Goal: Task Accomplishment & Management: Use online tool/utility

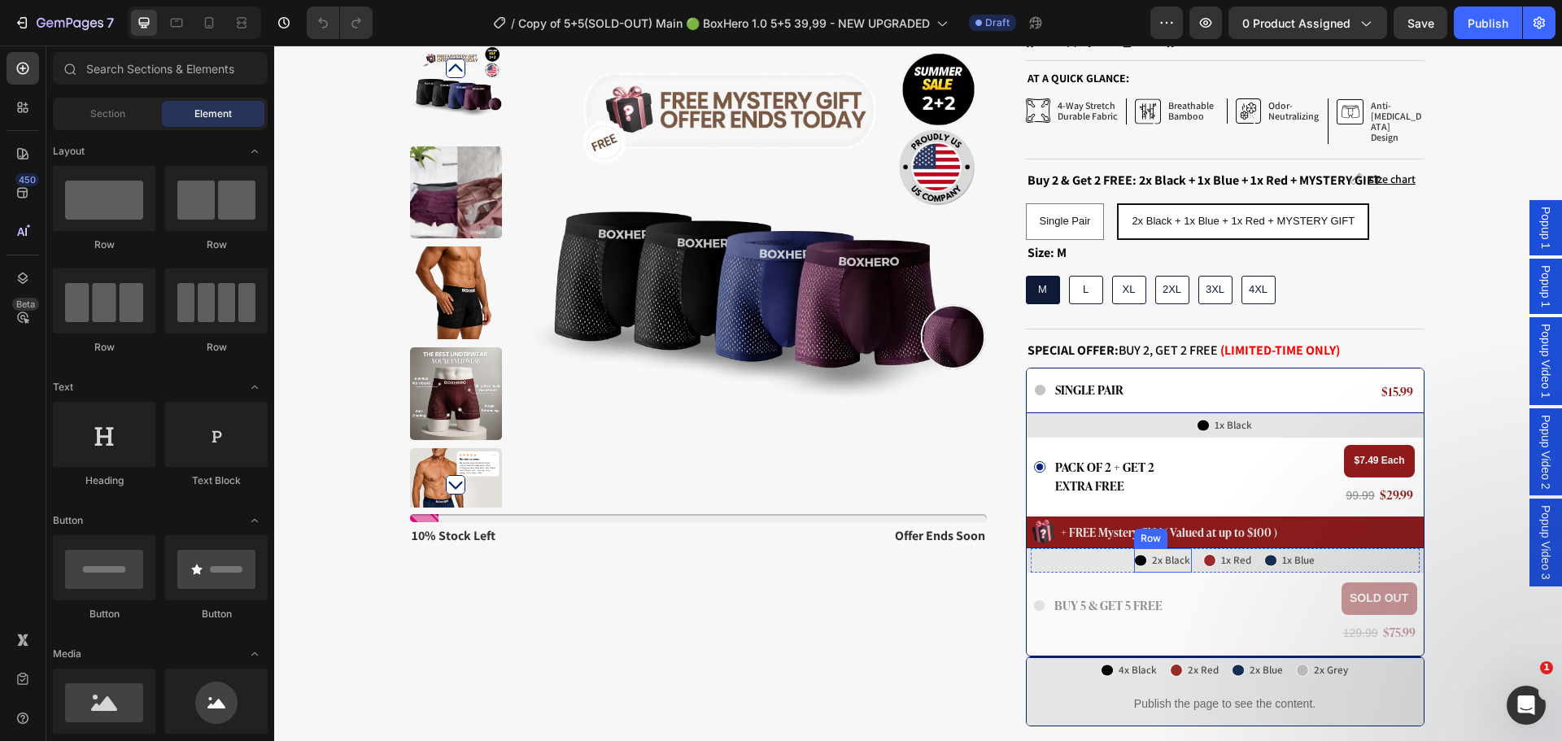
scroll to position [325, 0]
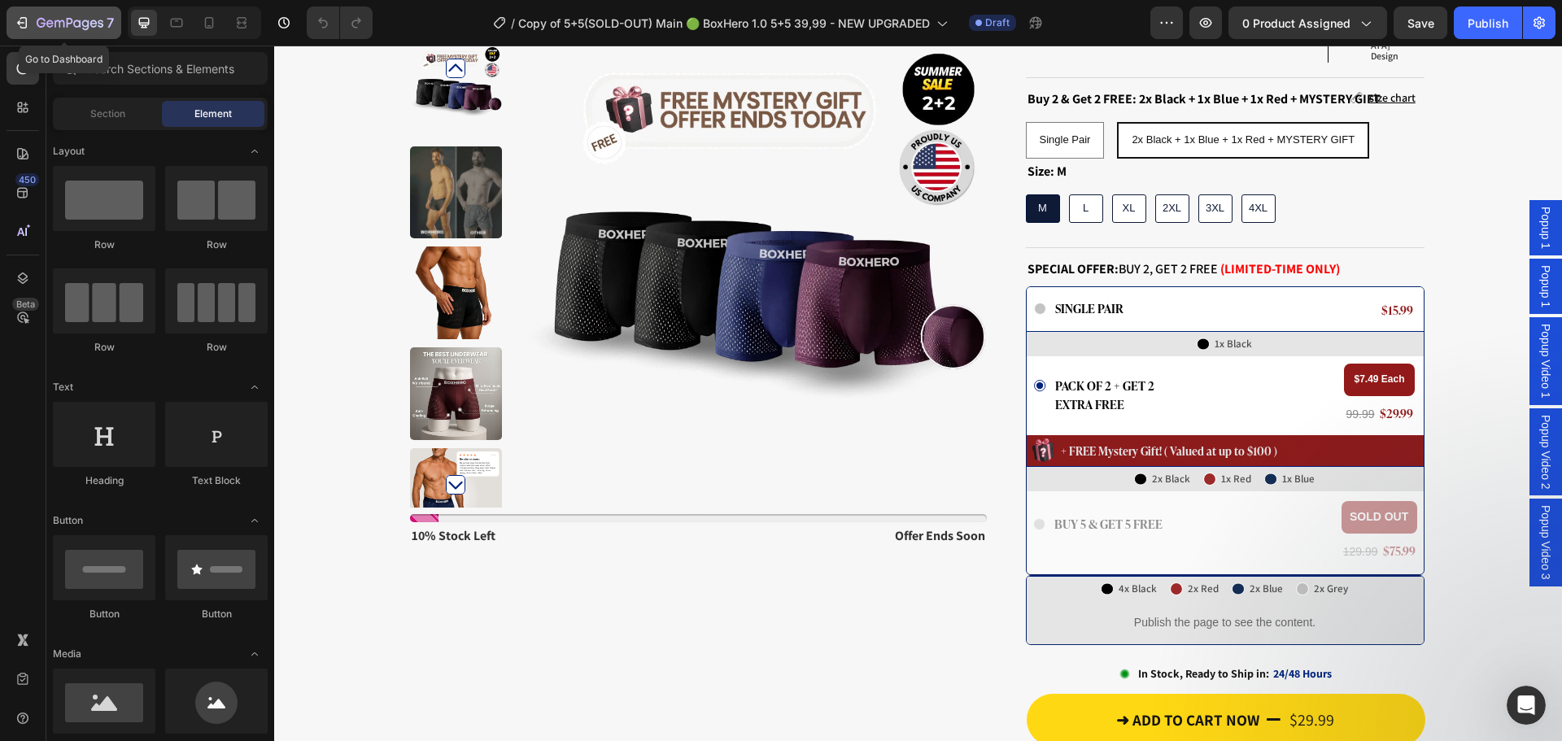
click at [49, 17] on icon "button" at bounding box center [70, 24] width 67 height 14
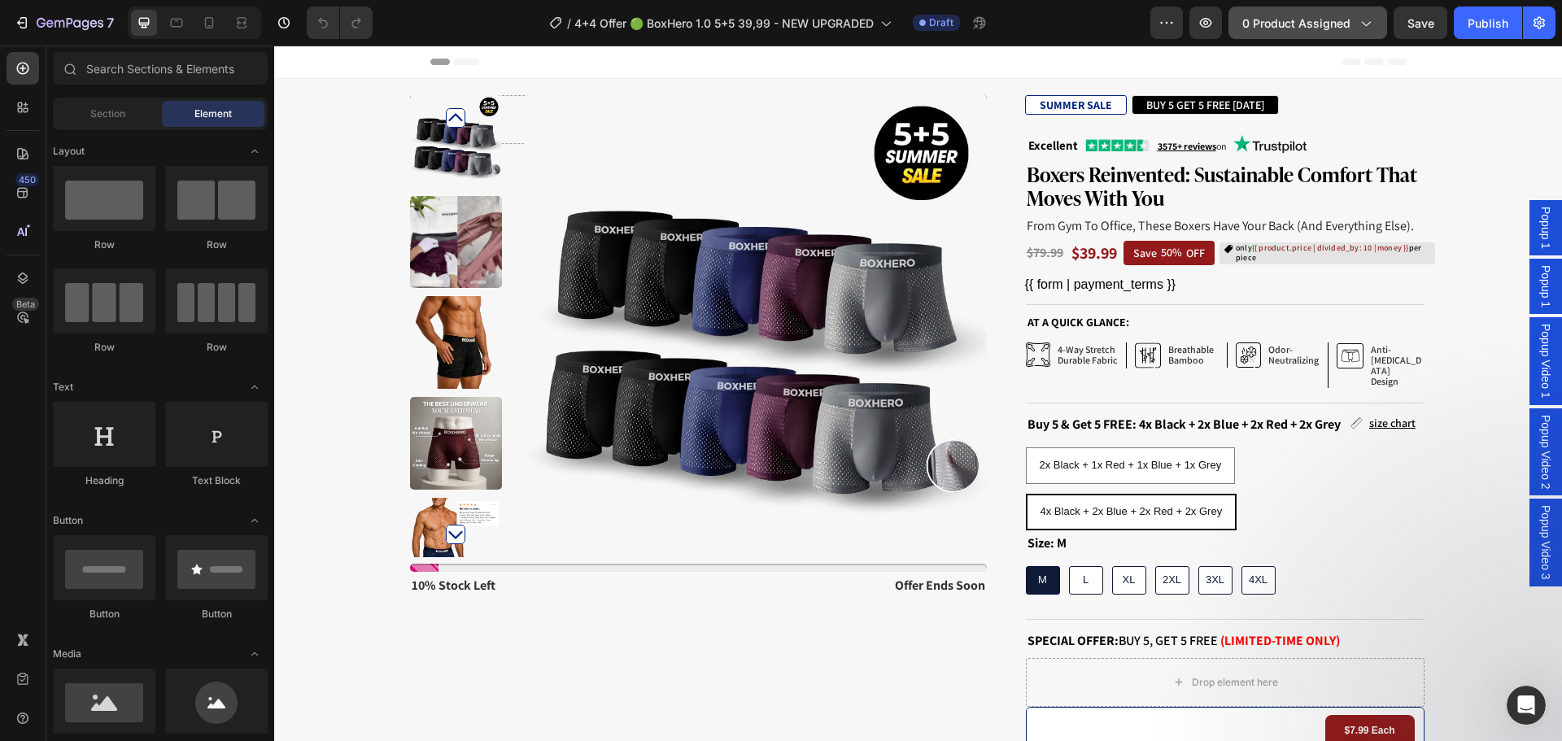
click at [1303, 25] on span "0 product assigned" at bounding box center [1296, 23] width 108 height 17
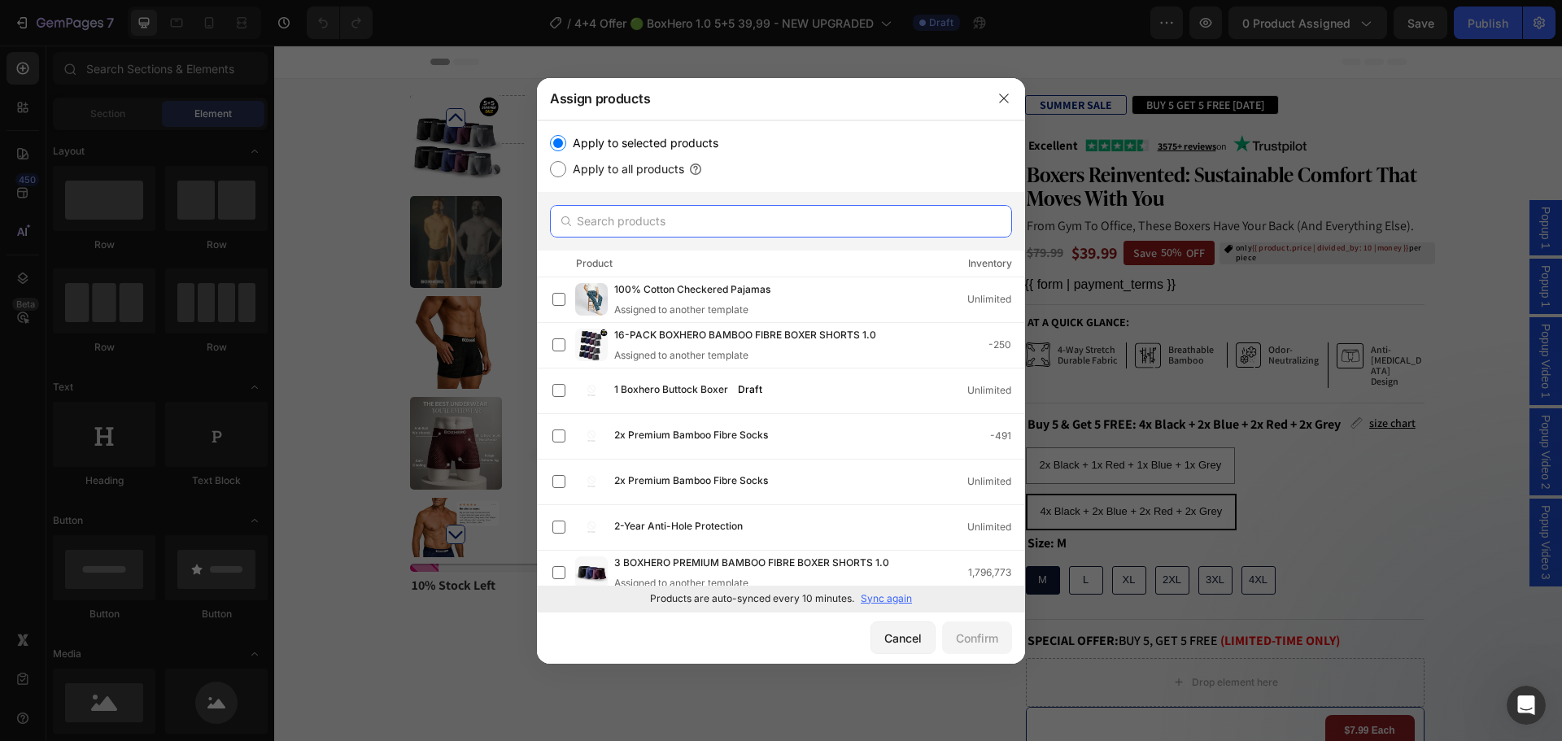
click at [810, 230] on input "text" at bounding box center [781, 221] width 462 height 33
paste input "BOXHERO BOXHERO BOXHERO BOXHERO"
type input "BOXHERO BOXHERO BOXHERO BOXHERO"
type input "c"
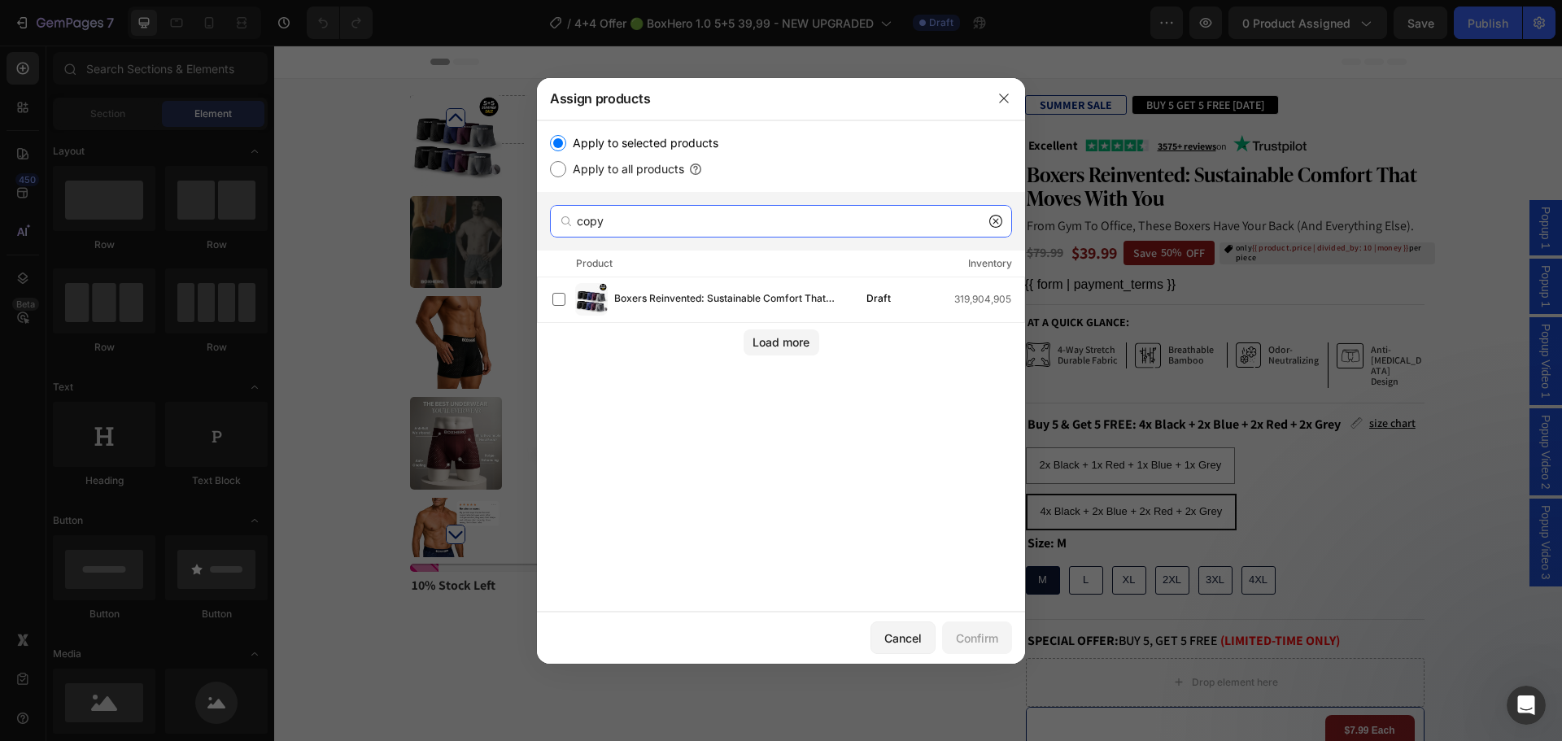
type input "copy"
click at [995, 220] on icon at bounding box center [995, 221] width 13 height 13
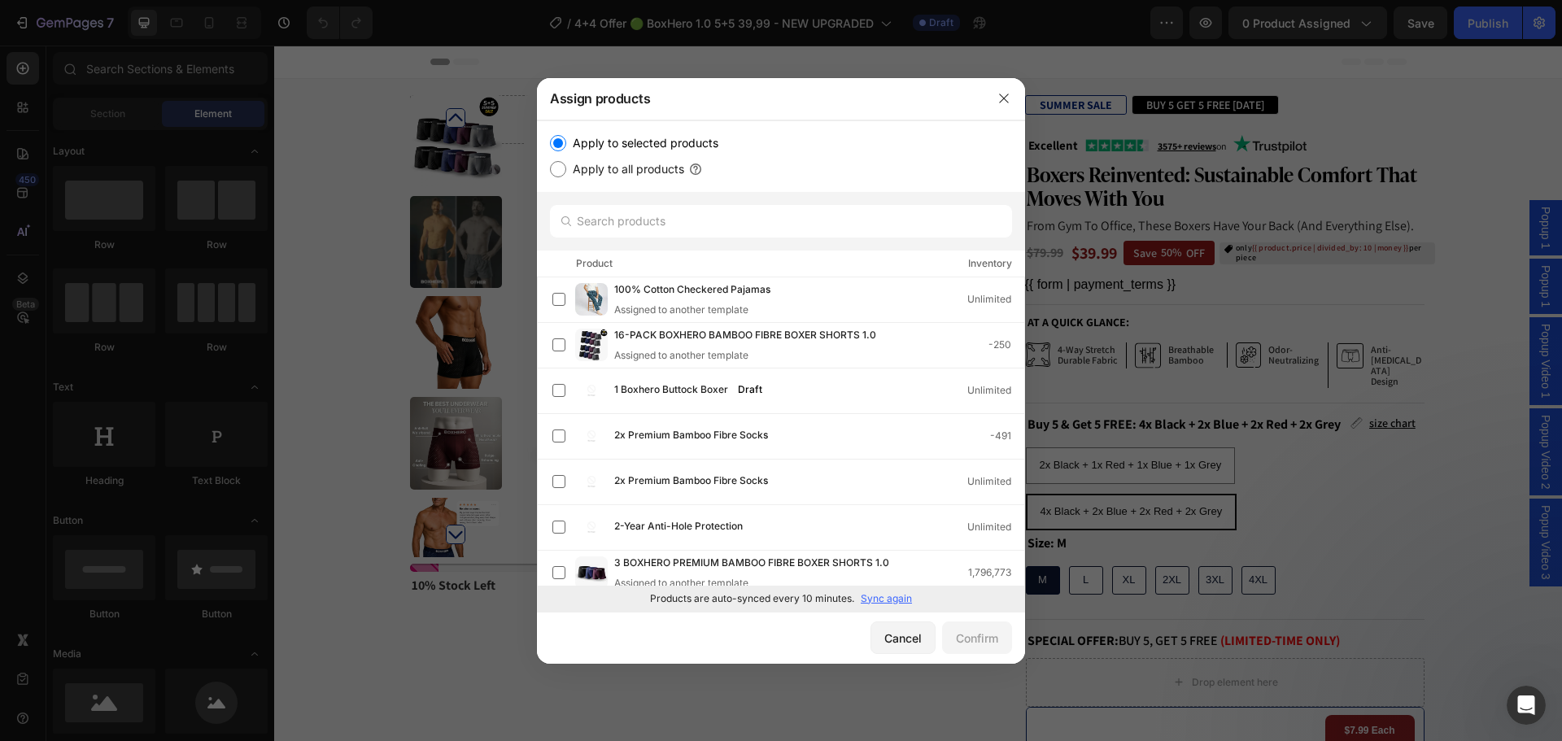
click at [895, 600] on p "Sync again" at bounding box center [886, 599] width 51 height 15
click at [753, 228] on input "text" at bounding box center [781, 221] width 462 height 33
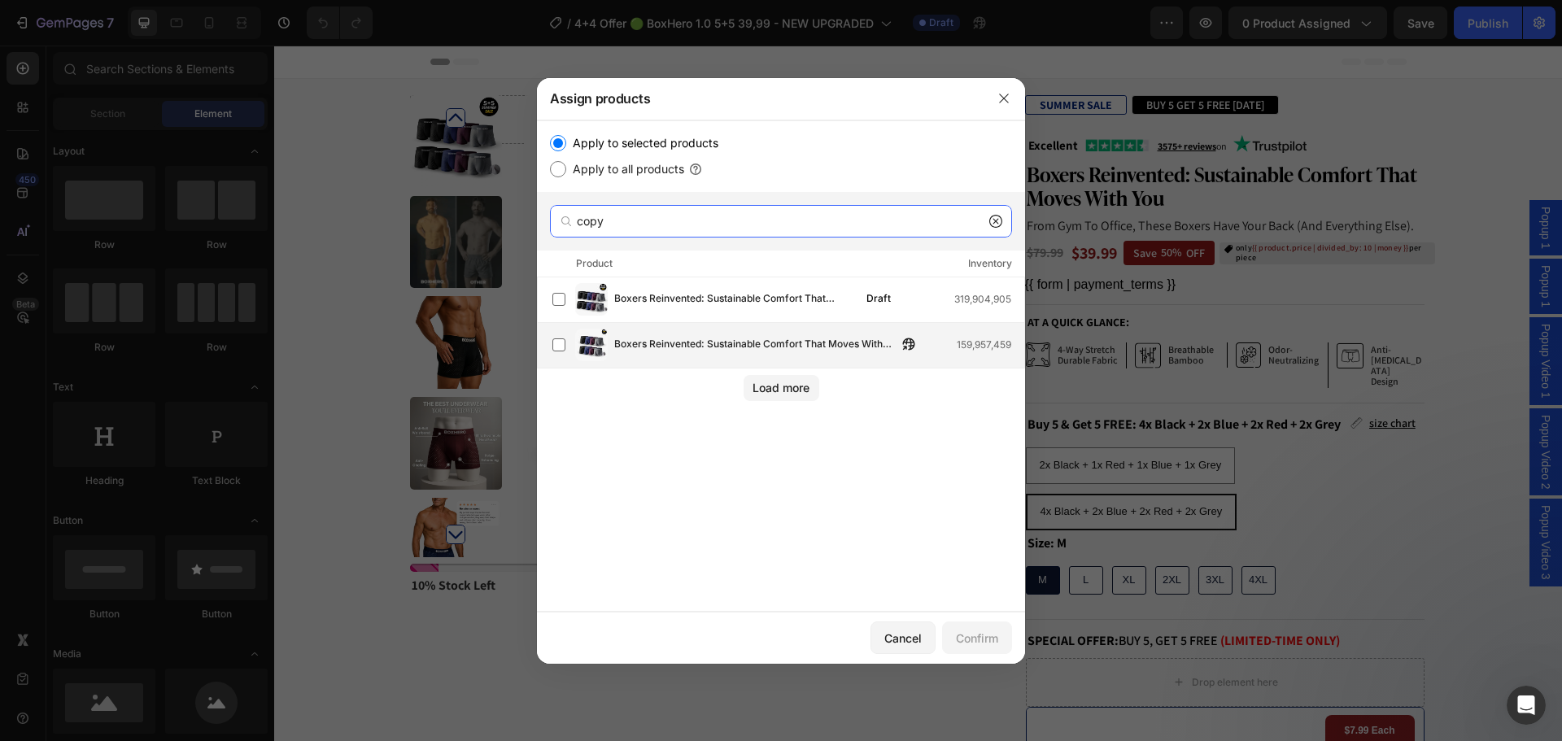
type input "copy"
click at [776, 338] on span "Boxers Reinvented: Sustainable Comfort That Moves With You (Copy)" at bounding box center [755, 345] width 283 height 18
click at [973, 648] on button "Confirm" at bounding box center [977, 638] width 70 height 33
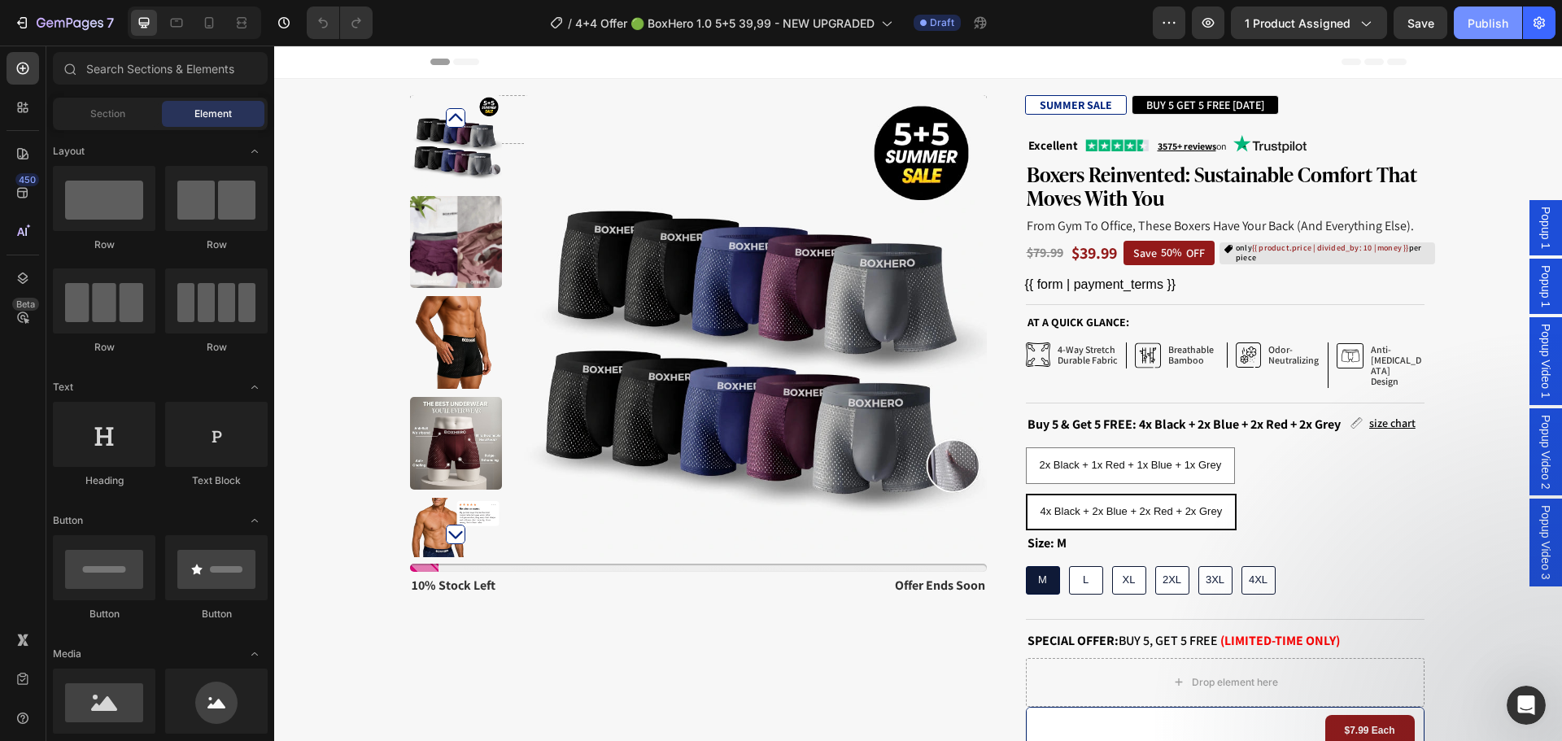
click at [1474, 8] on button "Publish" at bounding box center [1488, 23] width 68 height 33
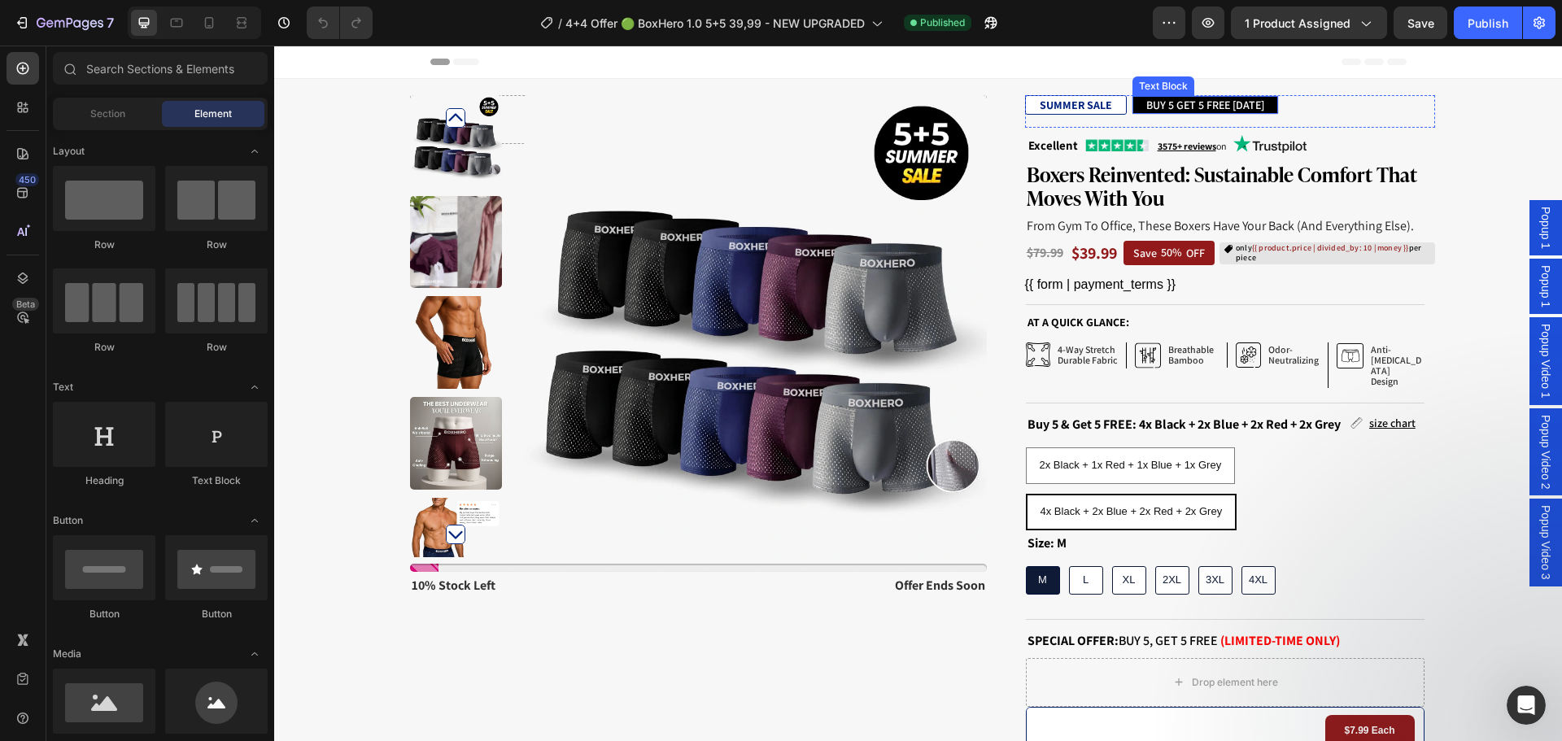
click at [1163, 103] on p "BUY 5 GET 5 FREE [DATE]" at bounding box center [1205, 105] width 118 height 15
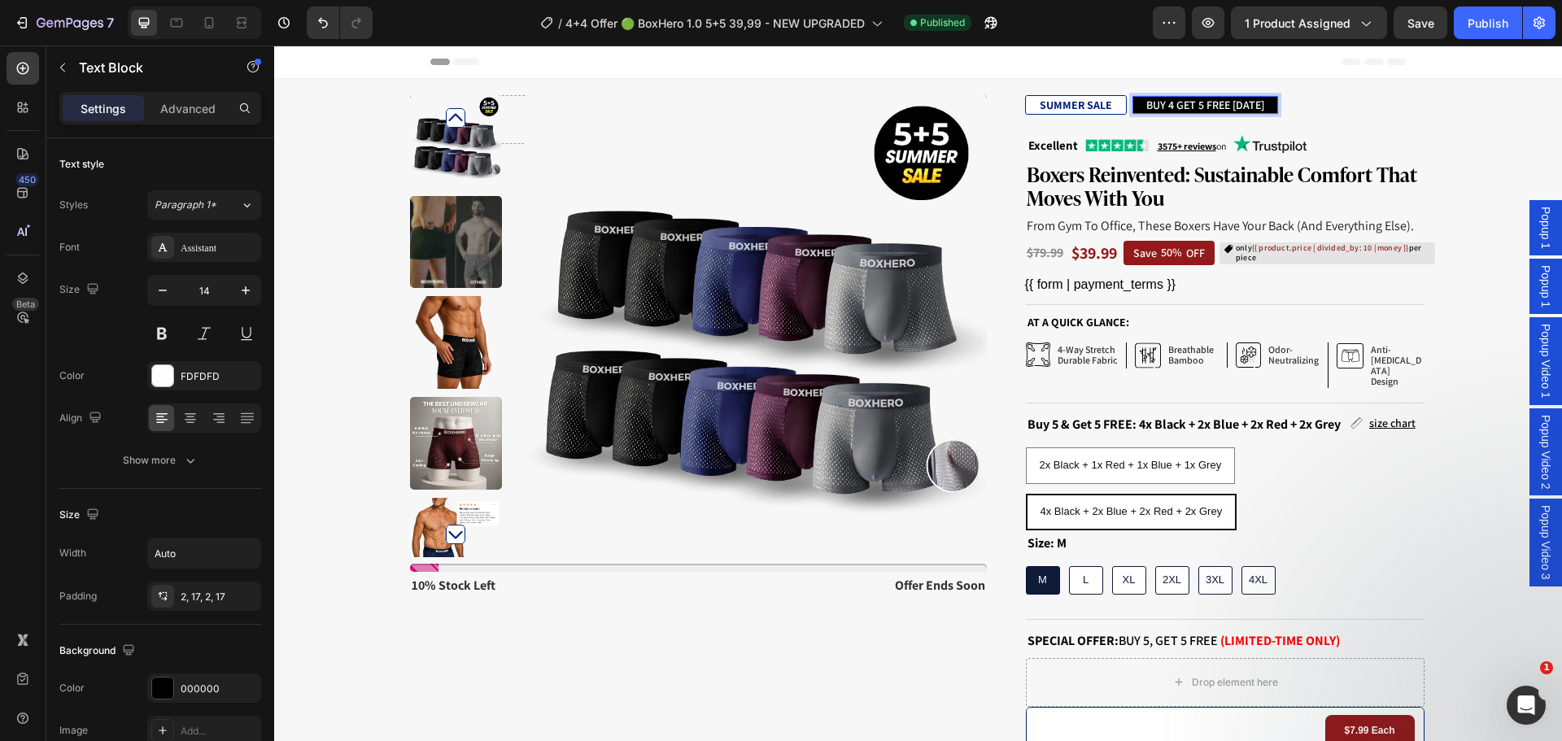
click at [1193, 105] on p "BUY 4 GET 5 FREE TODAY" at bounding box center [1205, 105] width 118 height 15
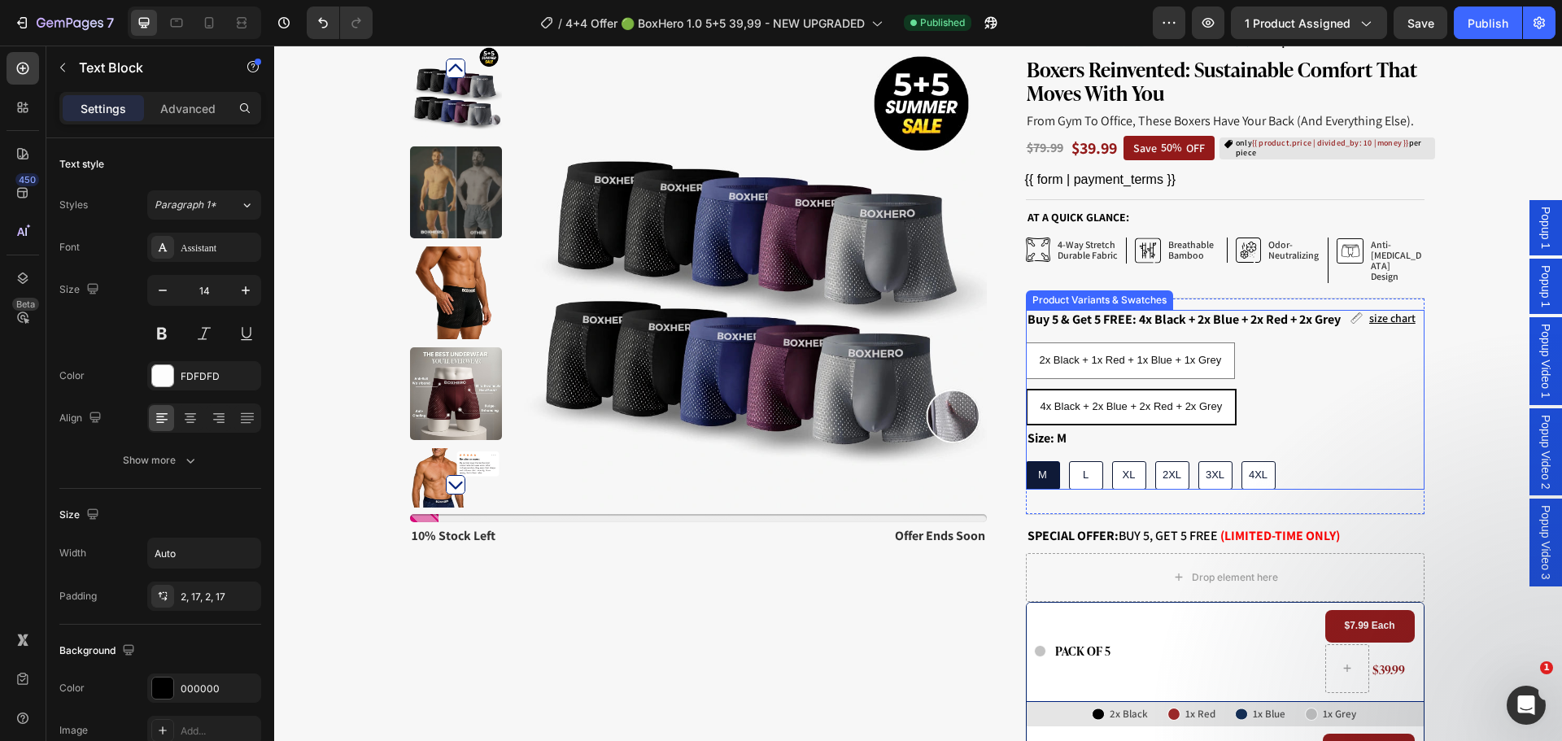
scroll to position [163, 0]
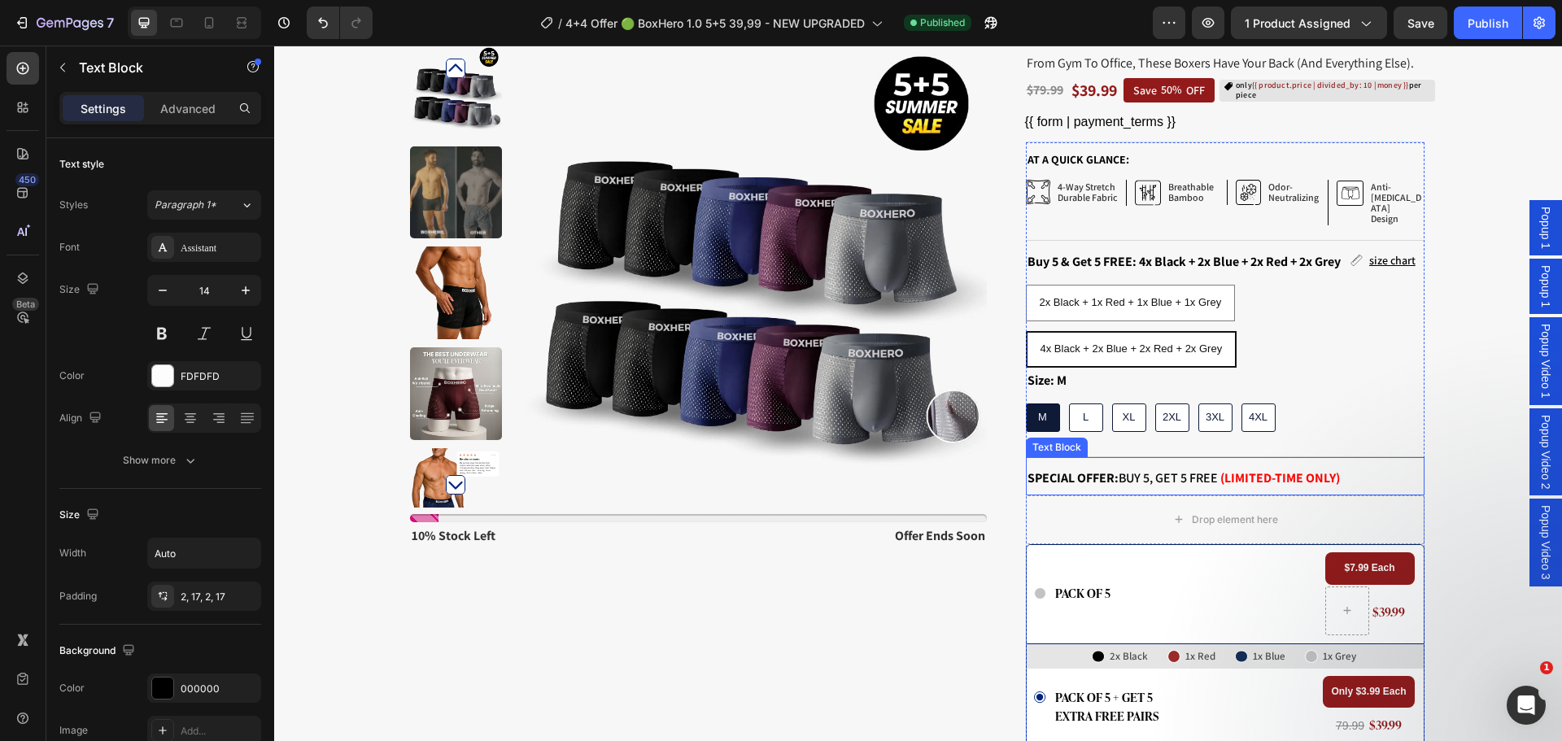
click at [1168, 469] on p "SPECIAL OFFER: Buy 5, Get 5 FREE (Limited-Time Only)" at bounding box center [1225, 478] width 395 height 18
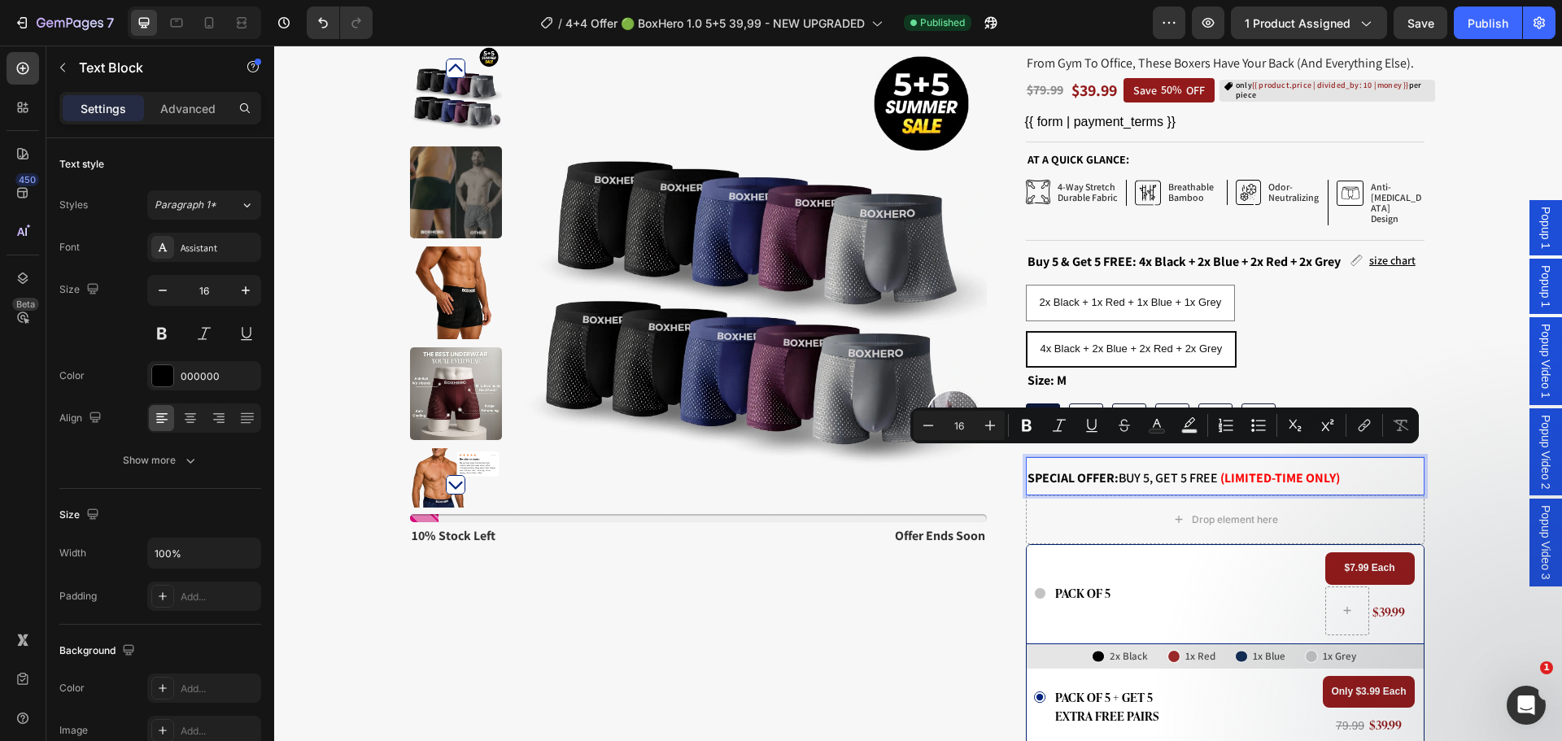
click at [1141, 469] on p "SPECIAL OFFER: Buy 5, Get 5 FREE (Limited-Time Only)" at bounding box center [1225, 478] width 395 height 18
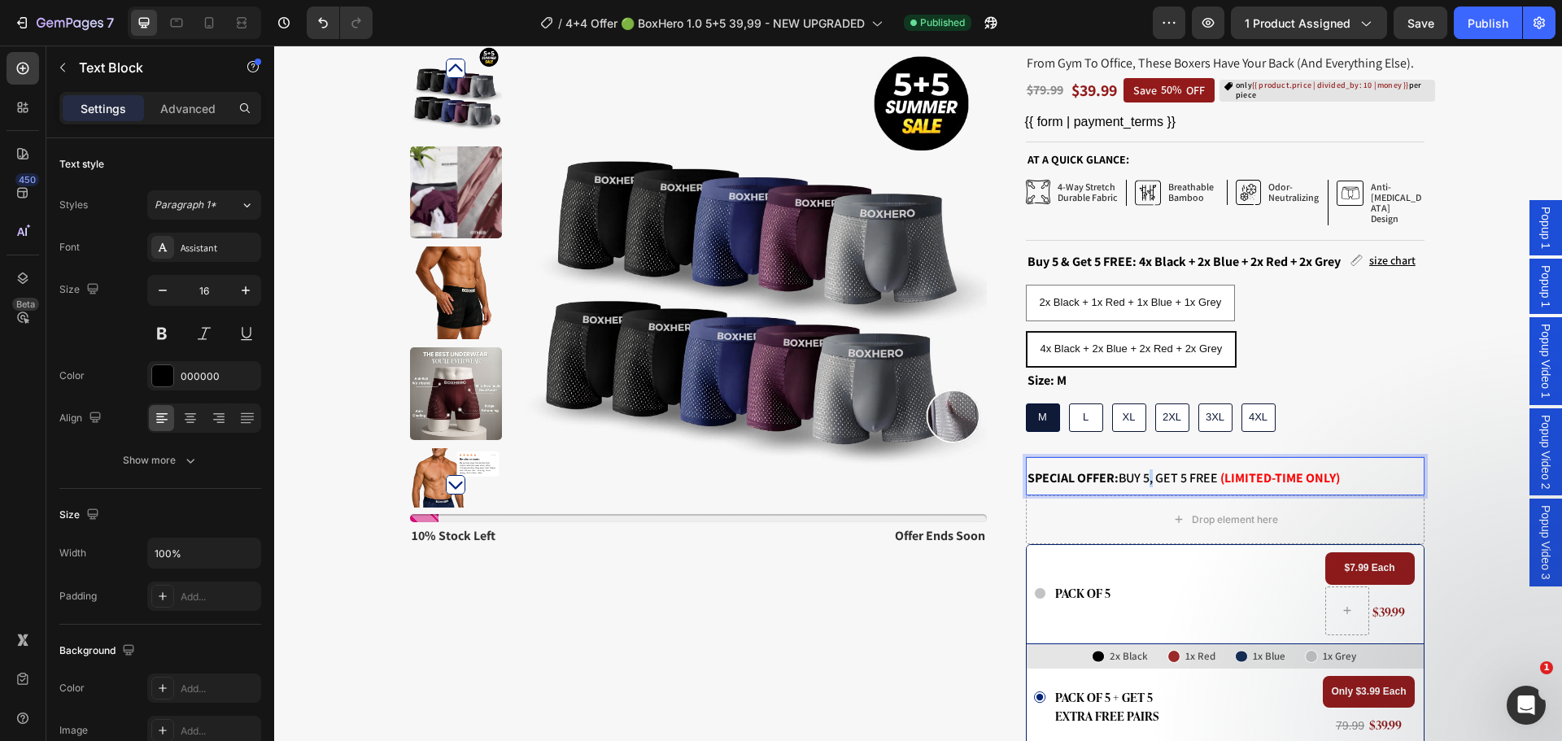
click at [1141, 469] on p "SPECIAL OFFER: Buy 5, Get 5 FREE (Limited-Time Only)" at bounding box center [1225, 478] width 395 height 18
click at [1181, 469] on p "SPECIAL OFFER: Buy 4, Get 5 FREE (Limited-Time Only)" at bounding box center [1225, 478] width 395 height 18
click at [1178, 469] on p "SPECIAL OFFER: Buy 4, Get 5 FREE (Limited-Time Only)" at bounding box center [1225, 478] width 395 height 18
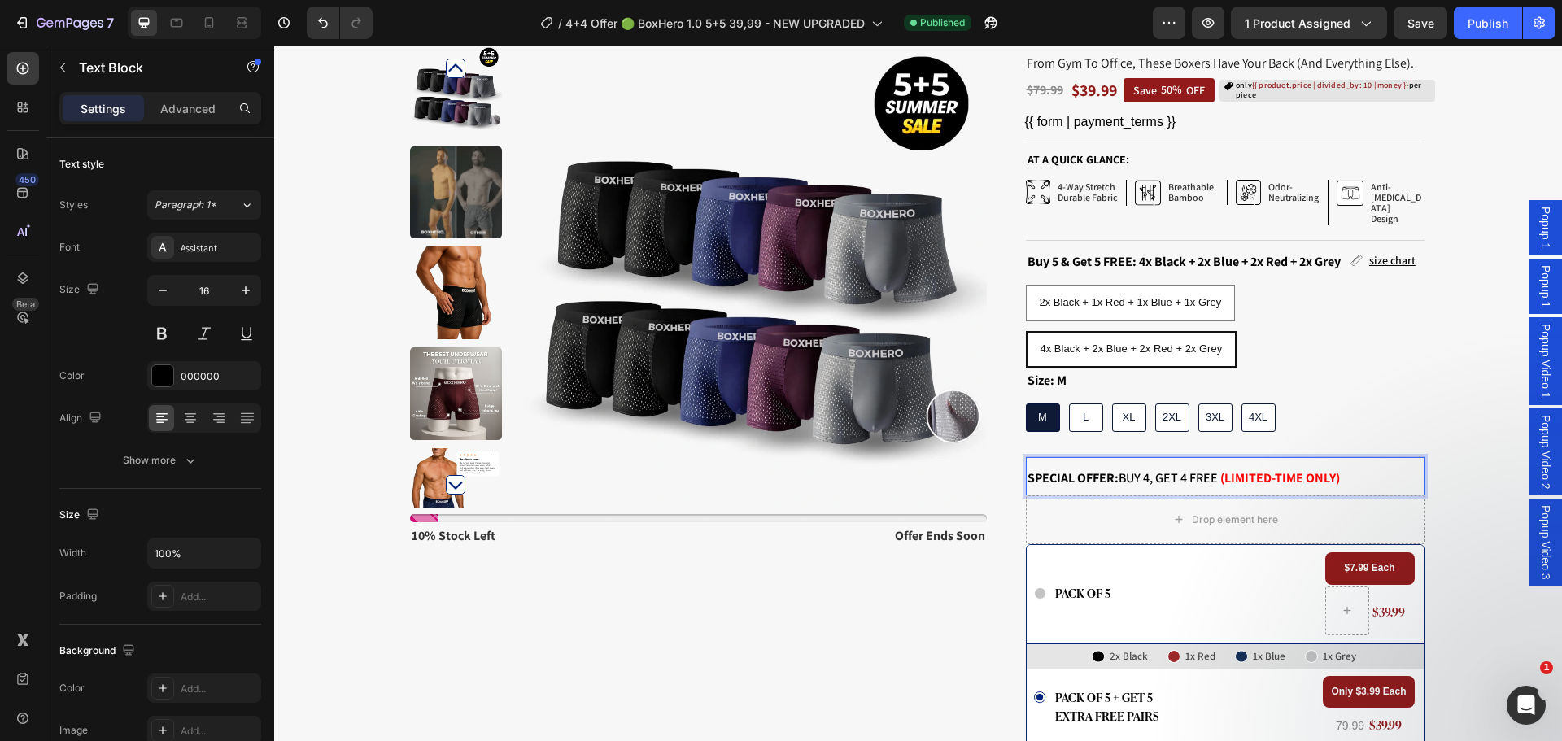
click at [1270, 469] on strong "(Limited-Time Only)" at bounding box center [1280, 477] width 120 height 17
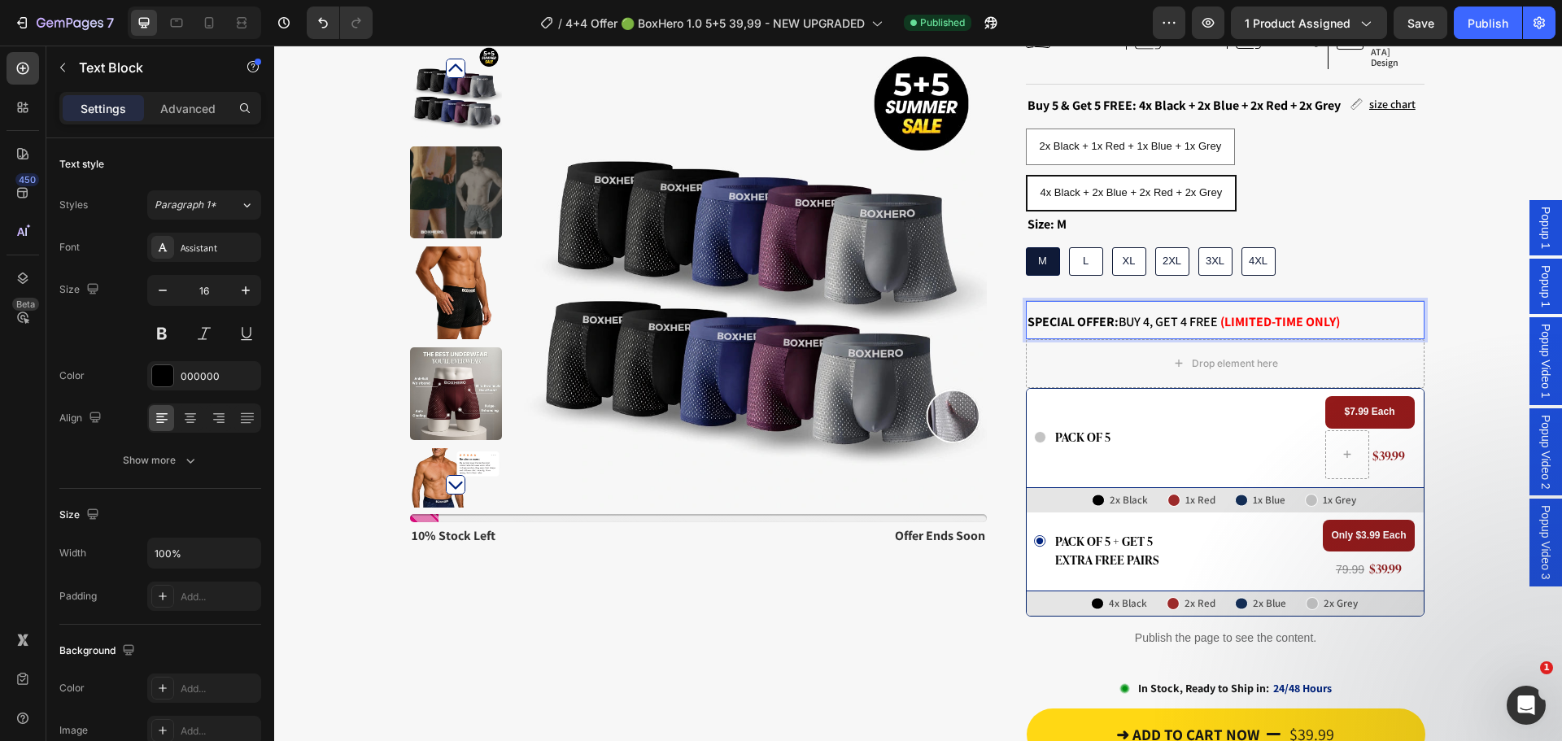
scroll to position [325, 0]
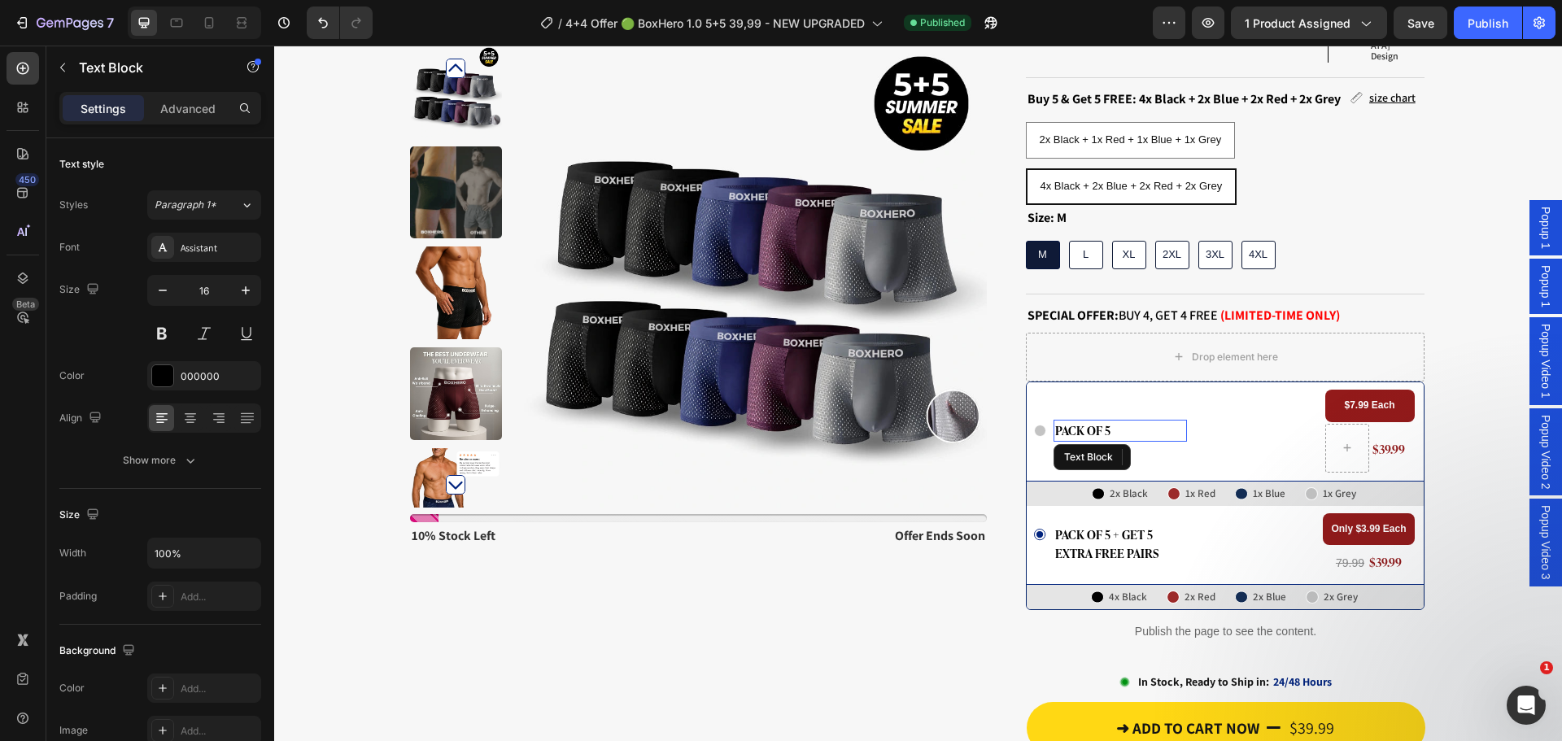
click at [1098, 421] on span "pack of 5" at bounding box center [1082, 430] width 55 height 19
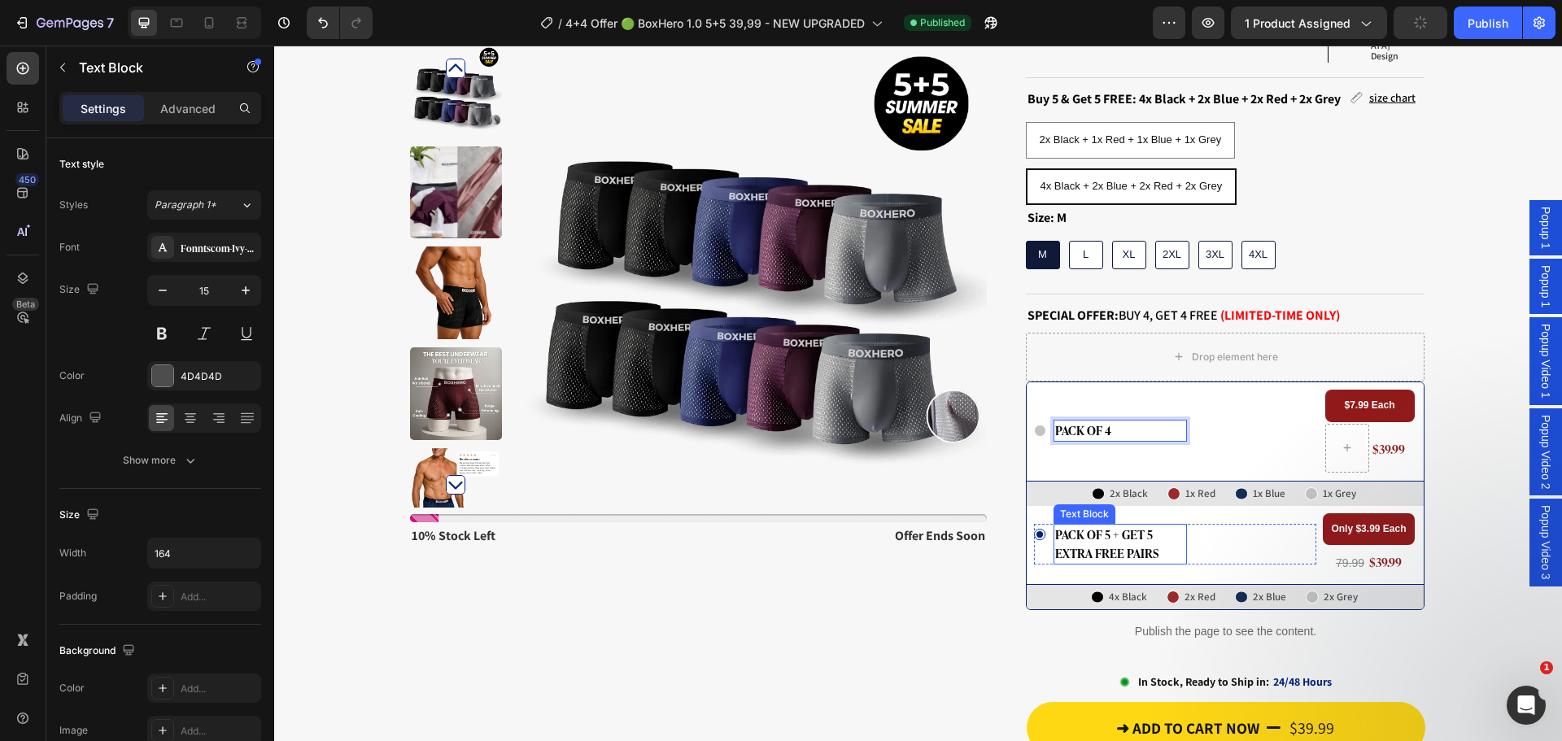
click at [1098, 525] on span "pack of 5 + GET 5 extra free pairs" at bounding box center [1106, 543] width 103 height 37
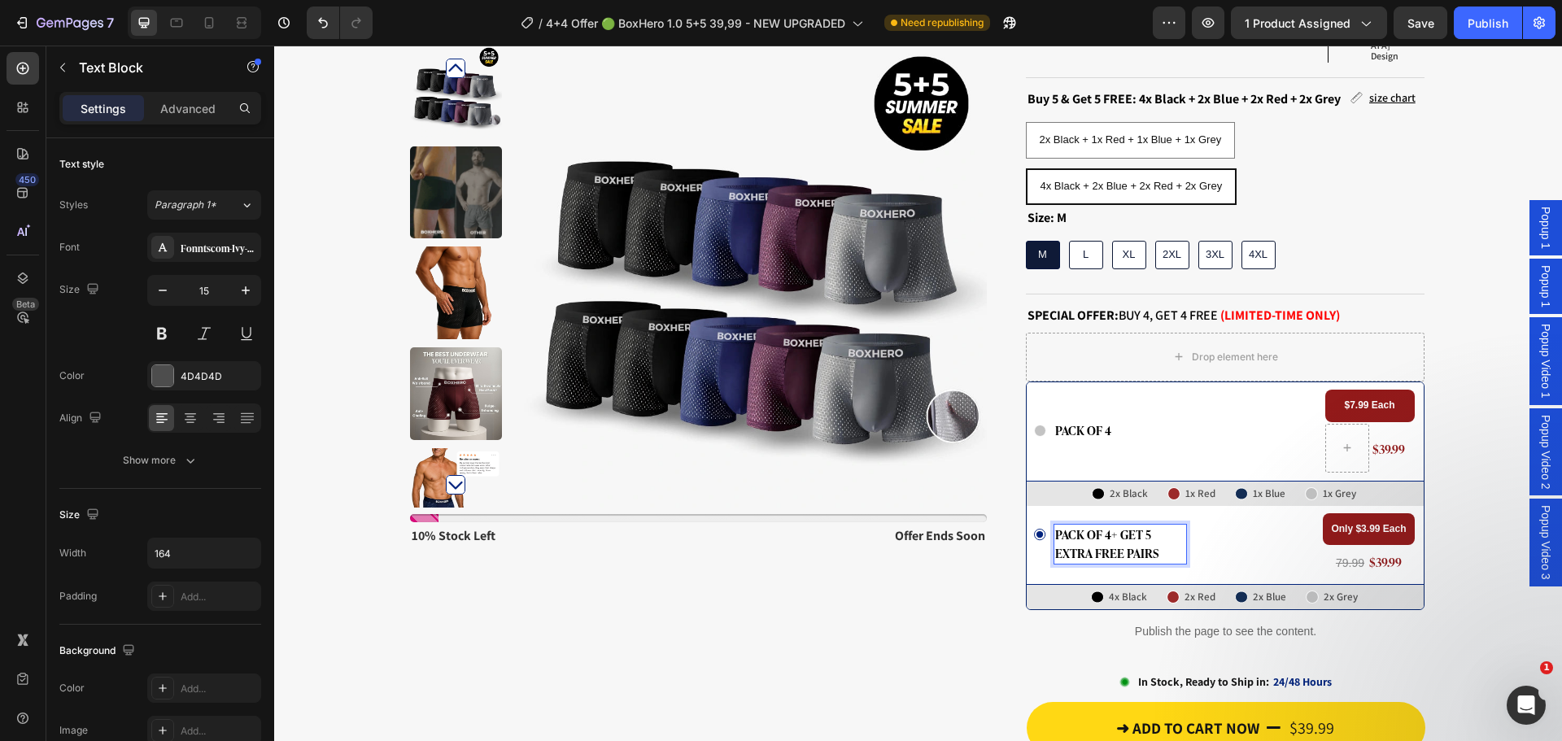
click at [1138, 525] on span "pack of 4+ GET 5 extra free pairs" at bounding box center [1106, 543] width 103 height 37
click at [1378, 552] on span "$39.99" at bounding box center [1385, 561] width 33 height 19
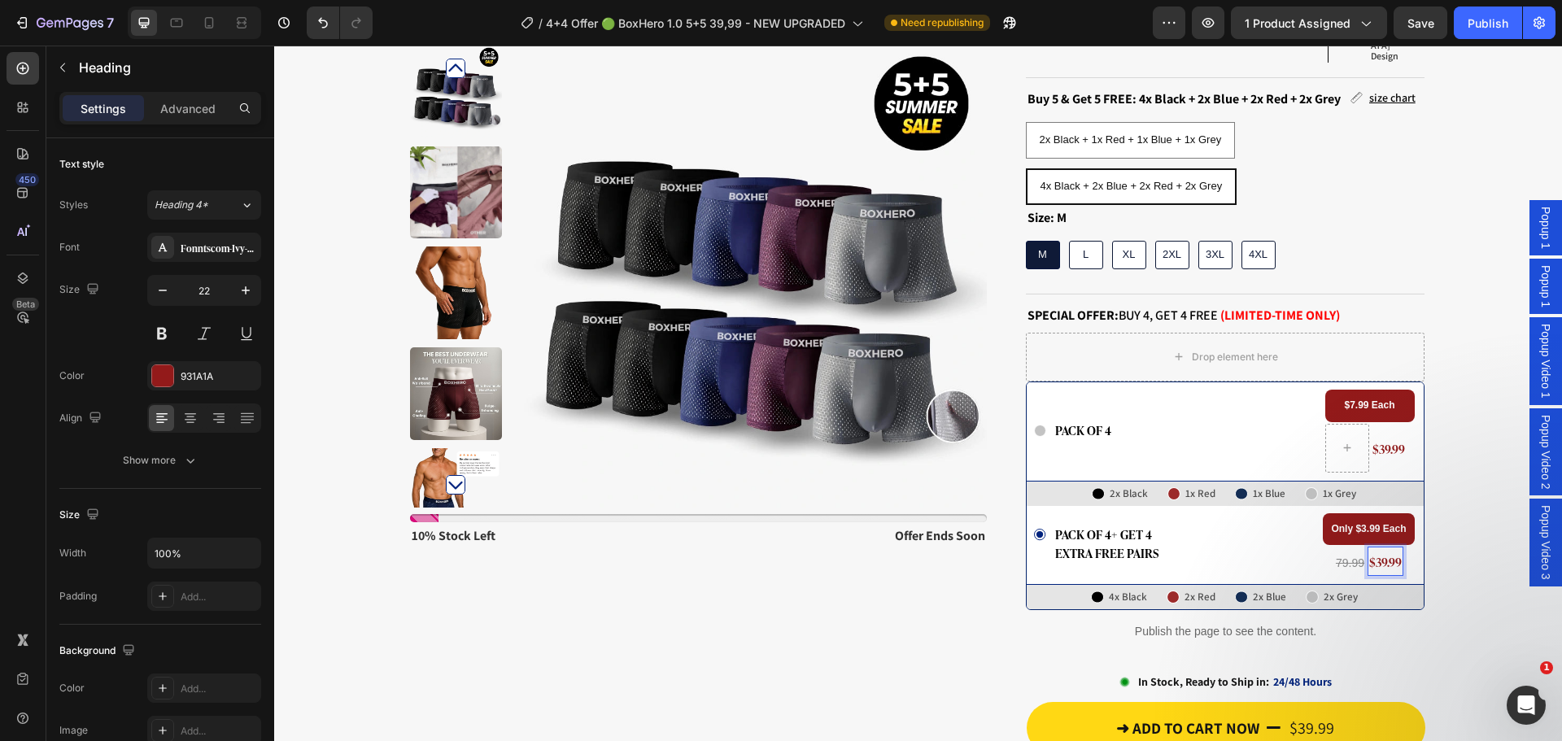
click at [1376, 552] on span "$39.99" at bounding box center [1385, 561] width 33 height 19
click at [1378, 439] on span "$39.99" at bounding box center [1389, 448] width 33 height 19
click at [1382, 439] on span "$39.99" at bounding box center [1389, 448] width 33 height 19
click at [1378, 439] on span "$39.99" at bounding box center [1389, 448] width 33 height 19
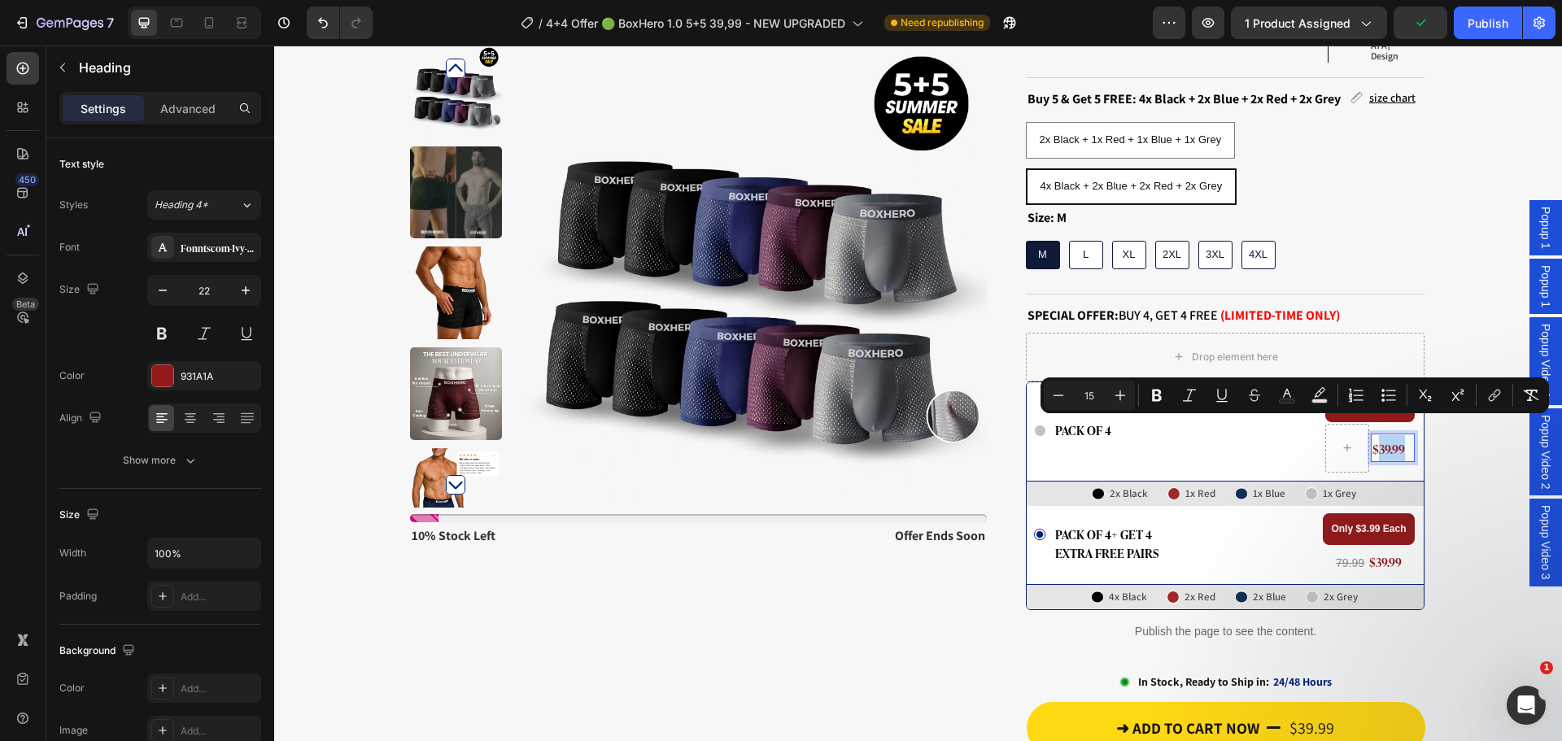
click at [1379, 439] on span "$39.99" at bounding box center [1389, 448] width 33 height 19
click at [1382, 439] on span "$39.99" at bounding box center [1389, 448] width 33 height 19
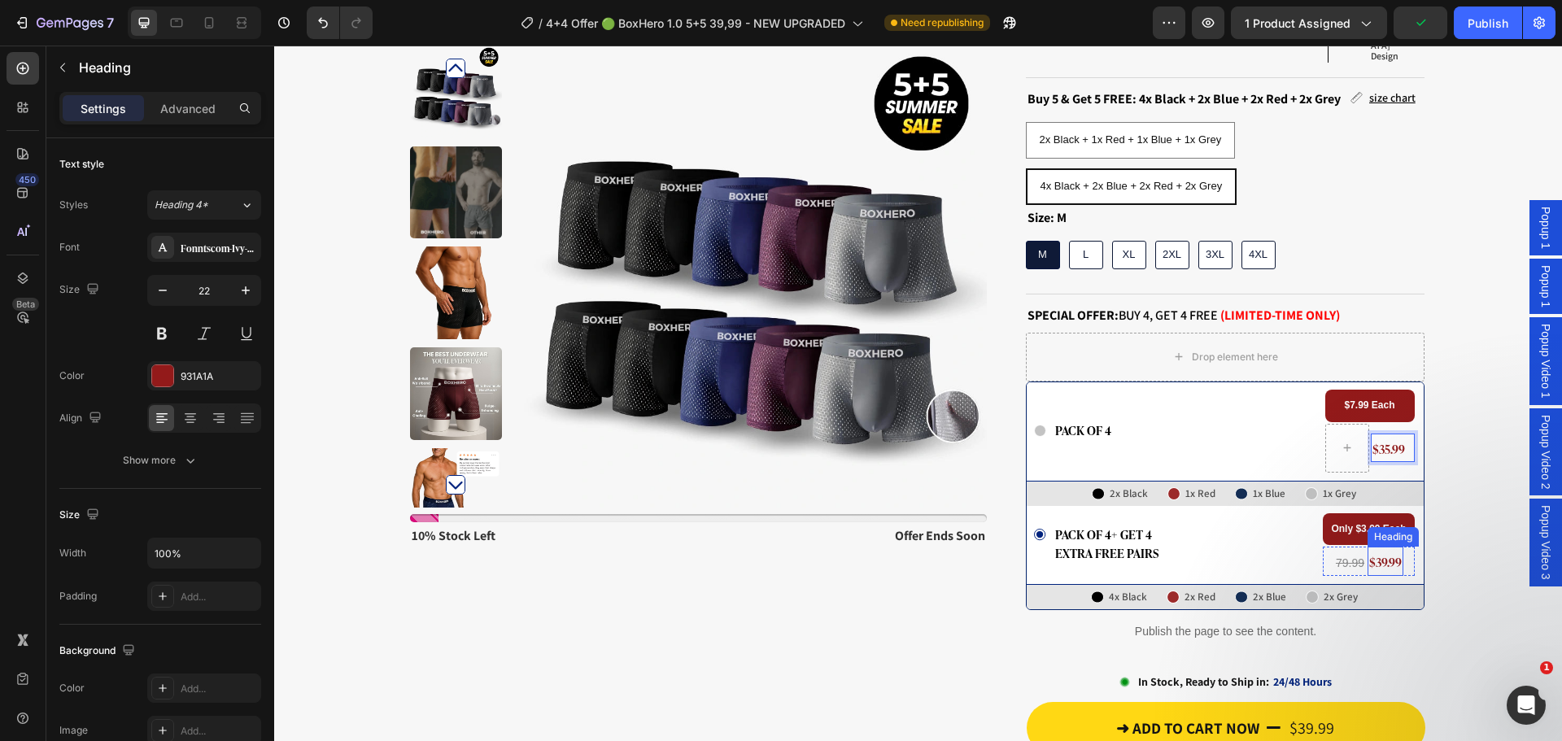
click at [1373, 552] on span "$39.99" at bounding box center [1385, 561] width 33 height 19
click at [1375, 552] on span "$39.99" at bounding box center [1385, 561] width 33 height 19
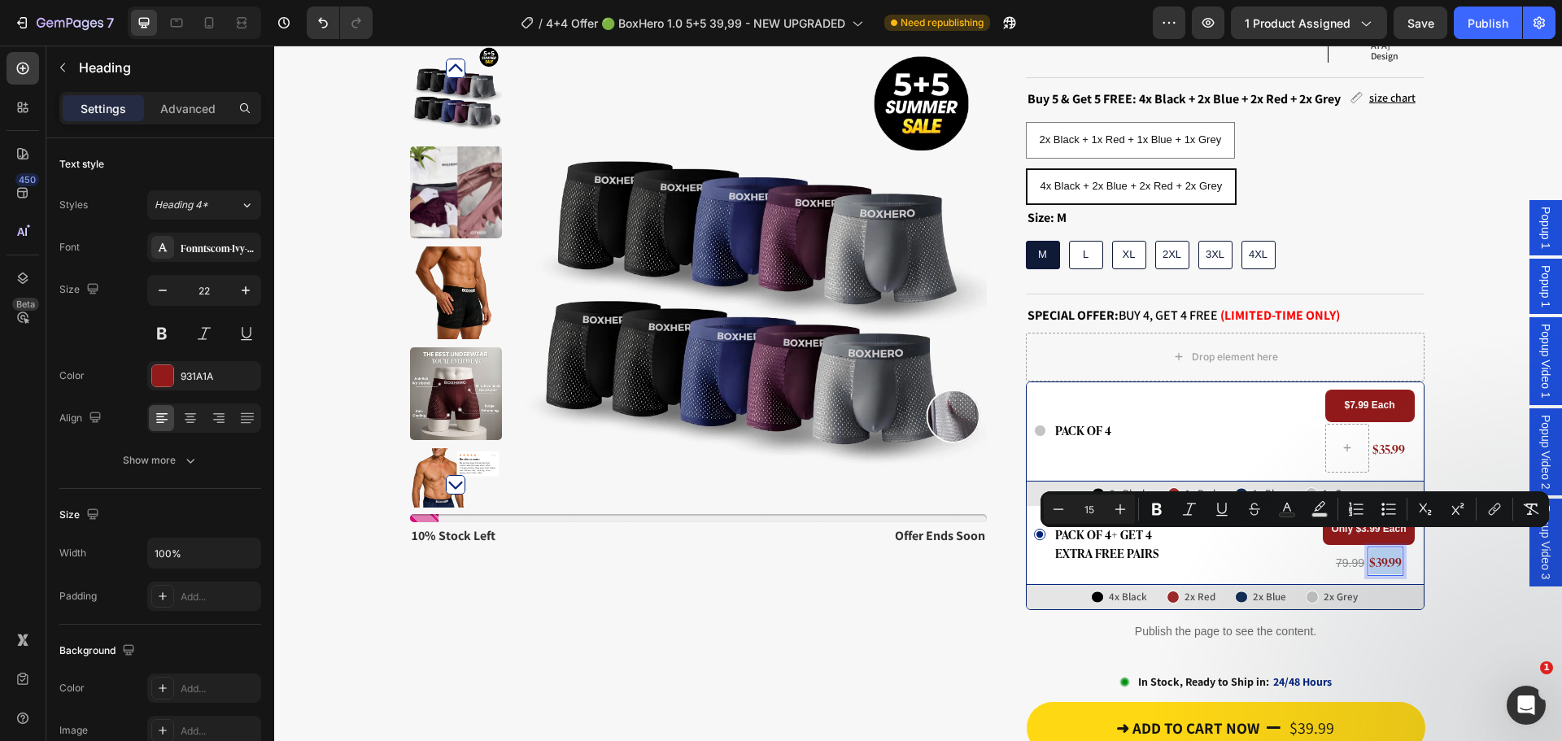
click at [1380, 552] on span "$39.99" at bounding box center [1385, 561] width 33 height 19
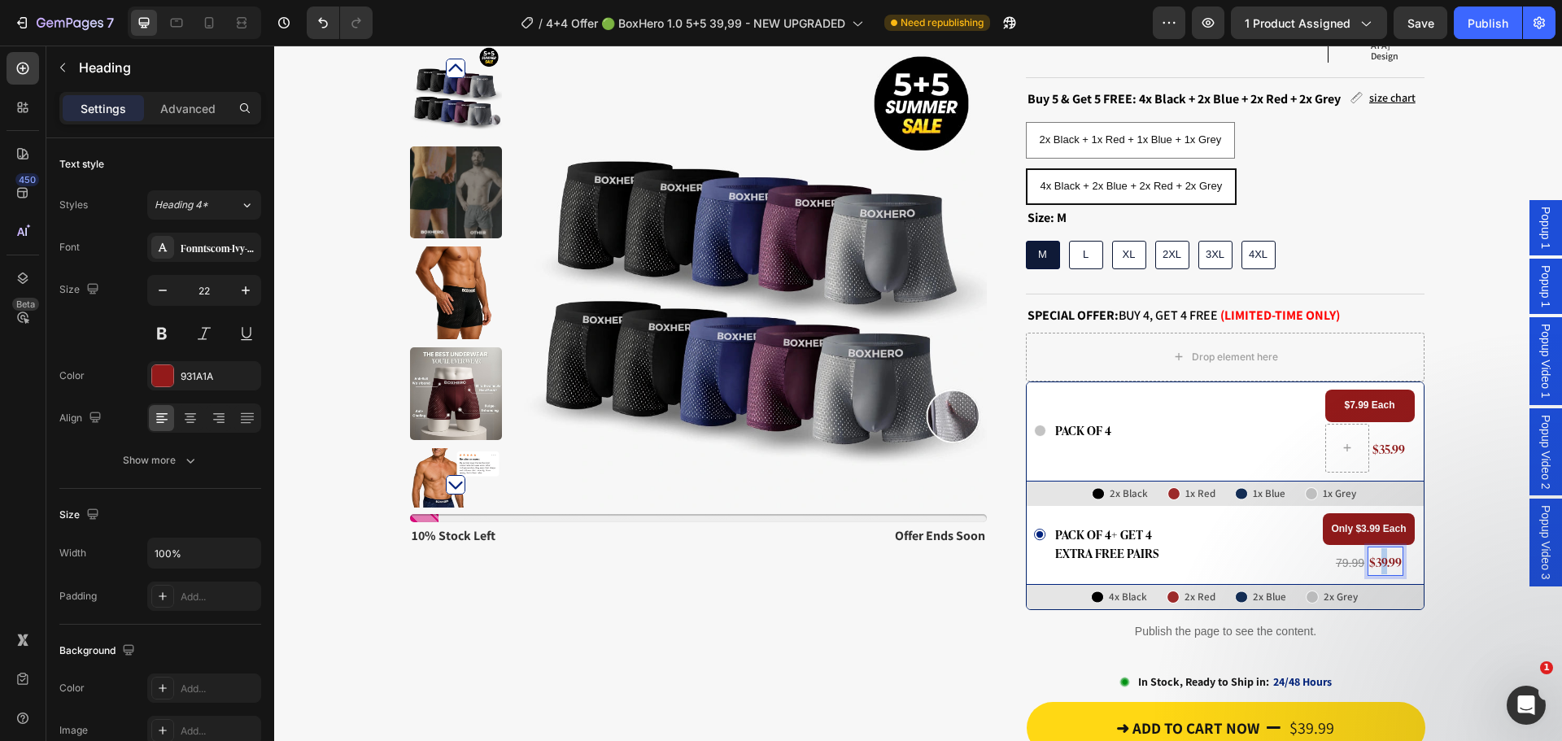
click at [1379, 552] on span "$39.99" at bounding box center [1385, 561] width 33 height 19
click at [1114, 587] on p "4x Black" at bounding box center [1128, 597] width 38 height 21
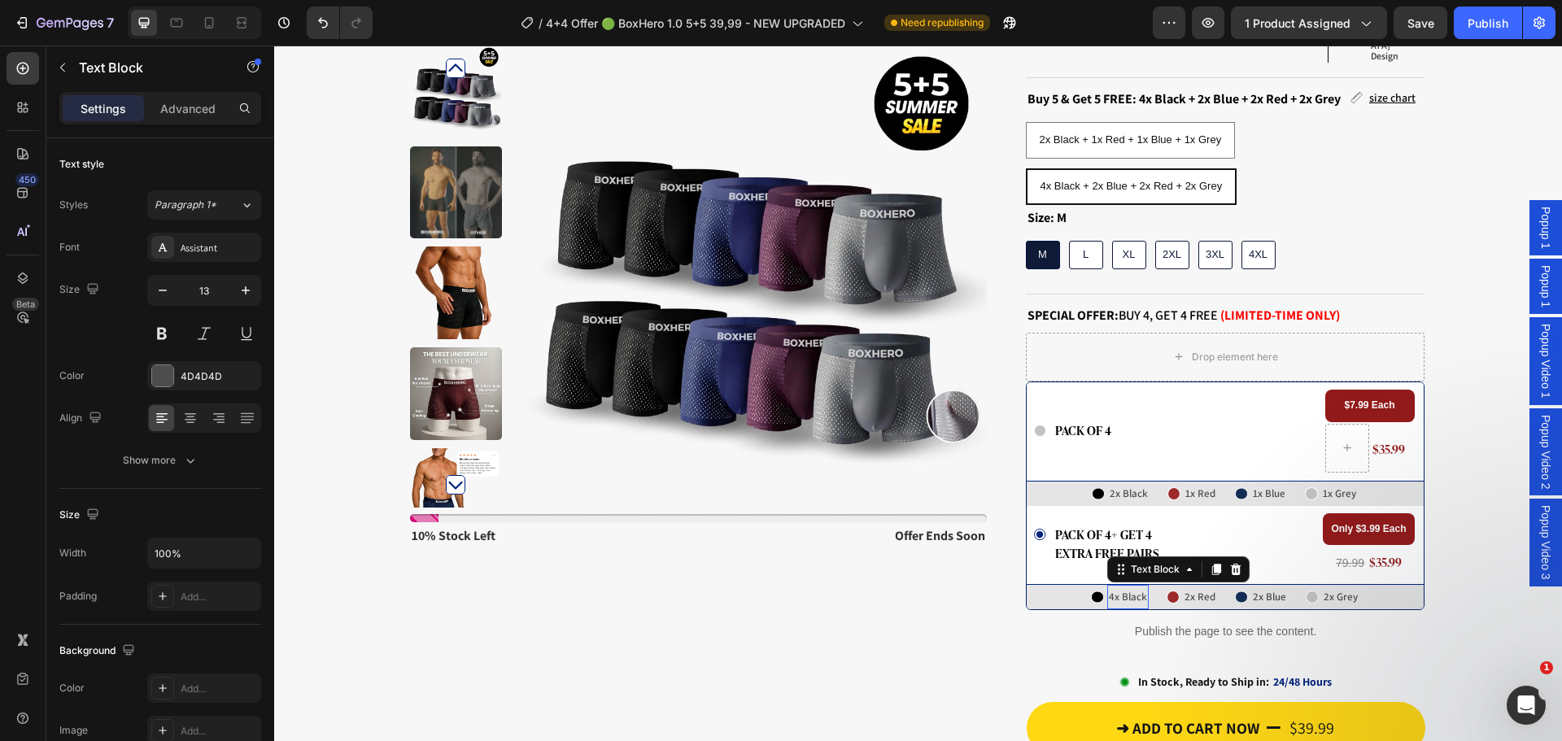
click at [1113, 587] on p "4x Black" at bounding box center [1128, 597] width 38 height 21
click at [1109, 587] on p "4x Black" at bounding box center [1128, 597] width 38 height 21
click at [1110, 483] on p "2x Black" at bounding box center [1129, 493] width 38 height 21
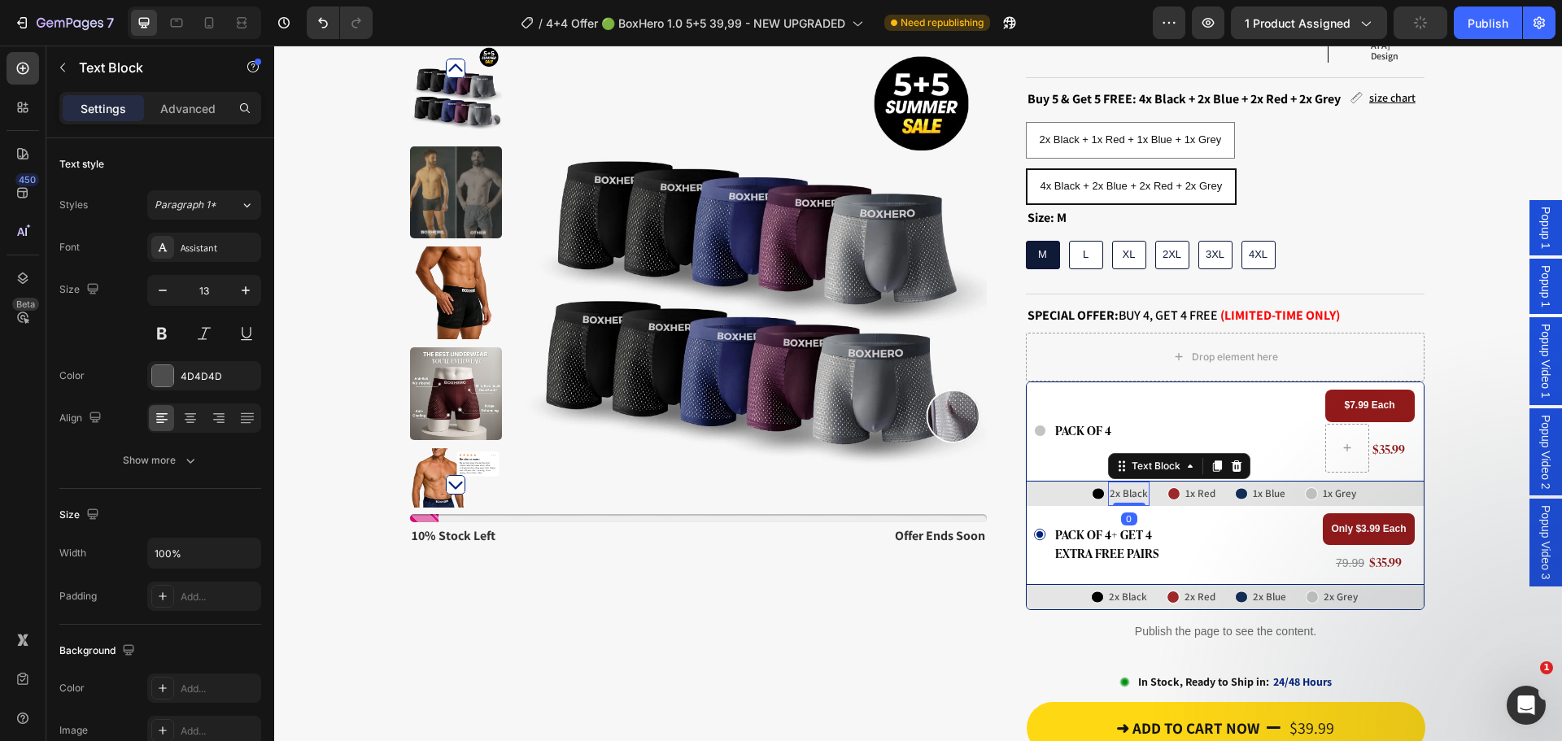
click at [1110, 483] on p "2x Black" at bounding box center [1129, 493] width 38 height 21
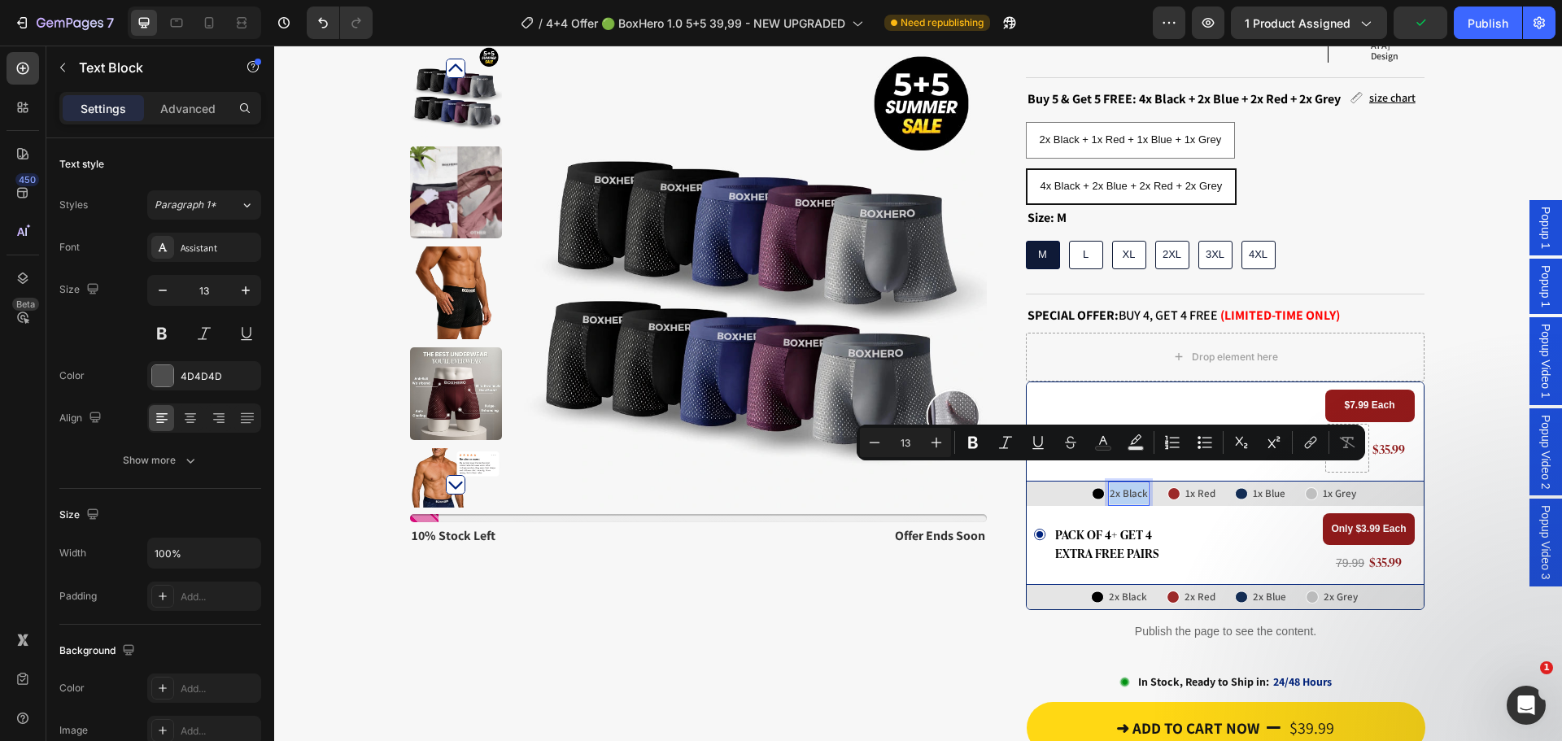
click at [1110, 483] on p "2x Black" at bounding box center [1129, 493] width 38 height 21
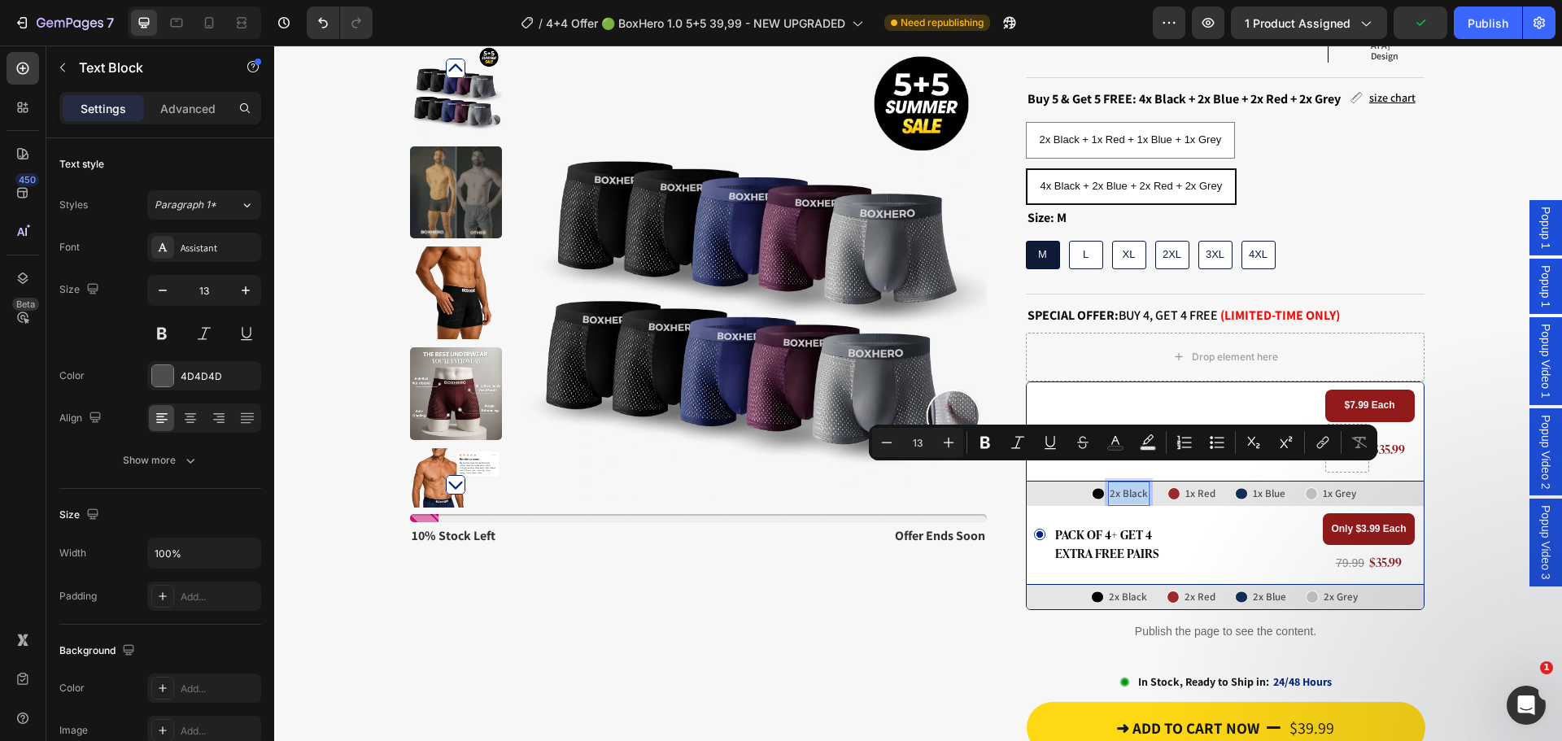
click at [1111, 483] on p "2x Black" at bounding box center [1129, 493] width 38 height 21
click at [1115, 483] on p "2x Black" at bounding box center [1129, 493] width 38 height 21
click at [1149, 482] on div "Icon 2x Black Text Block 0 Row Icon 1x Red Text Block Row Icon 1x Blue Text Blo…" at bounding box center [1225, 494] width 389 height 24
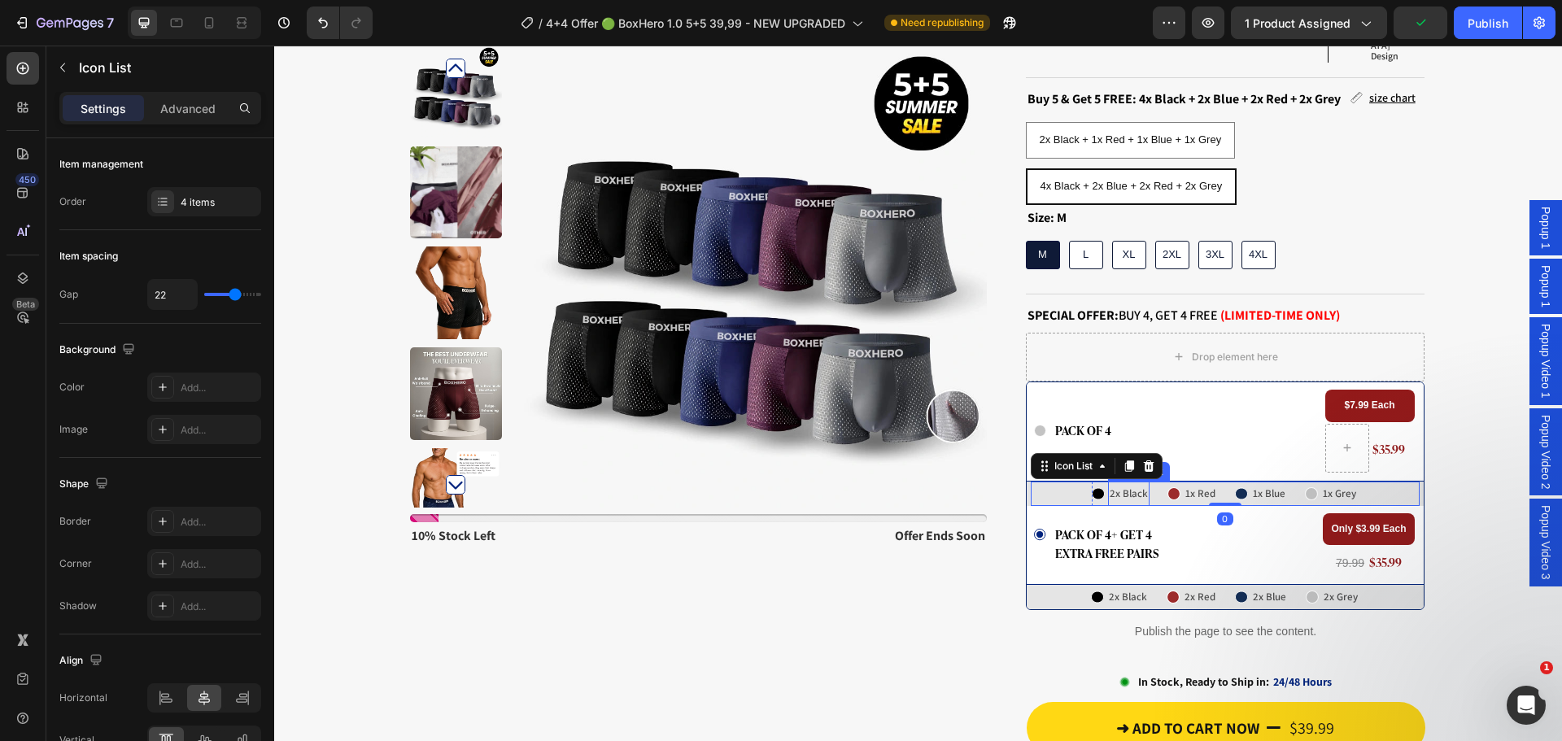
click at [1110, 483] on p "2x Black" at bounding box center [1129, 493] width 38 height 21
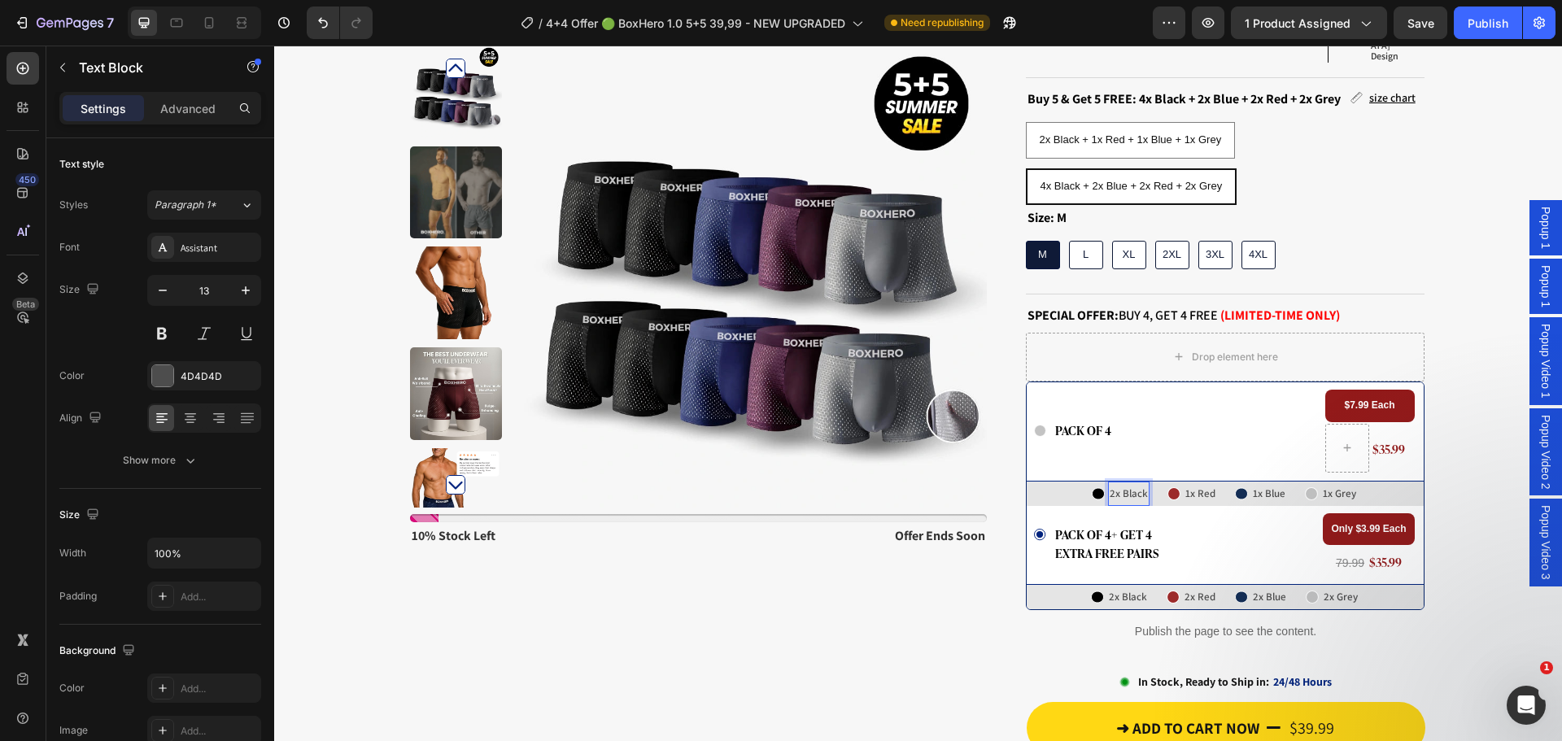
click at [1110, 483] on p "2x Black" at bounding box center [1129, 493] width 38 height 21
click at [1194, 428] on div "Icon pack of 4 Text Block Row" at bounding box center [1176, 431] width 285 height 83
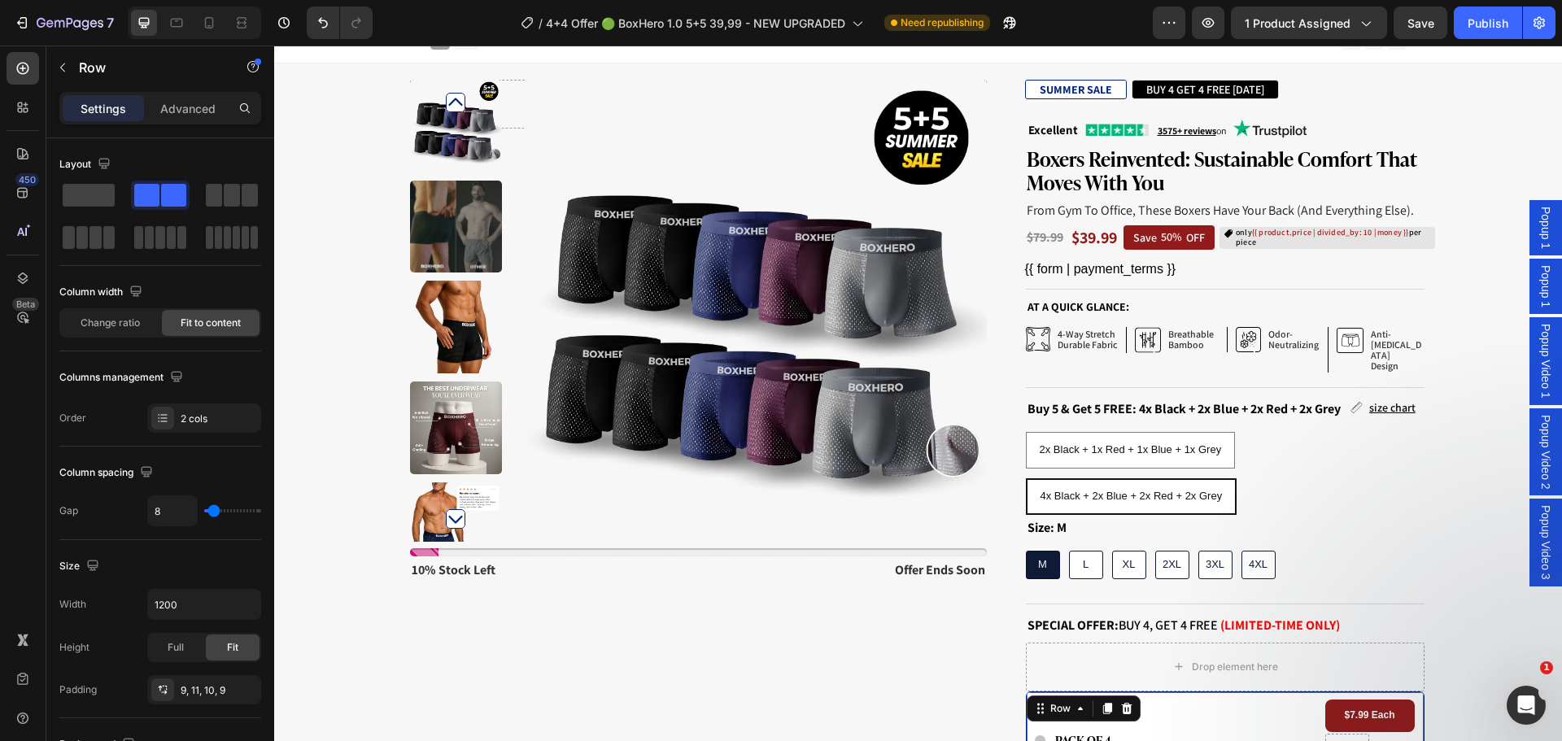
scroll to position [0, 0]
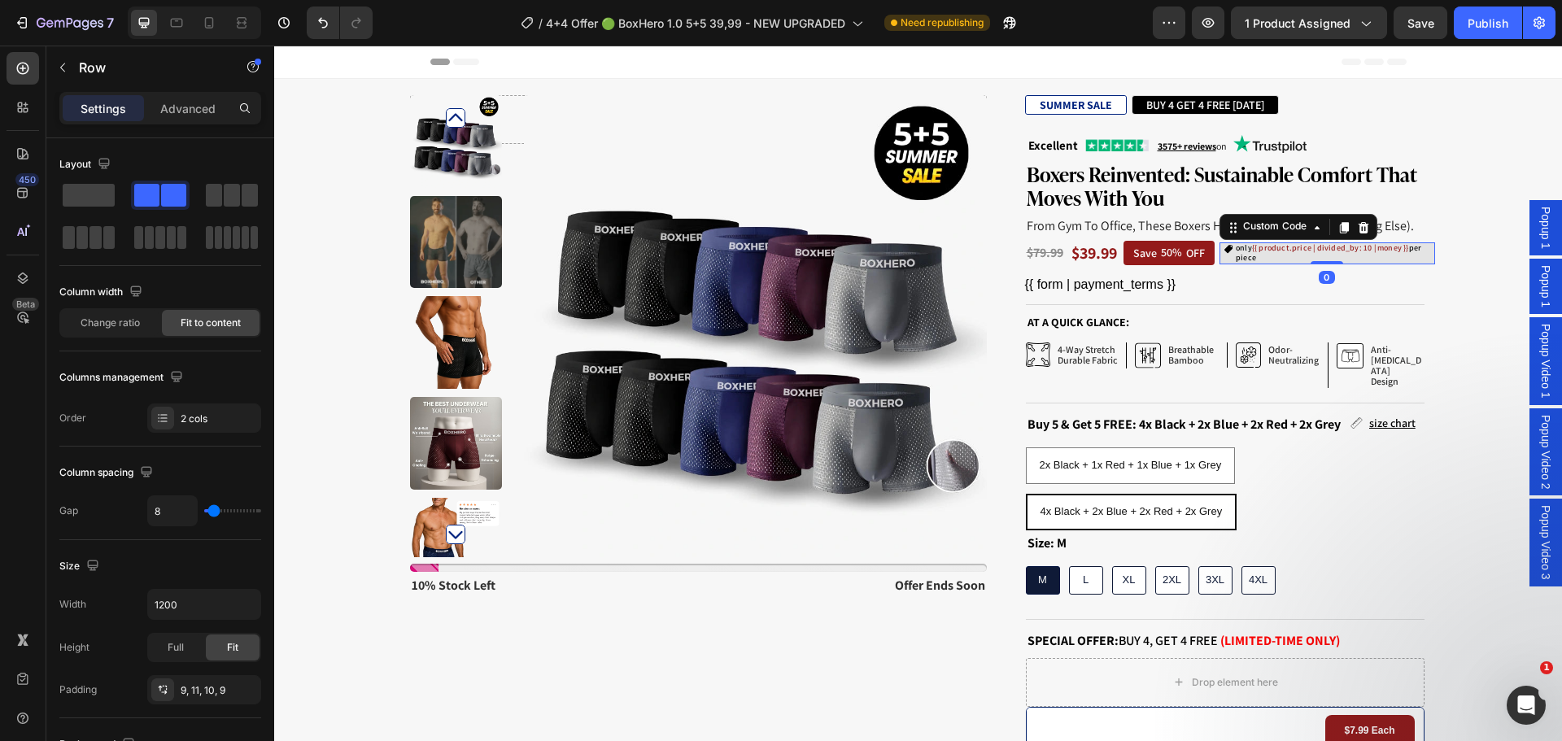
click at [1294, 250] on span "{{ product.price | divided_by: 10 | money }}" at bounding box center [1330, 247] width 157 height 11
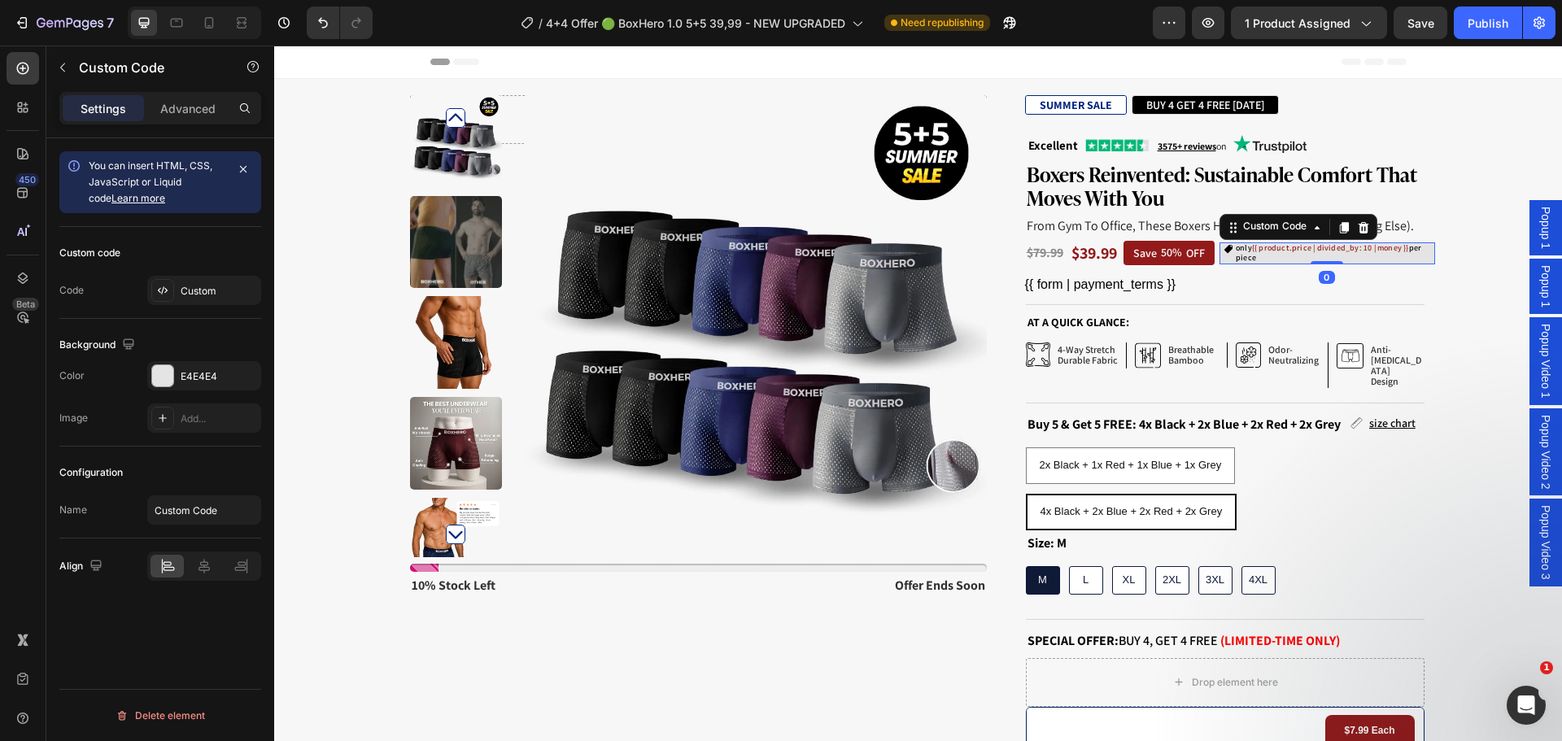
click at [1294, 250] on span "{{ product.price | divided_by: 10 | money }}" at bounding box center [1330, 247] width 157 height 11
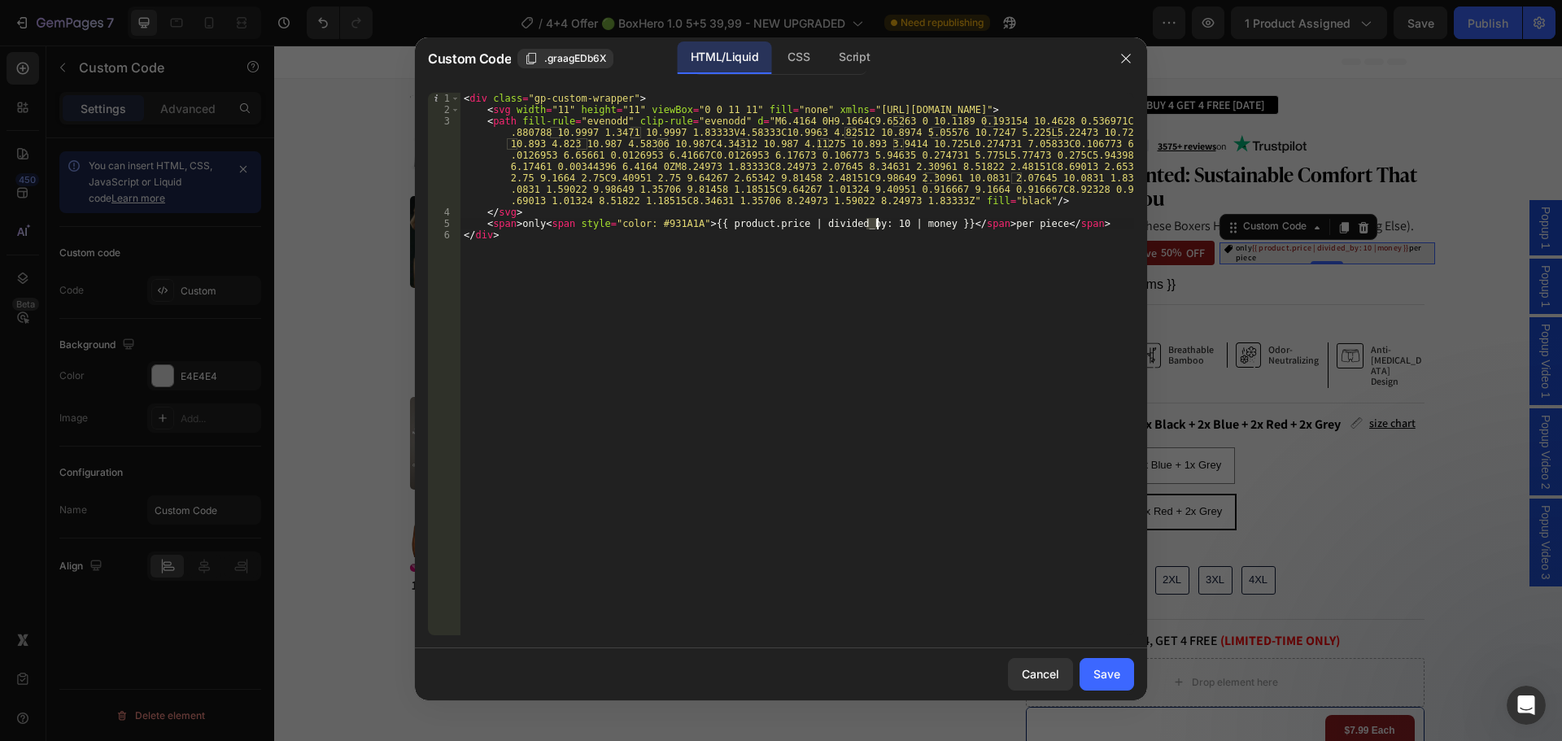
drag, startPoint x: 868, startPoint y: 224, endPoint x: 877, endPoint y: 224, distance: 9.0
click at [877, 224] on div "< div class = "gp-custom-wrapper" > < svg width = "11" height = "11" viewBox = …" at bounding box center [798, 375] width 674 height 565
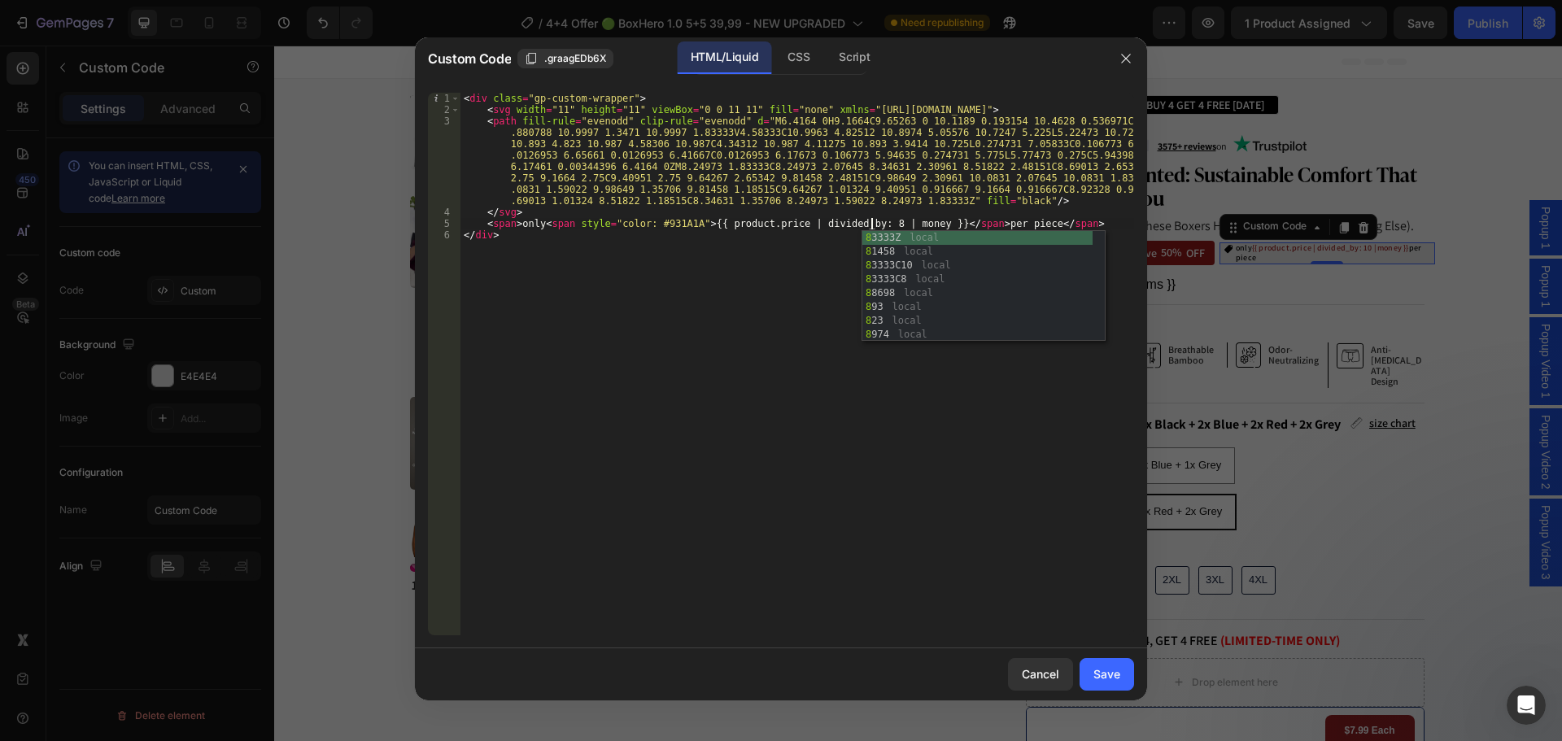
type textarea "<span>only <span style="color: #931A1A">{{ product.price | divided_by: 8 | mone…"
click at [1103, 661] on button "Save" at bounding box center [1107, 674] width 55 height 33
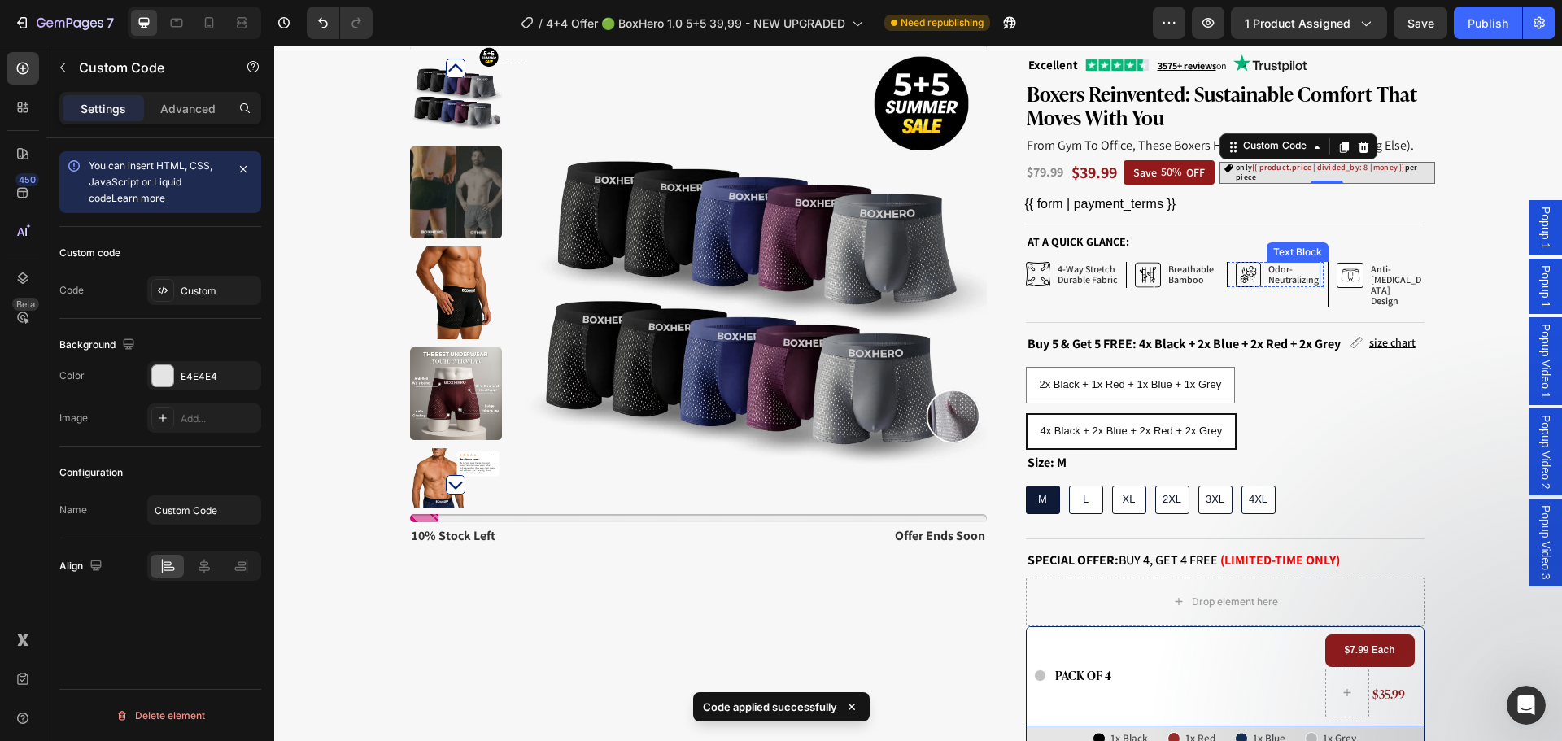
scroll to position [0, 0]
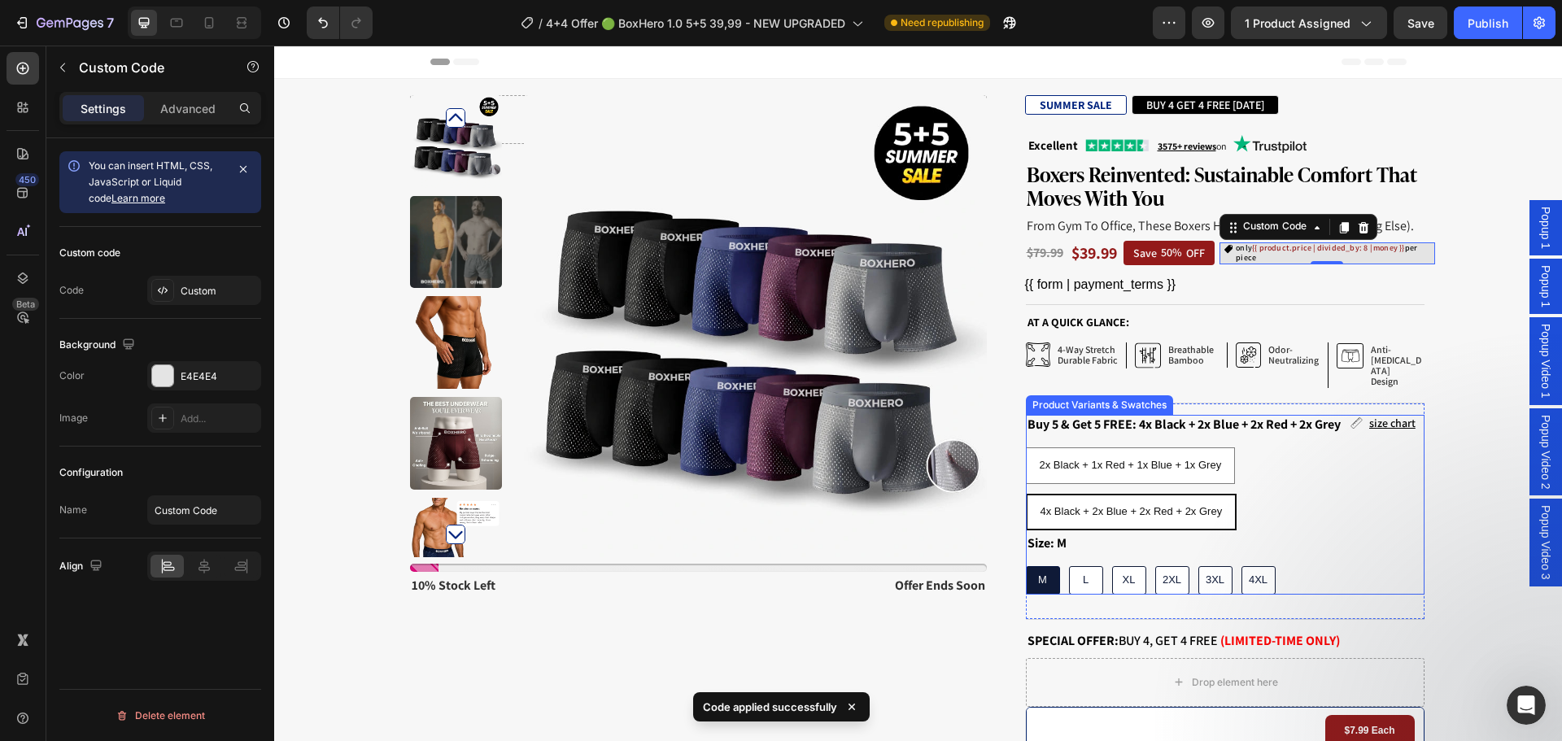
click at [1278, 467] on div "2x Black + 1x Red + 1x Blue + 1x Grey 2x Black + 1x Red + 1x Blue + 1x Grey 2x …" at bounding box center [1225, 489] width 399 height 83
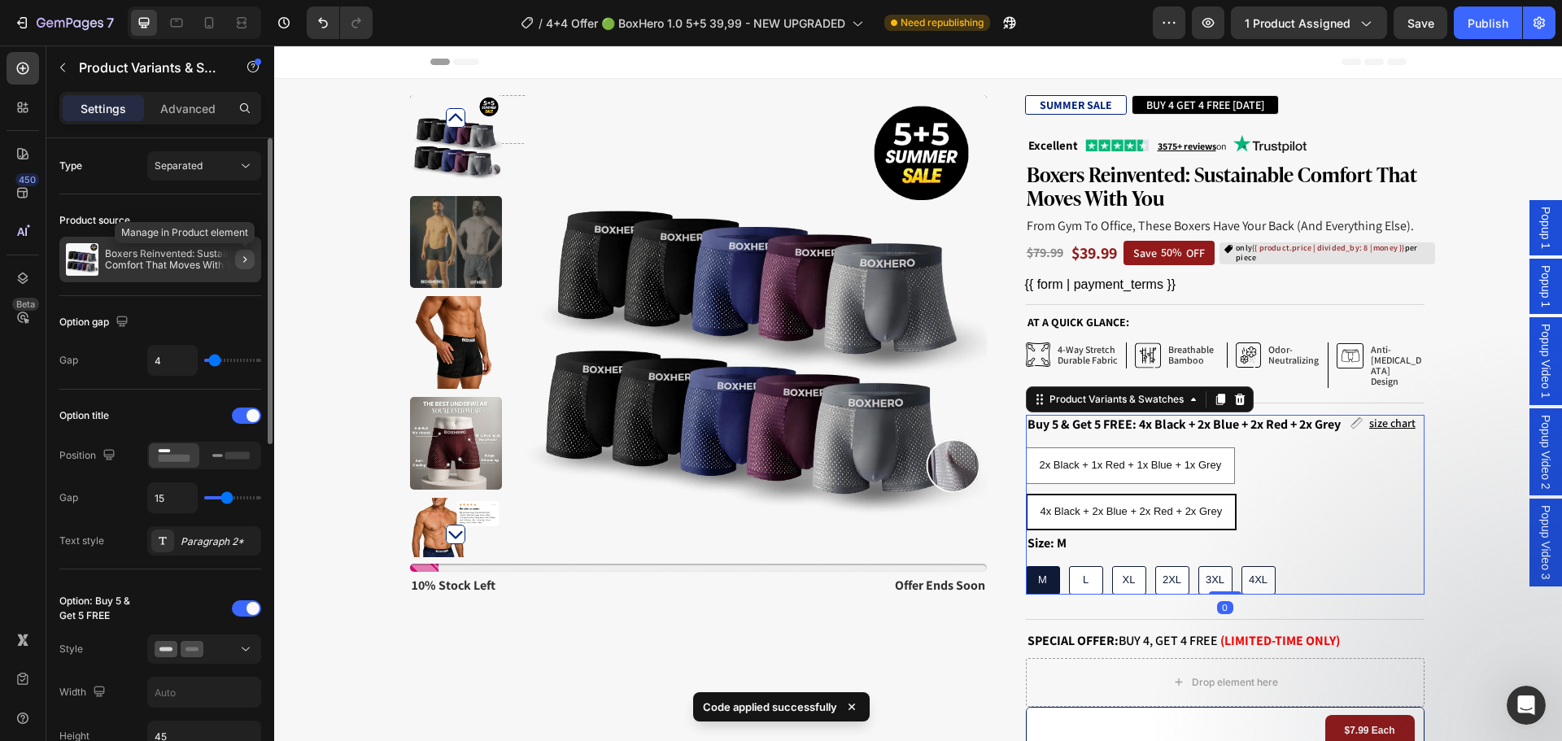
click at [244, 256] on icon "button" at bounding box center [244, 259] width 13 height 13
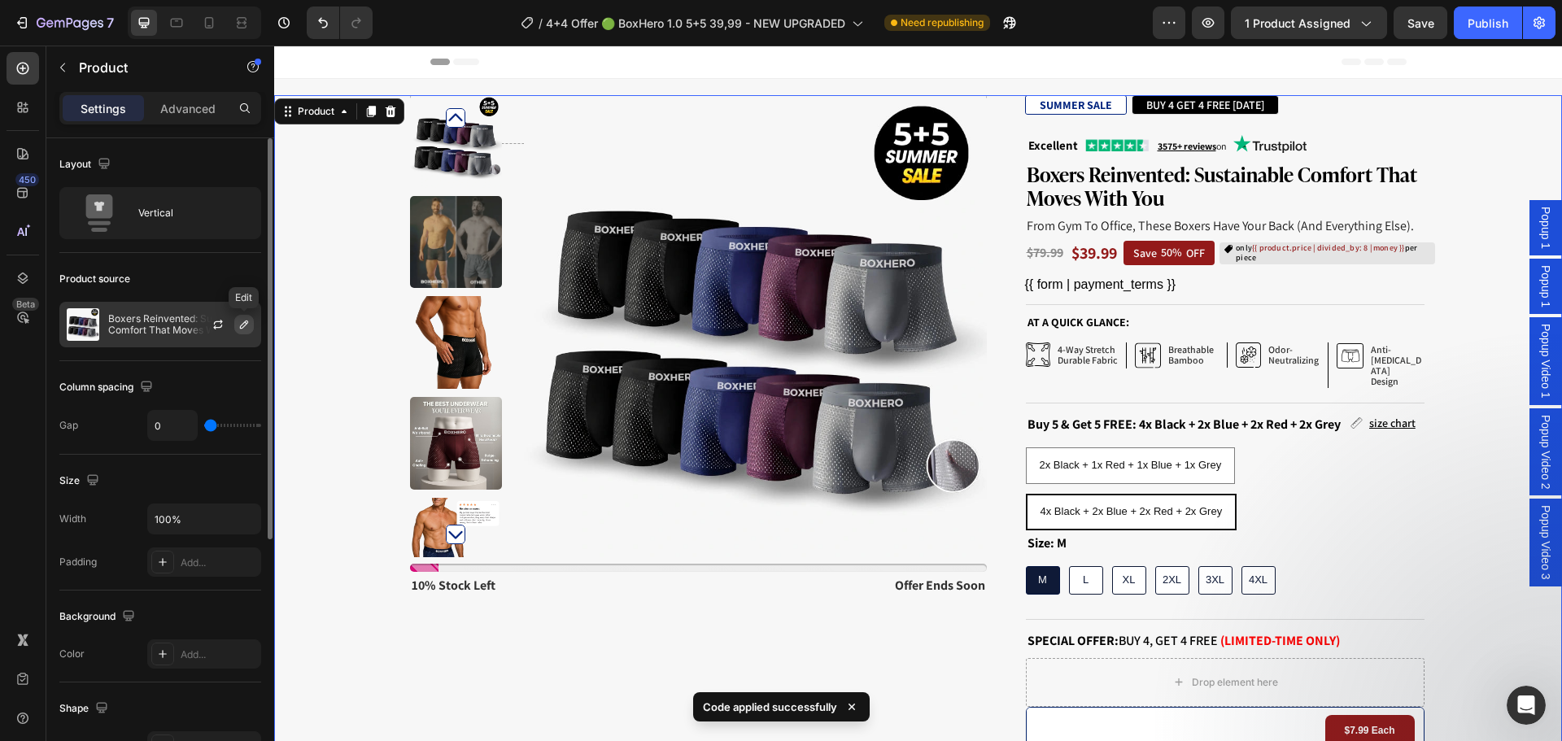
click at [244, 327] on icon "button" at bounding box center [244, 325] width 8 height 8
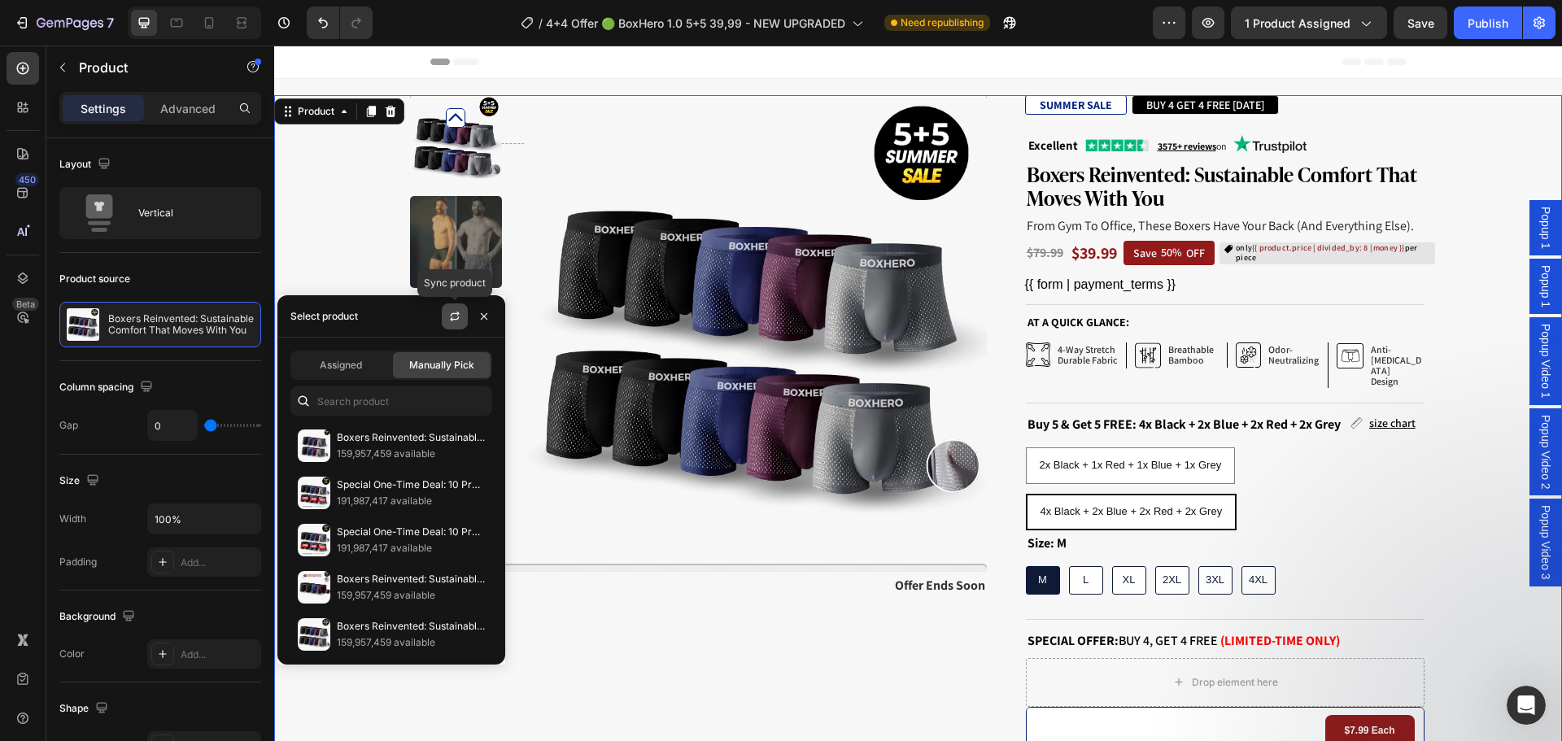
click at [456, 317] on icon "button" at bounding box center [454, 316] width 13 height 13
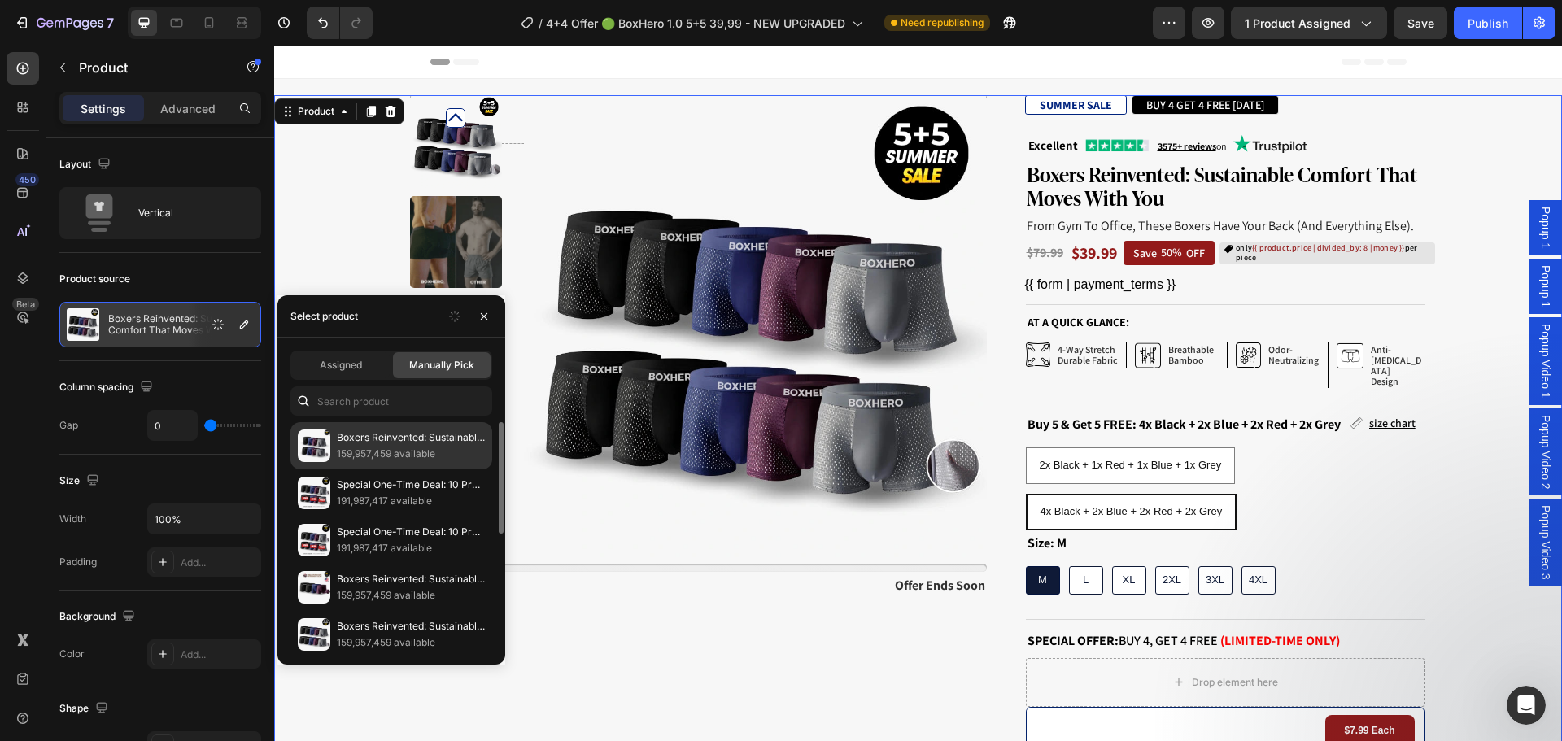
click at [421, 440] on p "Boxers Reinvented: Sustainable Comfort That Moves With You (Copy)" at bounding box center [411, 438] width 148 height 16
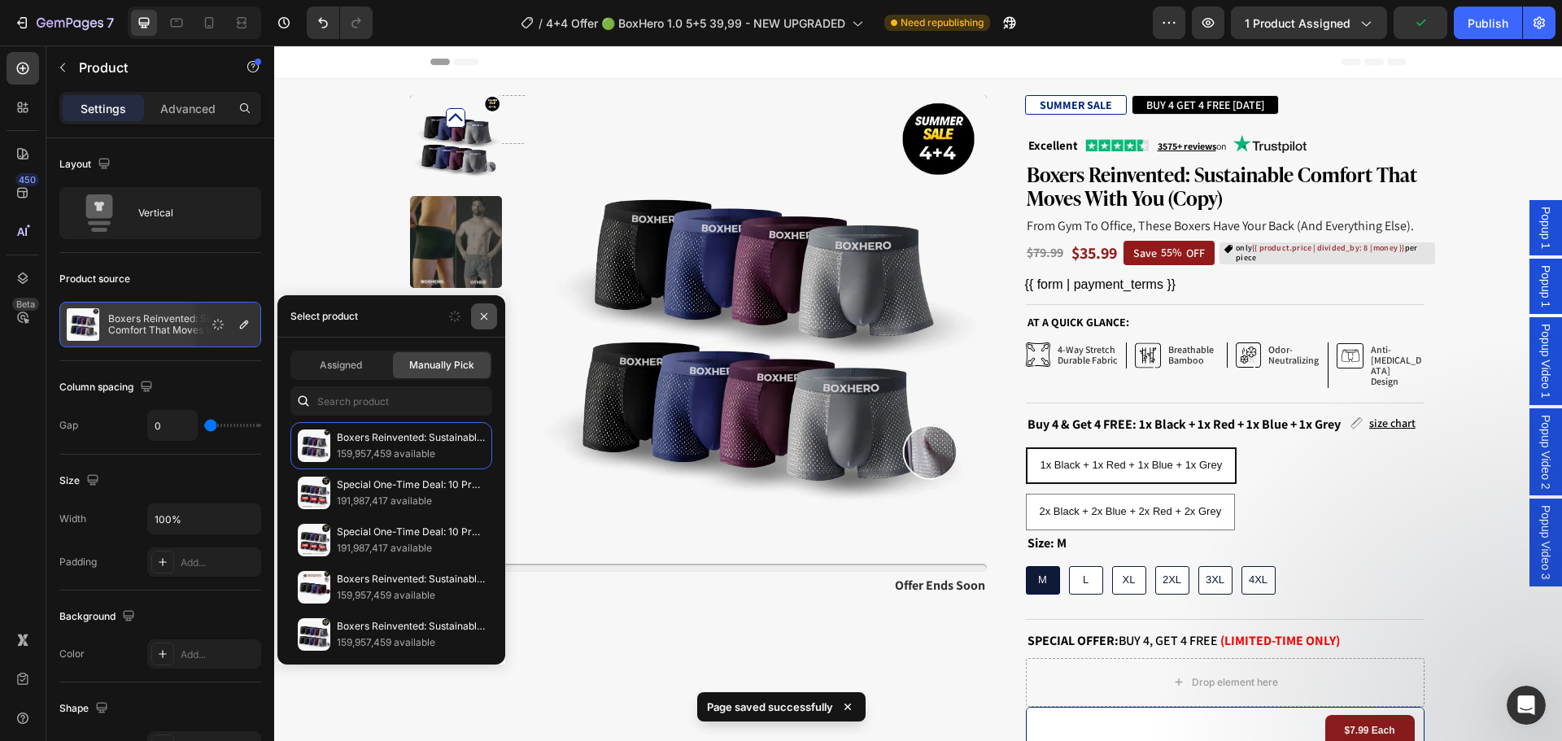
click at [483, 321] on icon "button" at bounding box center [484, 316] width 13 height 13
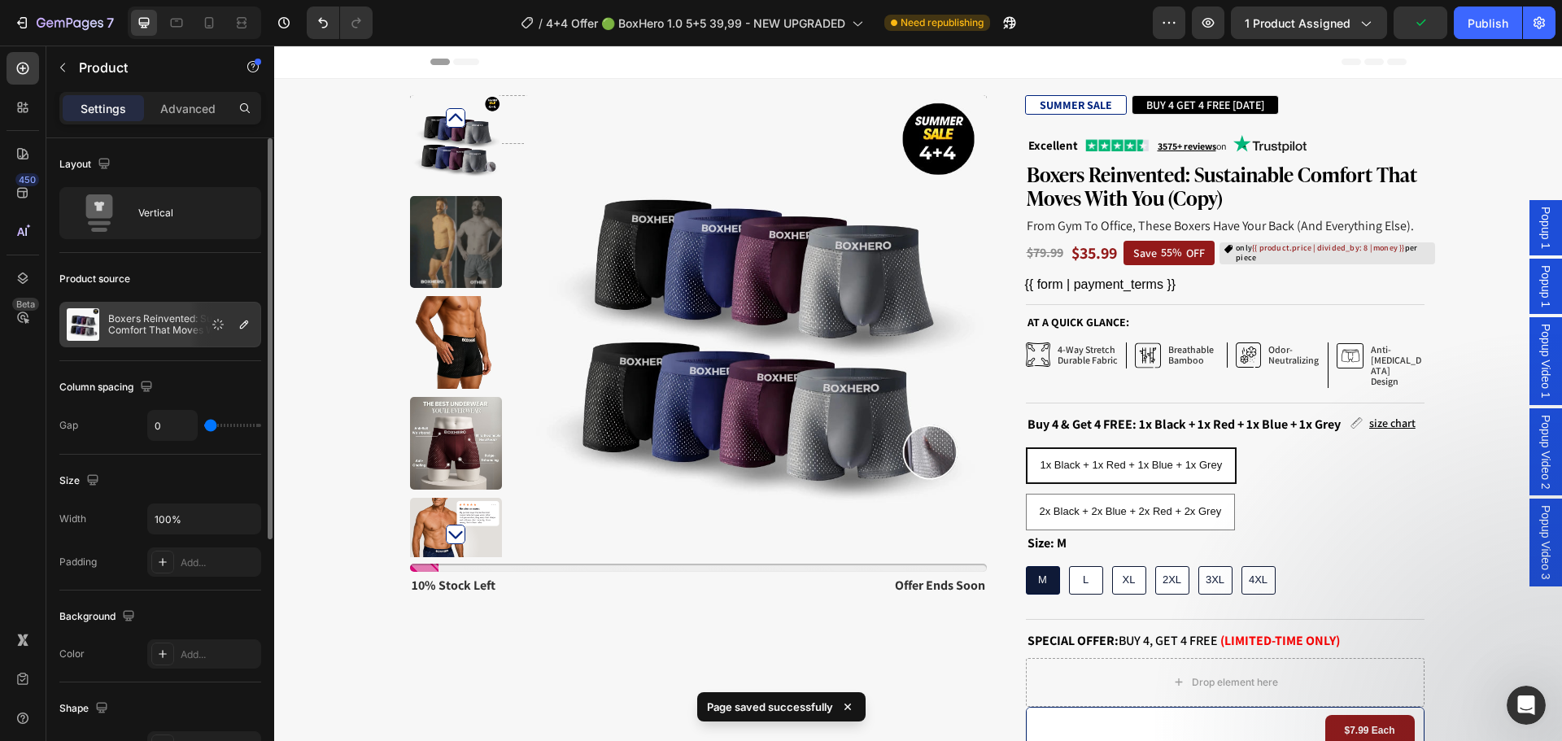
scroll to position [401, 0]
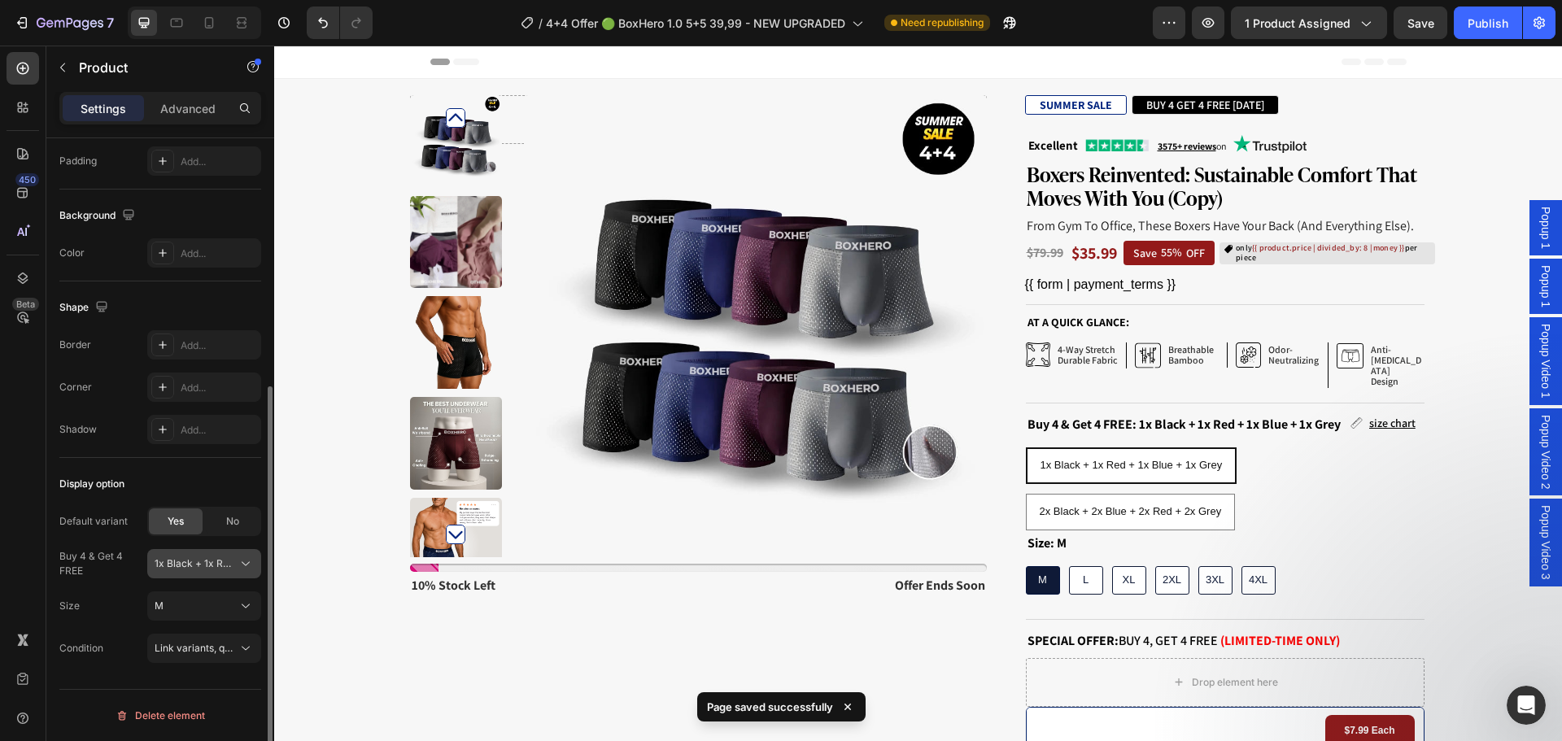
click at [186, 570] on span "1x Black + 1x Red + 1x Blue + 1x Grey" at bounding box center [195, 564] width 80 height 15
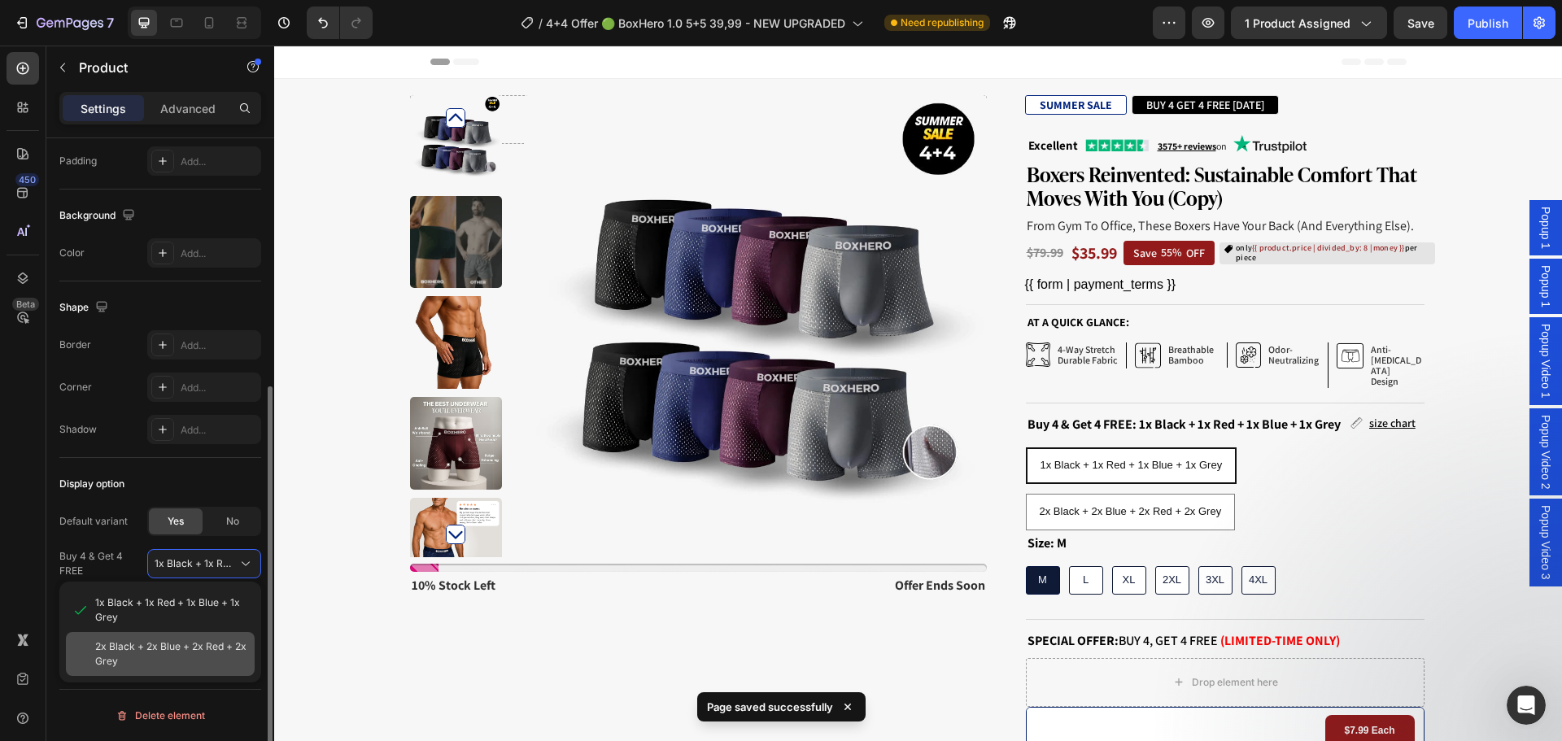
click at [182, 642] on span "2x Black + 2x Blue + 2x Red + 2x Grey" at bounding box center [171, 654] width 153 height 29
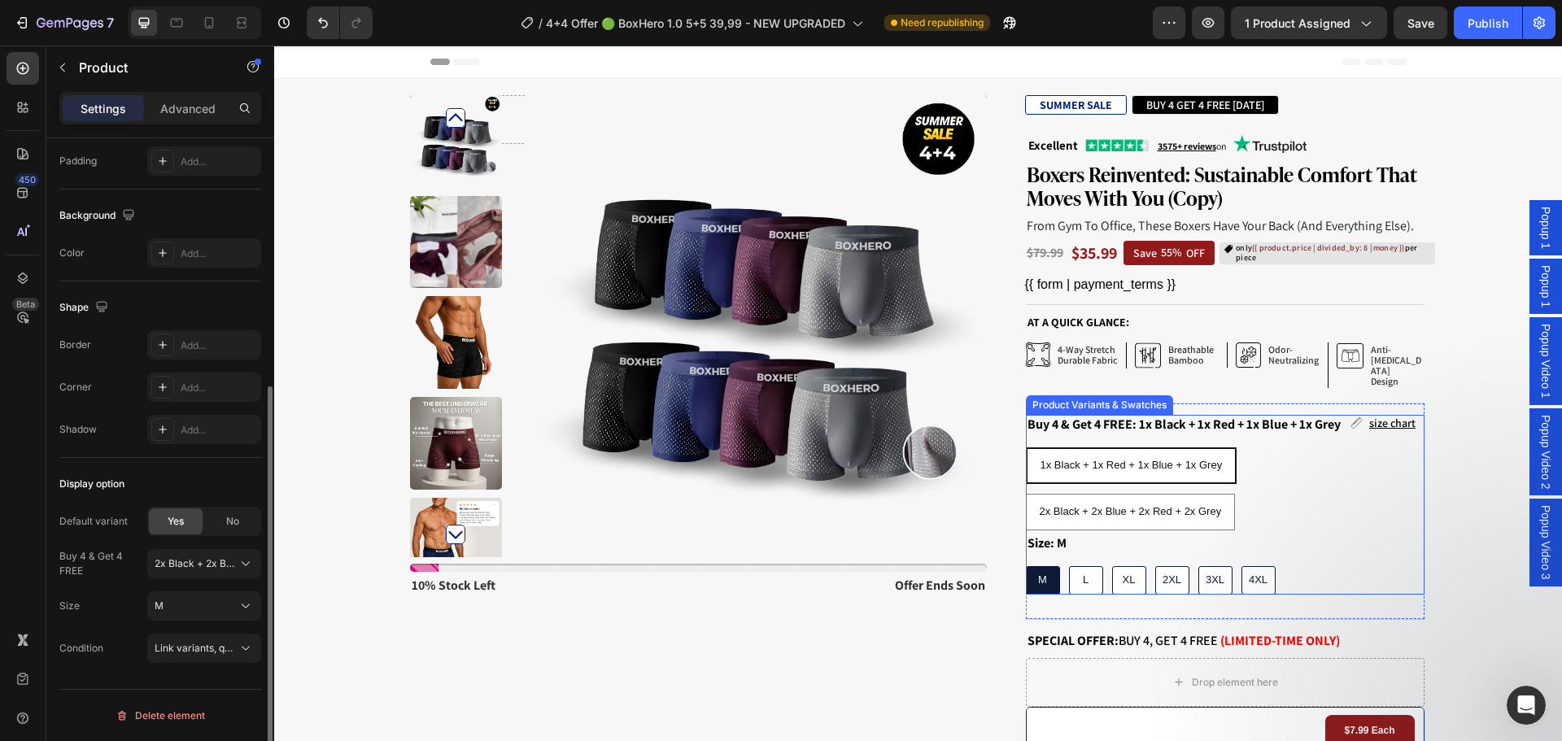
click at [1311, 482] on div "1x Black + 1x Red + 1x Blue + 1x Grey 1x Black + 1x Red + 1x Blue + 1x Grey 1x …" at bounding box center [1225, 489] width 399 height 83
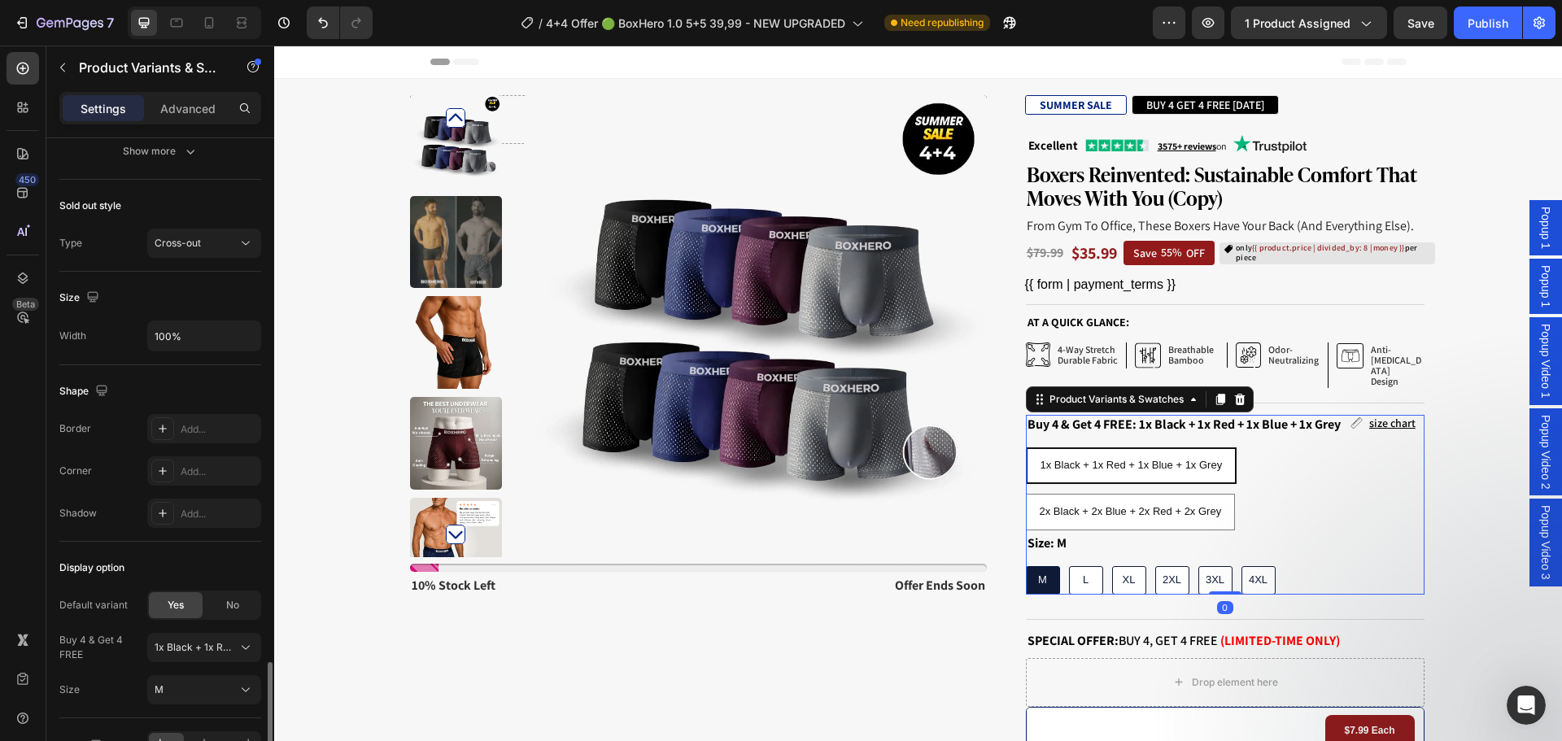
scroll to position [1237, 0]
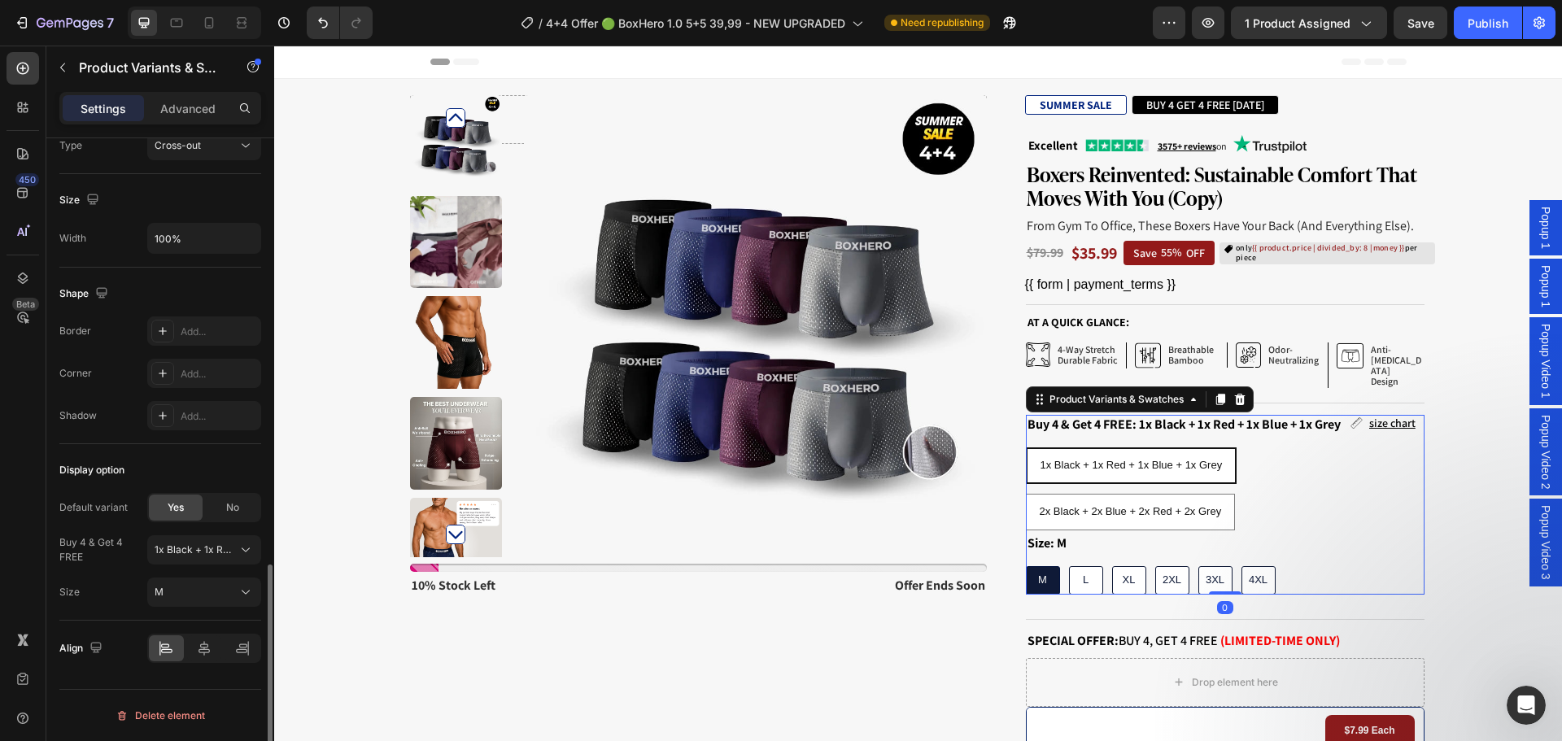
click at [207, 526] on div "Default variant Yes No Buy 4 & Get 4 FREE 1x Black + 1x Red + 1x Blue + 1x Grey…" at bounding box center [160, 550] width 202 height 114
click at [208, 540] on button "1x Black + 1x Red + 1x Blue + 1x Grey" at bounding box center [204, 549] width 114 height 29
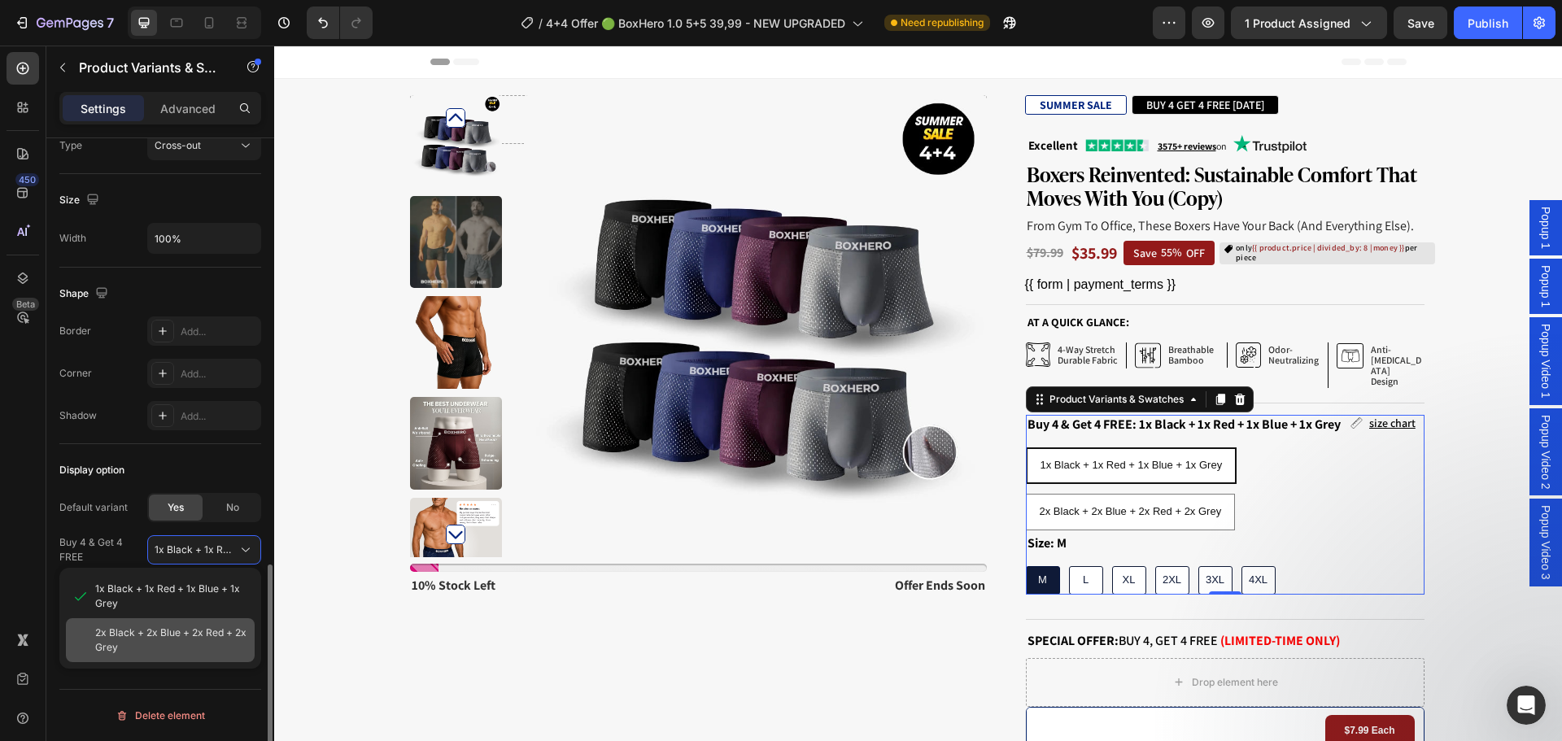
click at [211, 631] on span "2x Black + 2x Blue + 2x Red + 2x Grey" at bounding box center [171, 640] width 153 height 29
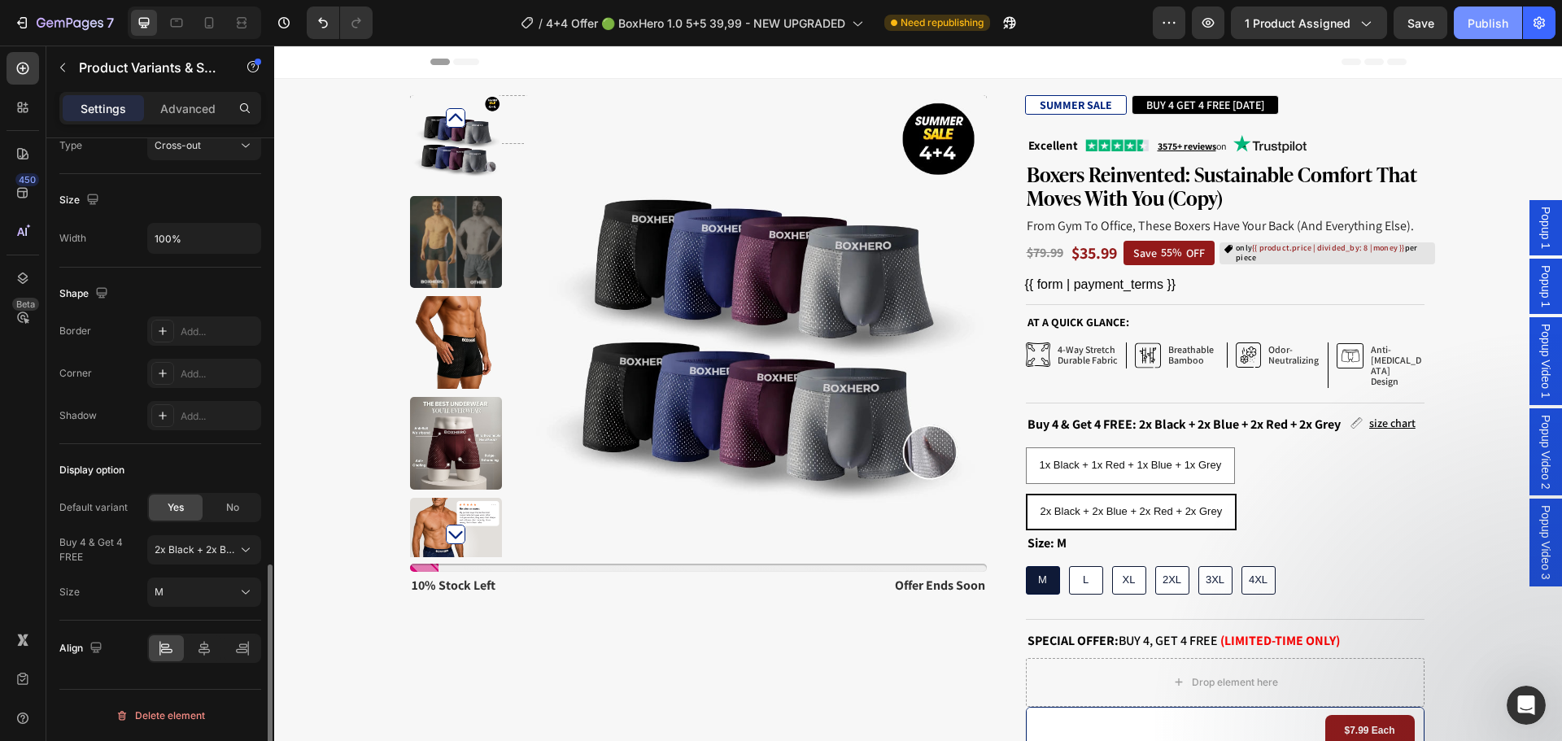
click at [1502, 23] on div "Publish" at bounding box center [1488, 23] width 41 height 17
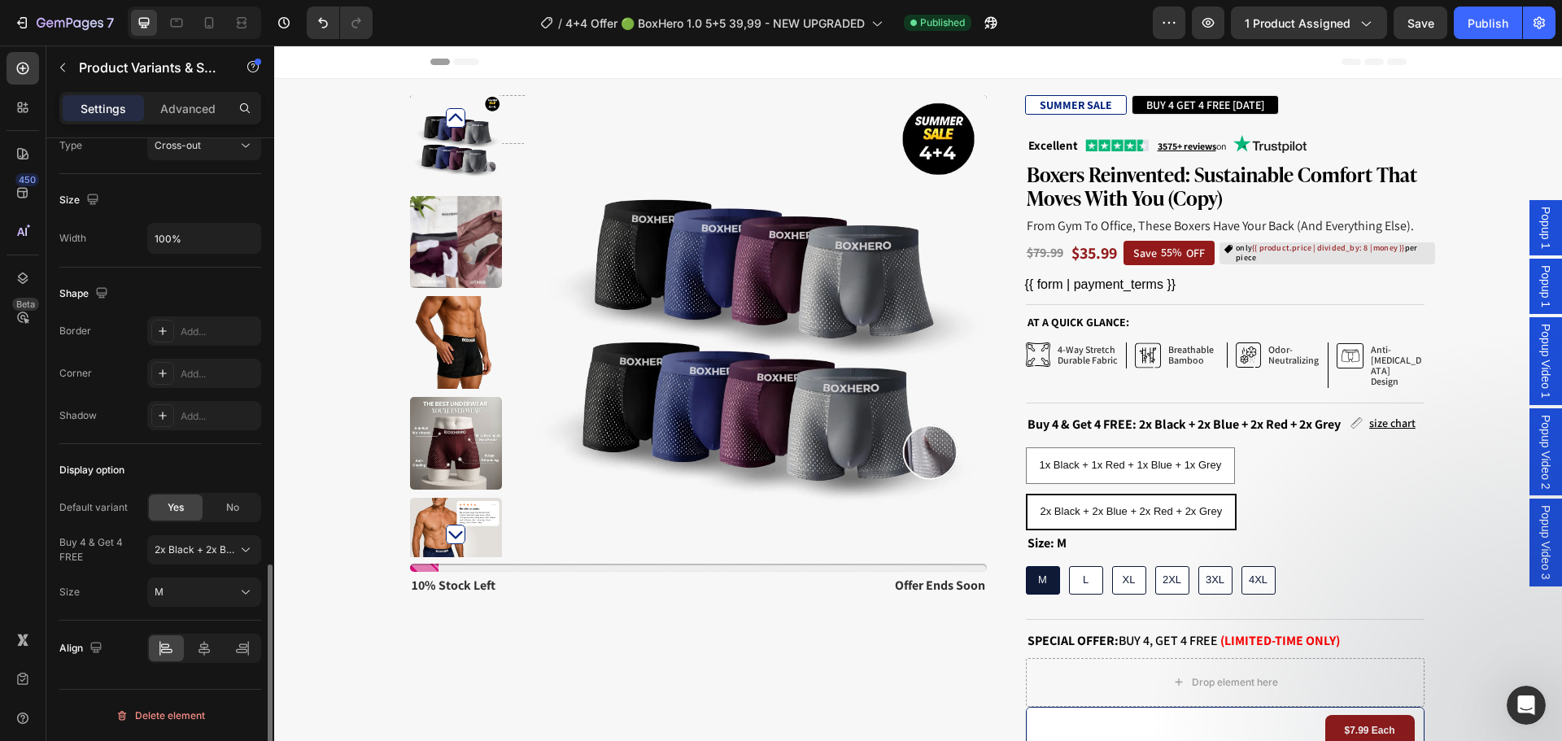
scroll to position [407, 0]
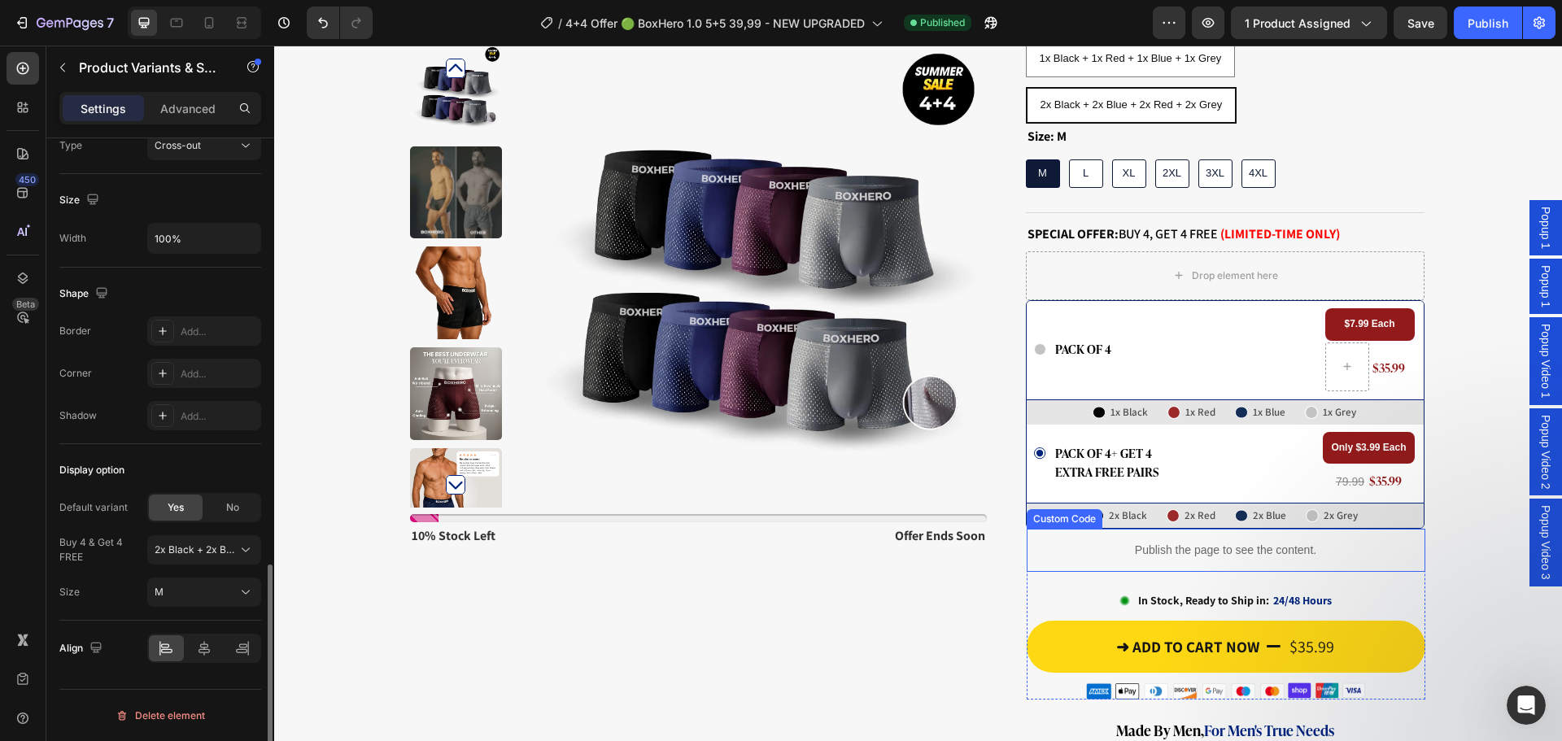
click at [1194, 542] on p "Publish the page to see the content." at bounding box center [1226, 550] width 399 height 17
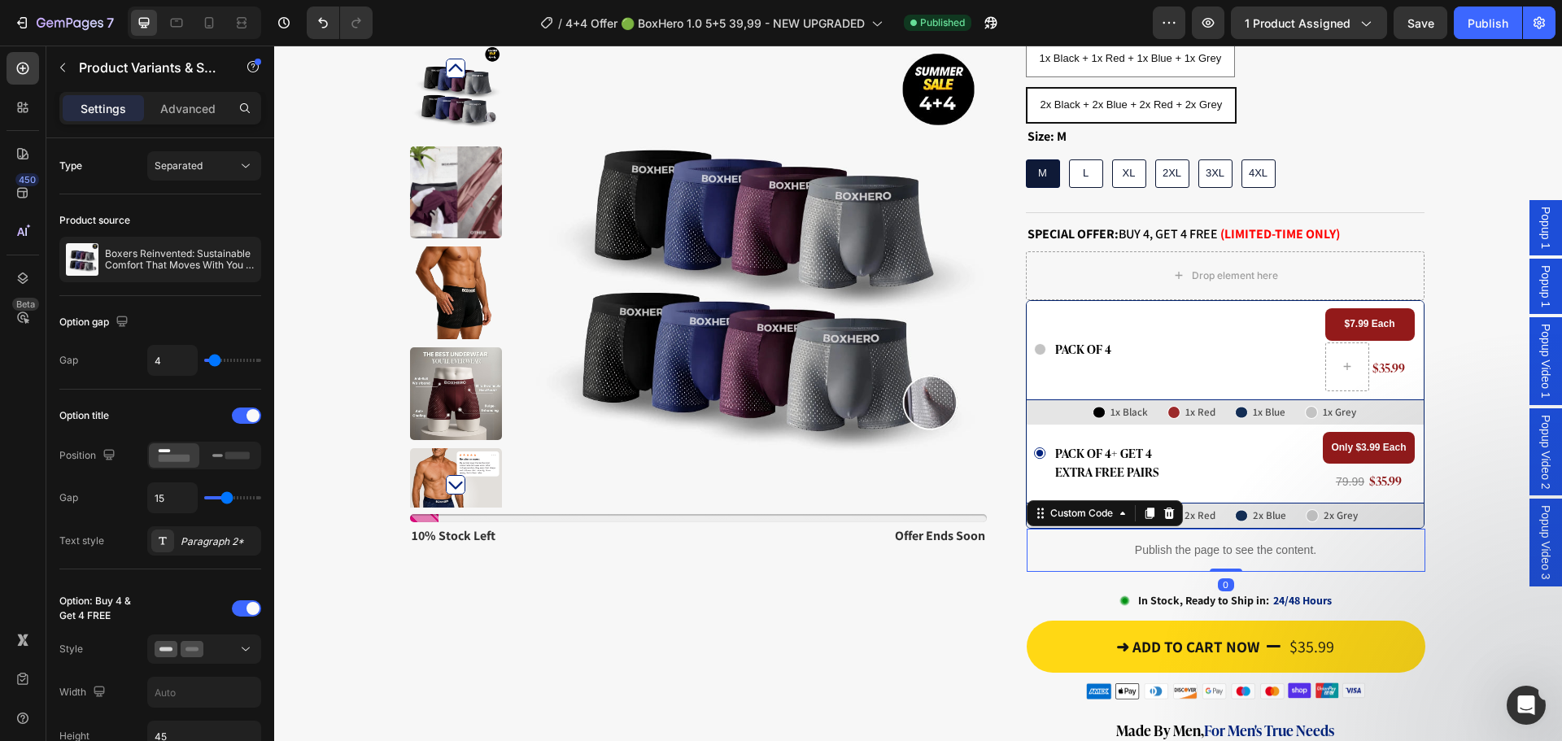
click at [1194, 542] on p "Publish the page to see the content." at bounding box center [1226, 550] width 399 height 17
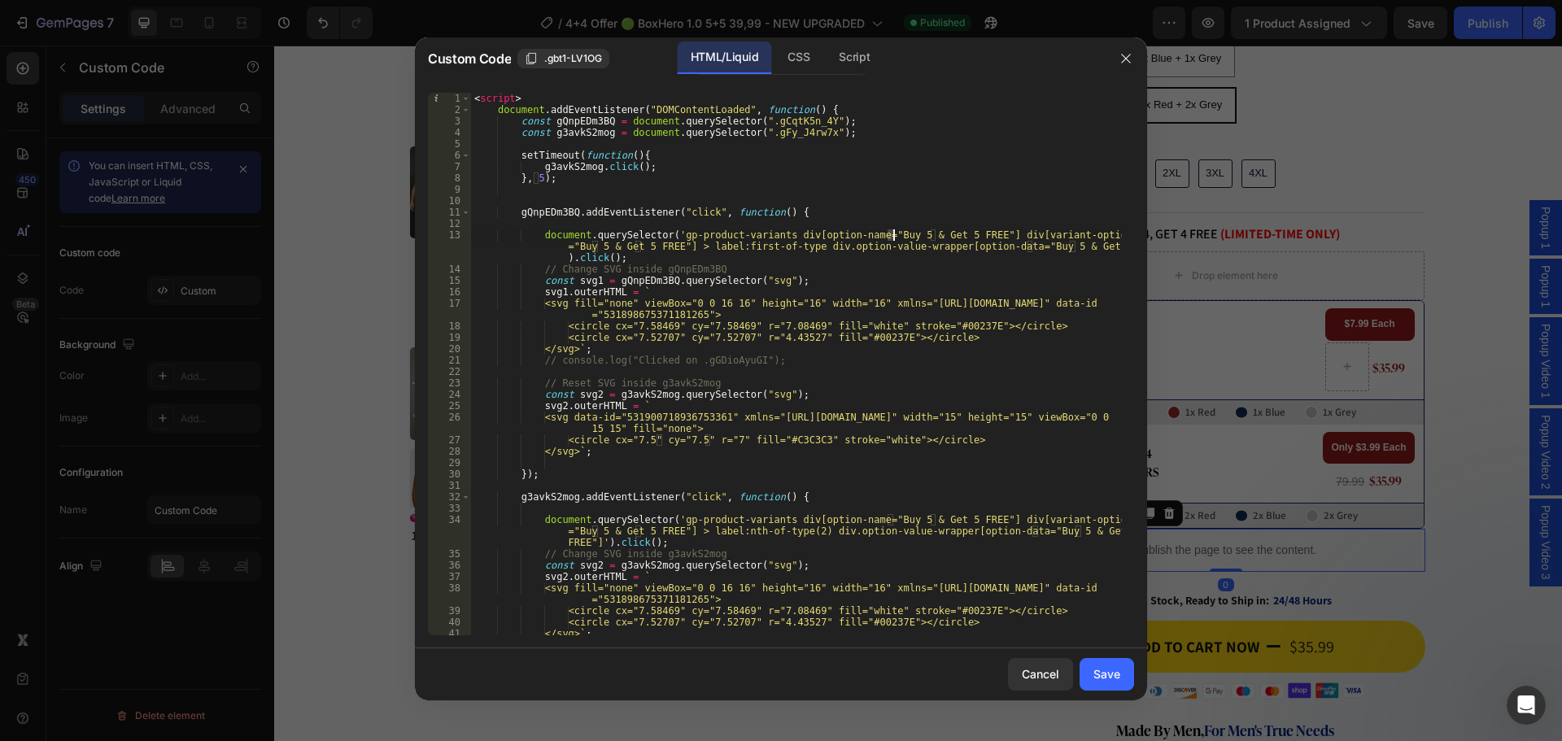
click at [892, 235] on div "< script > document . addEventListener ( "DOMContentLoaded" , function ( ) { co…" at bounding box center [796, 375] width 651 height 565
click at [935, 234] on div "< script > document . addEventListener ( "DOMContentLoaded" , function ( ) { co…" at bounding box center [796, 375] width 651 height 565
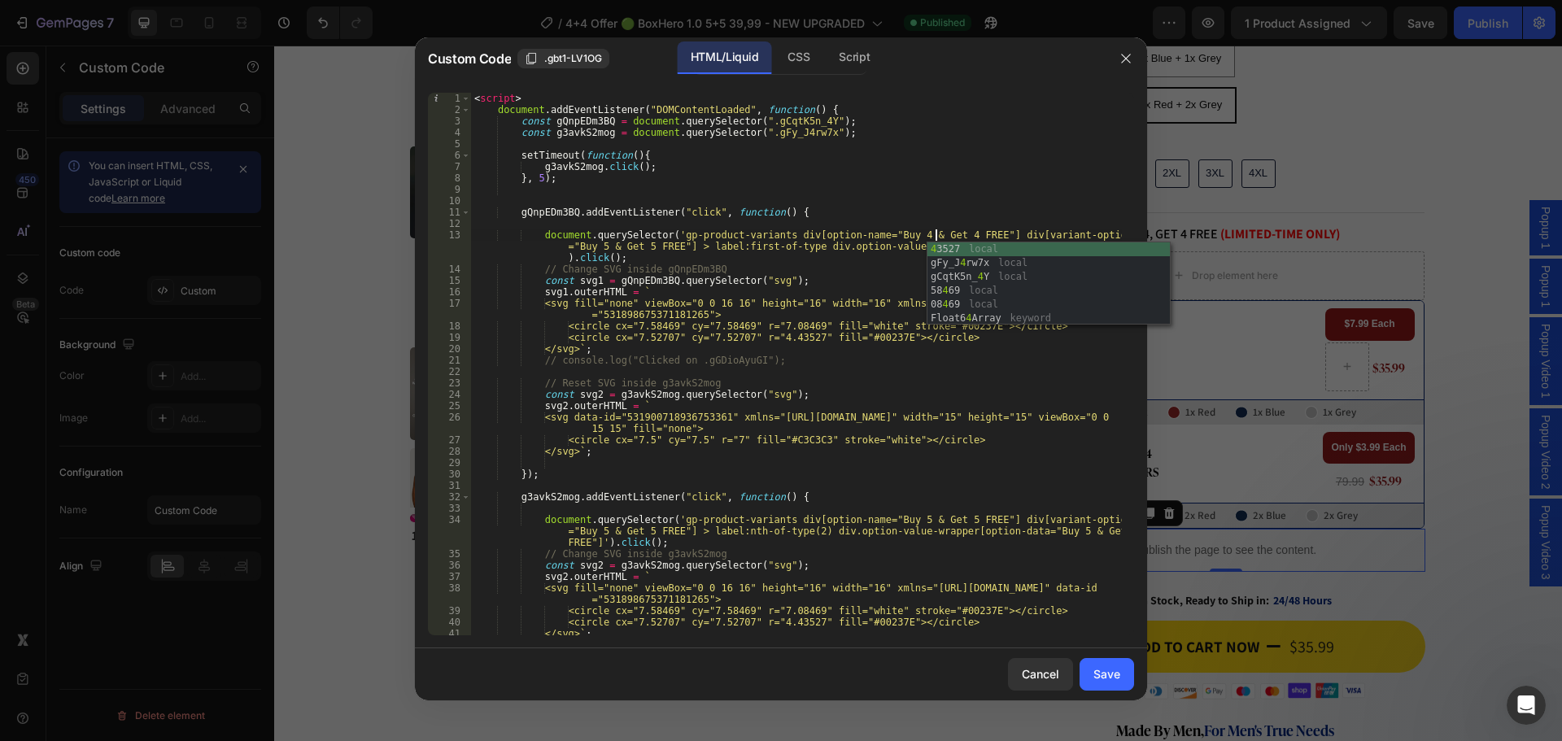
scroll to position [0, 38]
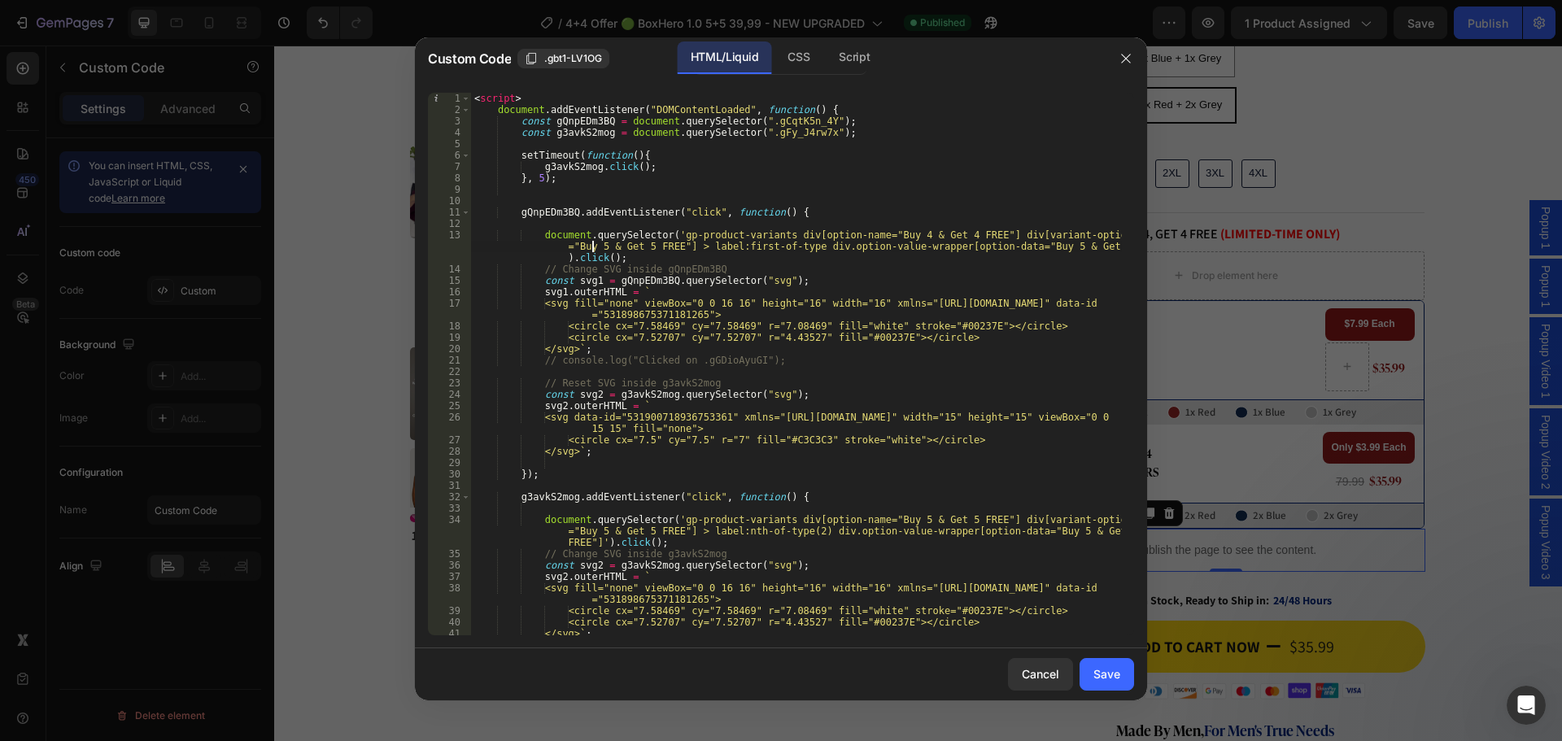
click at [596, 246] on div "< script > document . addEventListener ( "DOMContentLoaded" , function ( ) { co…" at bounding box center [796, 375] width 651 height 565
click at [641, 246] on div "< script > document . addEventListener ( "DOMContentLoaded" , function ( ) { co…" at bounding box center [796, 375] width 651 height 565
click at [966, 350] on div "< script > document . addEventListener ( "DOMContentLoaded" , function ( ) { co…" at bounding box center [796, 375] width 651 height 565
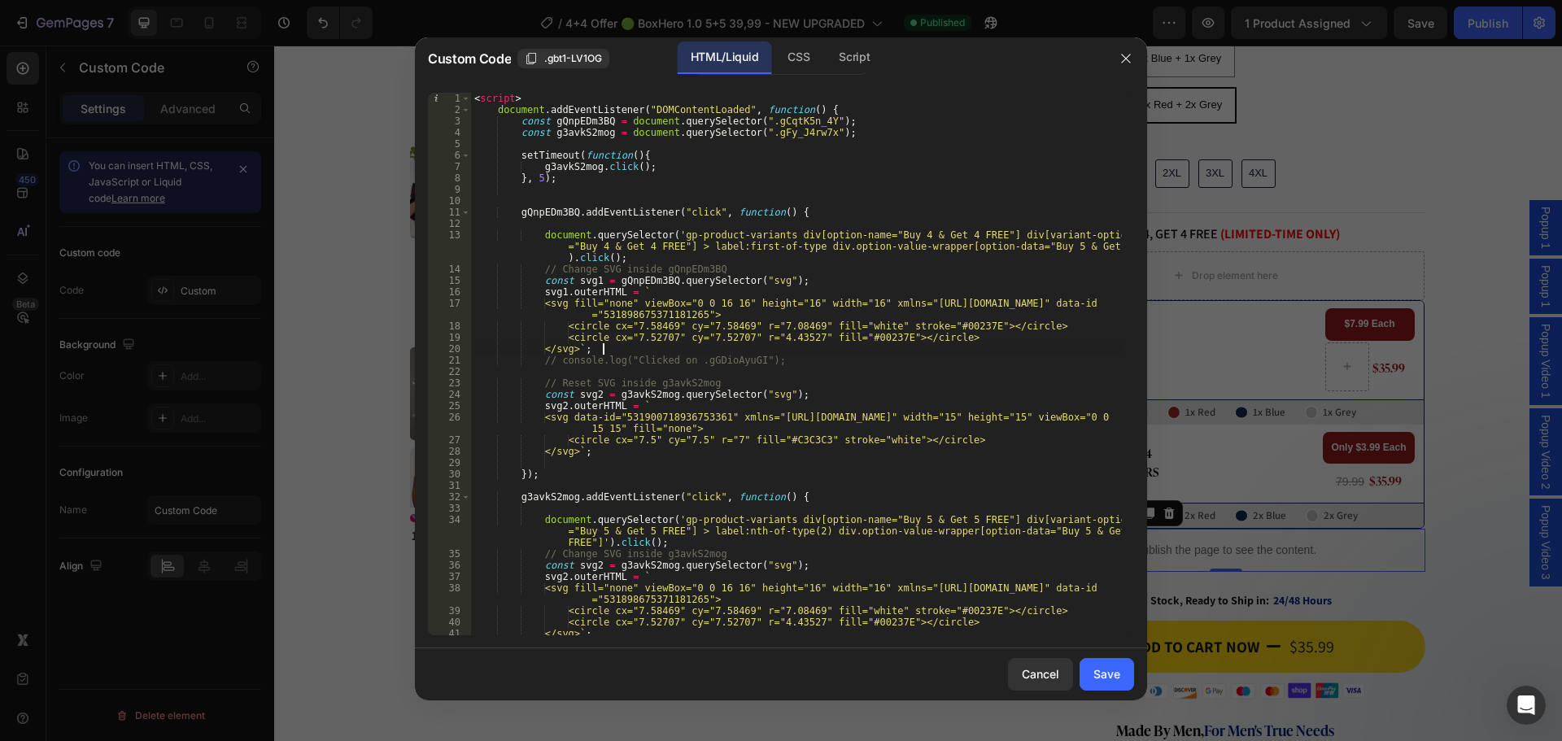
scroll to position [0, 10]
click at [891, 519] on div "< script > document . addEventListener ( "DOMContentLoaded" , function ( ) { co…" at bounding box center [796, 375] width 651 height 565
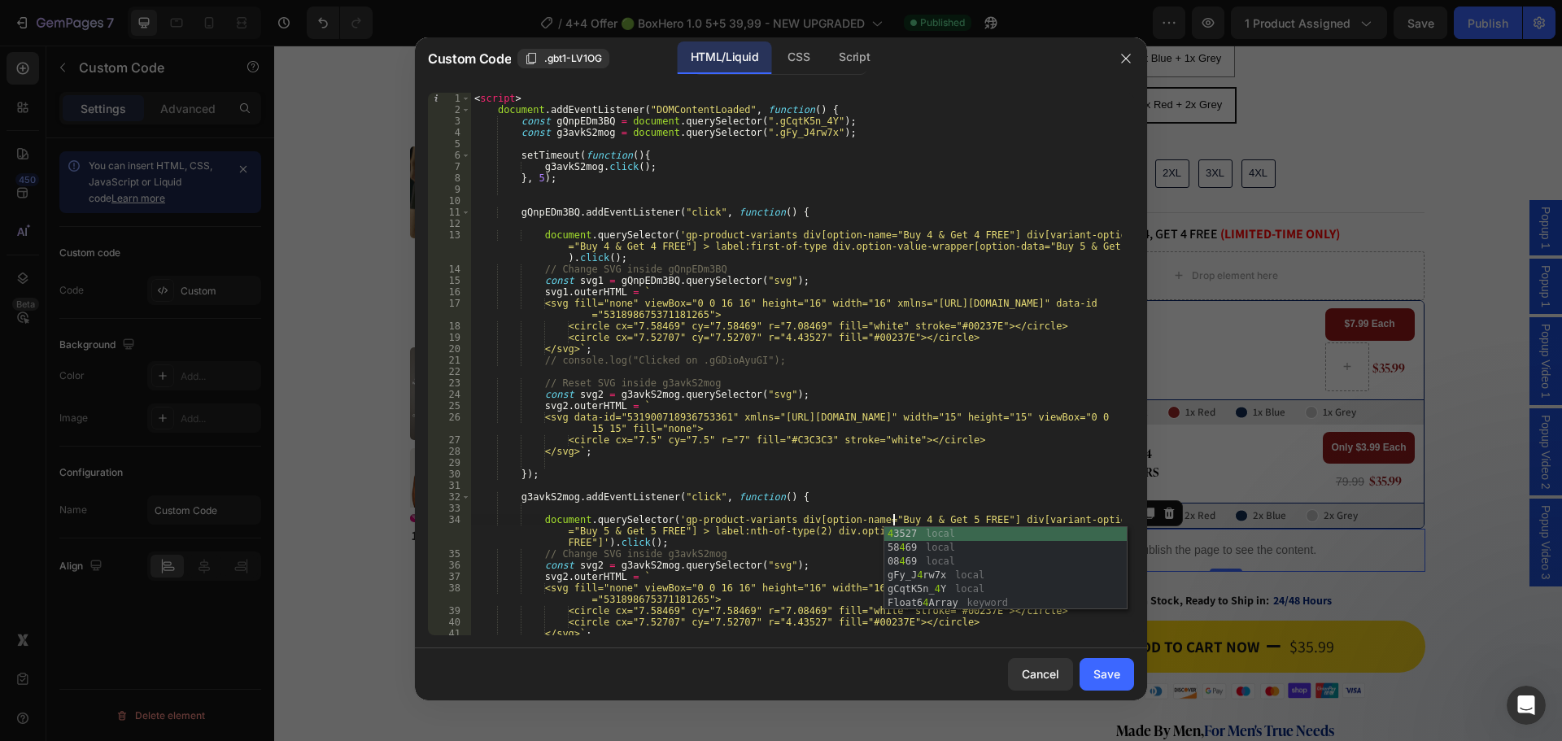
scroll to position [0, 34]
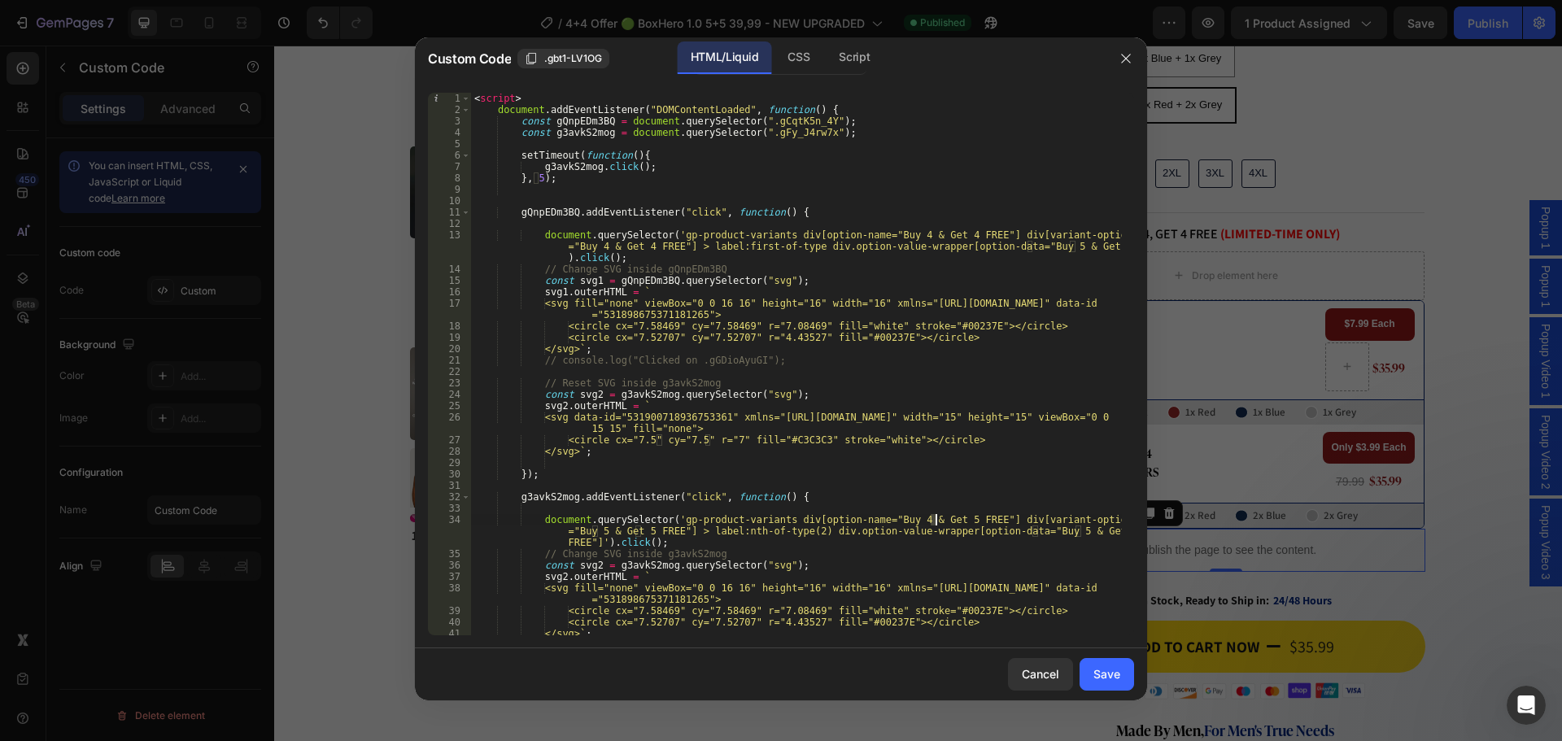
click at [934, 519] on div "< script > document . addEventListener ( "DOMContentLoaded" , function ( ) { co…" at bounding box center [796, 375] width 651 height 565
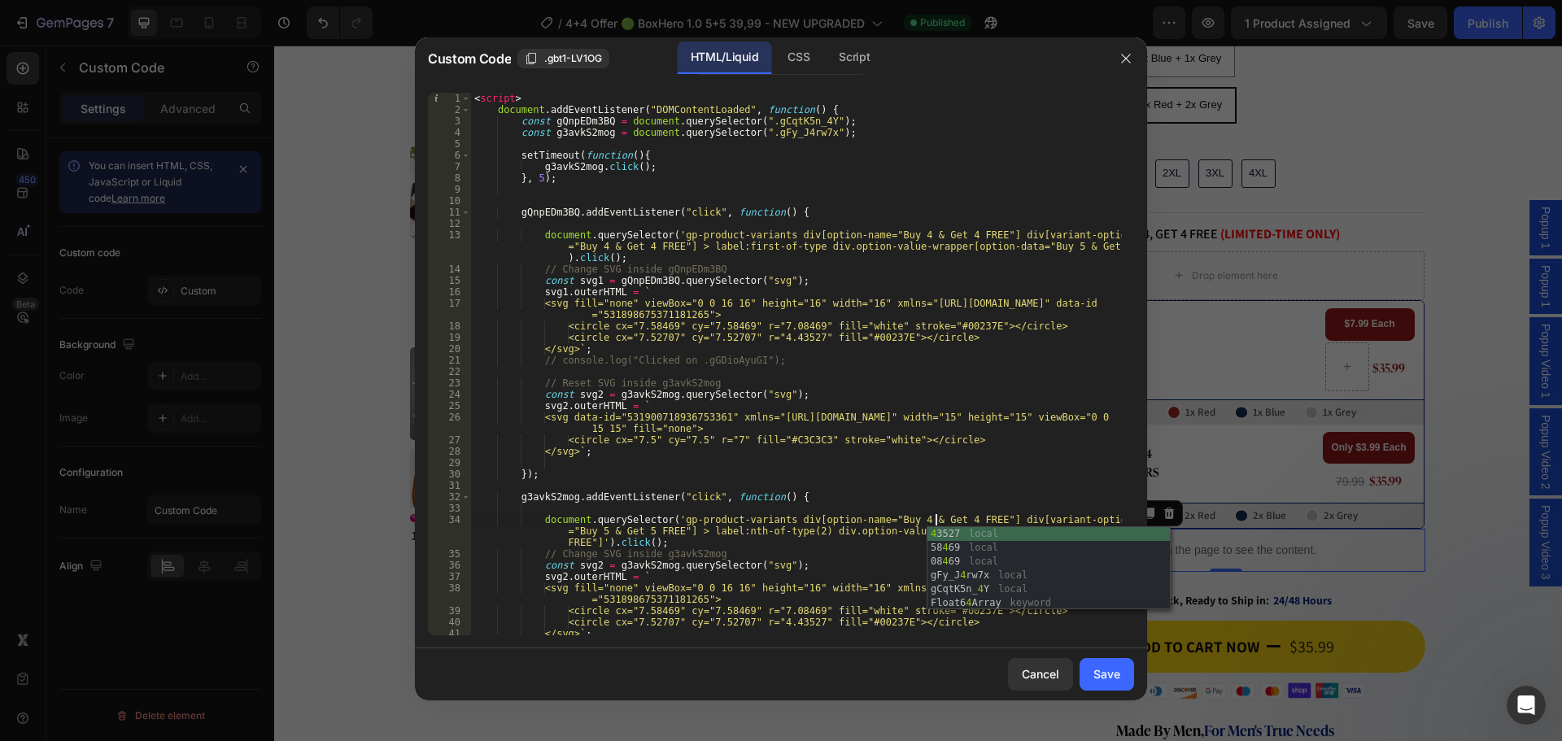
scroll to position [0, 38]
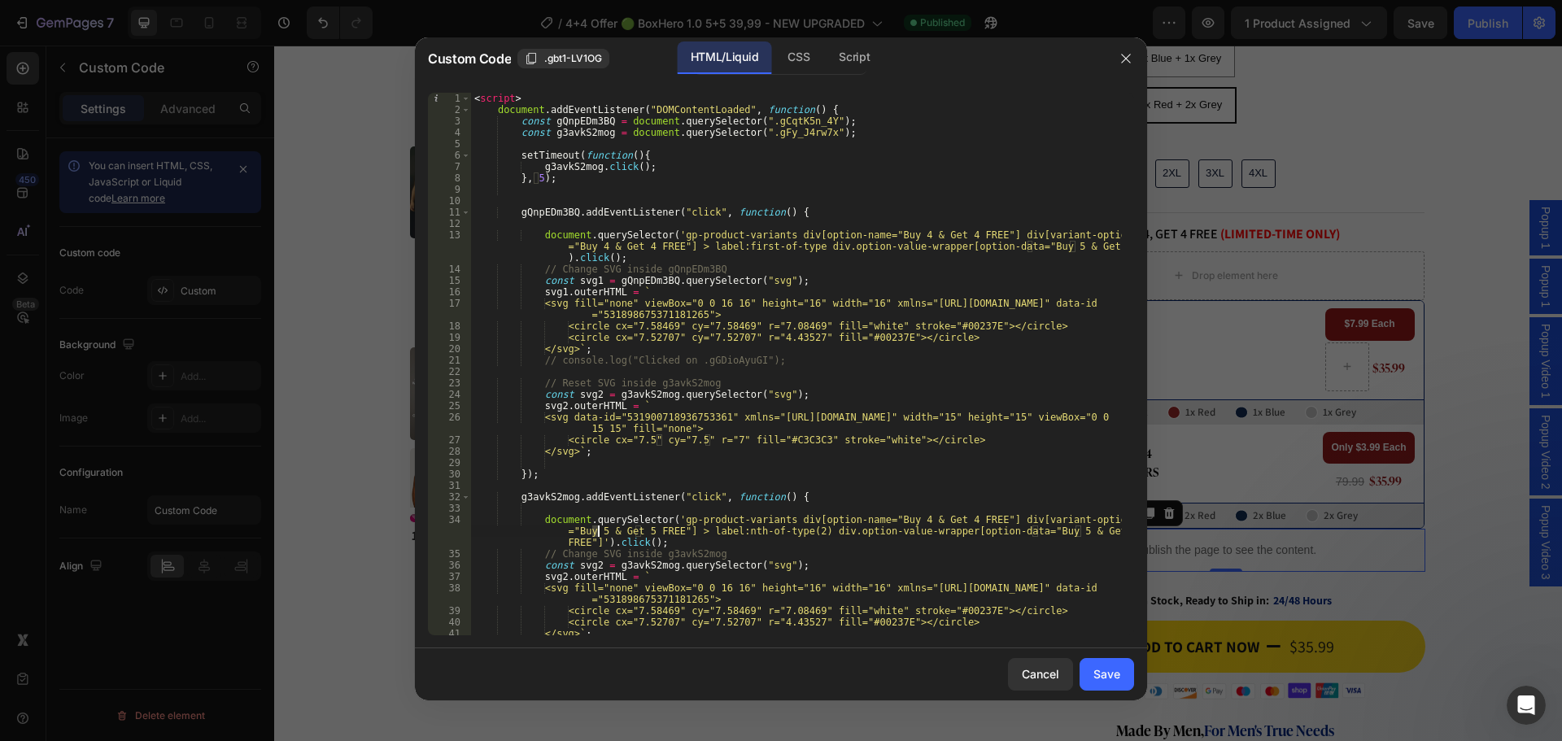
click at [596, 532] on div "< script > document . addEventListener ( "DOMContentLoaded" , function ( ) { co…" at bounding box center [796, 375] width 651 height 565
click at [640, 532] on div "< script > document . addEventListener ( "DOMContentLoaded" , function ( ) { co…" at bounding box center [796, 375] width 651 height 565
click at [1036, 532] on div "< script > document . addEventListener ( "DOMContentLoaded" , function ( ) { co…" at bounding box center [796, 375] width 651 height 565
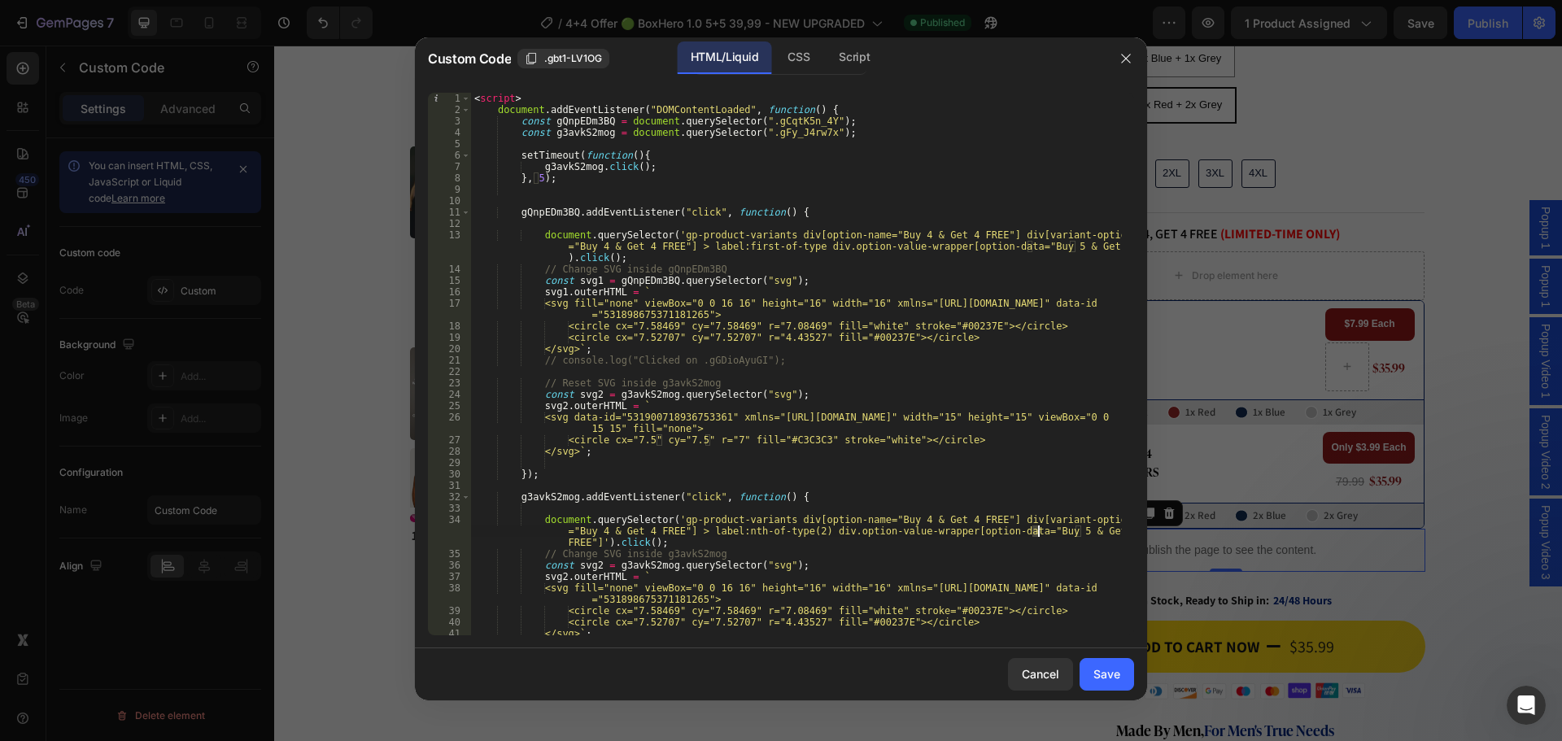
scroll to position [0, 92]
click at [1080, 534] on div "< script > document . addEventListener ( "DOMContentLoaded" , function ( ) { co…" at bounding box center [796, 375] width 651 height 565
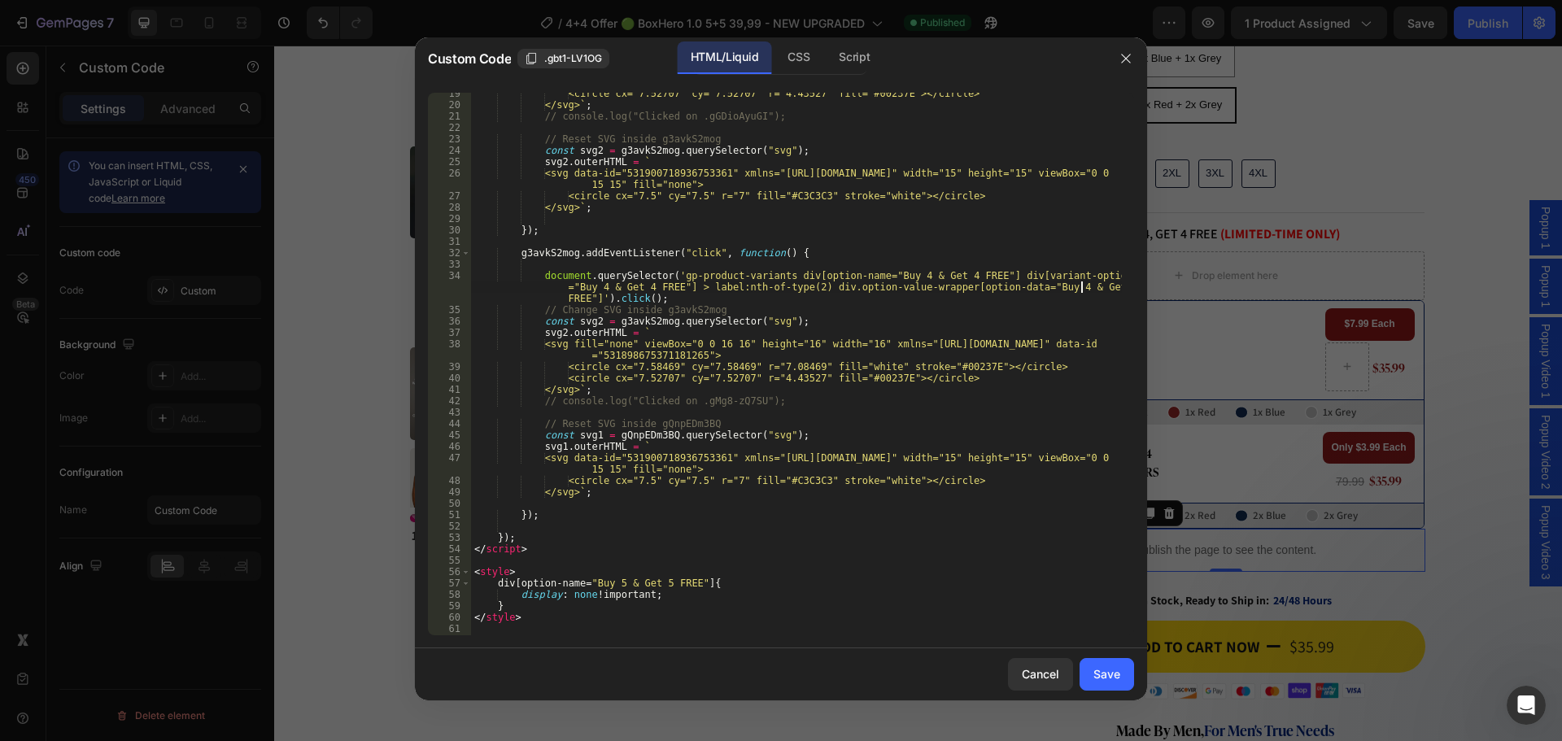
scroll to position [293, 0]
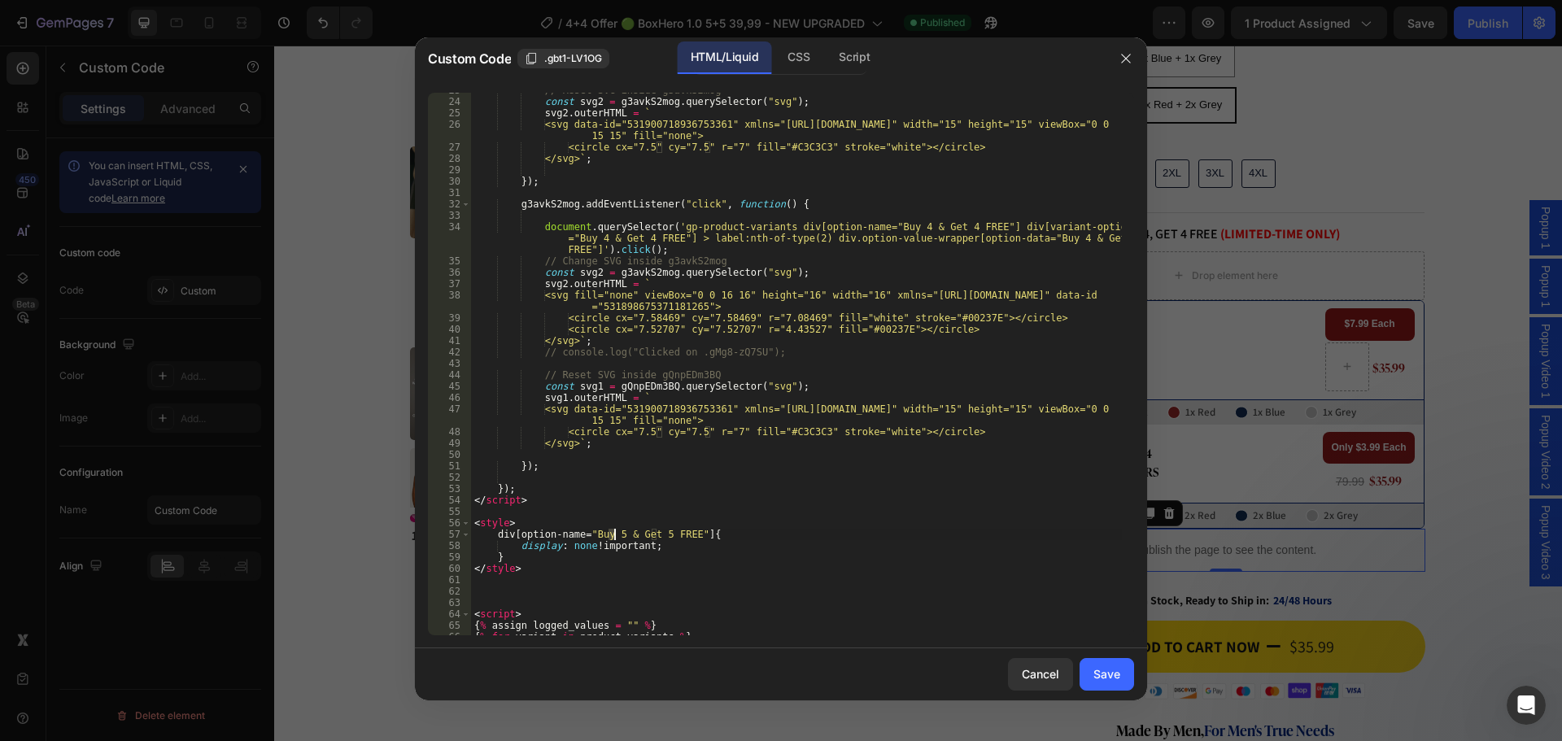
click at [613, 535] on div "// Reset SVG inside g3avkS2mog const svg2 = g3avkS2mog . querySelector ( "svg" …" at bounding box center [796, 367] width 651 height 565
click at [655, 535] on div "// Reset SVG inside g3avkS2mog const svg2 = g3avkS2mog . querySelector ( "svg" …" at bounding box center [796, 367] width 651 height 565
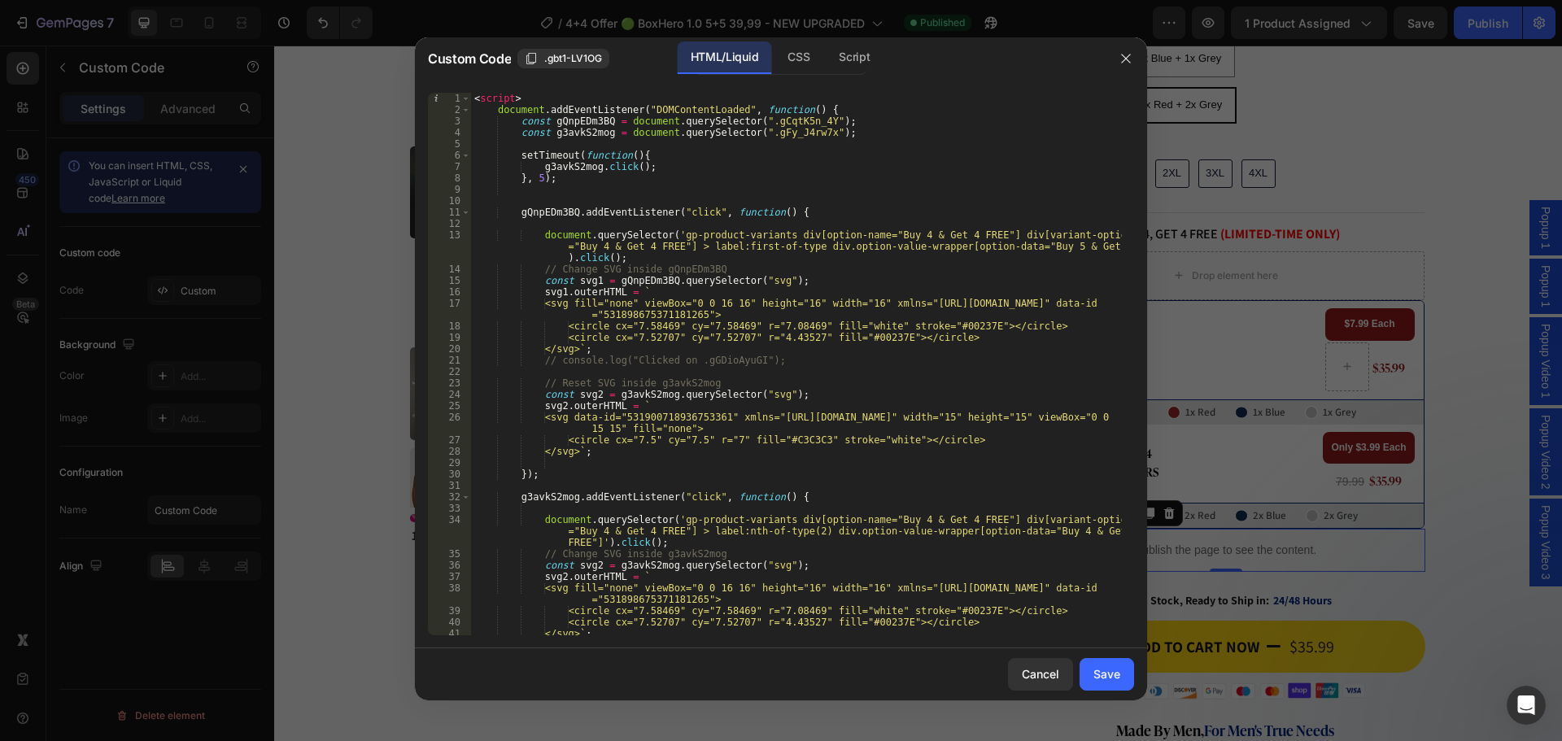
scroll to position [0, 0]
type textarea "div[option-name="Buy 4 & Get 4 FREE"]{"
click at [1111, 672] on div "Save" at bounding box center [1107, 674] width 27 height 17
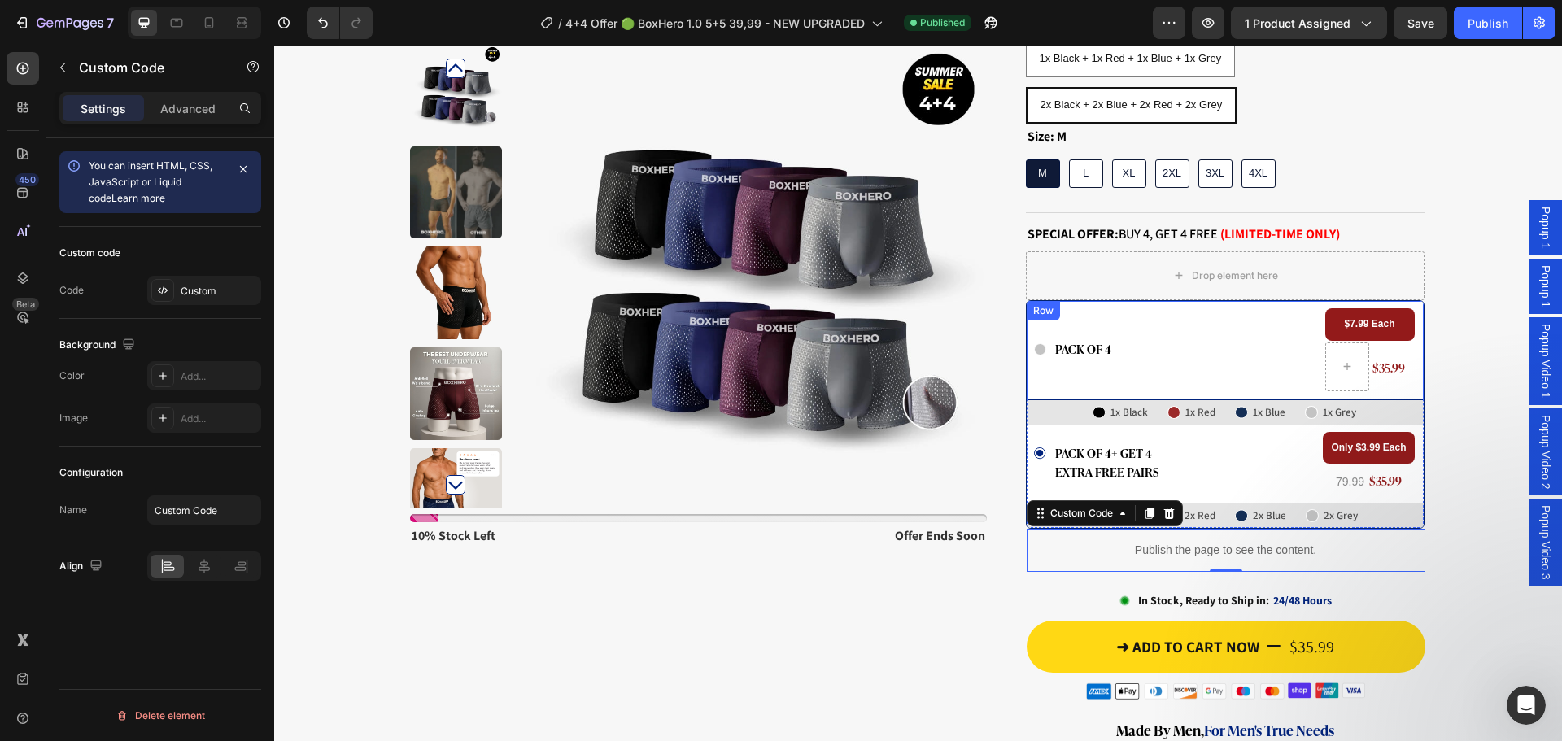
click at [1170, 308] on div "Icon pack of 4 Text Block Row" at bounding box center [1176, 349] width 285 height 83
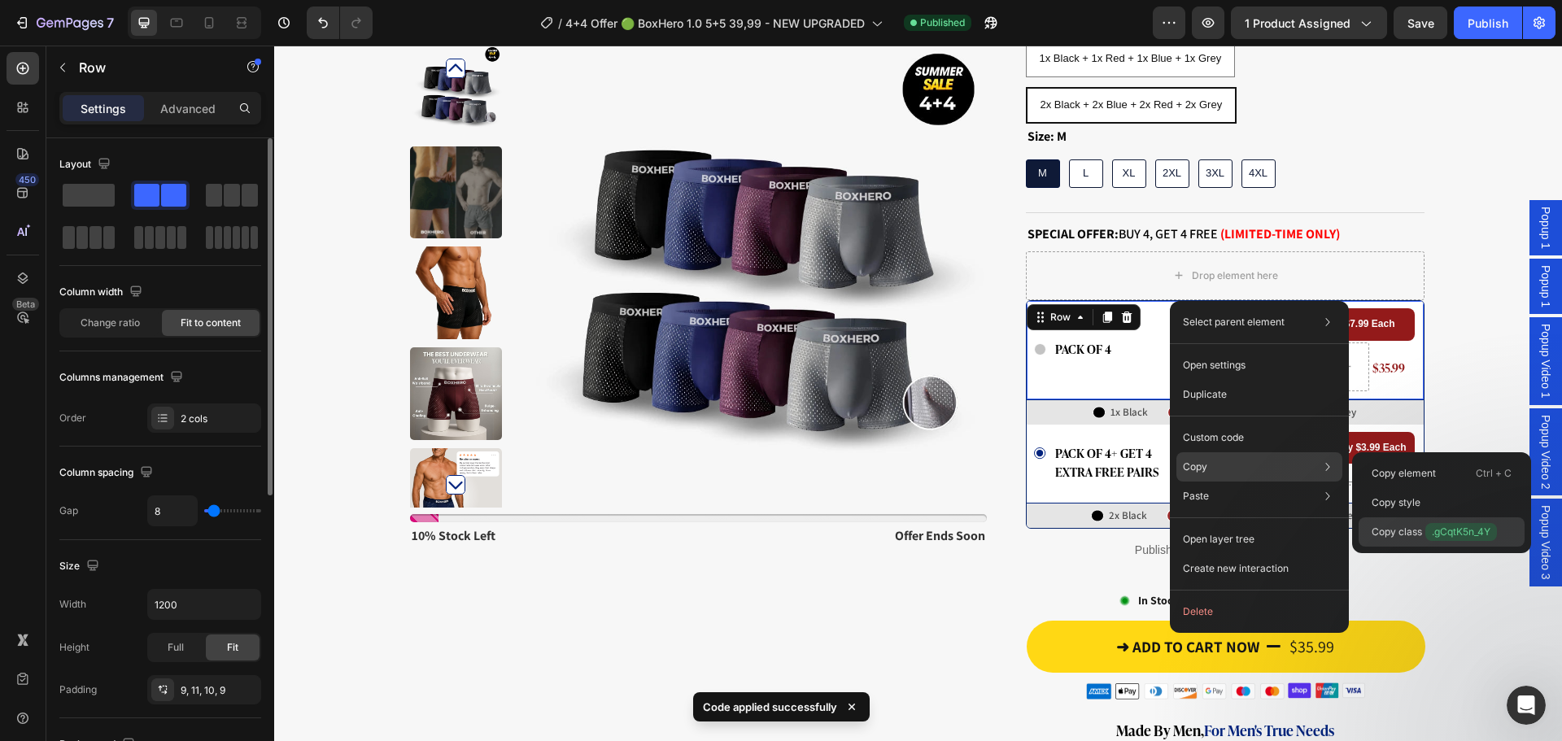
drag, startPoint x: 1452, startPoint y: 530, endPoint x: 991, endPoint y: 449, distance: 467.5
click at [1452, 530] on span ".gCqtK5n_4Y" at bounding box center [1462, 532] width 72 height 18
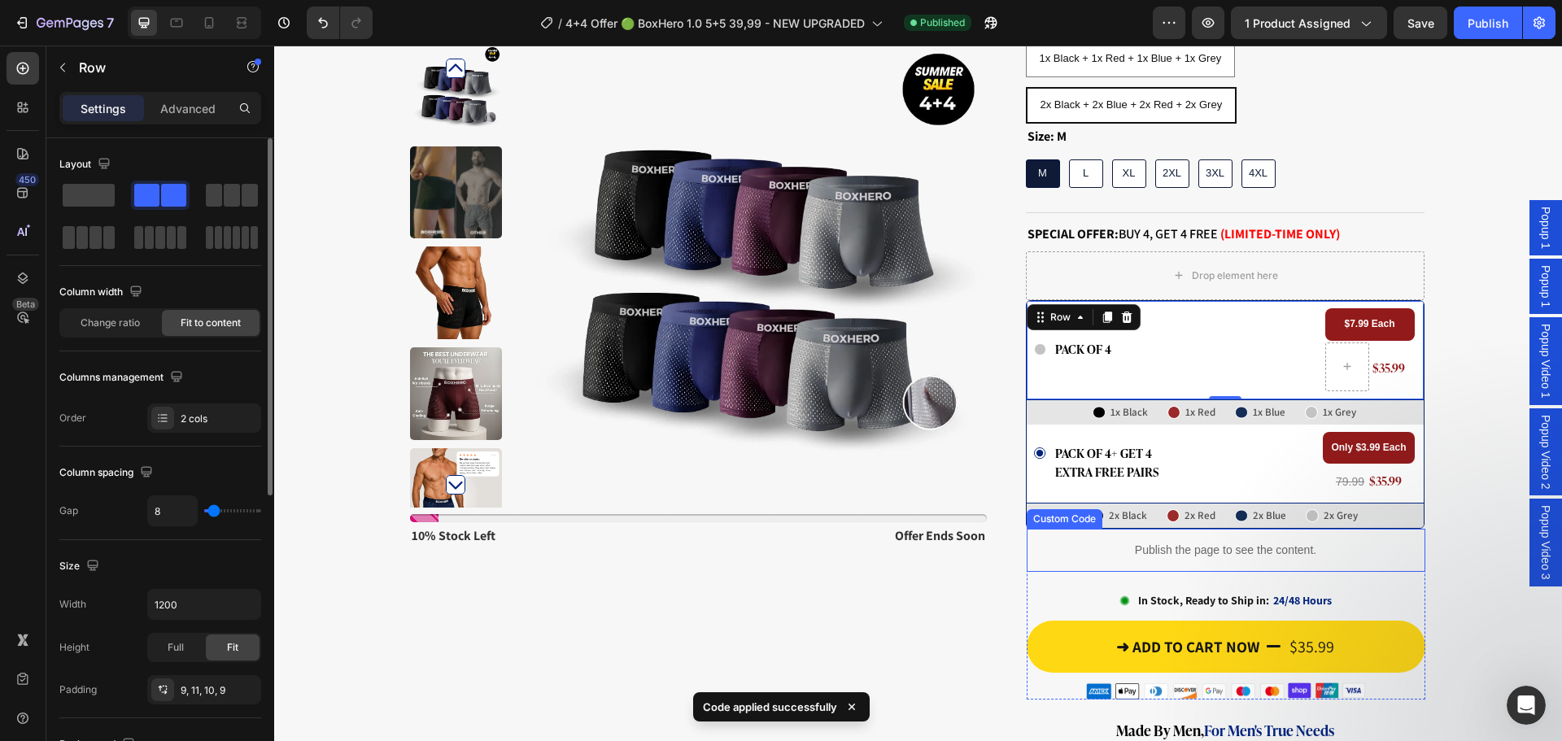
click at [1234, 529] on div "Publish the page to see the content." at bounding box center [1226, 550] width 399 height 43
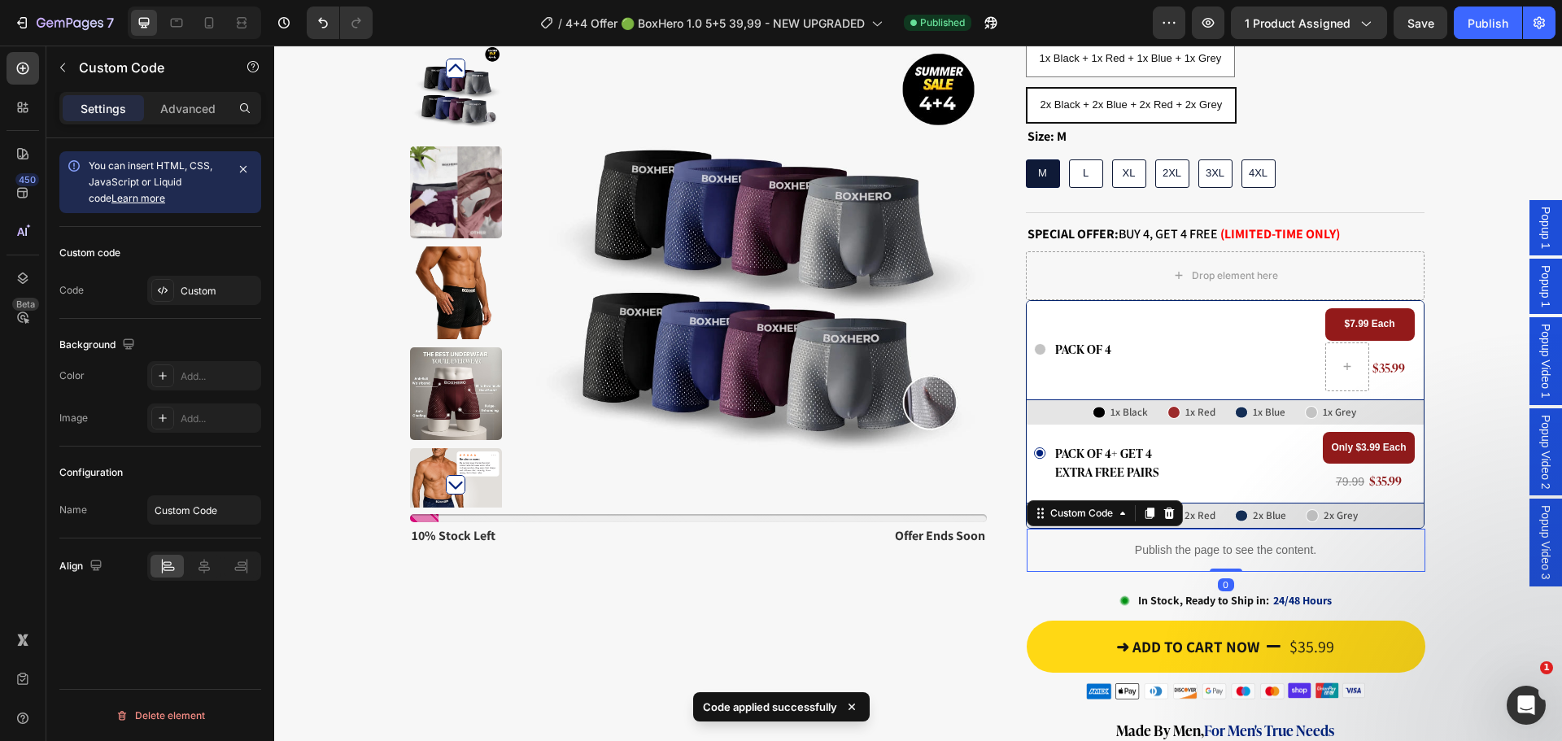
click at [1234, 529] on div "Publish the page to see the content." at bounding box center [1226, 550] width 399 height 43
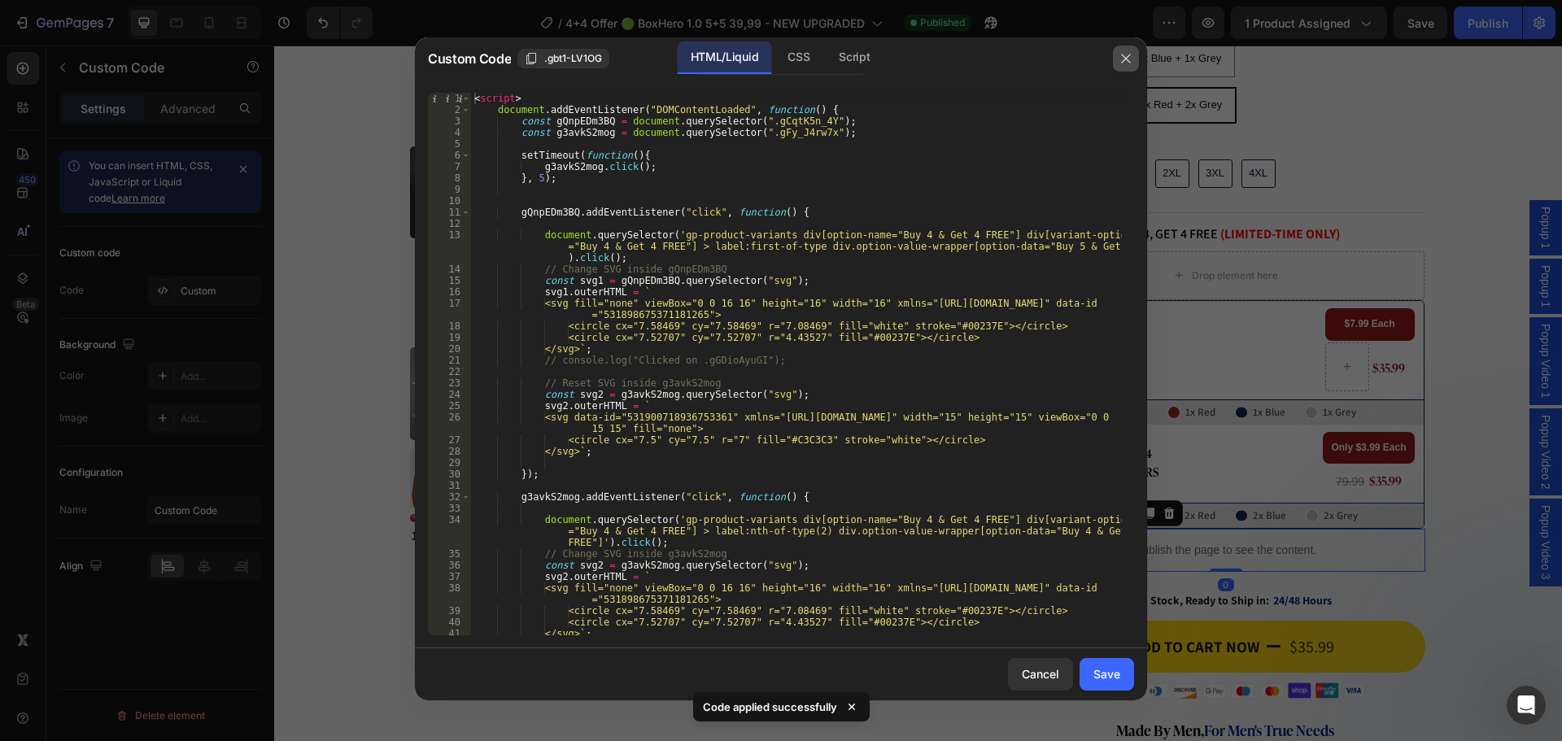
click at [1124, 59] on icon "button" at bounding box center [1126, 58] width 13 height 13
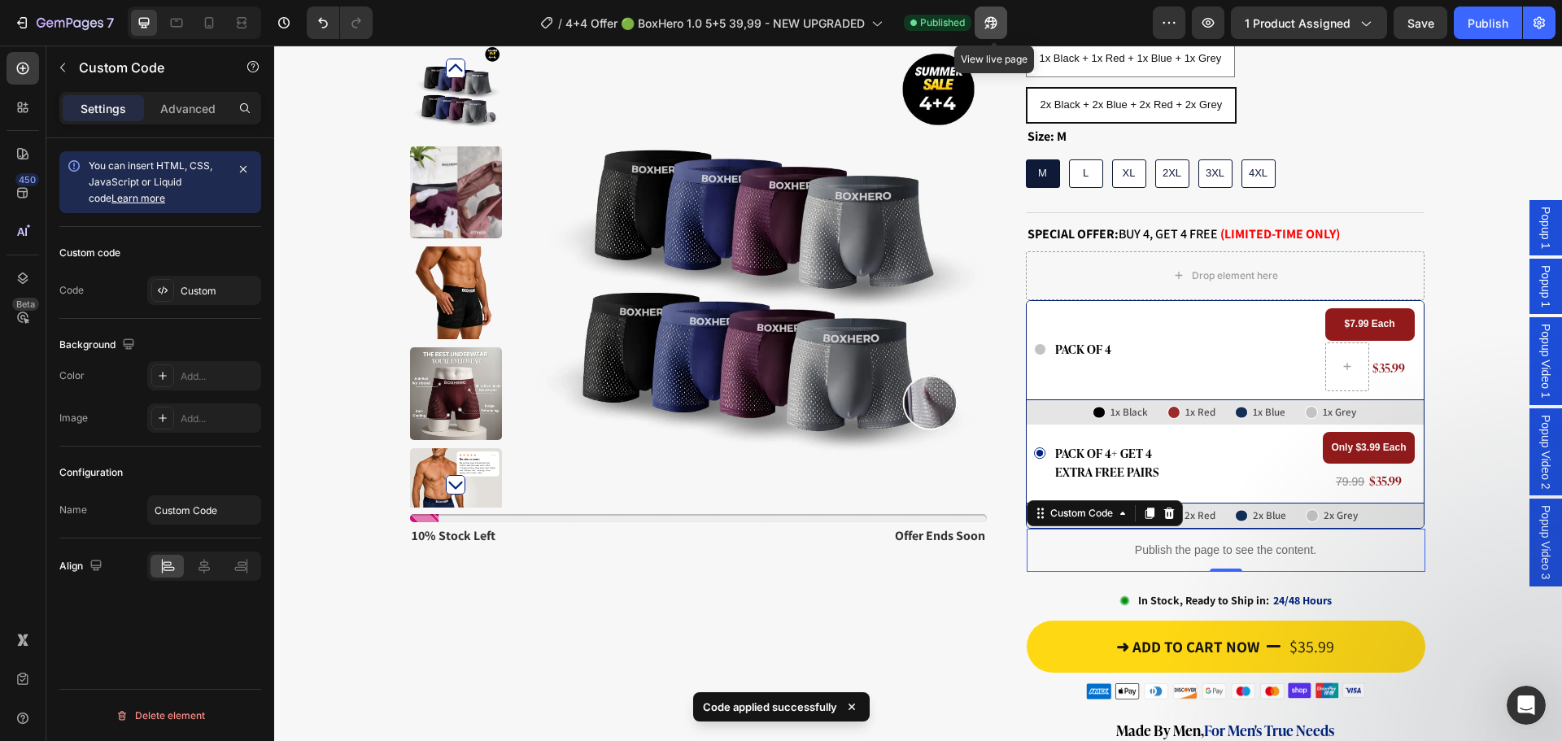
click at [999, 24] on icon "button" at bounding box center [991, 23] width 16 height 16
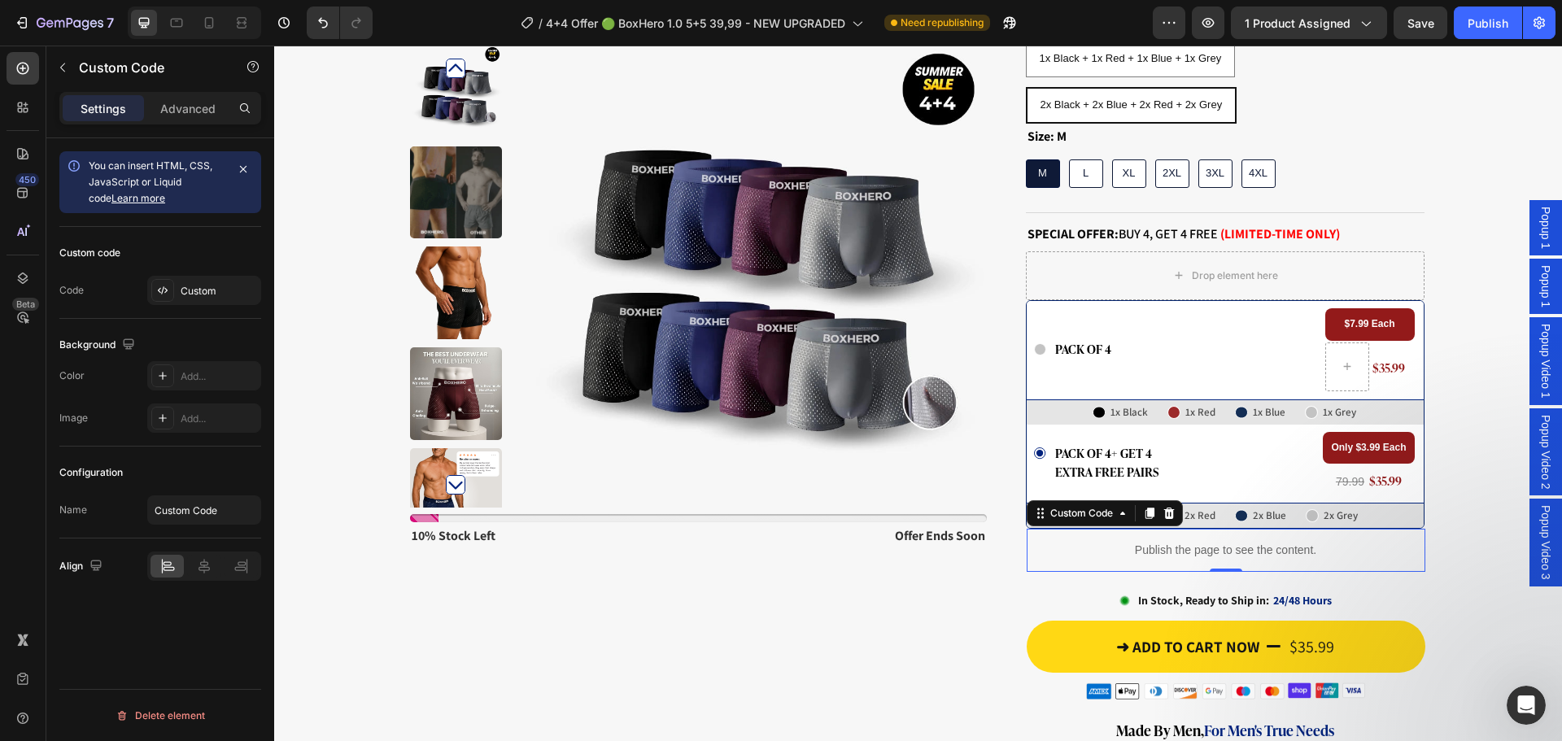
click at [1251, 542] on p "Publish the page to see the content." at bounding box center [1226, 550] width 399 height 17
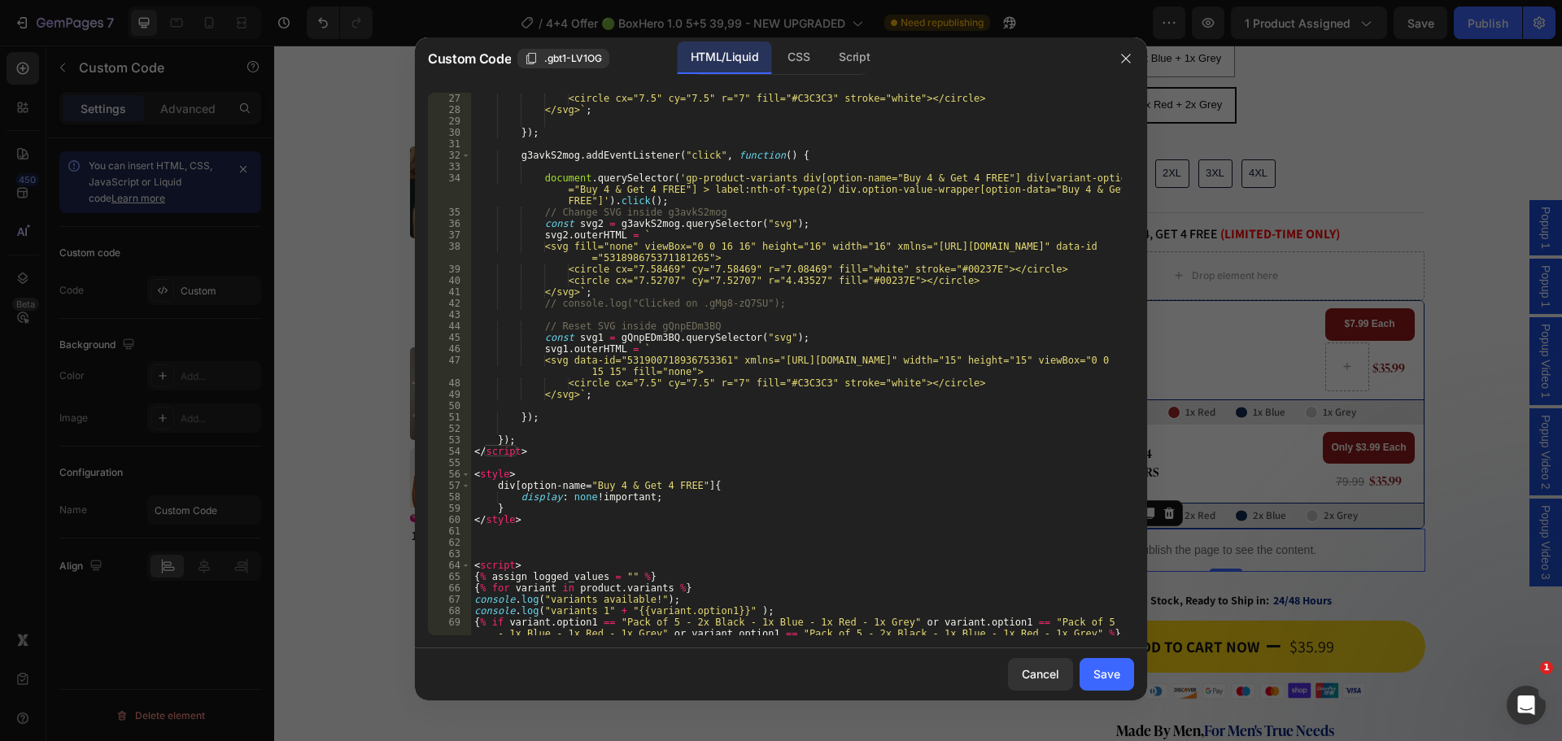
scroll to position [342, 0]
type textarea "div[option-name="Buy 4 & Get 4 FREE"]{"
drag, startPoint x: 590, startPoint y: 486, endPoint x: 721, endPoint y: 484, distance: 131.0
click at [648, 486] on div "<circle cx="7.5" cy="7.5" r="7" fill="#C3C3C3" stroke="white"></circle> </svg> …" at bounding box center [796, 375] width 651 height 565
click at [721, 484] on div "<circle cx="7.5" cy="7.5" r="7" fill="#C3C3C3" stroke="white"></circle> </svg> …" at bounding box center [796, 375] width 651 height 565
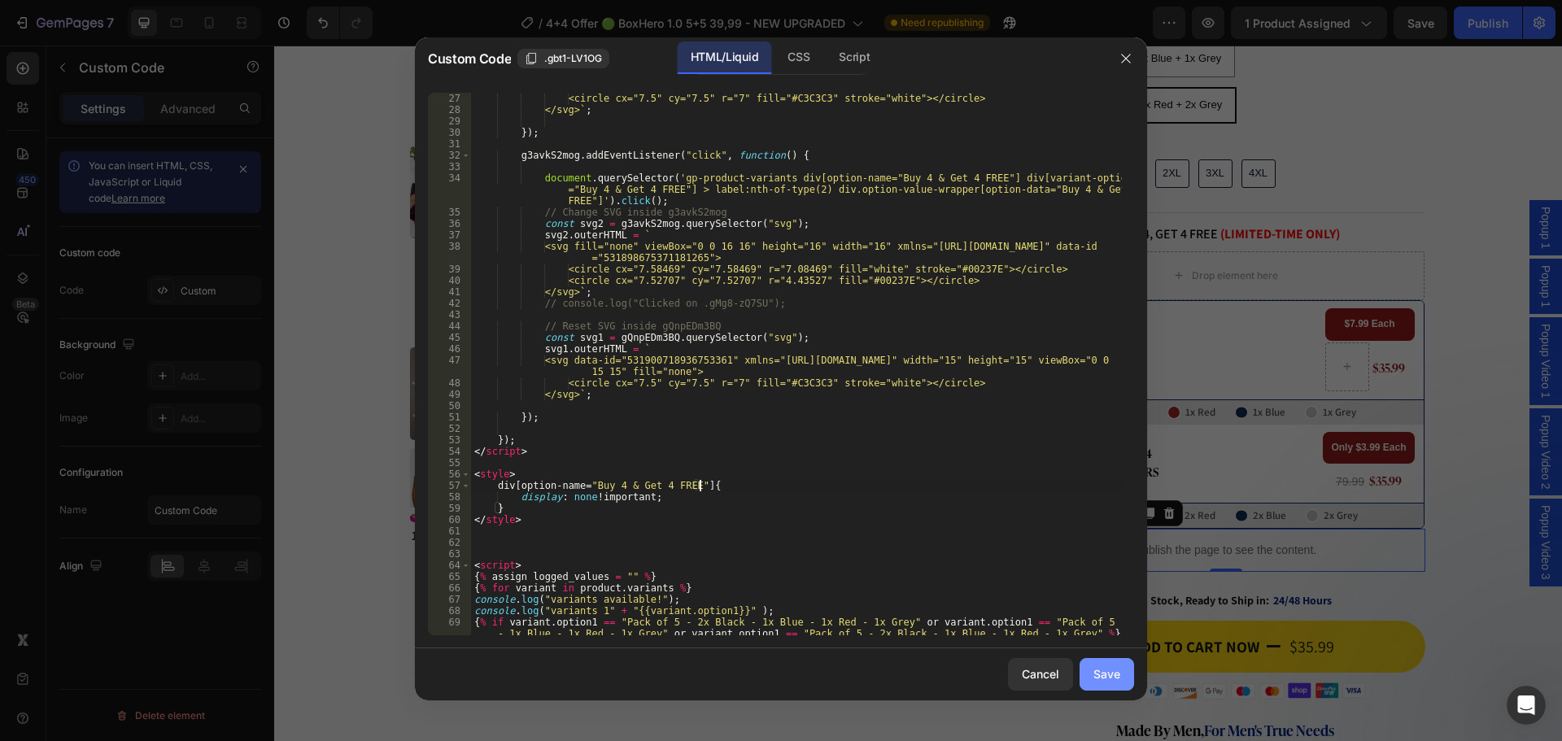
click at [1111, 675] on div "Save" at bounding box center [1107, 674] width 27 height 17
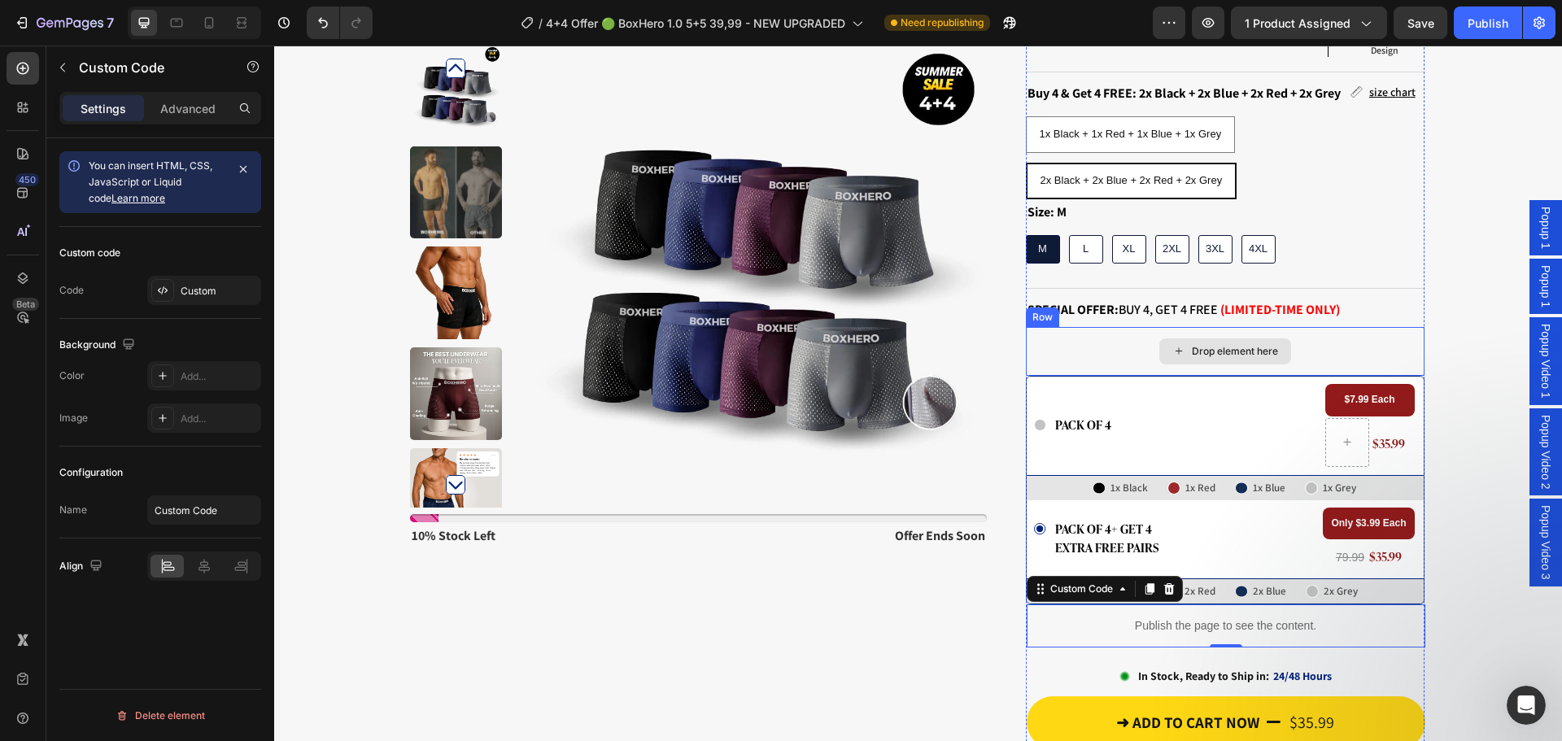
scroll to position [244, 0]
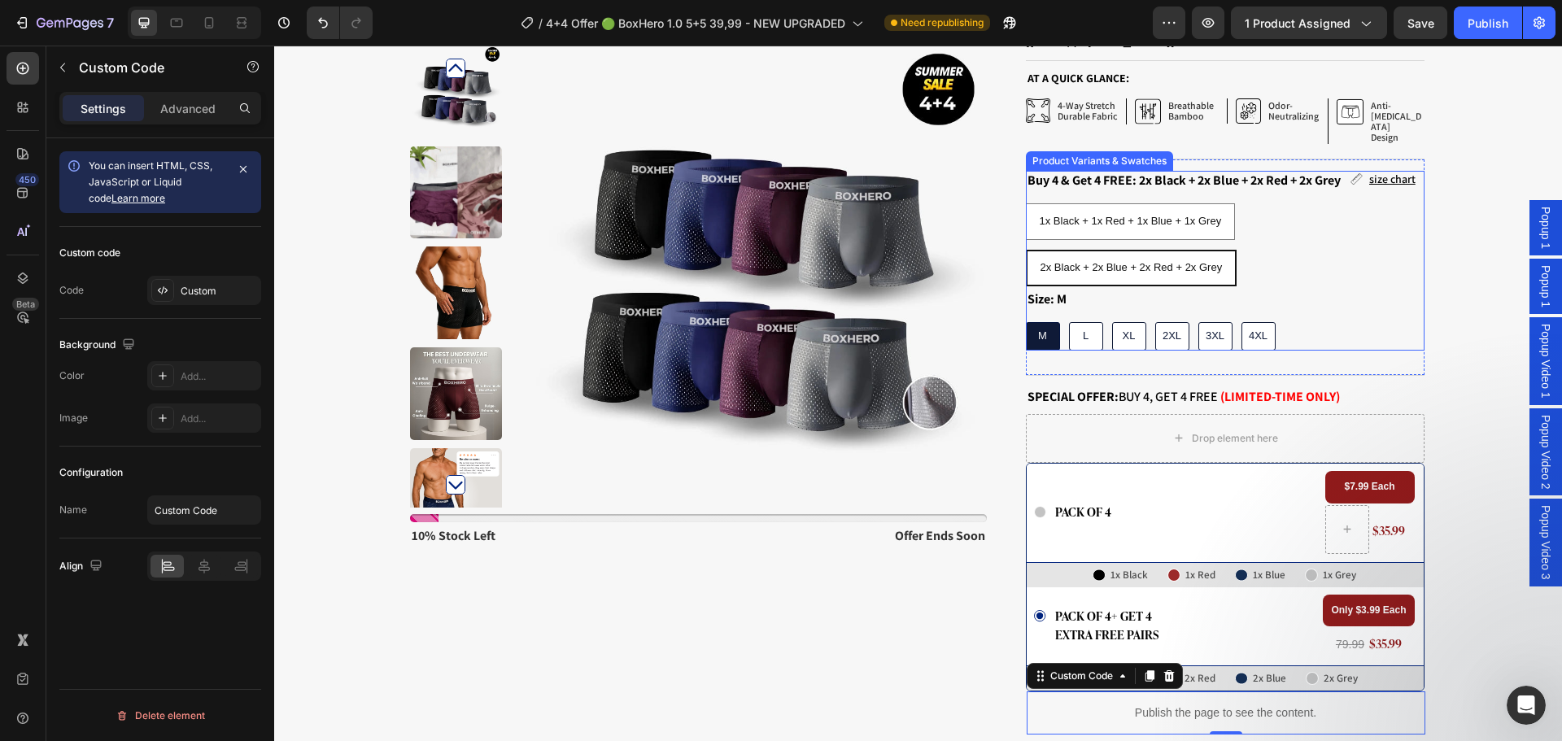
click at [1274, 239] on div "1x Black + 1x Red + 1x Blue + 1x Grey 1x Black + 1x Red + 1x Blue + 1x Grey 1x …" at bounding box center [1225, 244] width 399 height 83
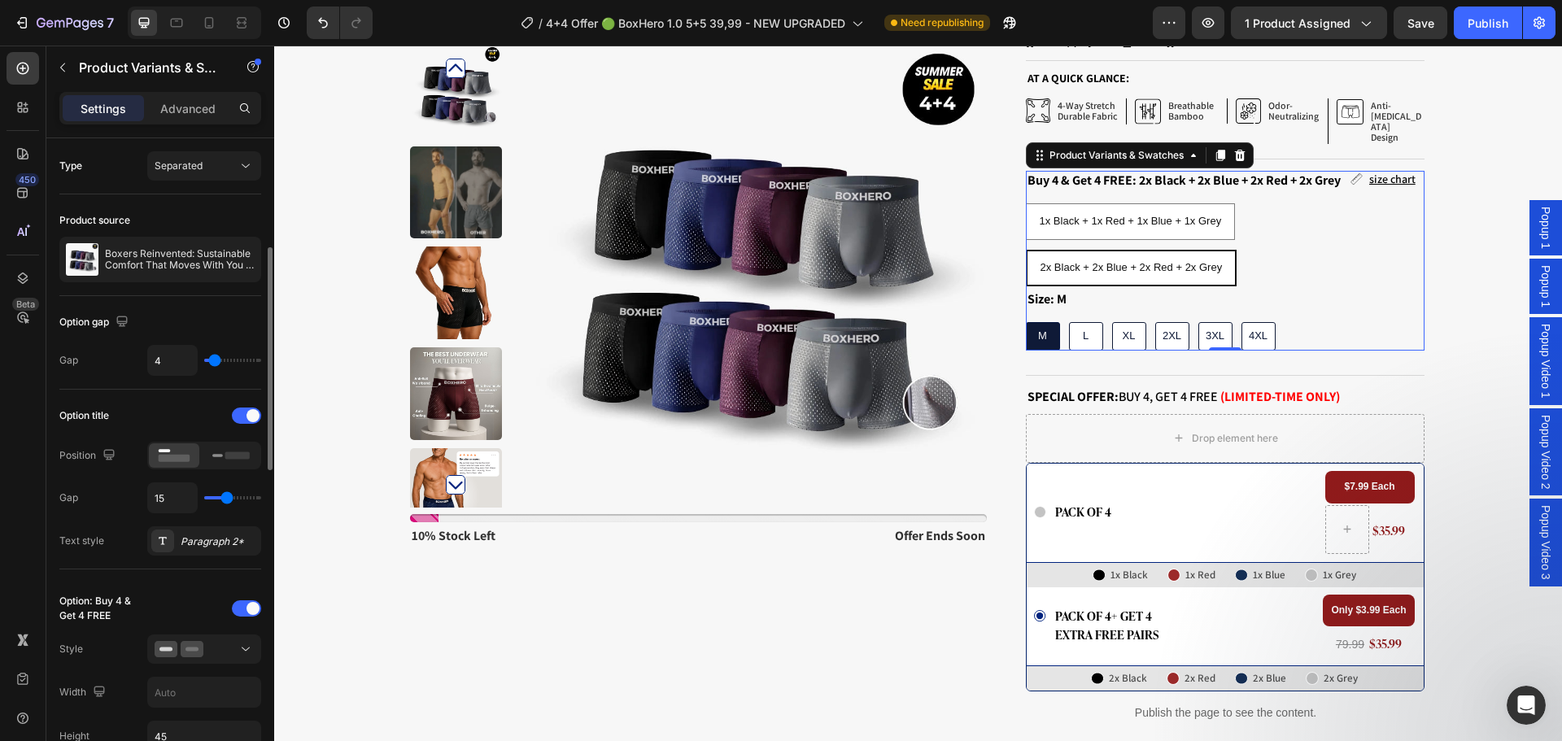
scroll to position [81, 0]
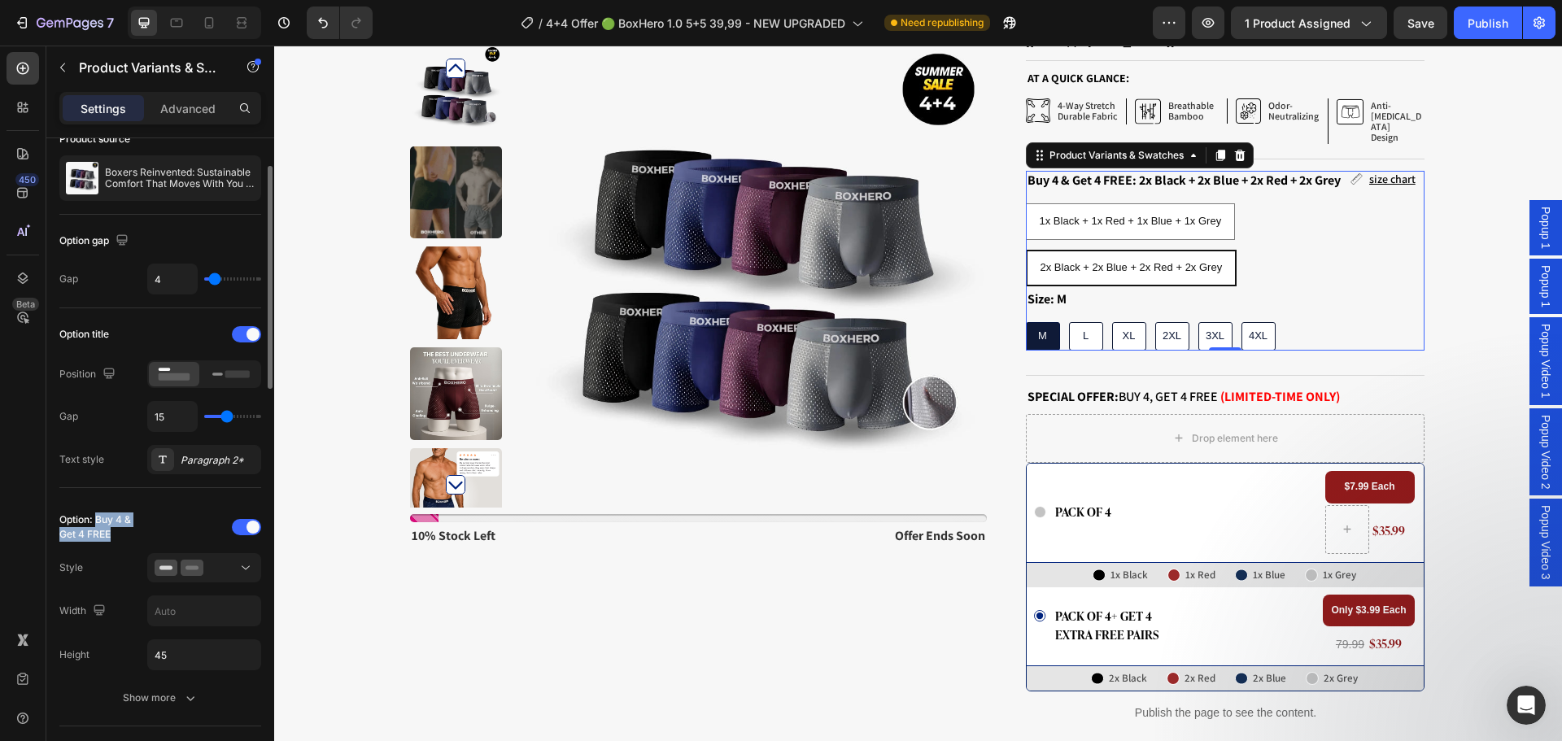
drag, startPoint x: 98, startPoint y: 518, endPoint x: 123, endPoint y: 531, distance: 28.4
click at [123, 531] on div "Option: Buy 4 & Get 4 FREE" at bounding box center [101, 527] width 85 height 29
copy div "Buy 4 & Get 4 FREE"
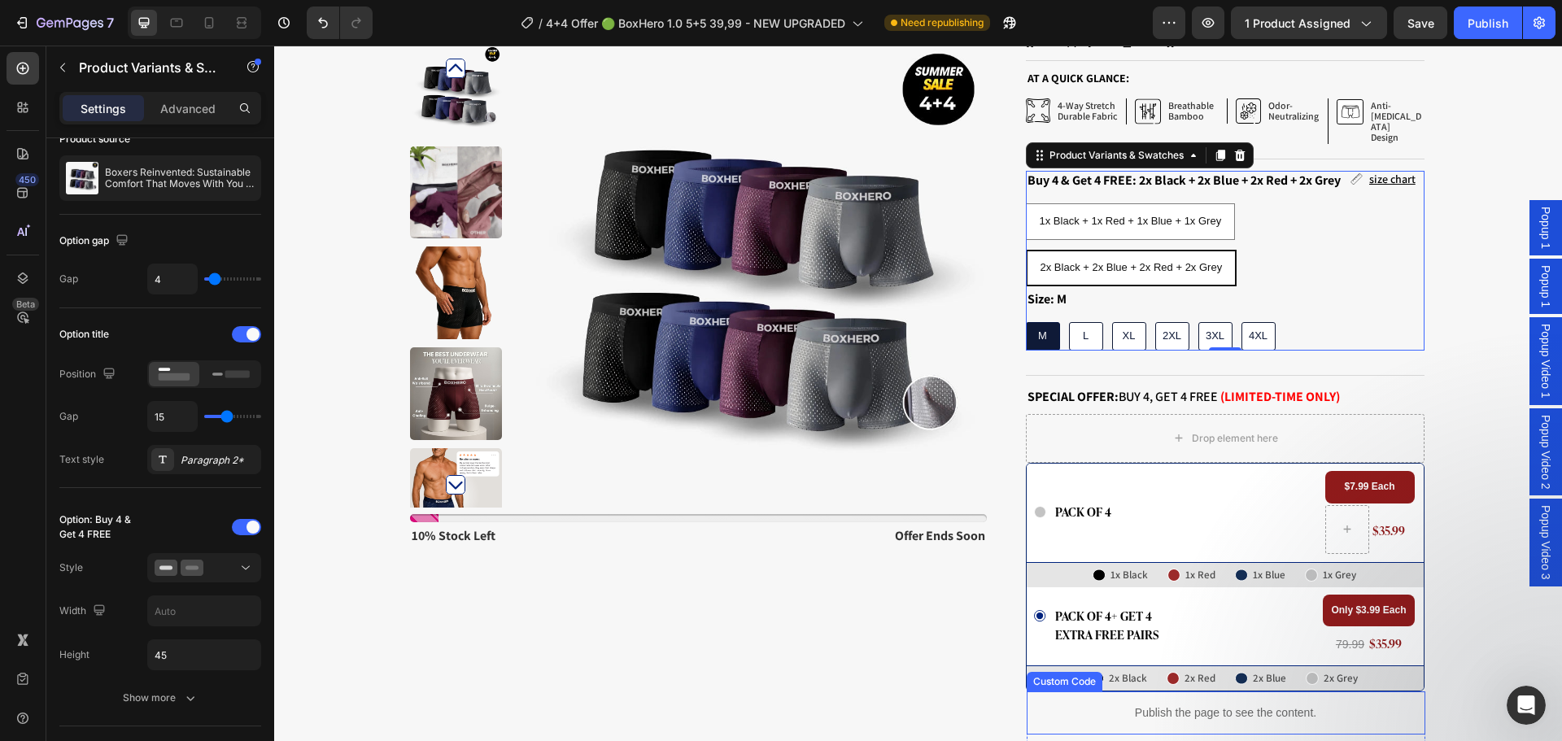
click at [1125, 705] on p "Publish the page to see the content." at bounding box center [1226, 713] width 399 height 17
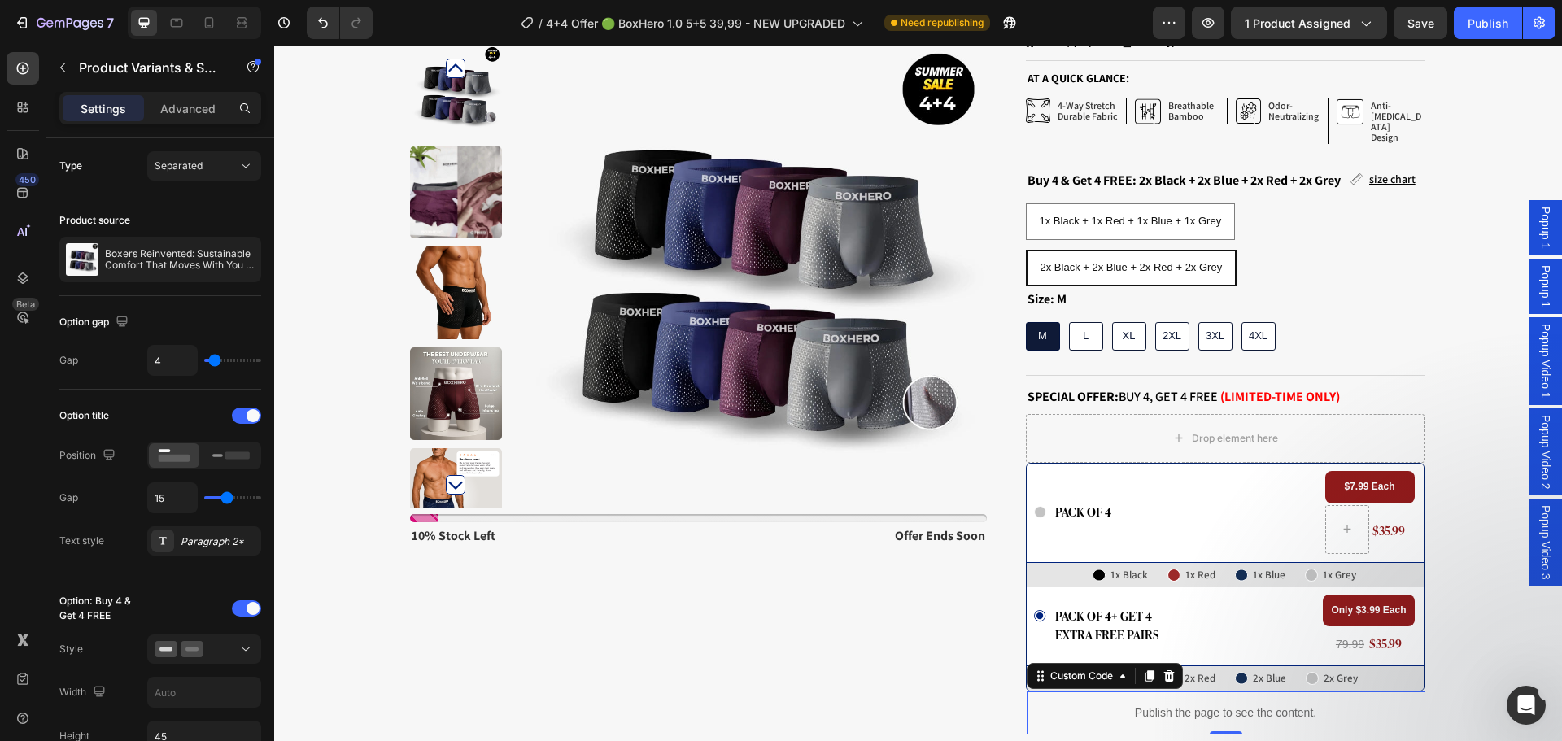
click at [1125, 705] on p "Publish the page to see the content." at bounding box center [1226, 713] width 399 height 17
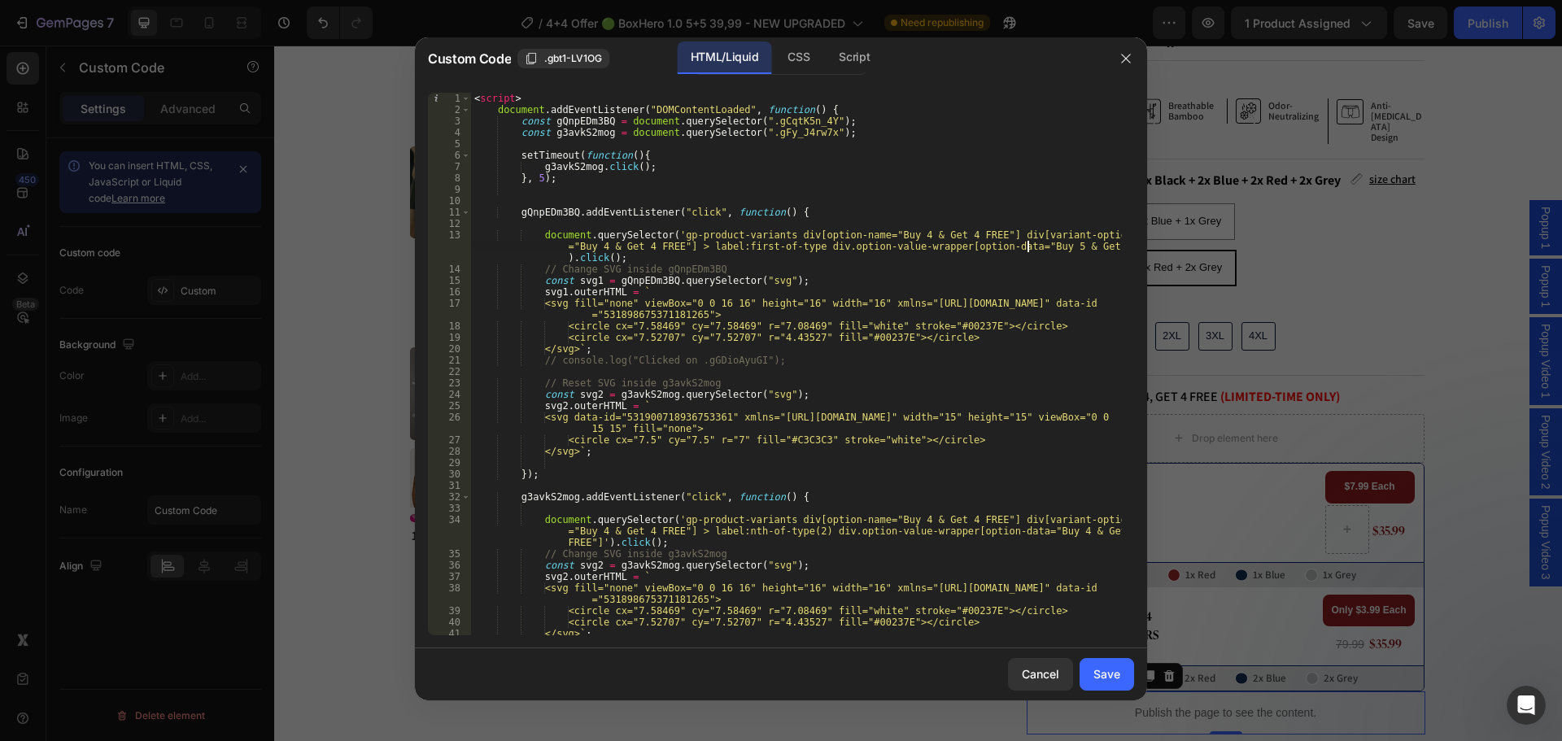
click at [1026, 246] on div "< script > document . addEventListener ( "DOMContentLoaded" , function ( ) { co…" at bounding box center [796, 375] width 651 height 565
click at [1030, 247] on div "< script > document . addEventListener ( "DOMContentLoaded" , function ( ) { co…" at bounding box center [796, 375] width 651 height 565
click at [1028, 248] on div "< script > document . addEventListener ( "DOMContentLoaded" , function ( ) { co…" at bounding box center [796, 375] width 651 height 565
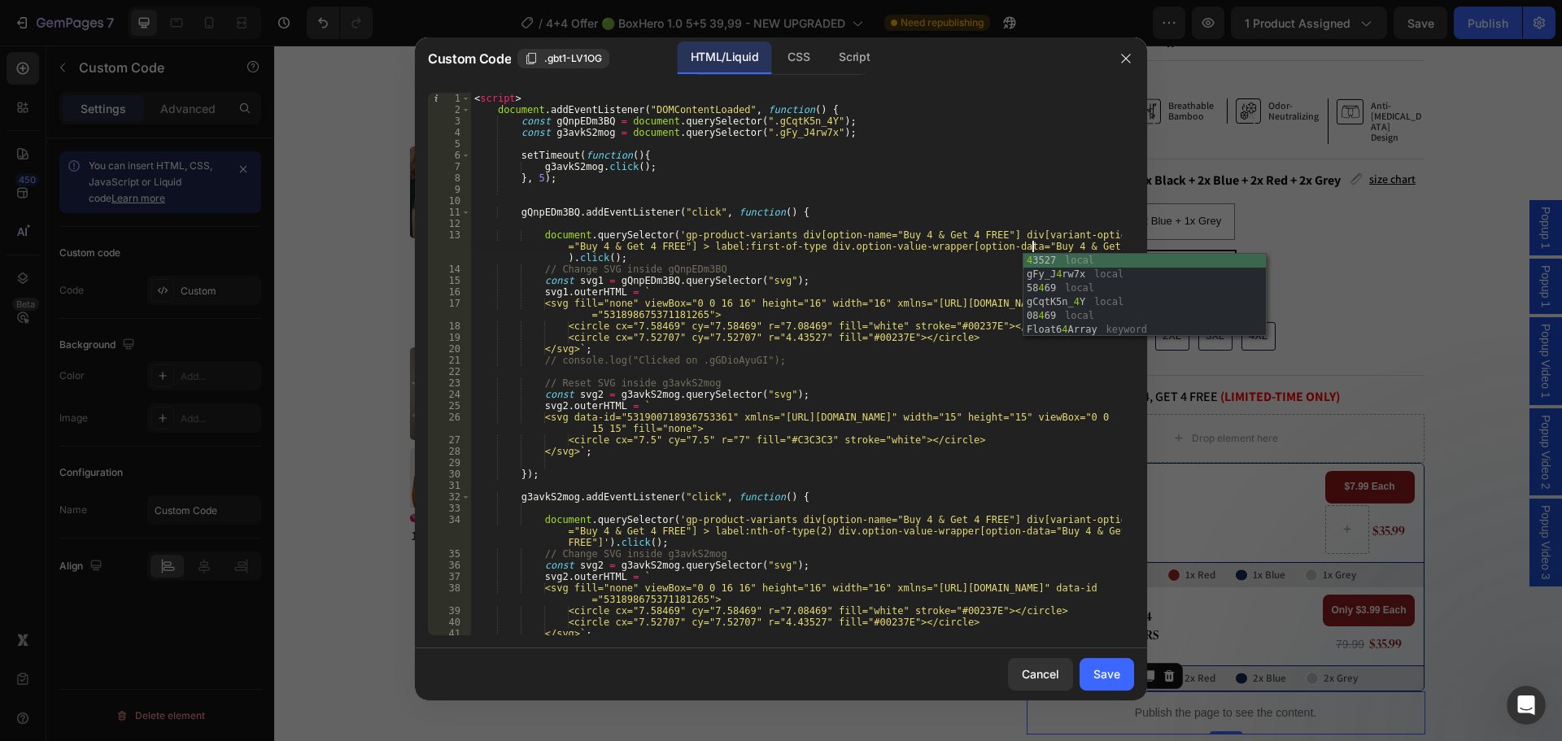
scroll to position [0, 91]
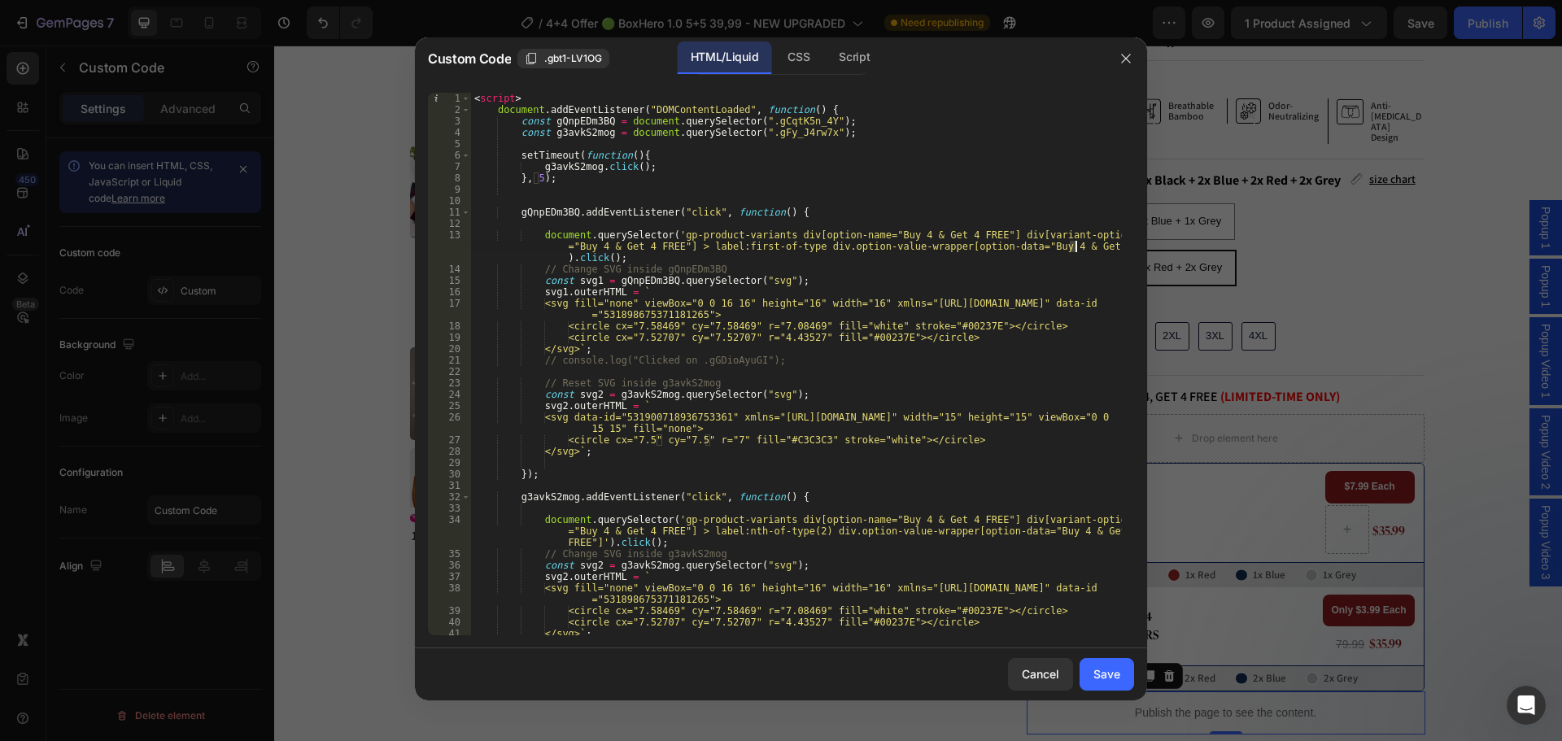
click at [1074, 246] on div "< script > document . addEventListener ( "DOMContentLoaded" , function ( ) { co…" at bounding box center [796, 375] width 651 height 565
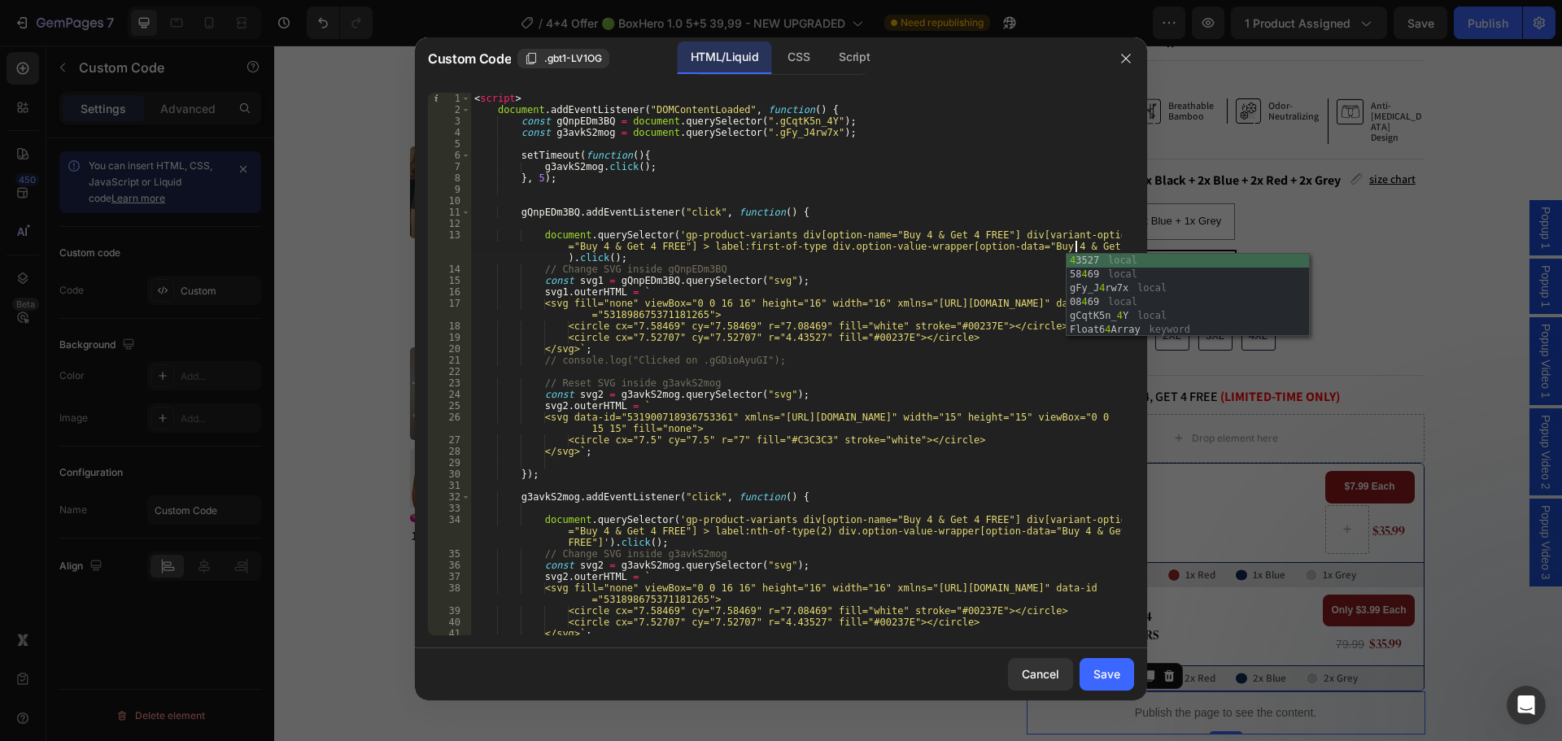
click at [995, 282] on div "< script > document . addEventListener ( "DOMContentLoaded" , function ( ) { co…" at bounding box center [796, 375] width 651 height 565
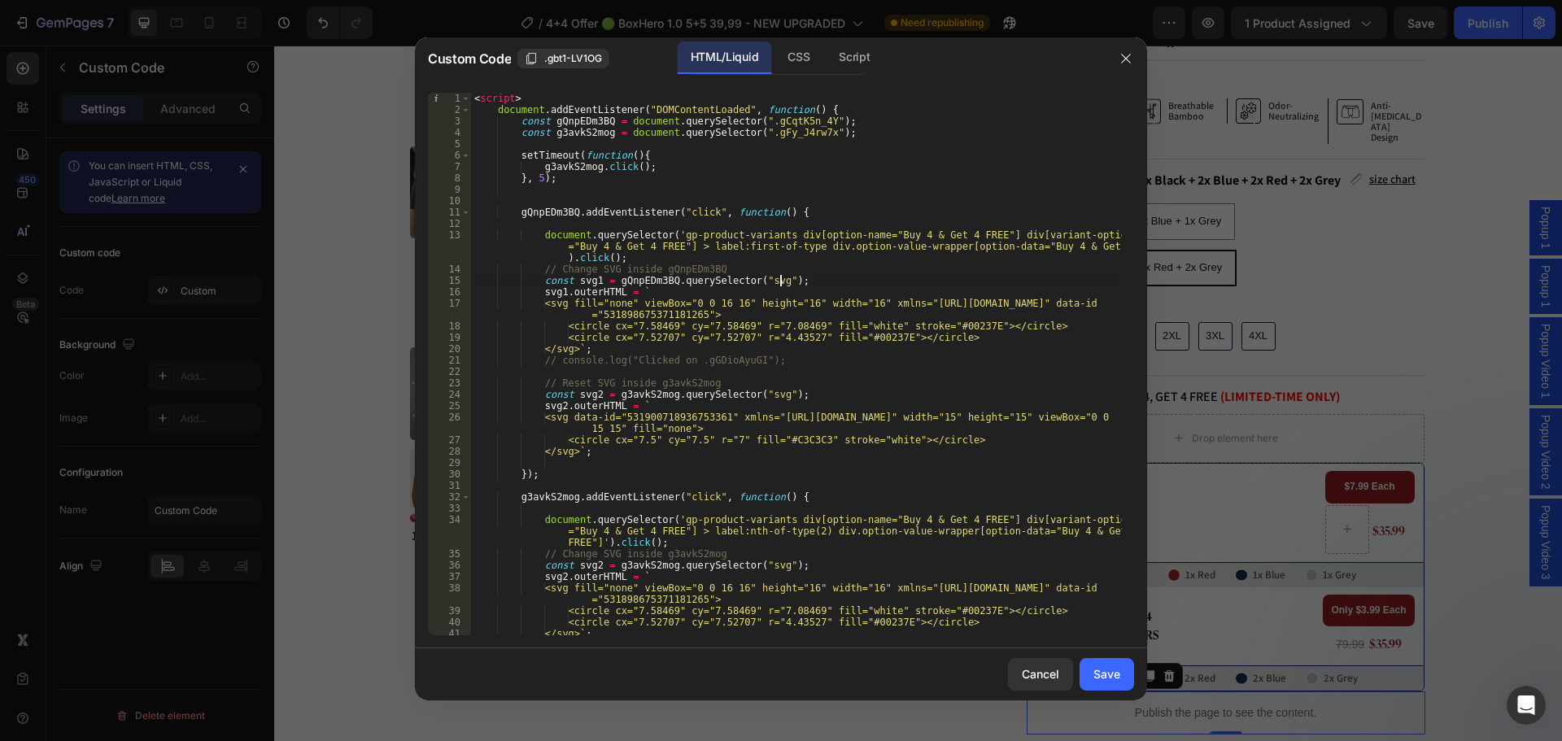
type textarea "const svg1 = gQnpEDm3BQ.querySelector("svg");"
click at [1120, 675] on button "Save" at bounding box center [1107, 674] width 55 height 33
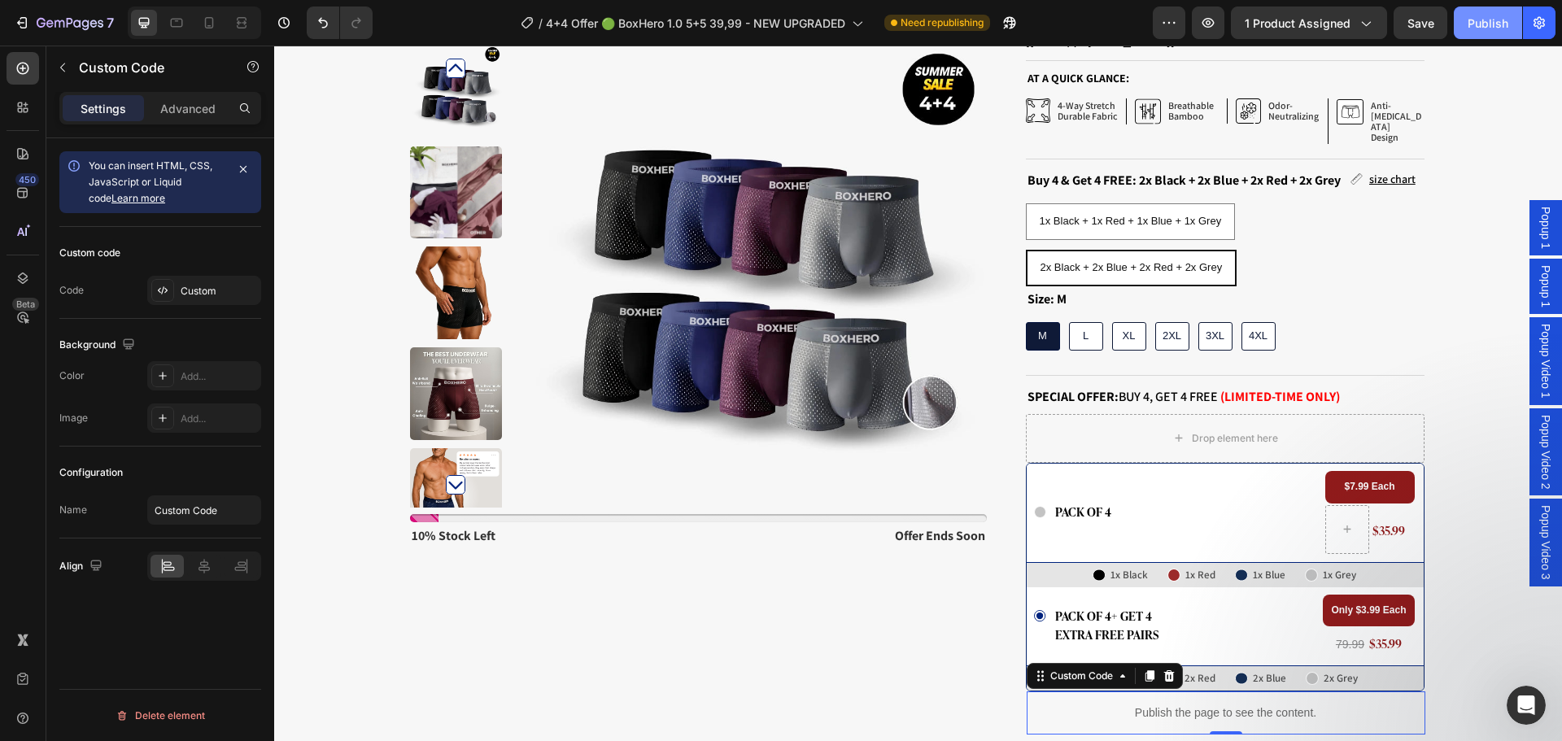
click at [1480, 25] on div "Publish" at bounding box center [1488, 23] width 41 height 17
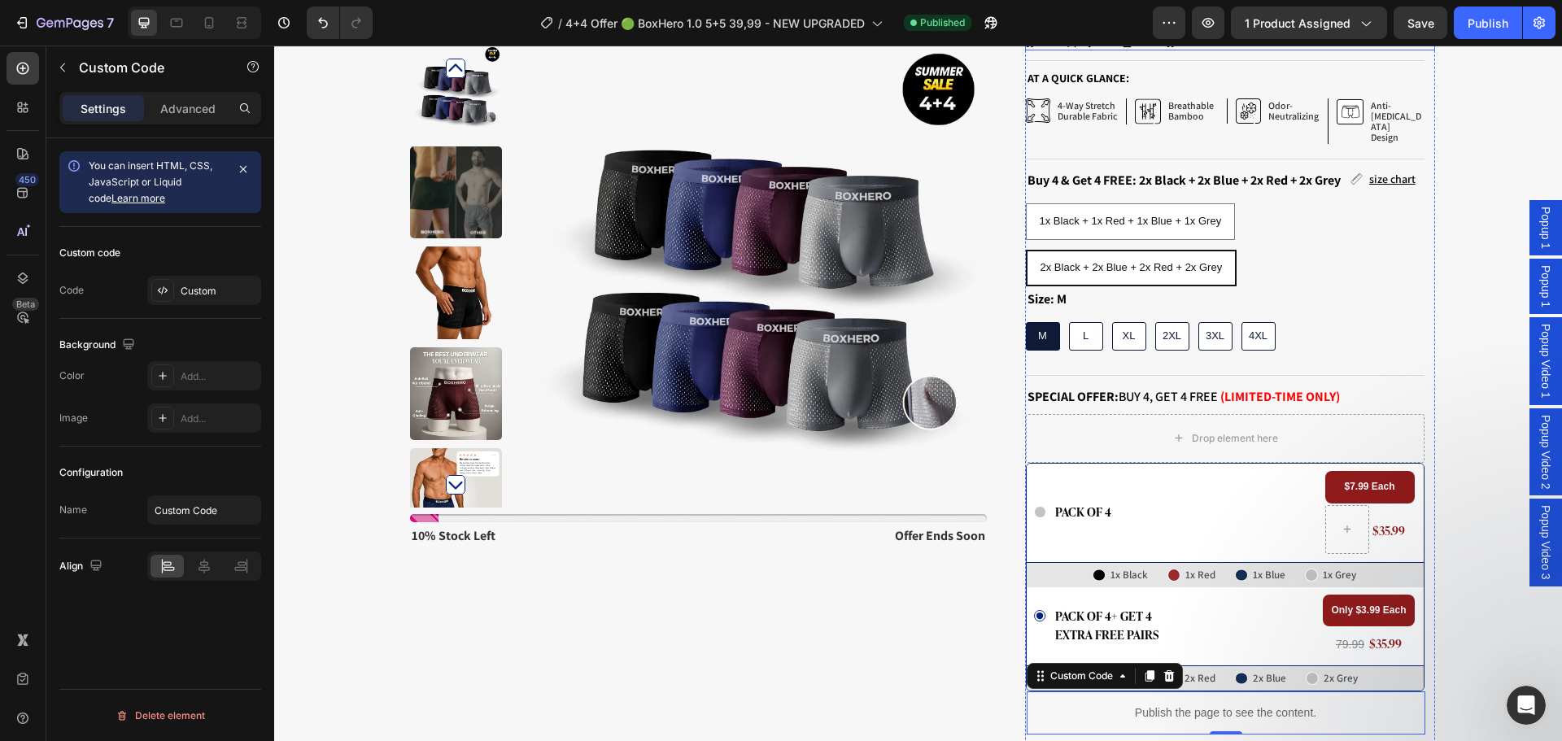
scroll to position [0, 0]
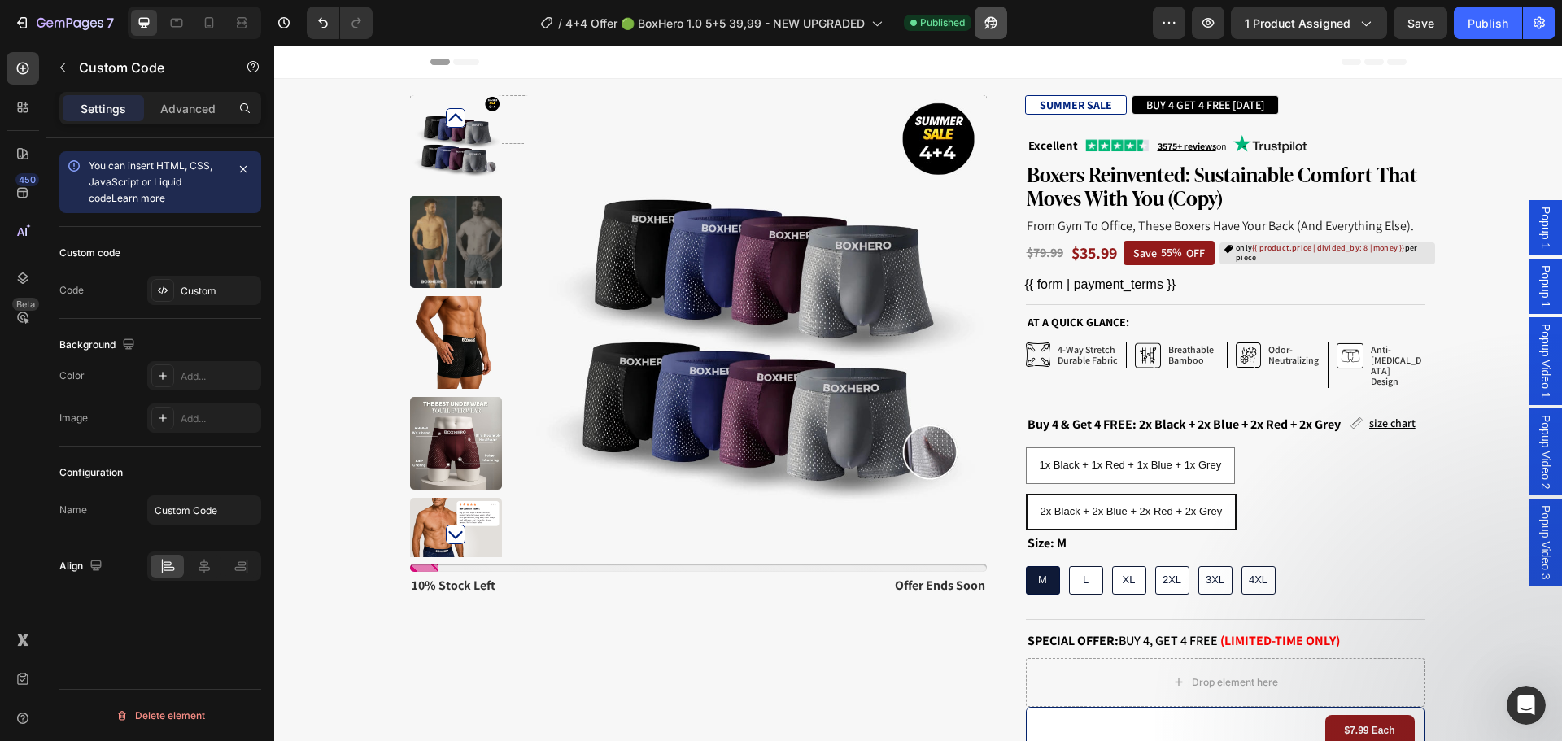
click at [989, 24] on icon "button" at bounding box center [987, 26] width 4 height 4
click at [61, 20] on icon "button" at bounding box center [70, 24] width 67 height 14
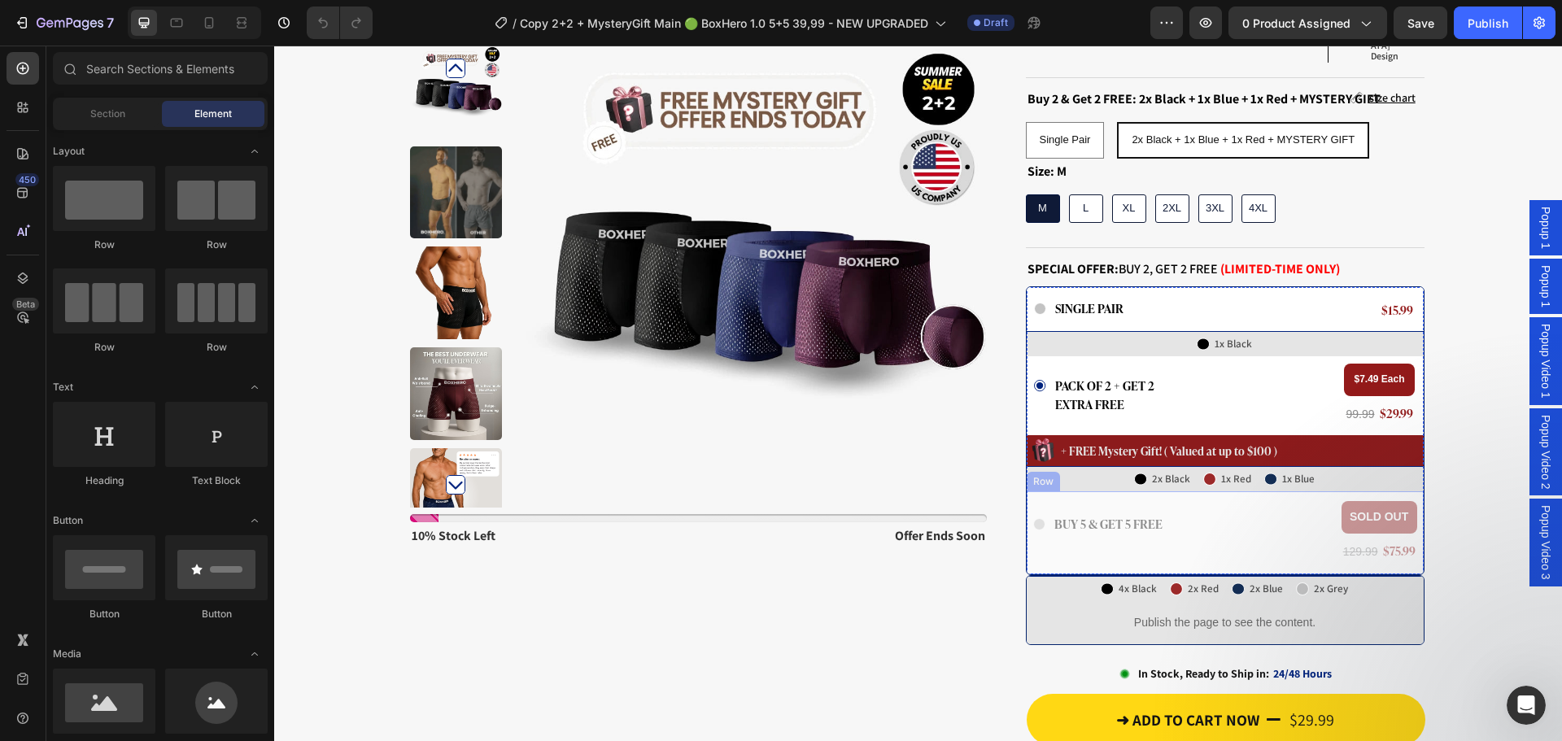
click at [1164, 491] on div "Icon BUY 5 & GET 5 FREE Text Block Row SOLD OUT Text Block 129.99 Heading $75.9…" at bounding box center [1225, 532] width 397 height 83
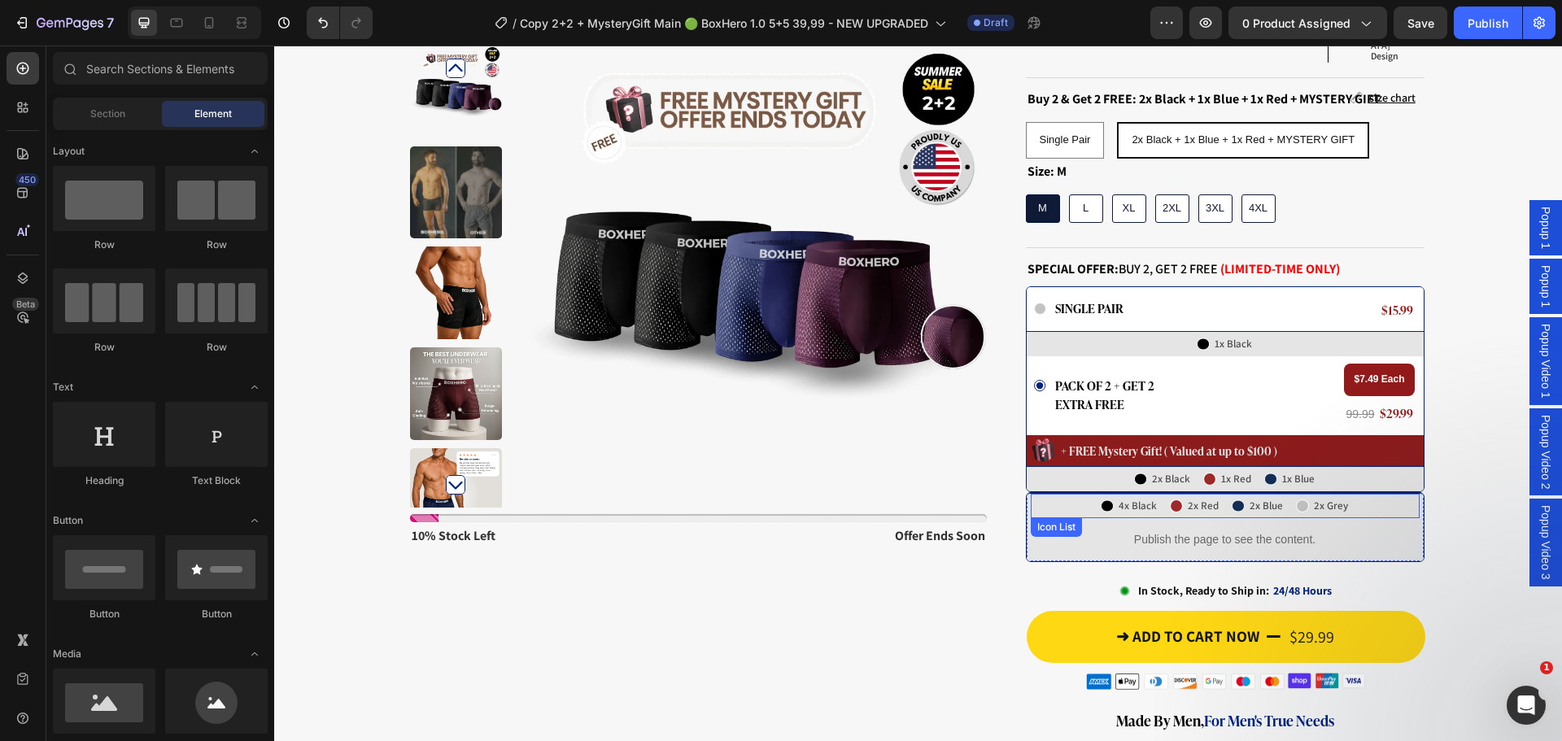
click at [1042, 494] on div "Icon 4x Black Text Block Row Icon 2x Red Text Block Row Icon 2x Blue Text Block…" at bounding box center [1225, 506] width 389 height 24
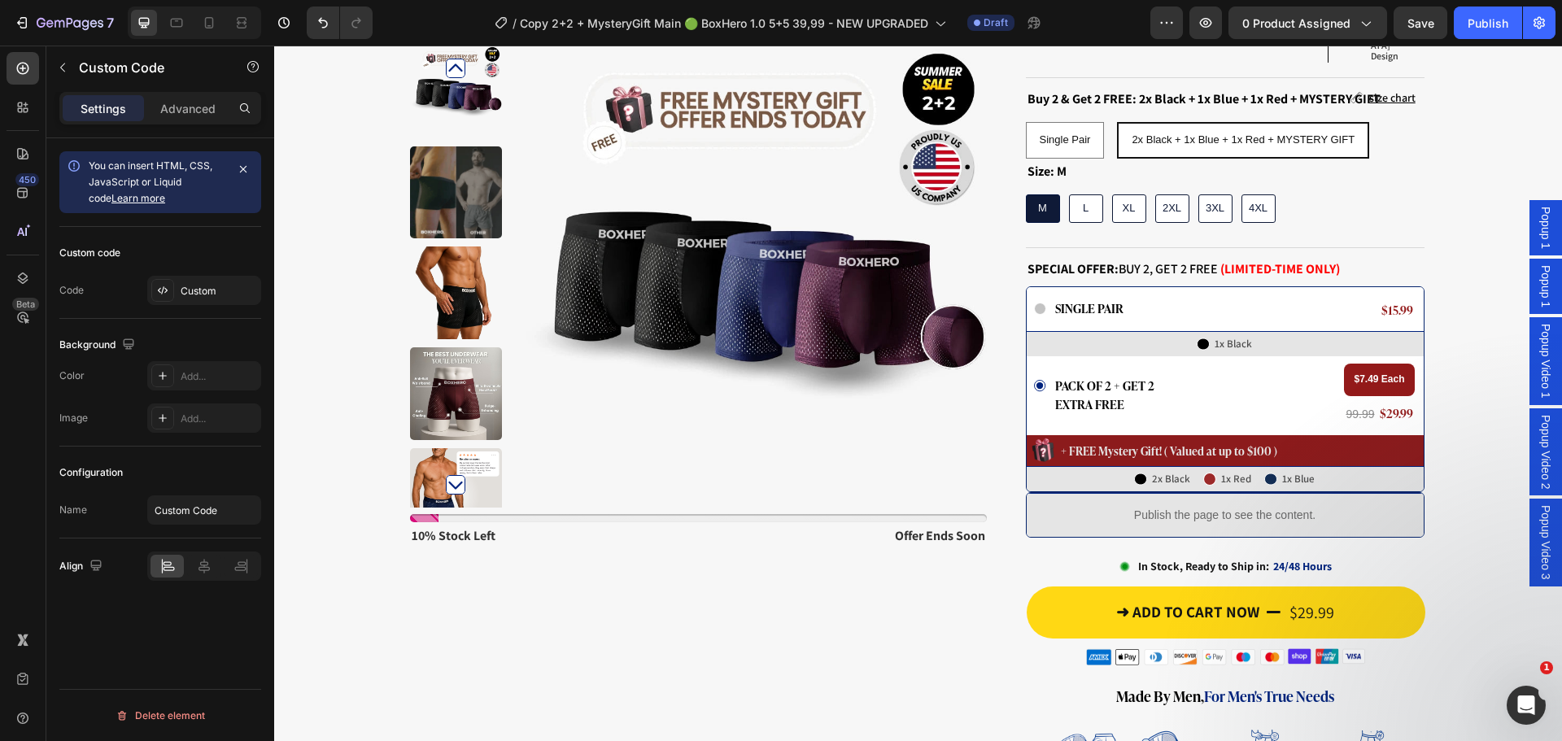
click at [1042, 507] on p "Publish the page to see the content." at bounding box center [1225, 515] width 389 height 17
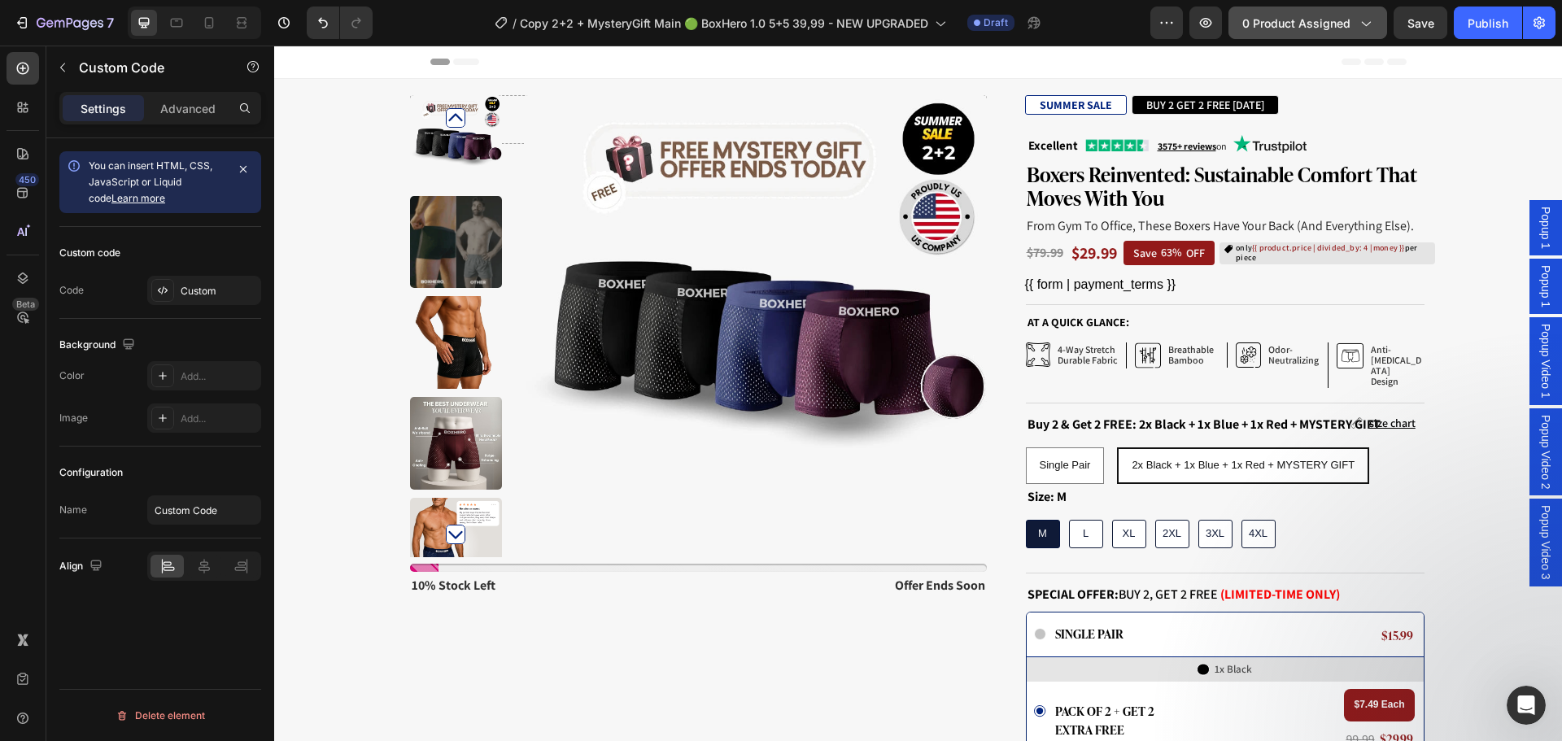
click at [1316, 30] on span "0 product assigned" at bounding box center [1296, 23] width 108 height 17
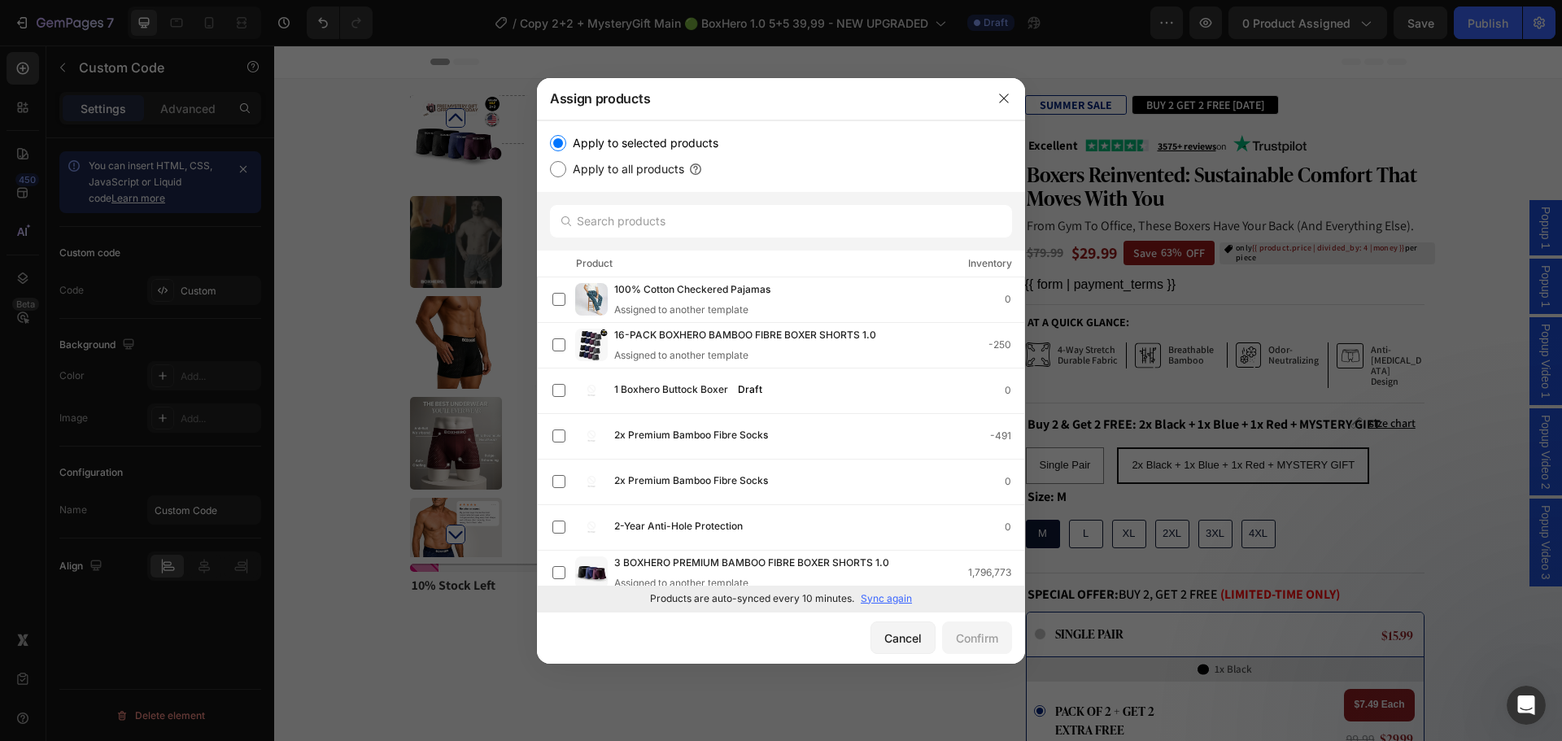
click at [903, 599] on p "Sync again" at bounding box center [886, 599] width 51 height 15
click at [790, 231] on input "text" at bounding box center [781, 221] width 462 height 33
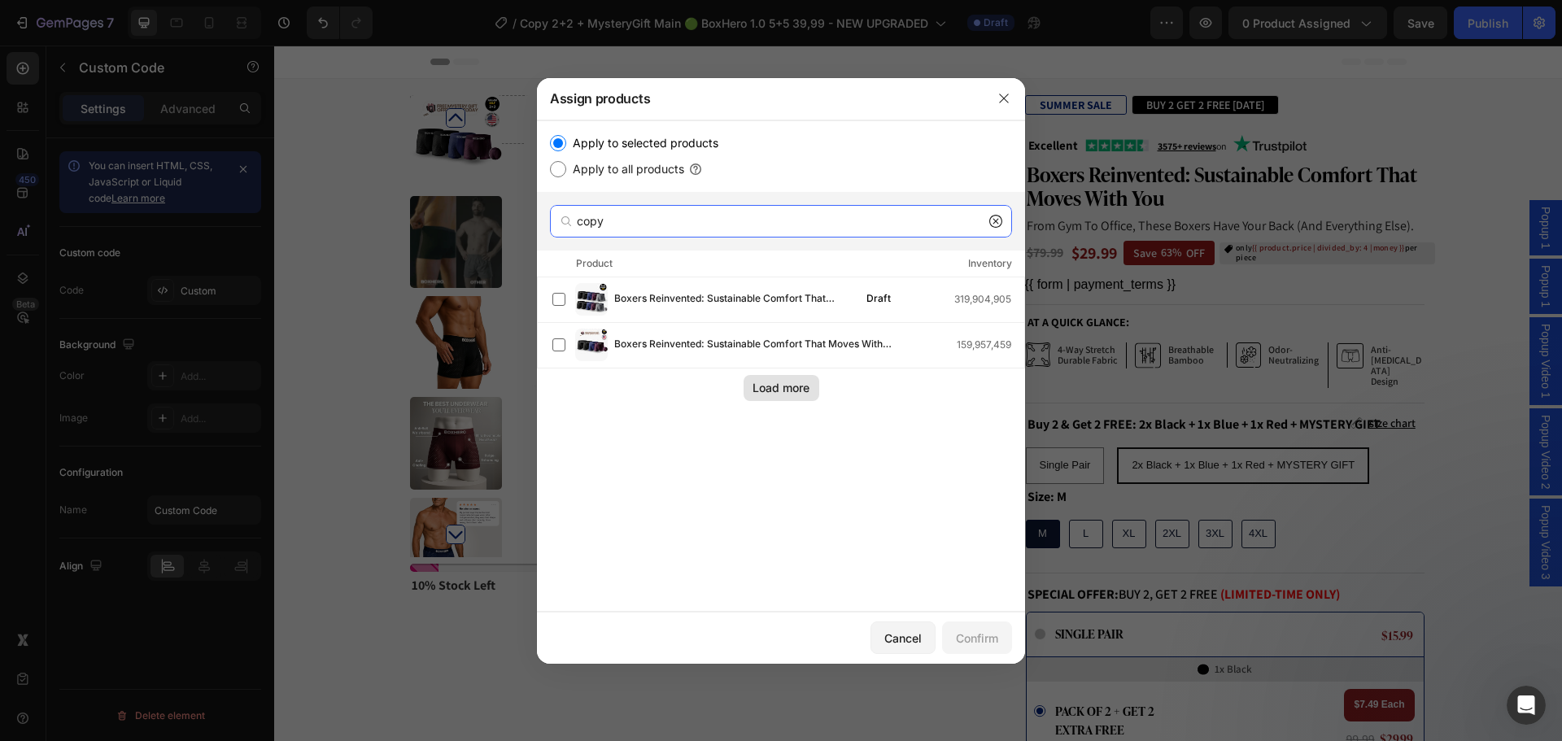
type input "copy"
click at [802, 378] on button "Load more" at bounding box center [782, 388] width 76 height 26
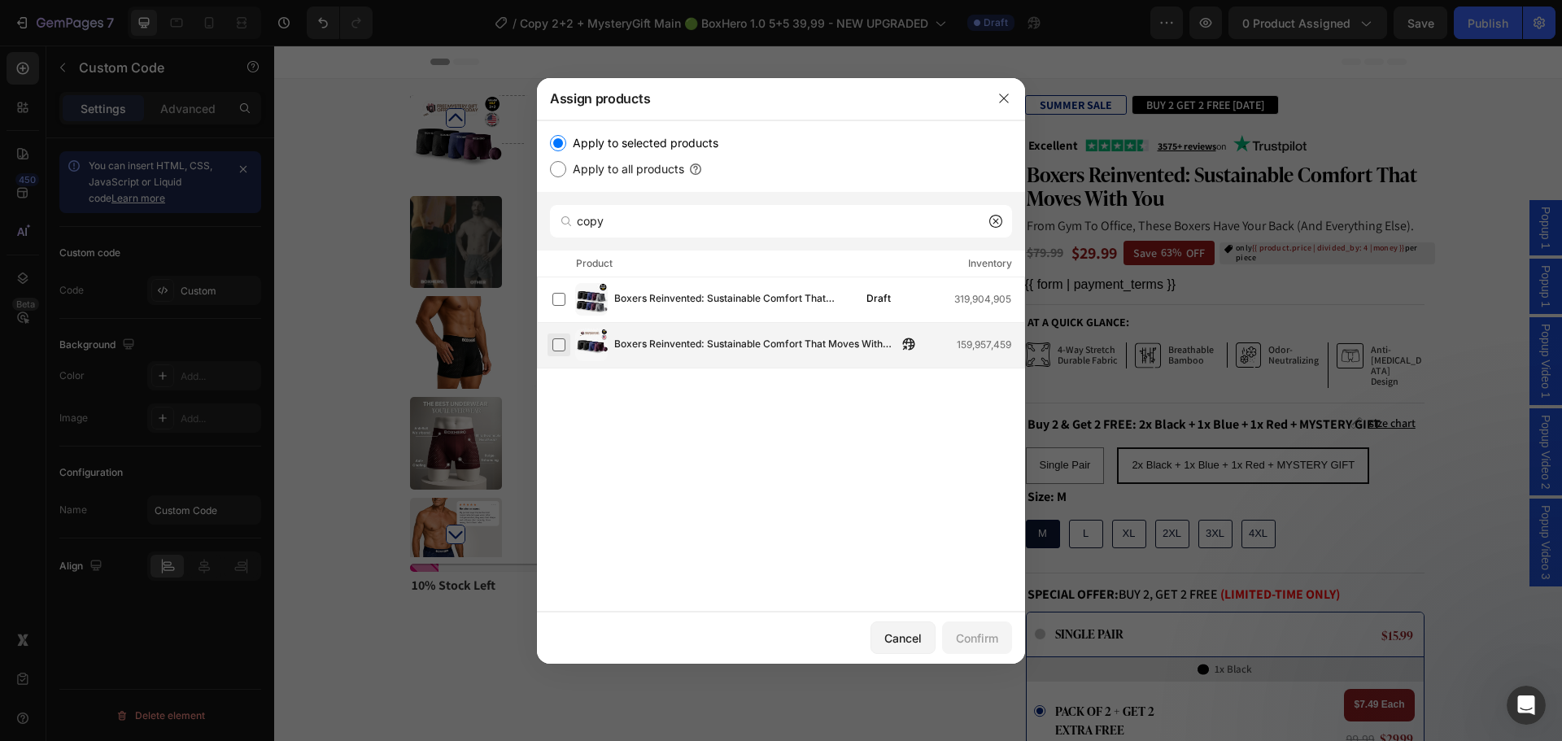
click at [558, 345] on label at bounding box center [558, 344] width 13 height 13
click at [992, 644] on div "Confirm" at bounding box center [977, 638] width 42 height 17
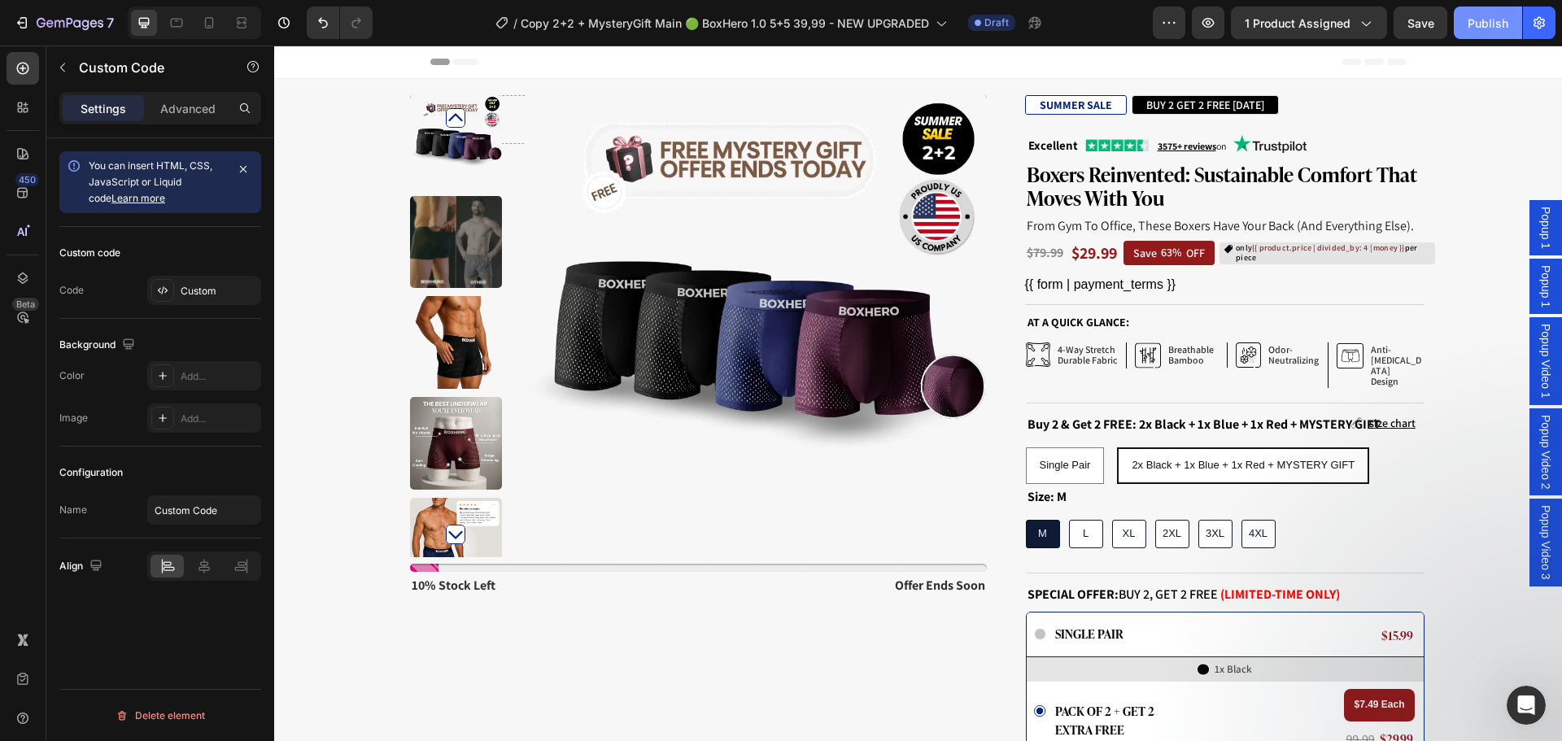
click at [1480, 31] on div "Publish" at bounding box center [1488, 23] width 41 height 17
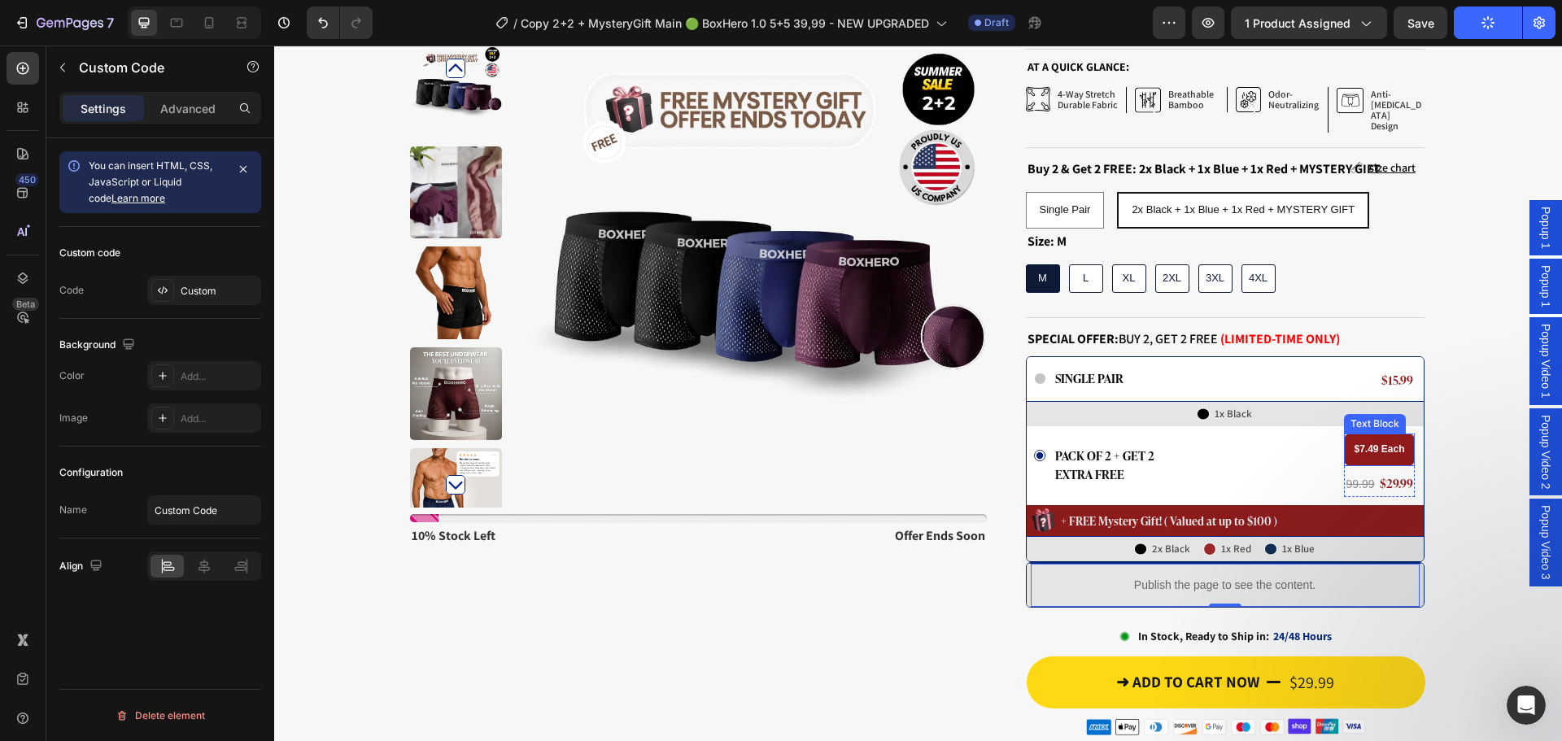
scroll to position [325, 0]
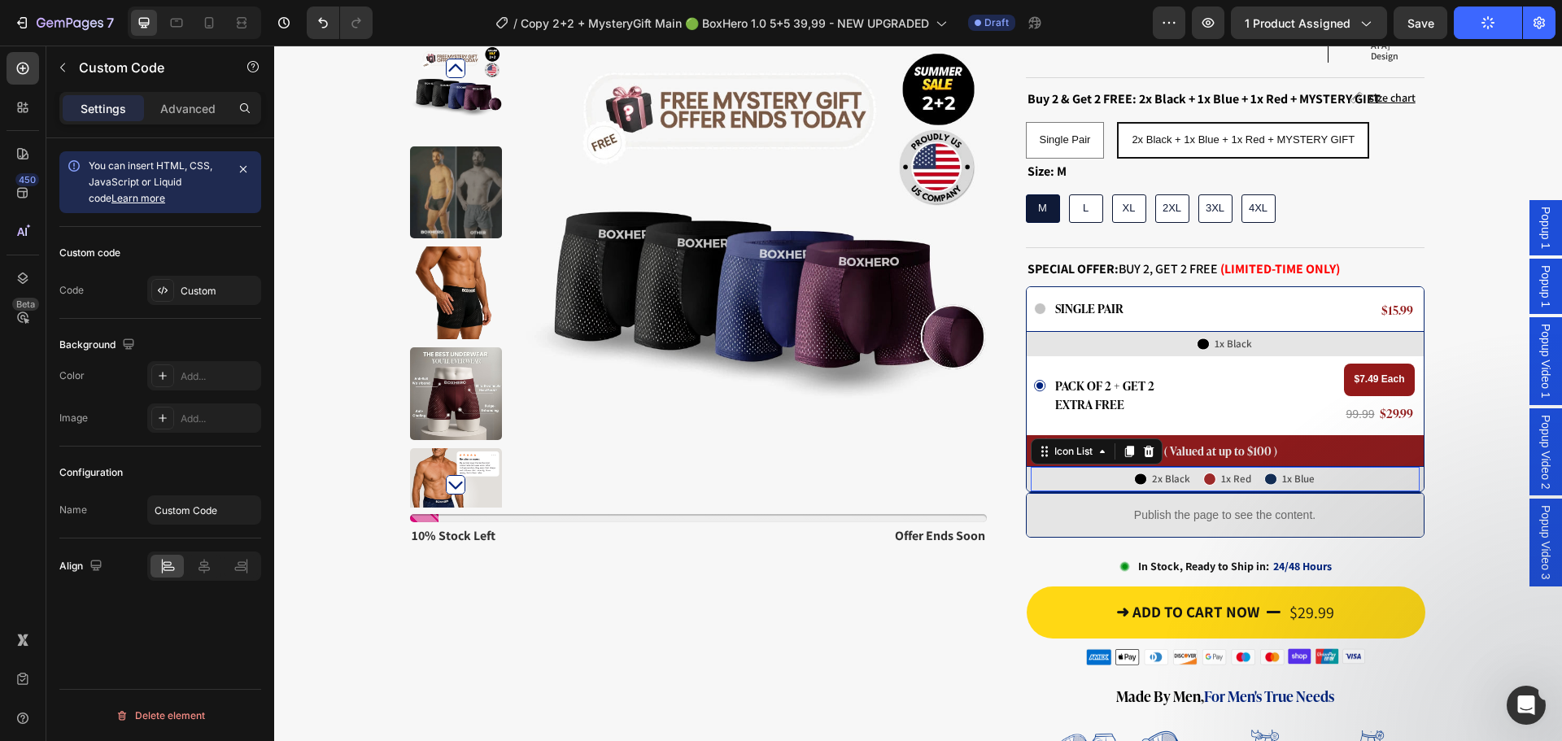
click at [1356, 467] on div "Icon 2x Black Text Block Row Icon 1x Red Text Block Row Icon 1x Blue Text Block…" at bounding box center [1225, 479] width 389 height 24
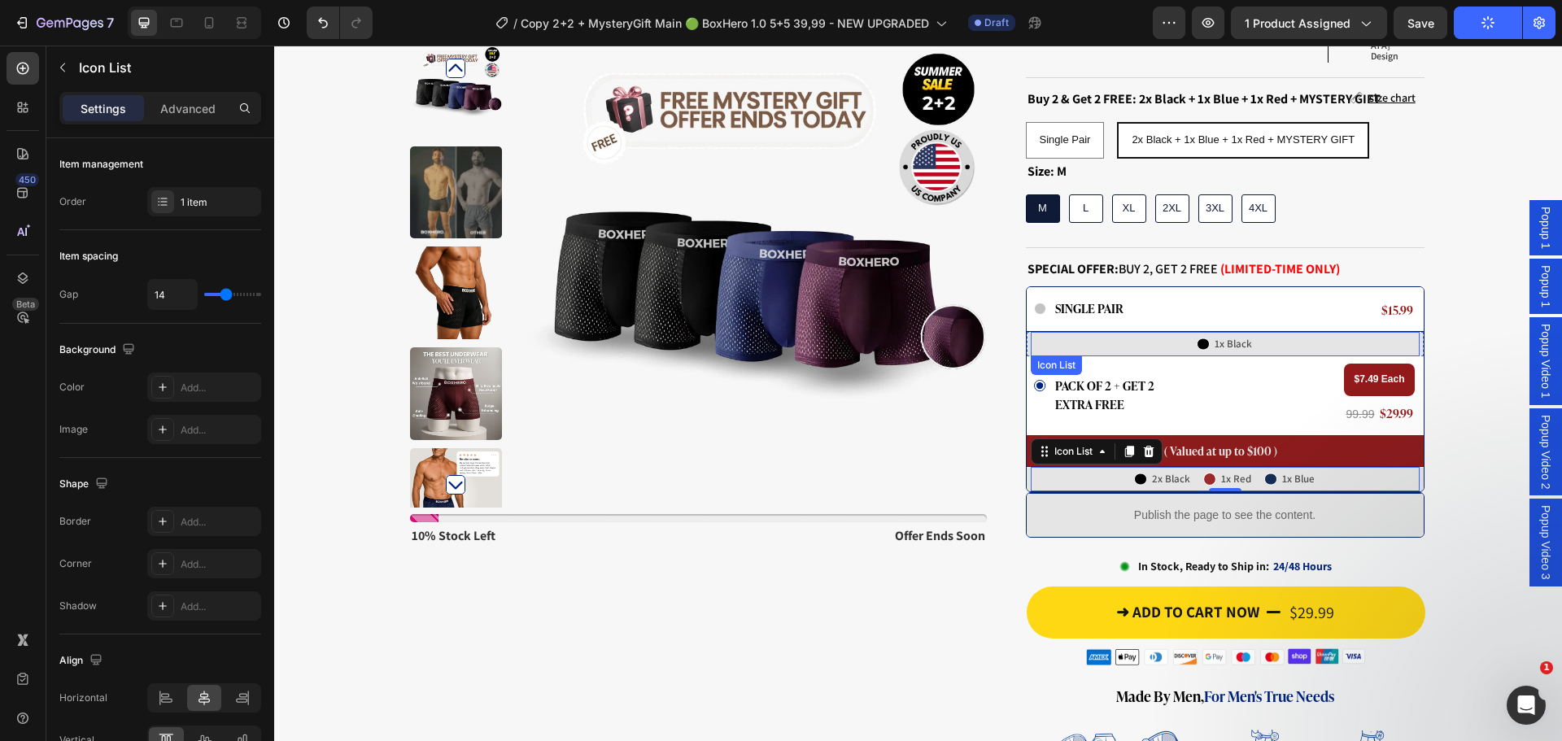
click at [1105, 332] on div "Icon 1x Black Text Block Row" at bounding box center [1225, 344] width 389 height 24
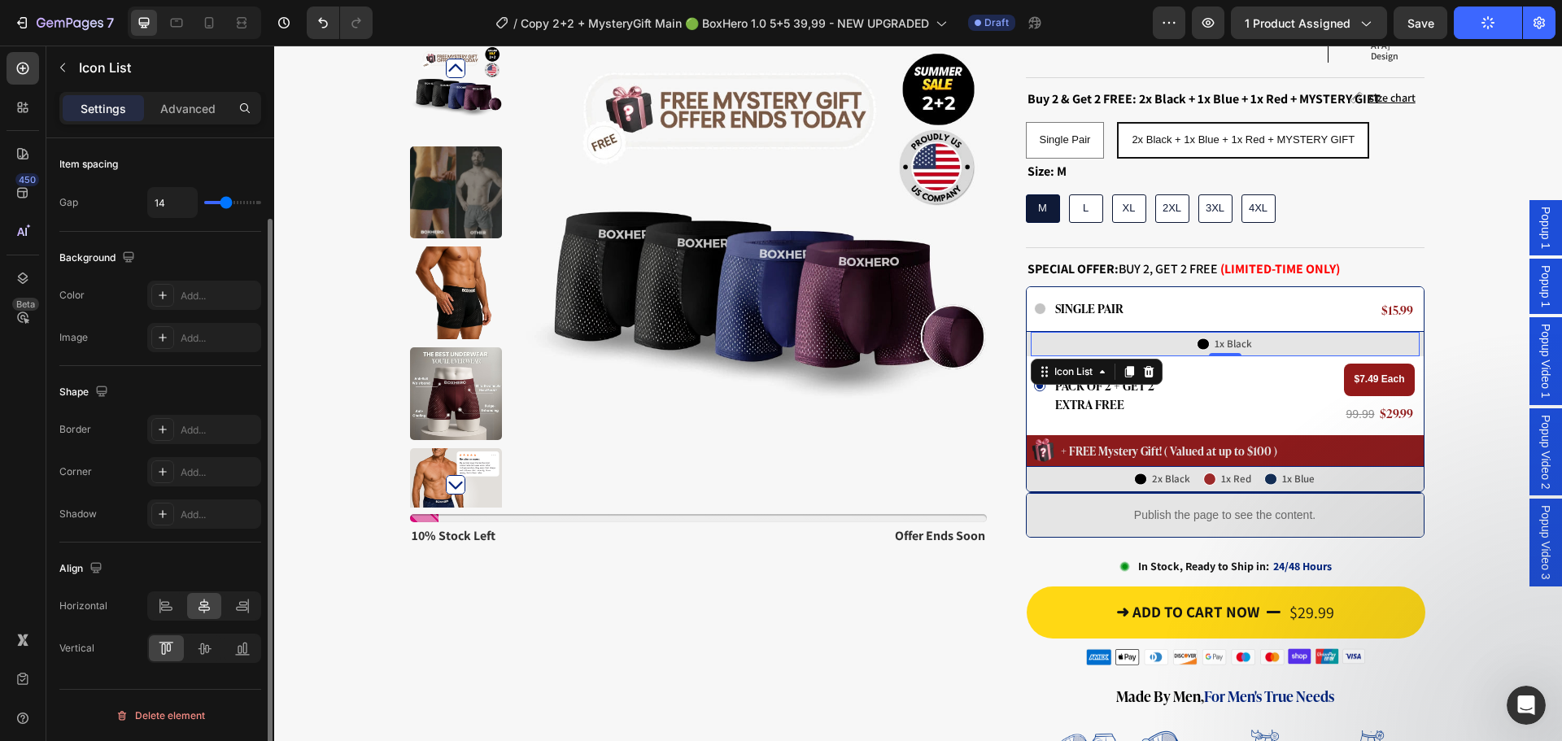
scroll to position [0, 0]
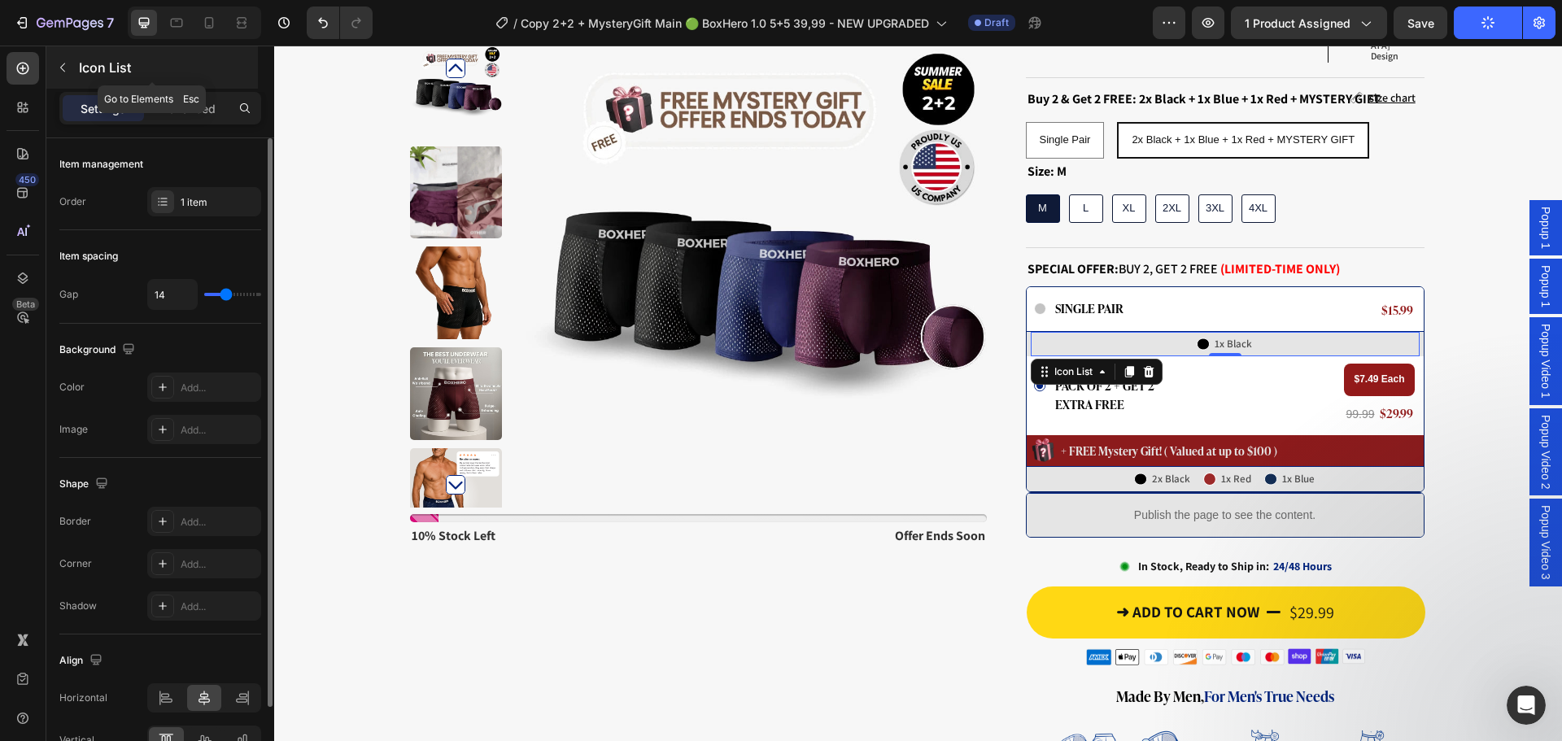
click at [85, 77] on div "Icon List" at bounding box center [152, 67] width 212 height 42
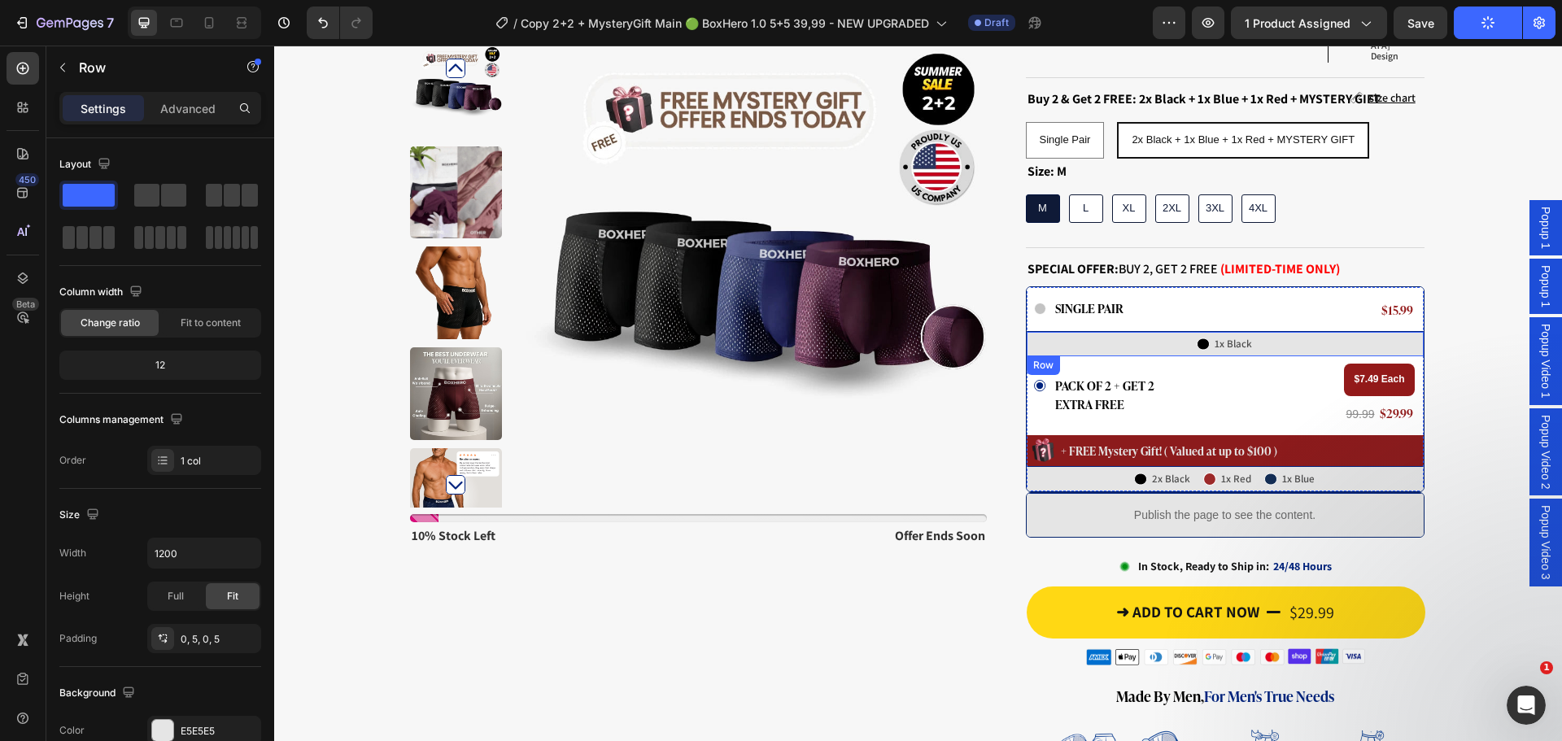
click at [1027, 331] on div "Icon 1x Black Text Block Row Icon List Row" at bounding box center [1225, 343] width 397 height 25
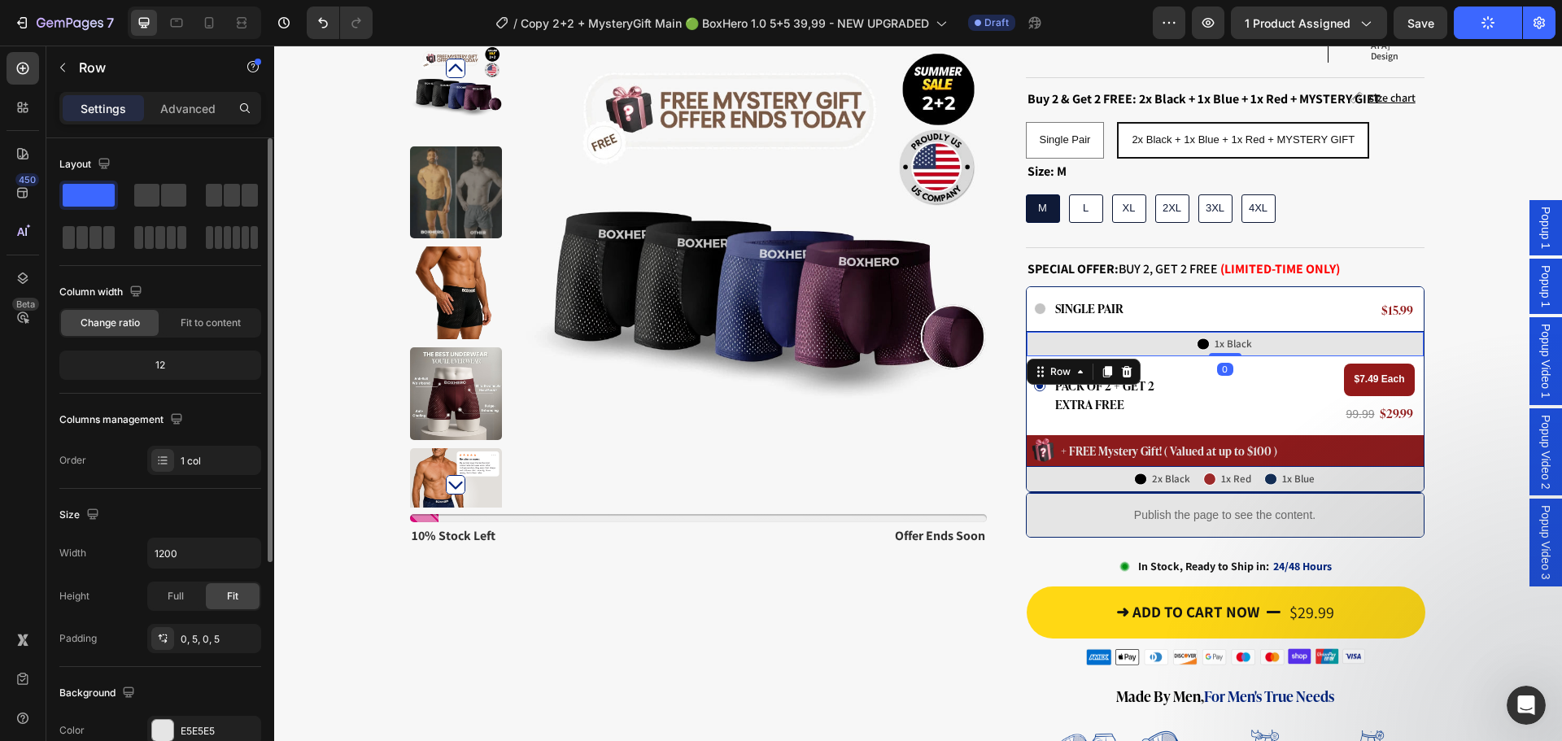
scroll to position [244, 0]
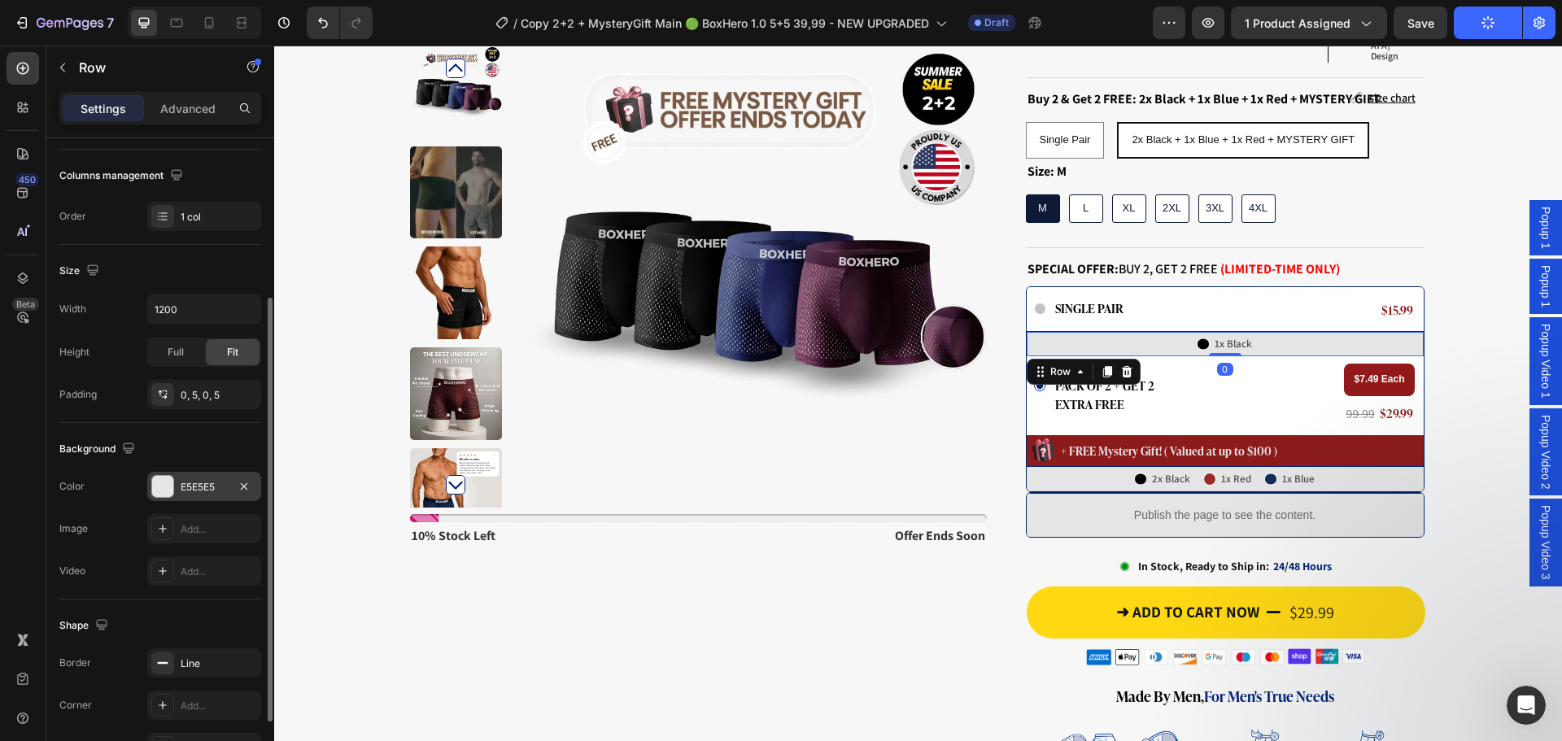
click at [199, 475] on div "E5E5E5" at bounding box center [204, 486] width 114 height 29
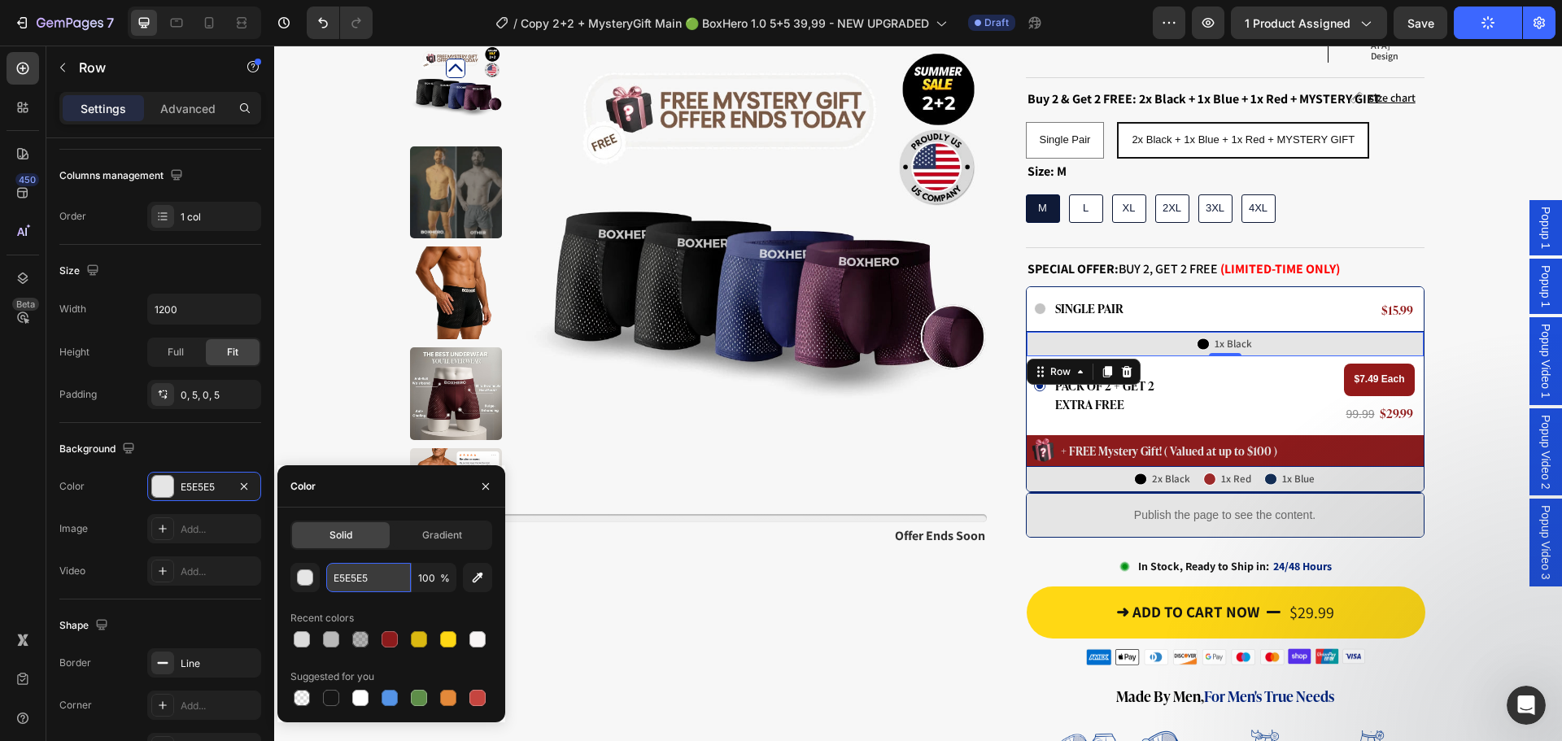
click at [386, 581] on input "E5E5E5" at bounding box center [368, 577] width 85 height 29
click at [1054, 467] on div "Icon 2x Black Text Block Row Icon 1x Red Text Block Row Icon 1x Blue Text Block…" at bounding box center [1225, 479] width 389 height 24
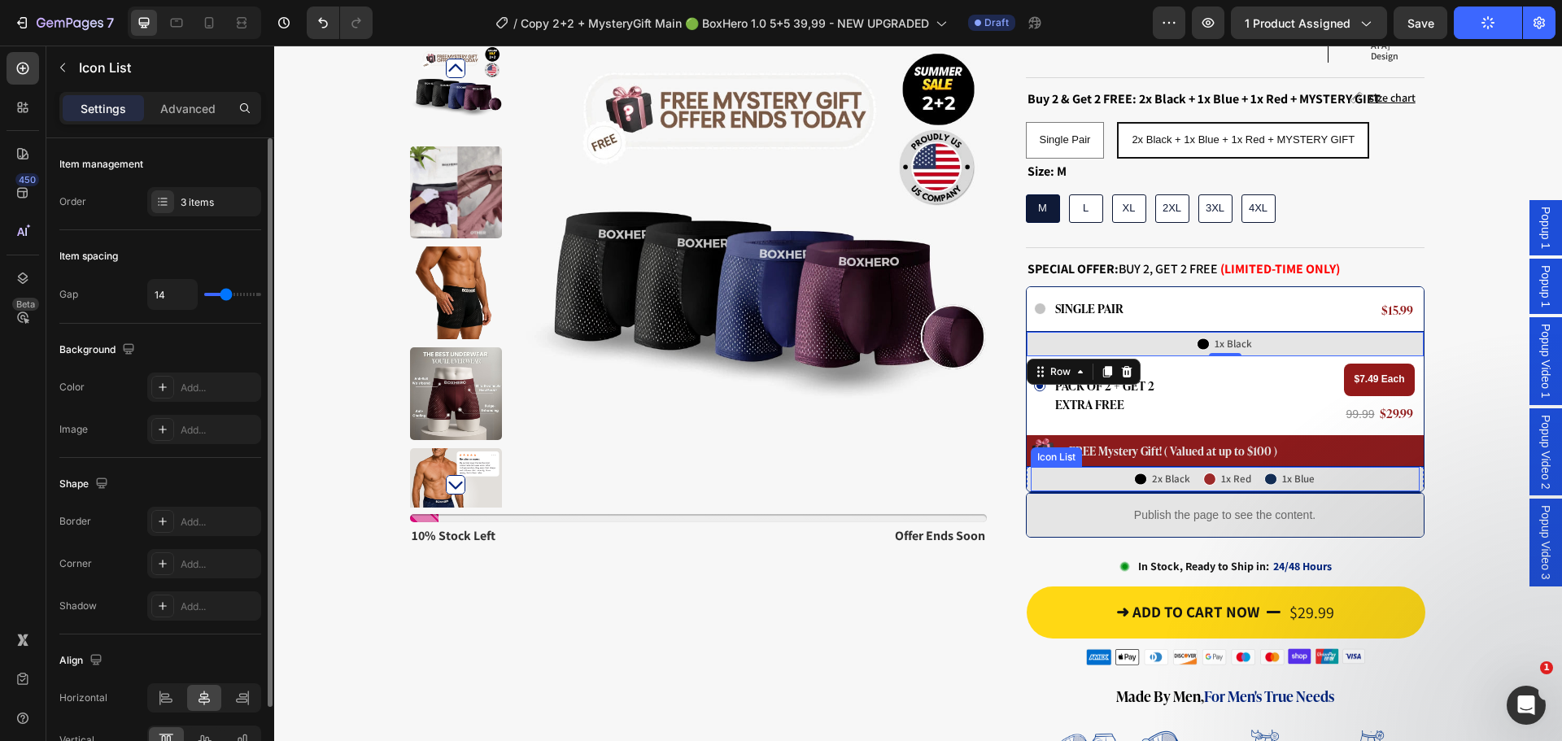
scroll to position [0, 0]
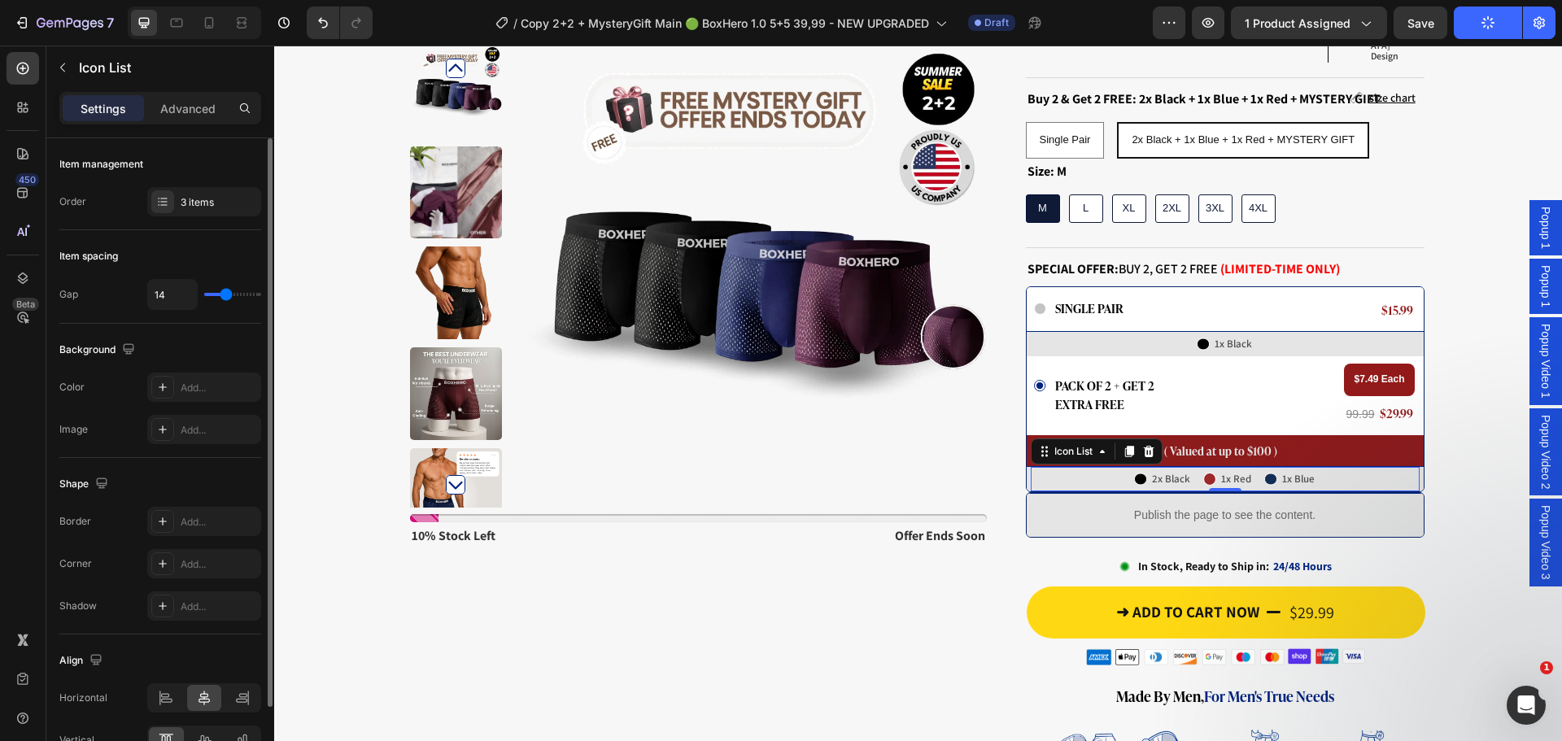
click at [1027, 466] on div "Icon 2x Black Text Block Row Icon 1x Red Text Block Row Icon 1x Blue Text Block…" at bounding box center [1225, 478] width 397 height 25
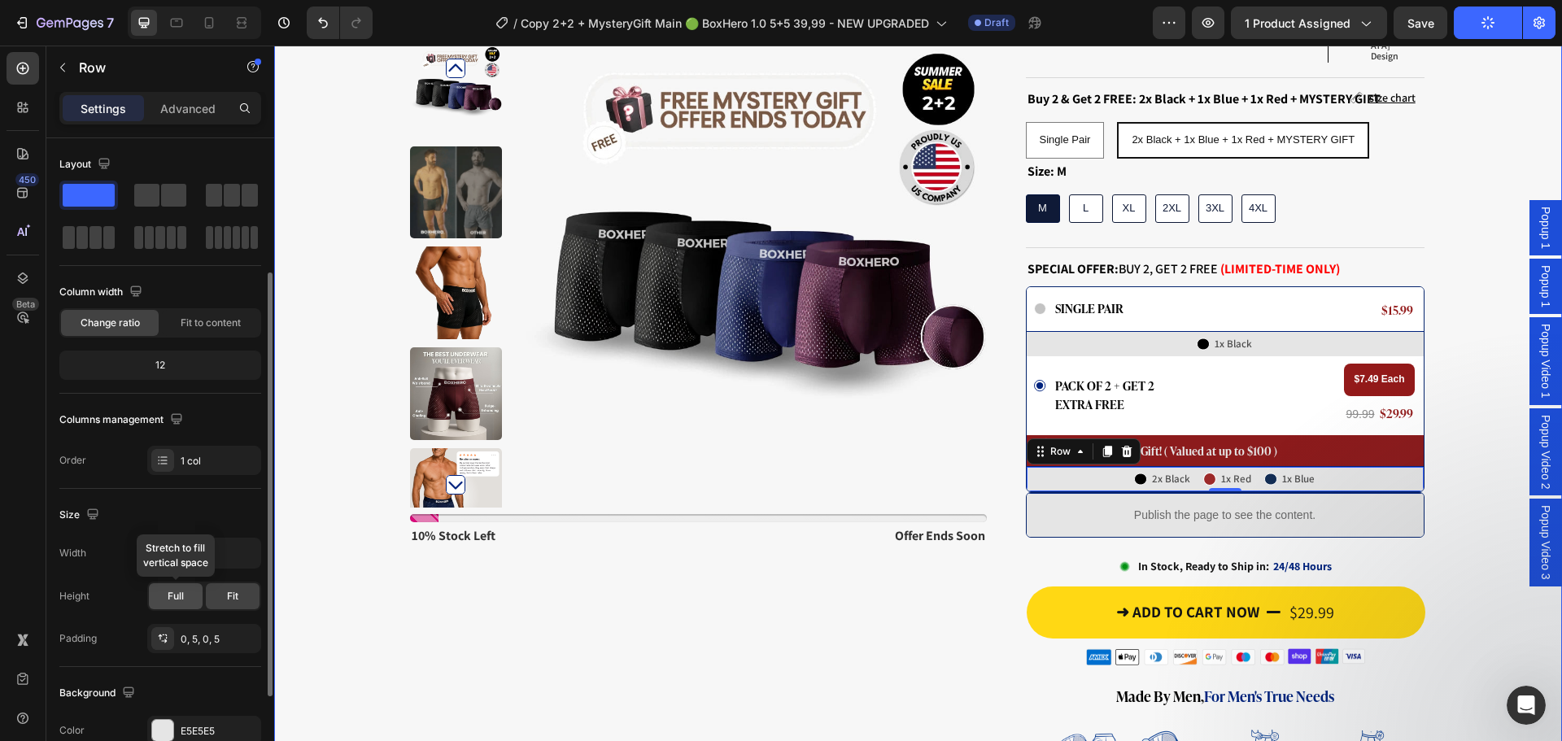
scroll to position [244, 0]
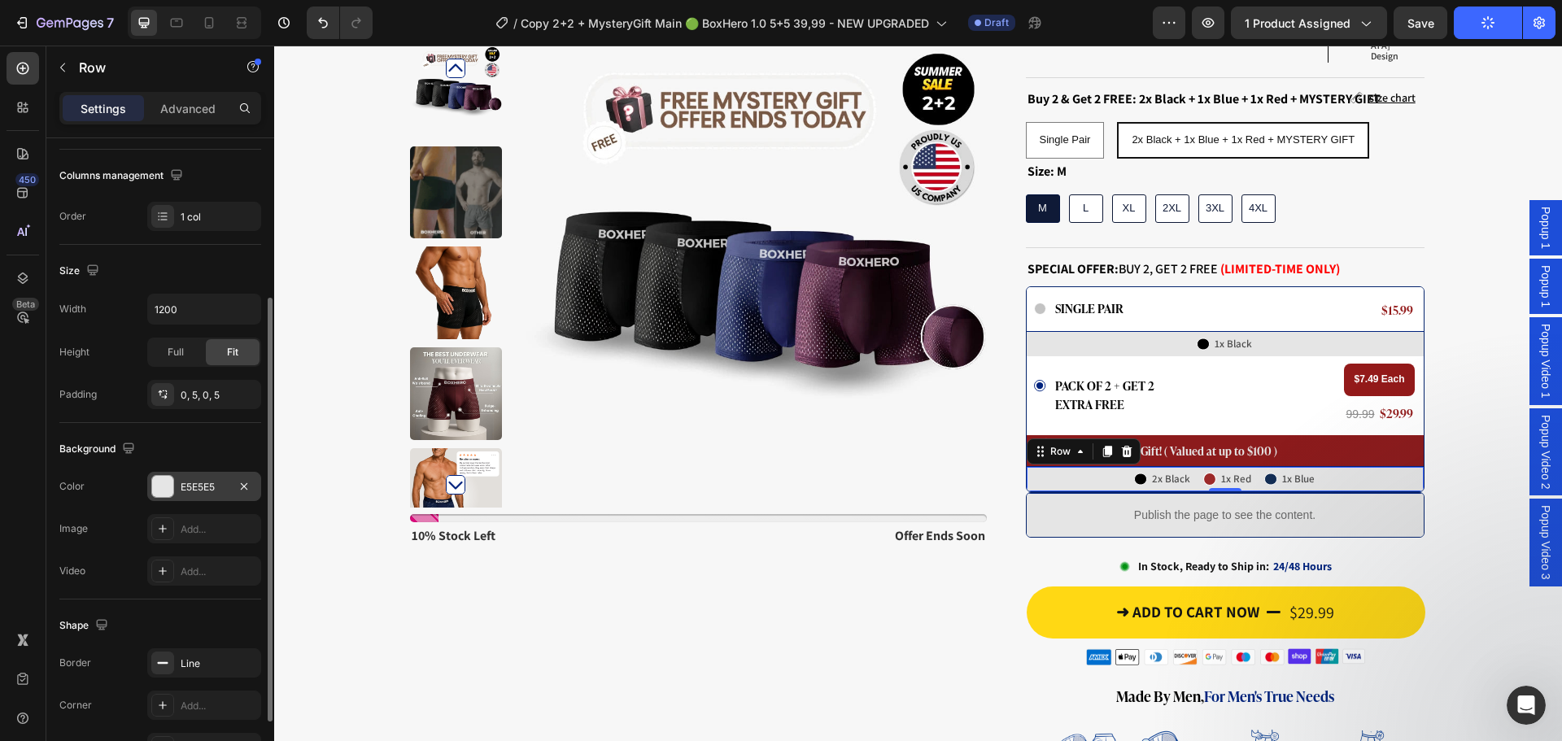
click at [207, 483] on div "E5E5E5" at bounding box center [204, 487] width 47 height 15
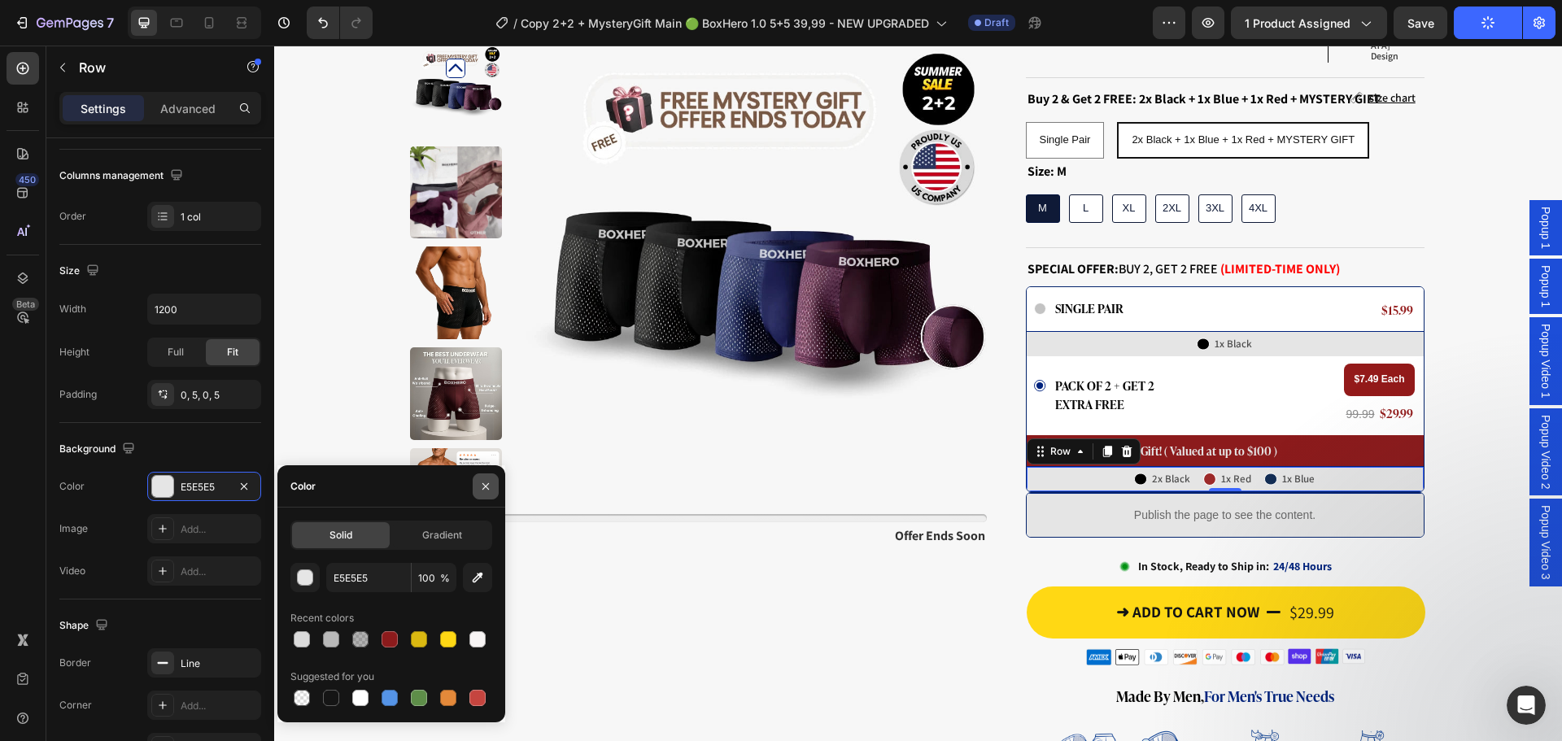
click at [495, 486] on button "button" at bounding box center [486, 487] width 26 height 26
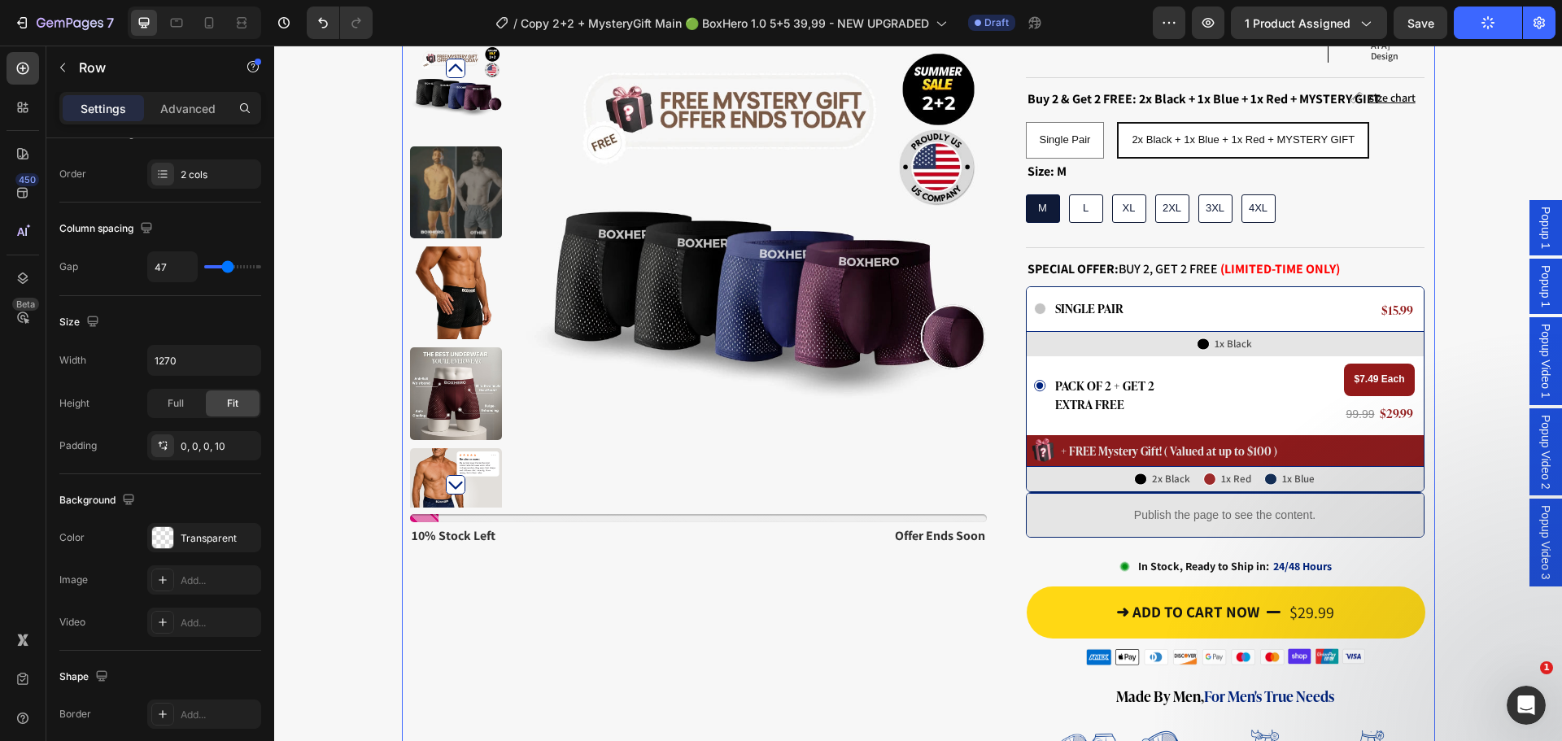
click at [909, 554] on div "Drop element here Row Product Images Stock Counter 10% stock left Text Block of…" at bounding box center [698, 454] width 577 height 1369
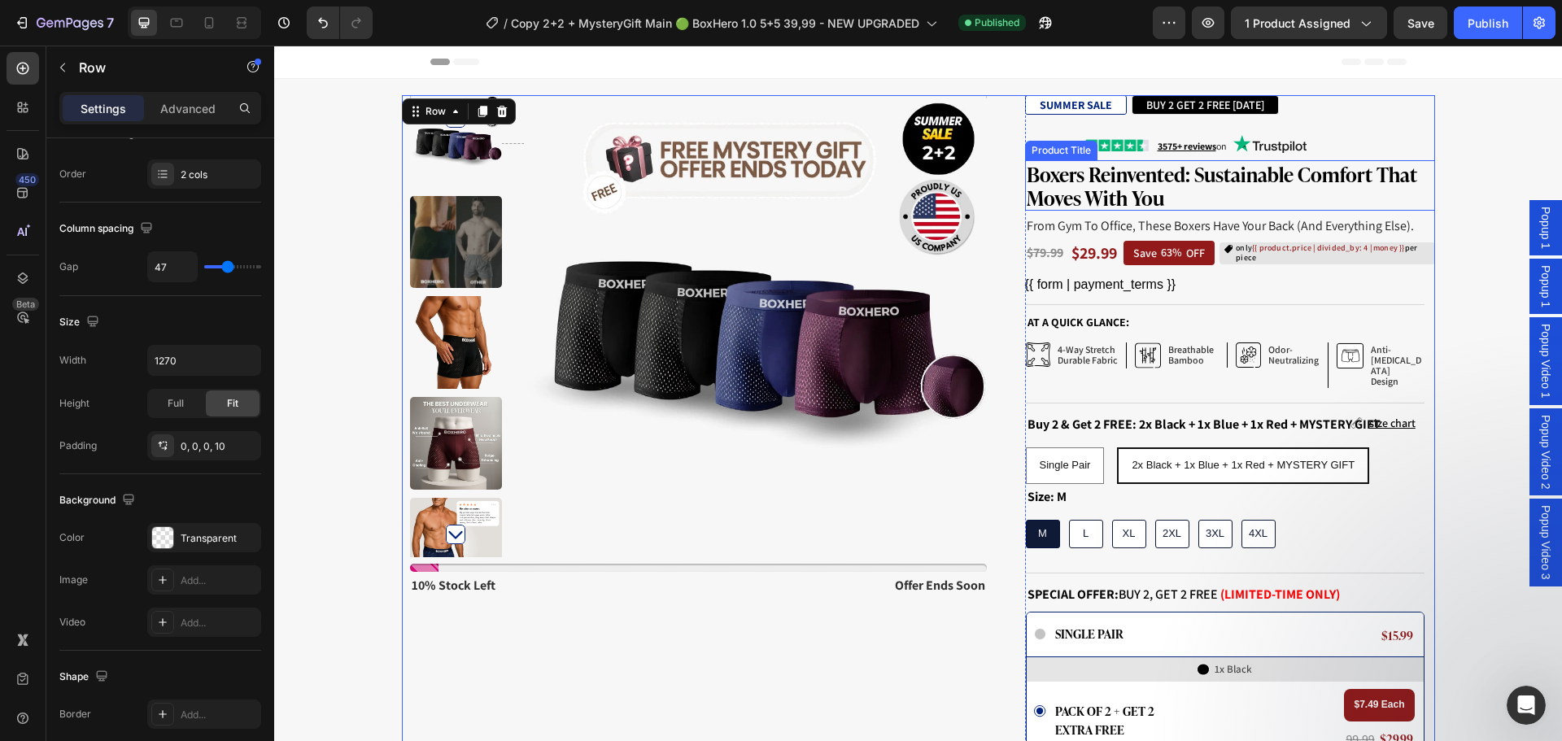
scroll to position [163, 0]
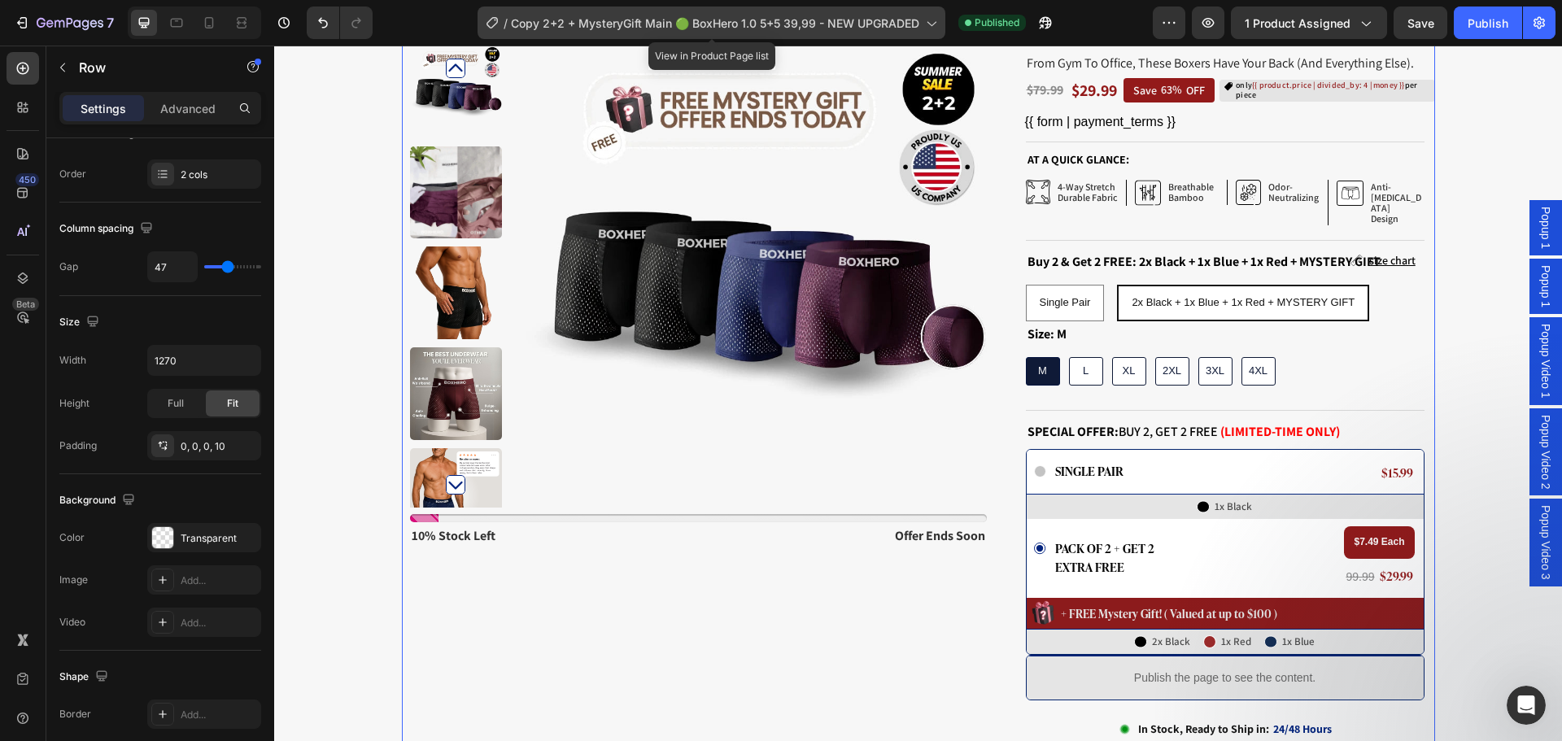
click at [630, 24] on span "Copy 2+2 + MysteryGift Main 🟢 BoxHero 1.0 5+5 39,99 - NEW UPGRADED" at bounding box center [715, 23] width 408 height 17
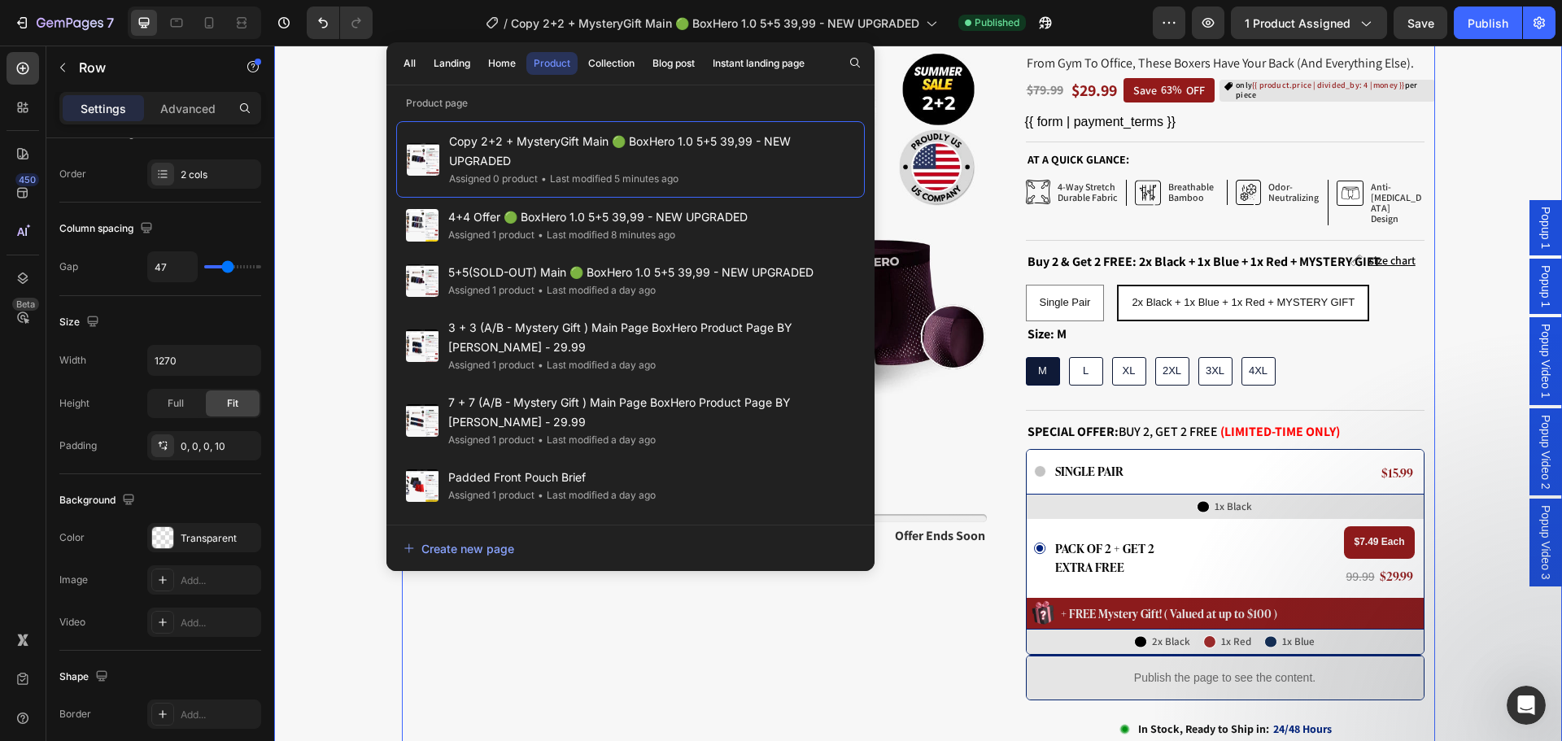
click at [358, 187] on div "Drop element here Row Product Images Stock Counter 10% stock left Text Block of…" at bounding box center [918, 616] width 1288 height 1369
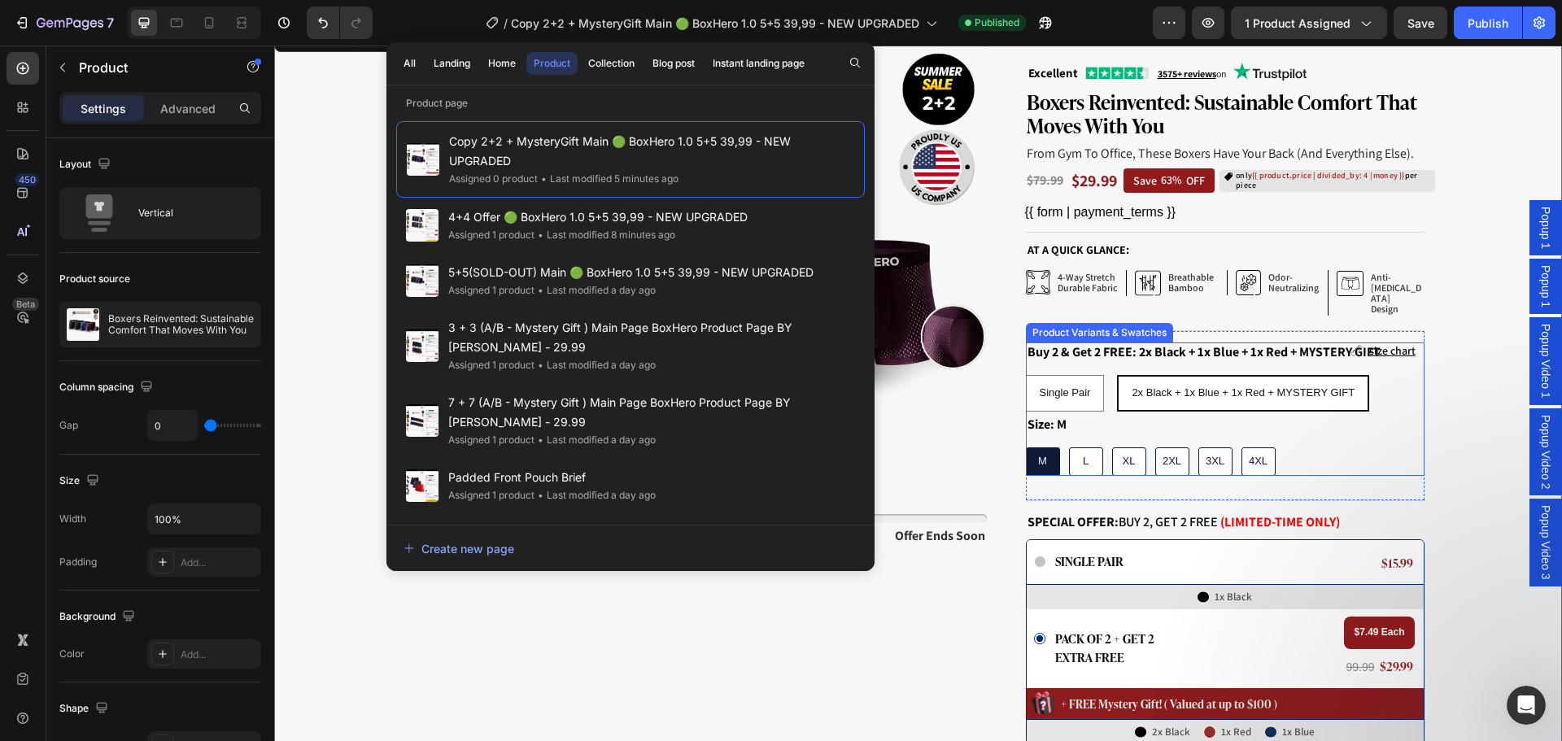
scroll to position [0, 0]
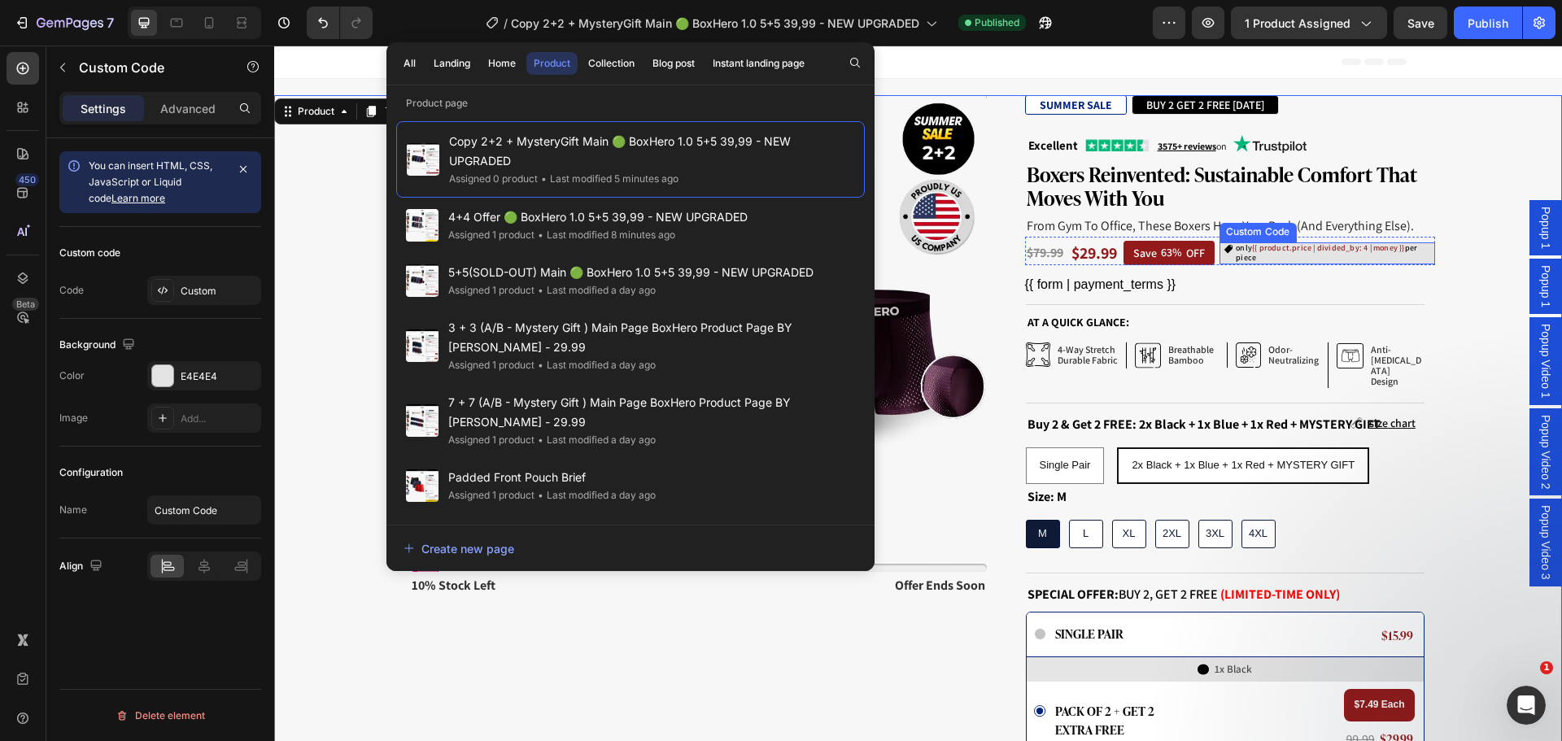
click at [1286, 247] on span "{{ product.price | divided_by: 4 | money }}" at bounding box center [1328, 247] width 153 height 11
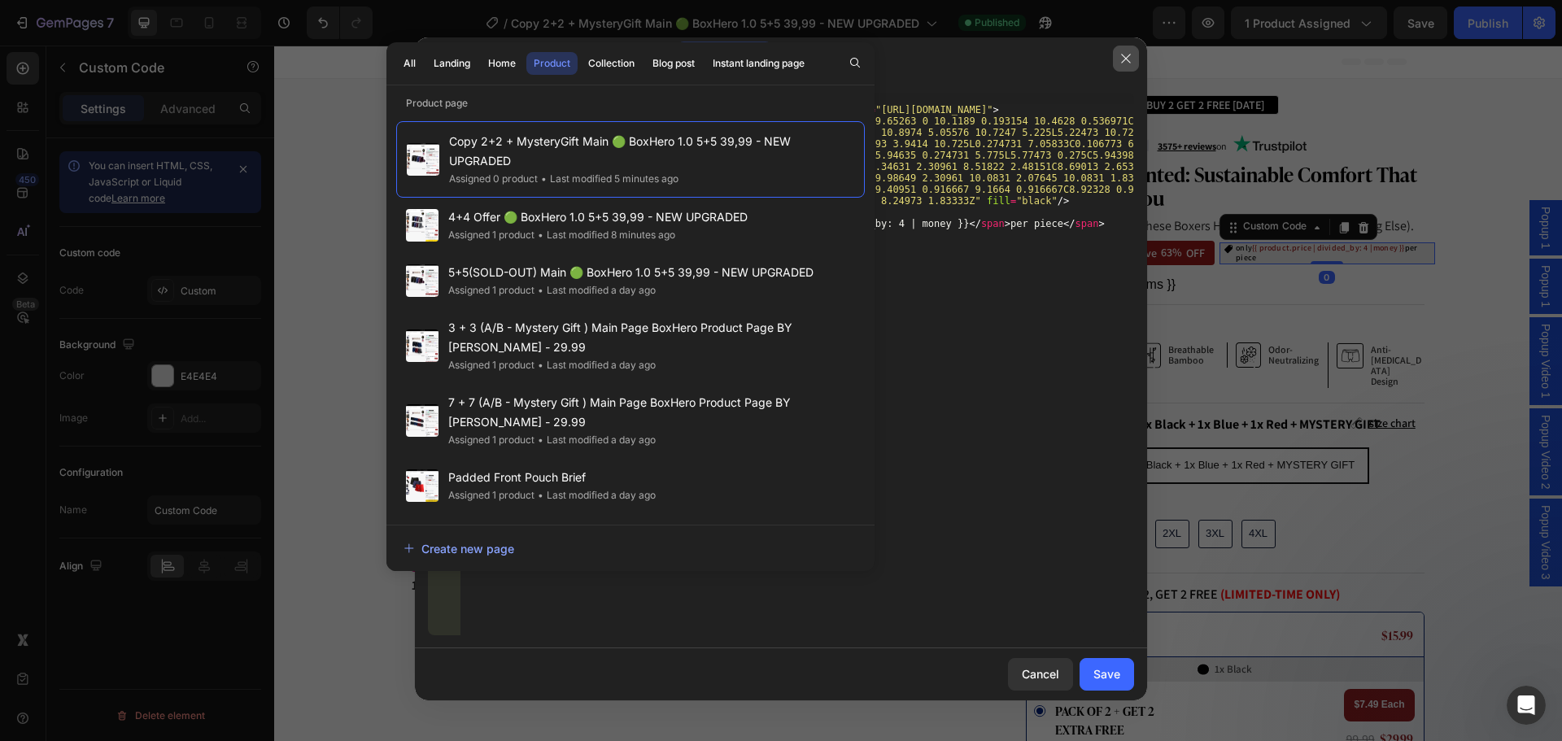
click at [1129, 69] on button "button" at bounding box center [1126, 59] width 26 height 26
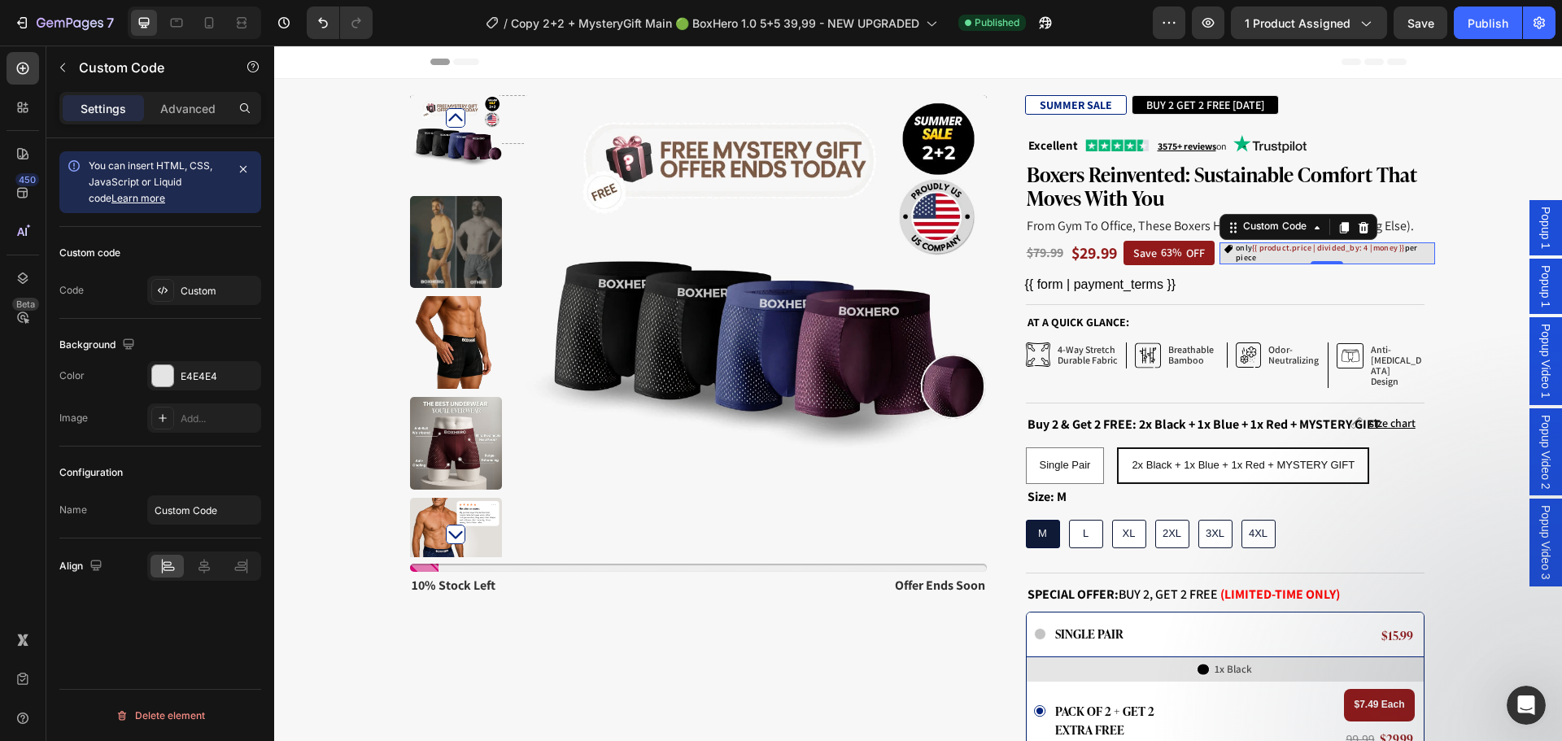
click at [1320, 250] on span "{{ product.price | divided_by: 4 | money }}" at bounding box center [1328, 247] width 153 height 11
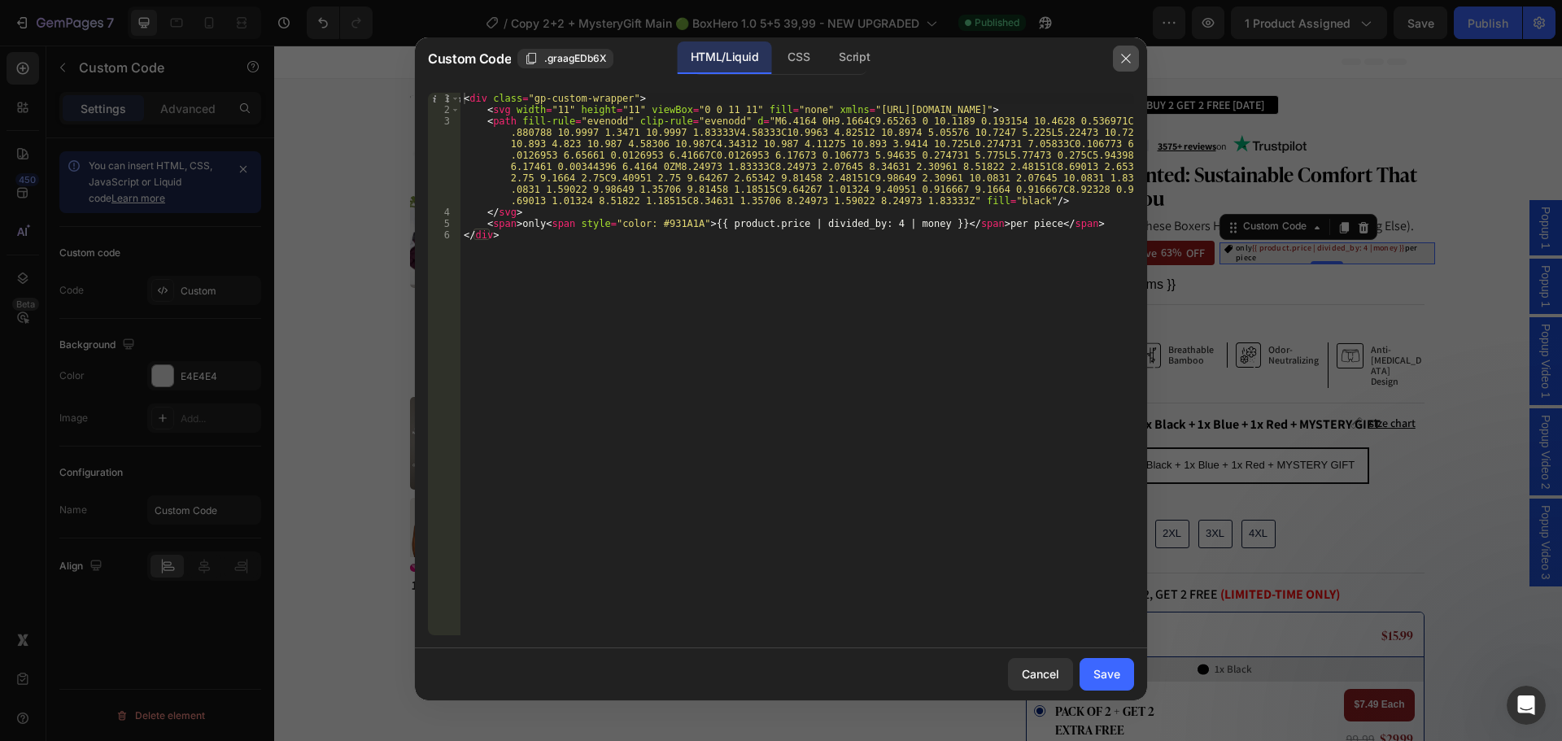
click at [1129, 65] on button "button" at bounding box center [1126, 59] width 26 height 26
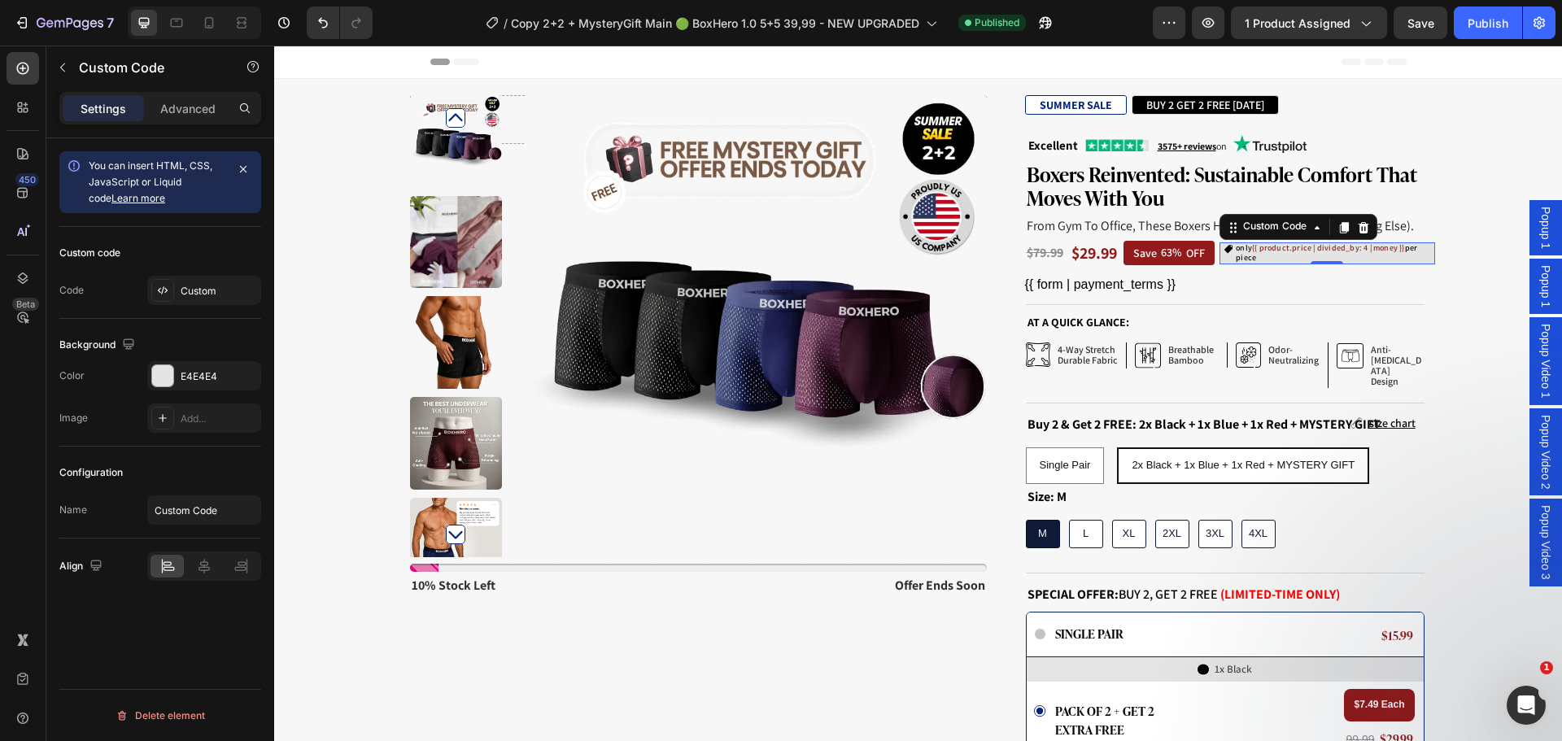
click at [1250, 260] on span "only {{ product.price | divided_by: 4 | money }} per piece" at bounding box center [1334, 253] width 197 height 20
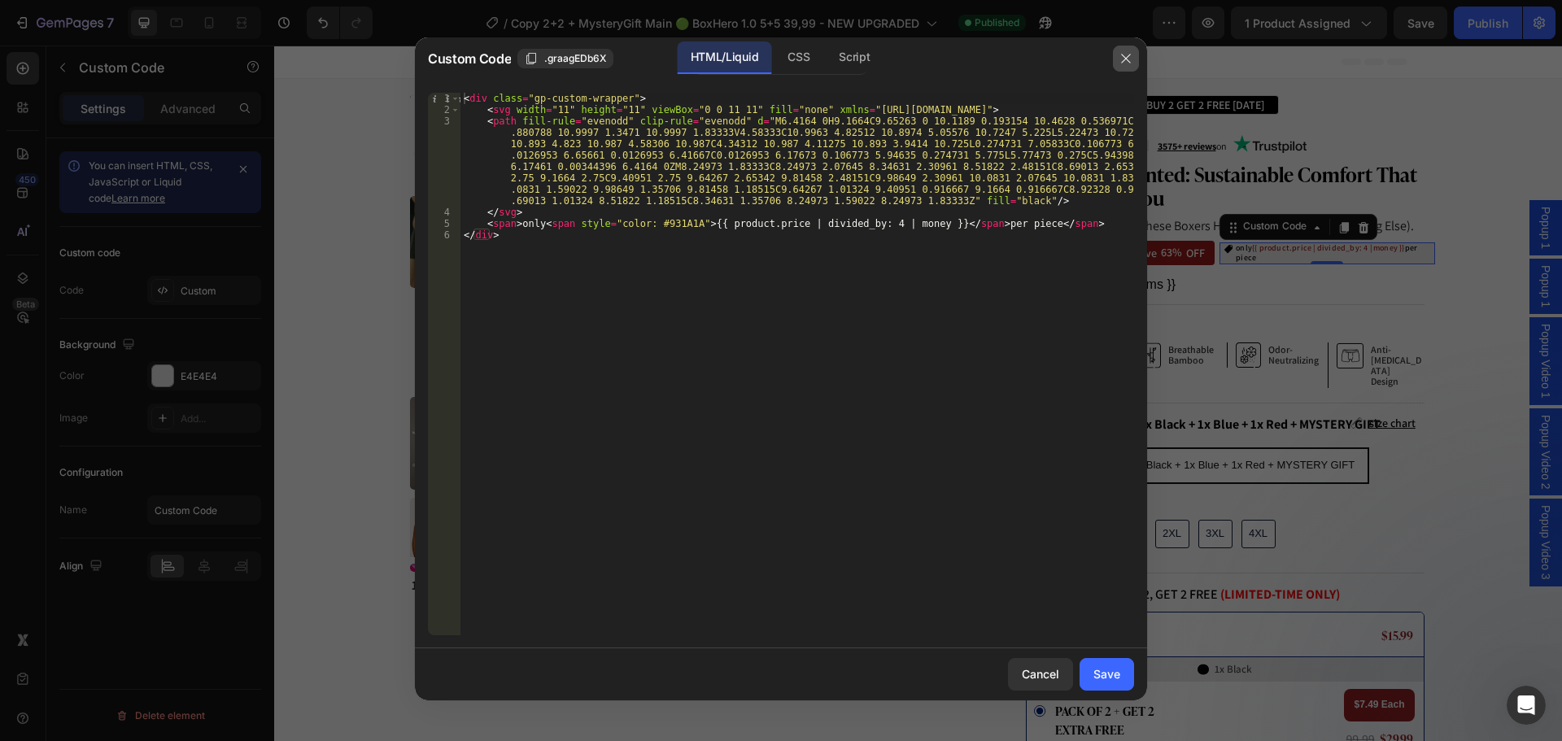
click at [1129, 68] on button "button" at bounding box center [1126, 59] width 26 height 26
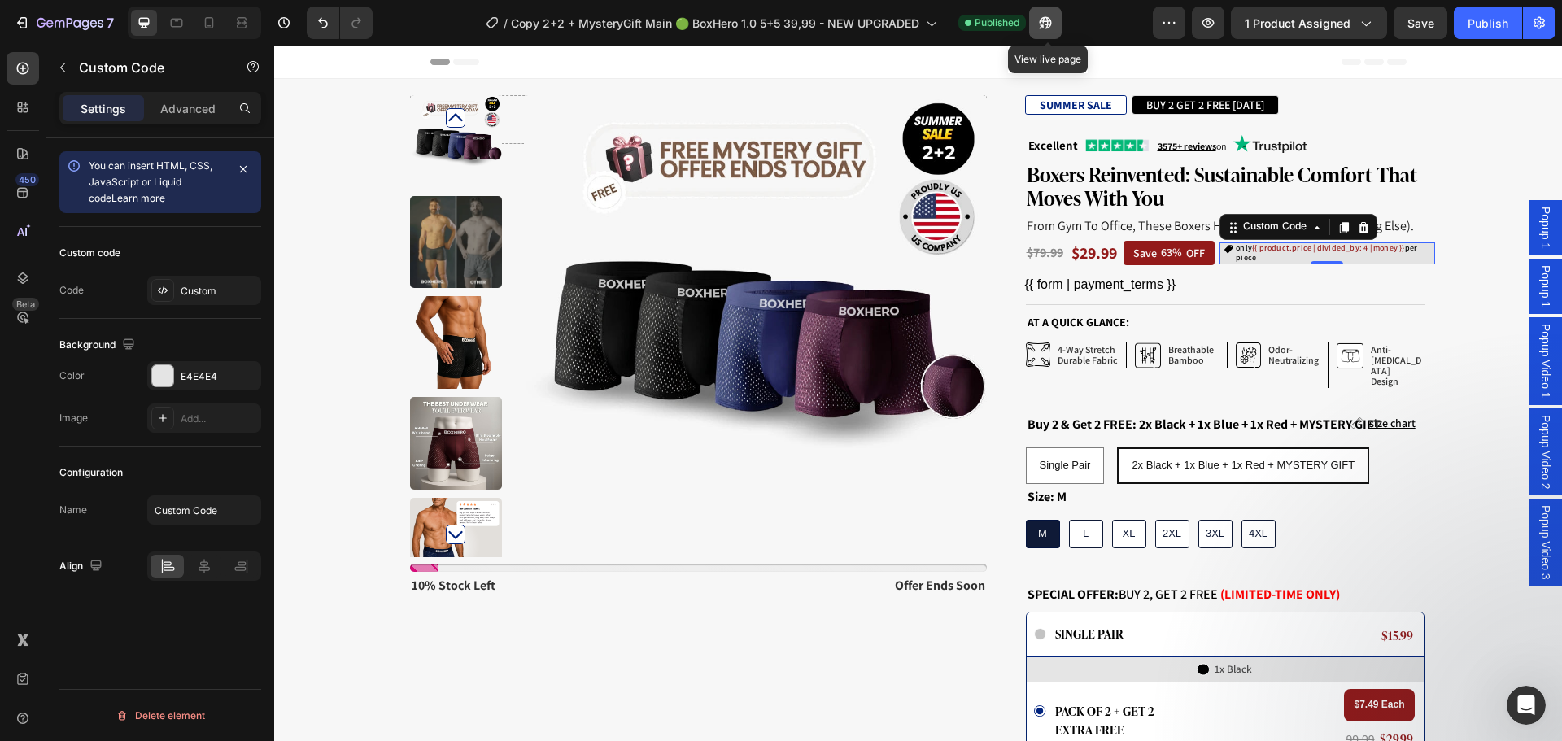
click at [1059, 23] on button "button" at bounding box center [1045, 23] width 33 height 33
click at [1276, 249] on span "{{ product.price | divided_by: 4 | money }}" at bounding box center [1328, 247] width 153 height 11
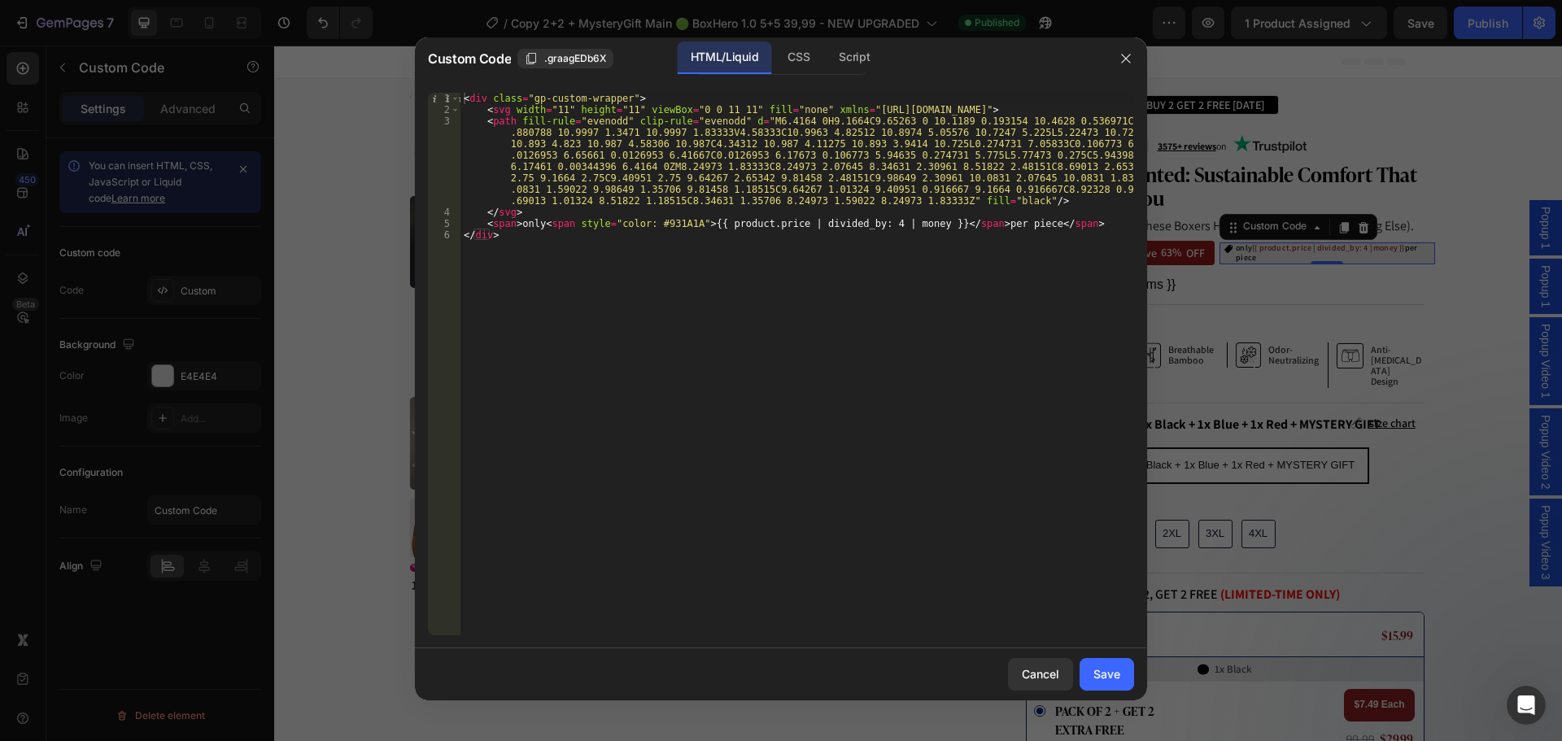
click at [860, 229] on div "< div class = "gp-custom-wrapper" > < svg width = "11" height = "11" viewBox = …" at bounding box center [798, 375] width 674 height 565
click at [867, 224] on div "< div class = "gp-custom-wrapper" > < svg width = "11" height = "11" viewBox = …" at bounding box center [798, 375] width 674 height 565
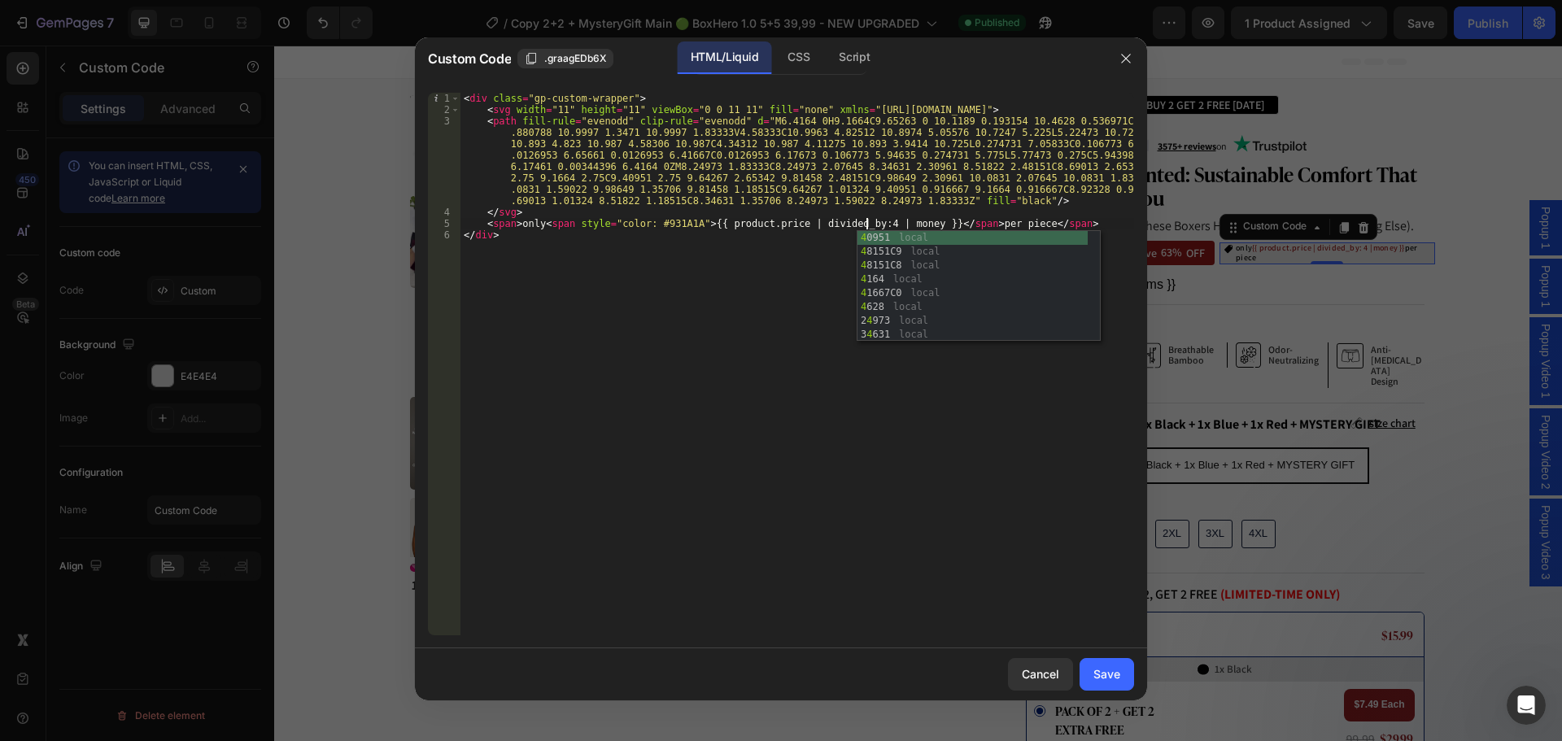
scroll to position [0, 33]
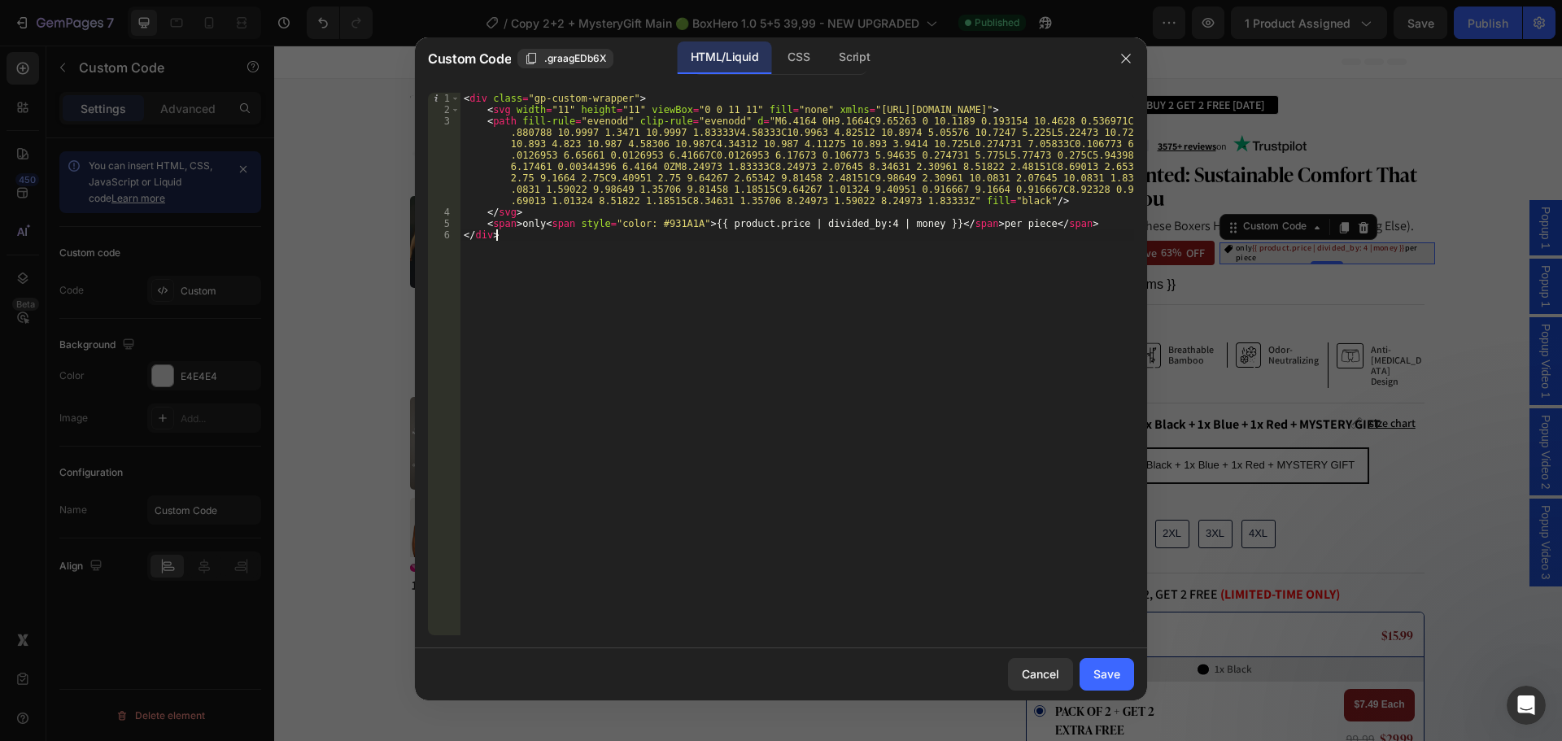
click at [757, 282] on div "< div class = "gp-custom-wrapper" > < svg width = "11" height = "11" viewBox = …" at bounding box center [798, 375] width 674 height 565
click at [862, 225] on div "< div class = "gp-custom-wrapper" > < svg width = "11" height = "11" viewBox = …" at bounding box center [798, 375] width 674 height 565
click at [974, 355] on div "< div class = "gp-custom-wrapper" > < svg width = "11" height = "11" viewBox = …" at bounding box center [798, 375] width 674 height 565
type textarea "</div>"
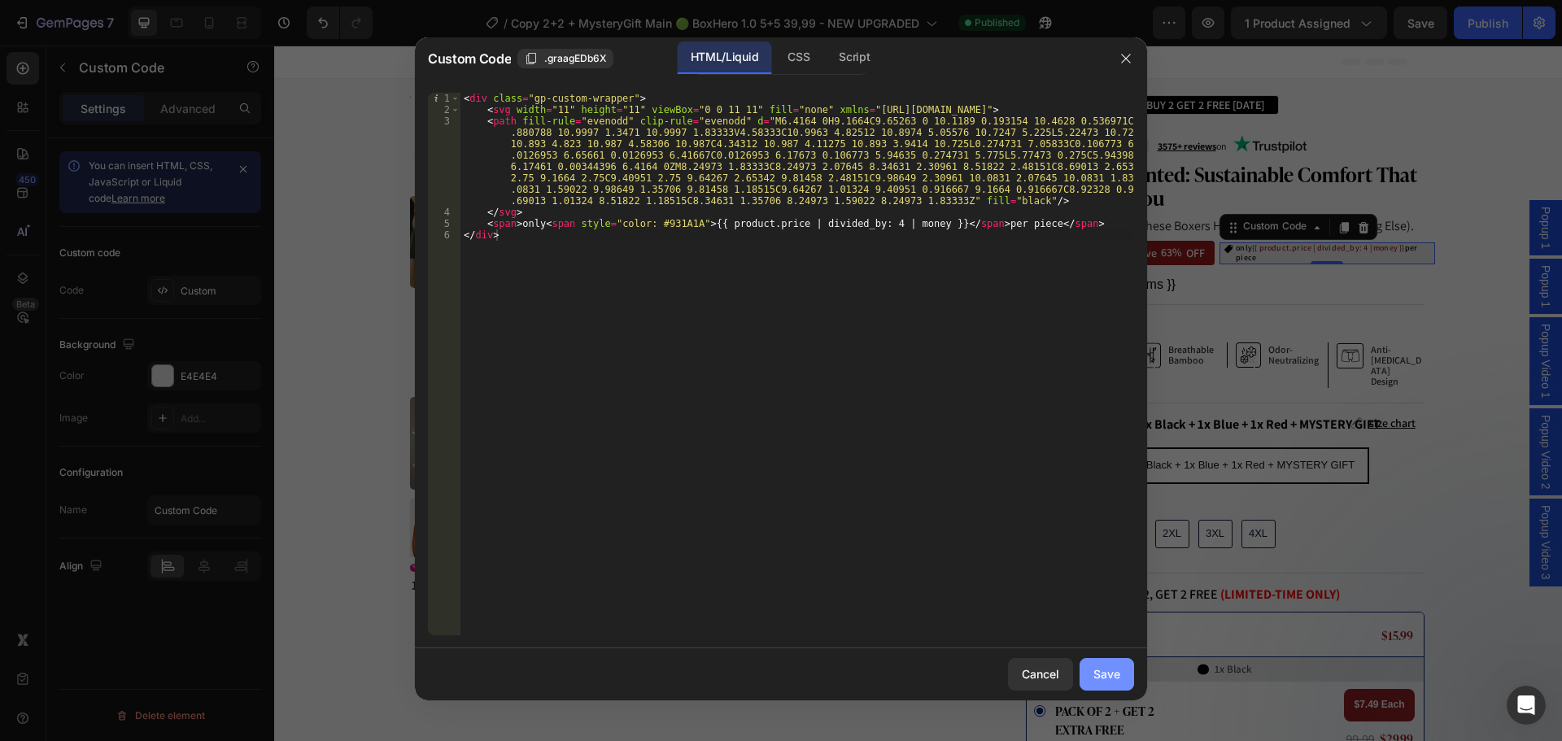
click at [1115, 675] on div "Save" at bounding box center [1107, 674] width 27 height 17
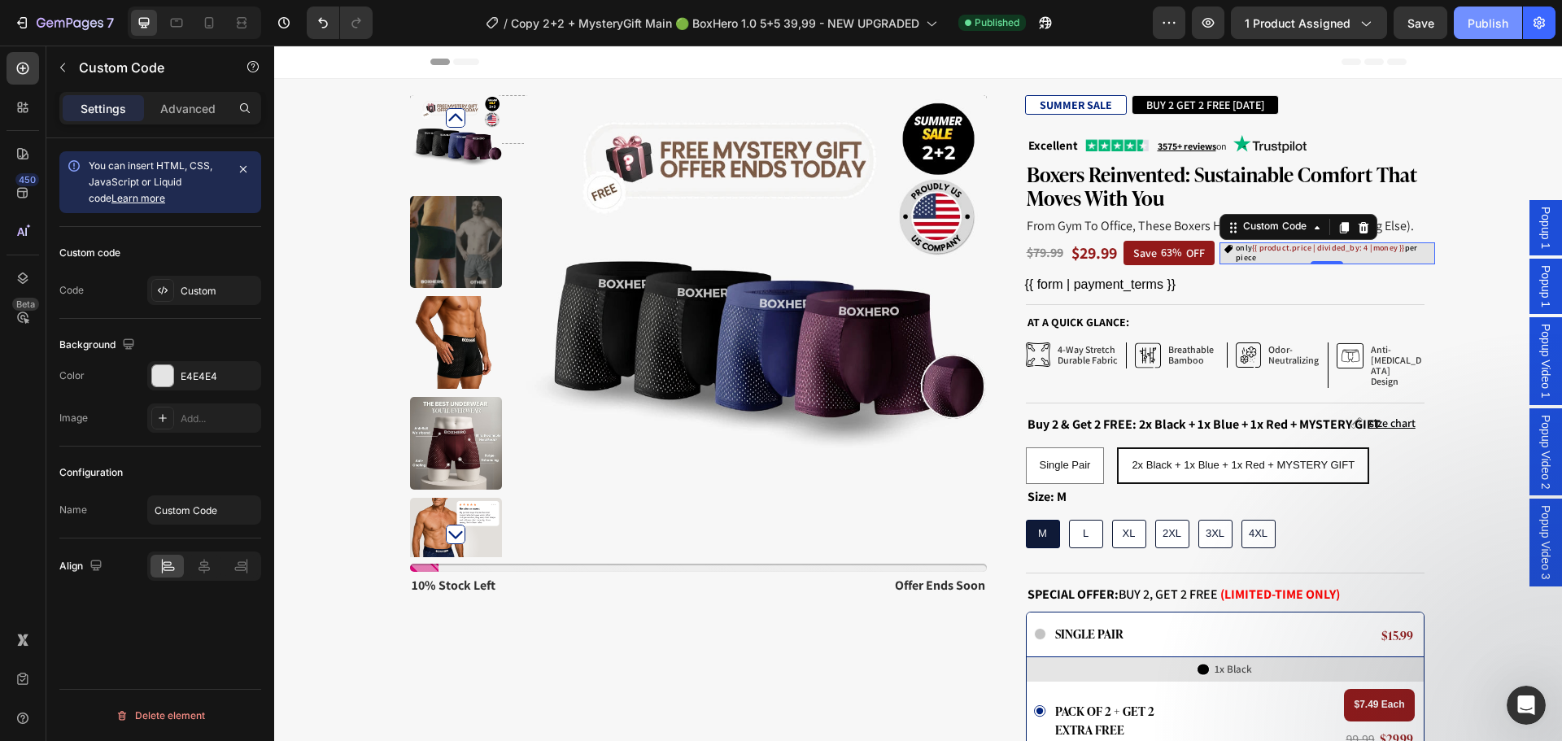
click at [1472, 28] on div "Publish" at bounding box center [1488, 23] width 41 height 17
click at [1053, 30] on icon "button" at bounding box center [1045, 23] width 16 height 16
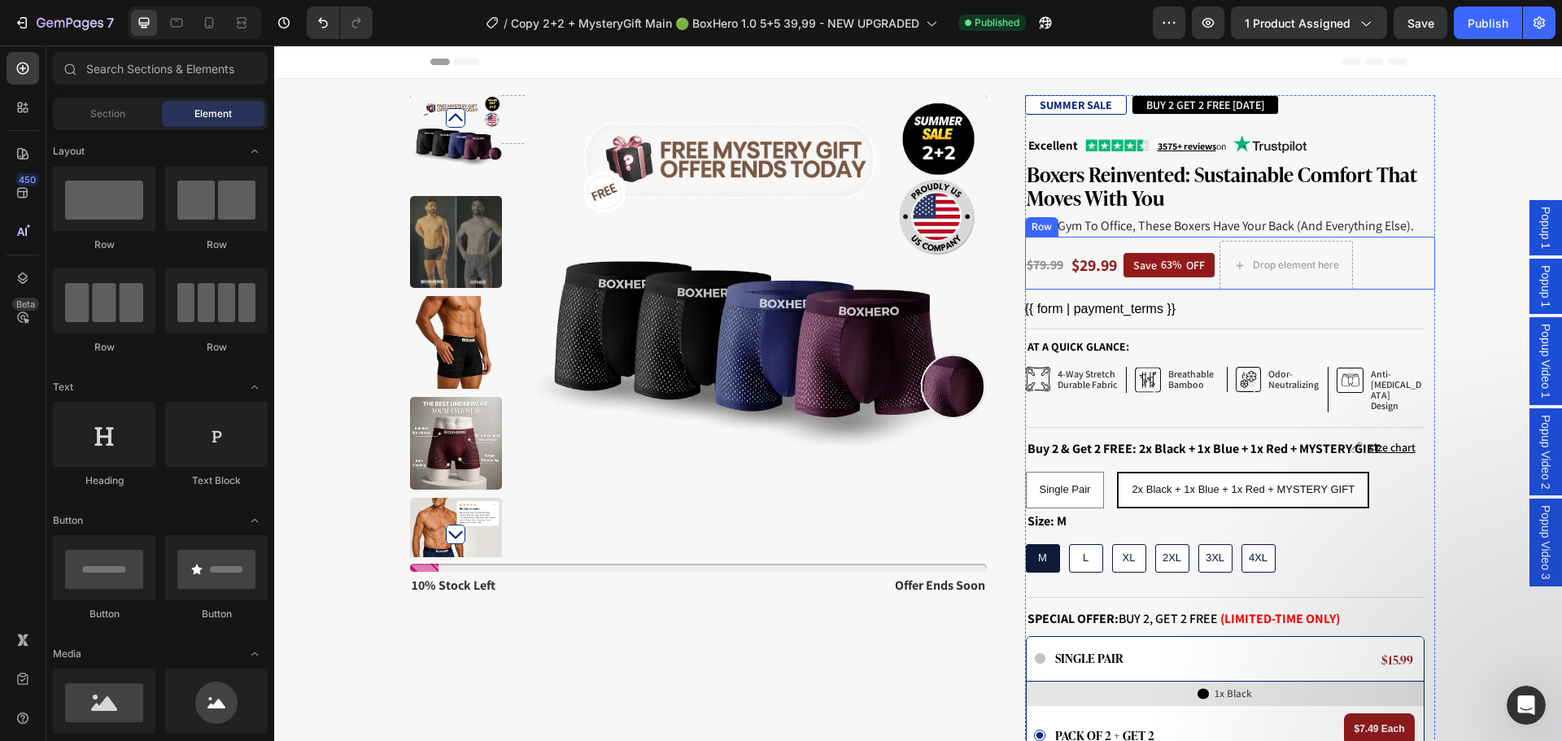
click at [1421, 256] on div "$79.99 Product Price Product Price $29.99 Product Price Product Price Save 63% …" at bounding box center [1230, 263] width 410 height 53
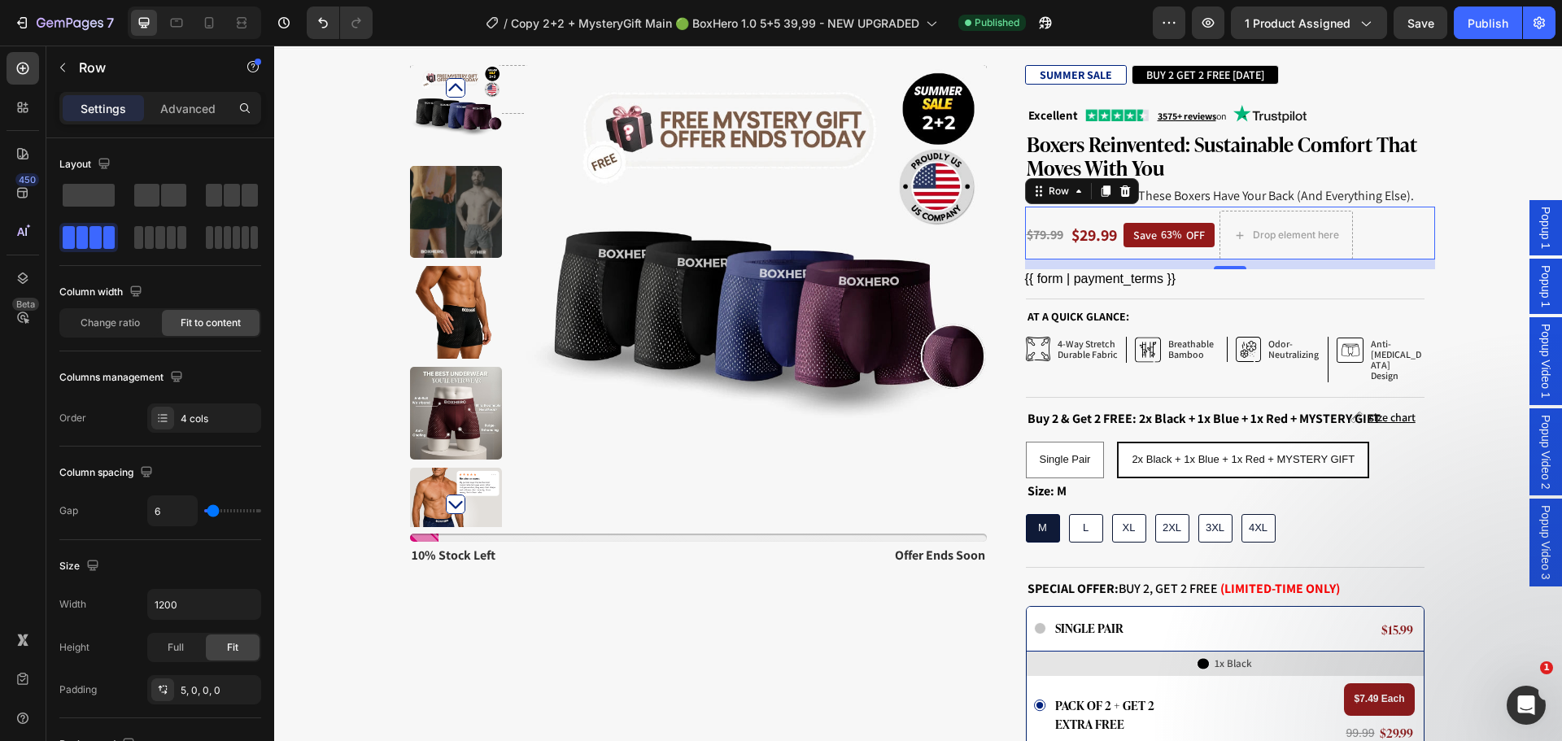
scroll to position [0, 0]
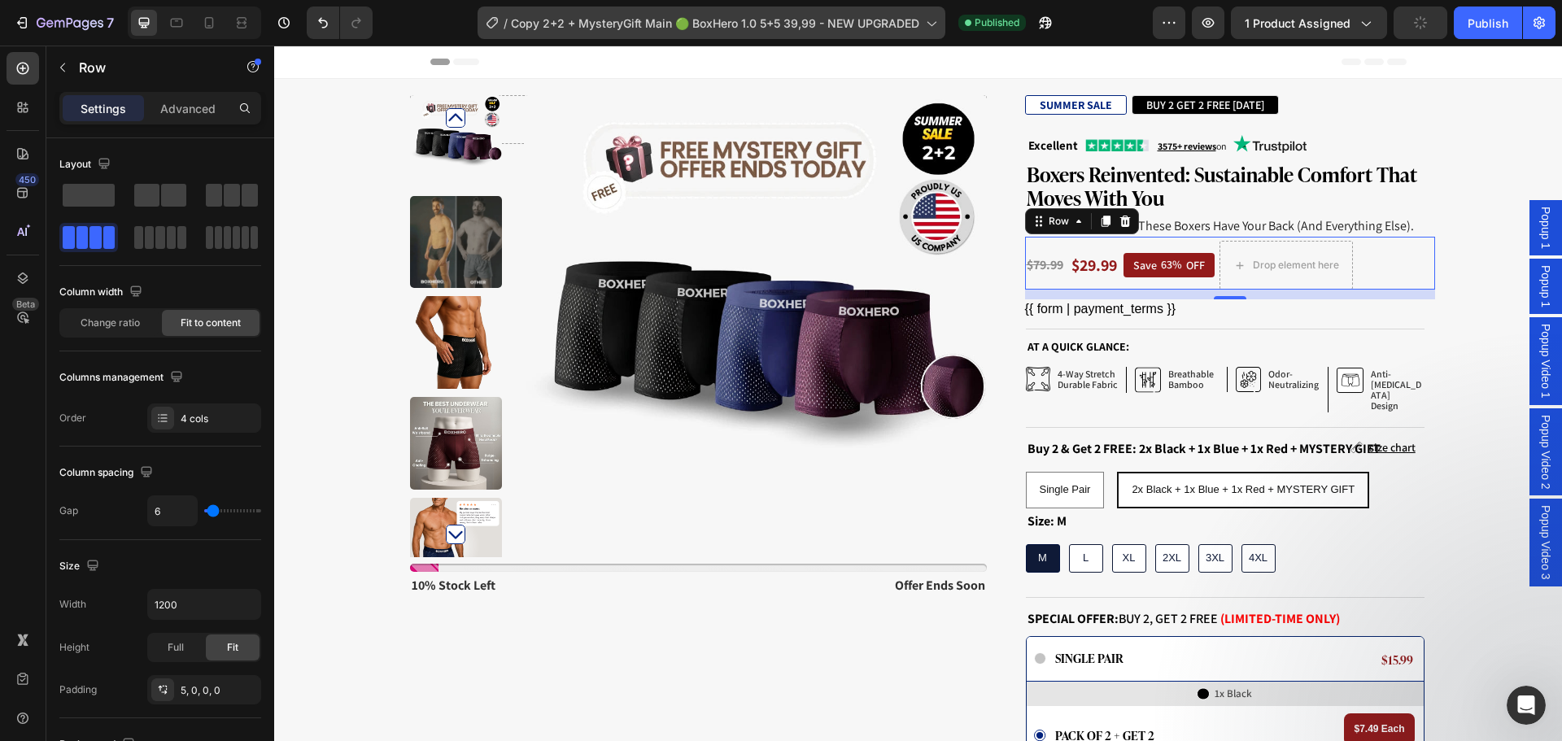
click at [759, 24] on span "Copy 2+2 + MysteryGift Main 🟢 BoxHero 1.0 5+5 39,99 - NEW UPGRADED" at bounding box center [715, 23] width 408 height 17
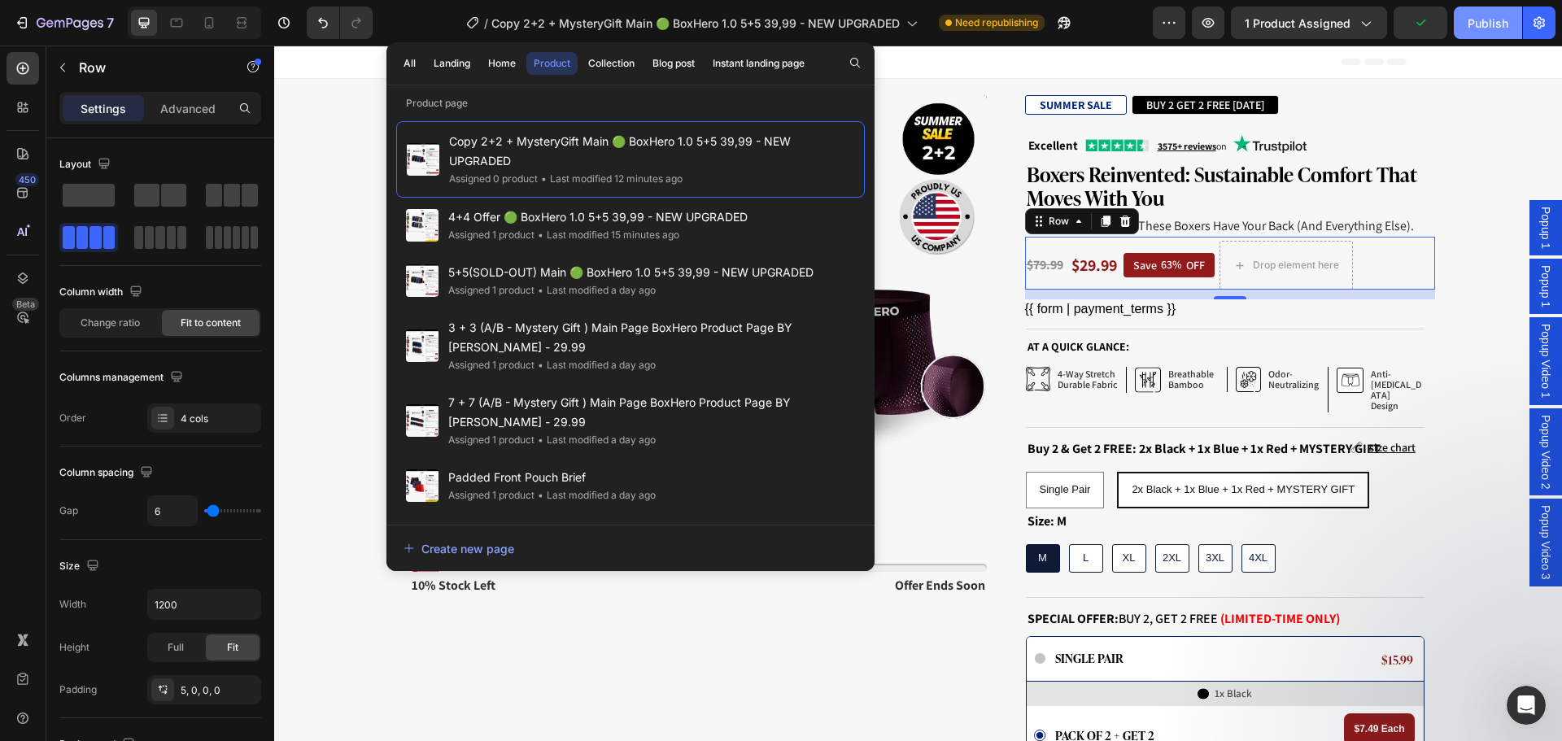
click at [1487, 26] on div "Publish" at bounding box center [1488, 23] width 41 height 17
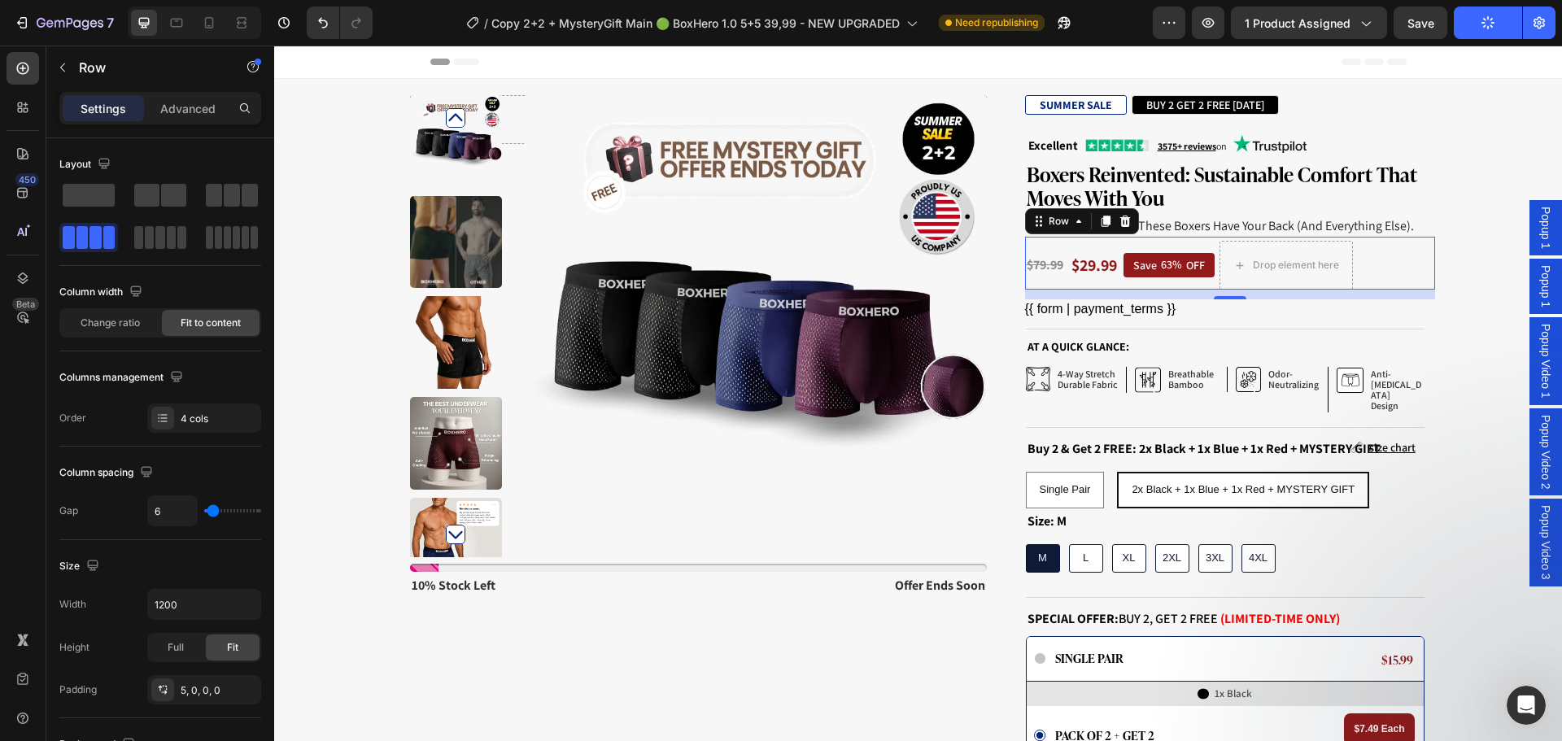
click at [1454, 7] on button "Publish" at bounding box center [1488, 23] width 68 height 33
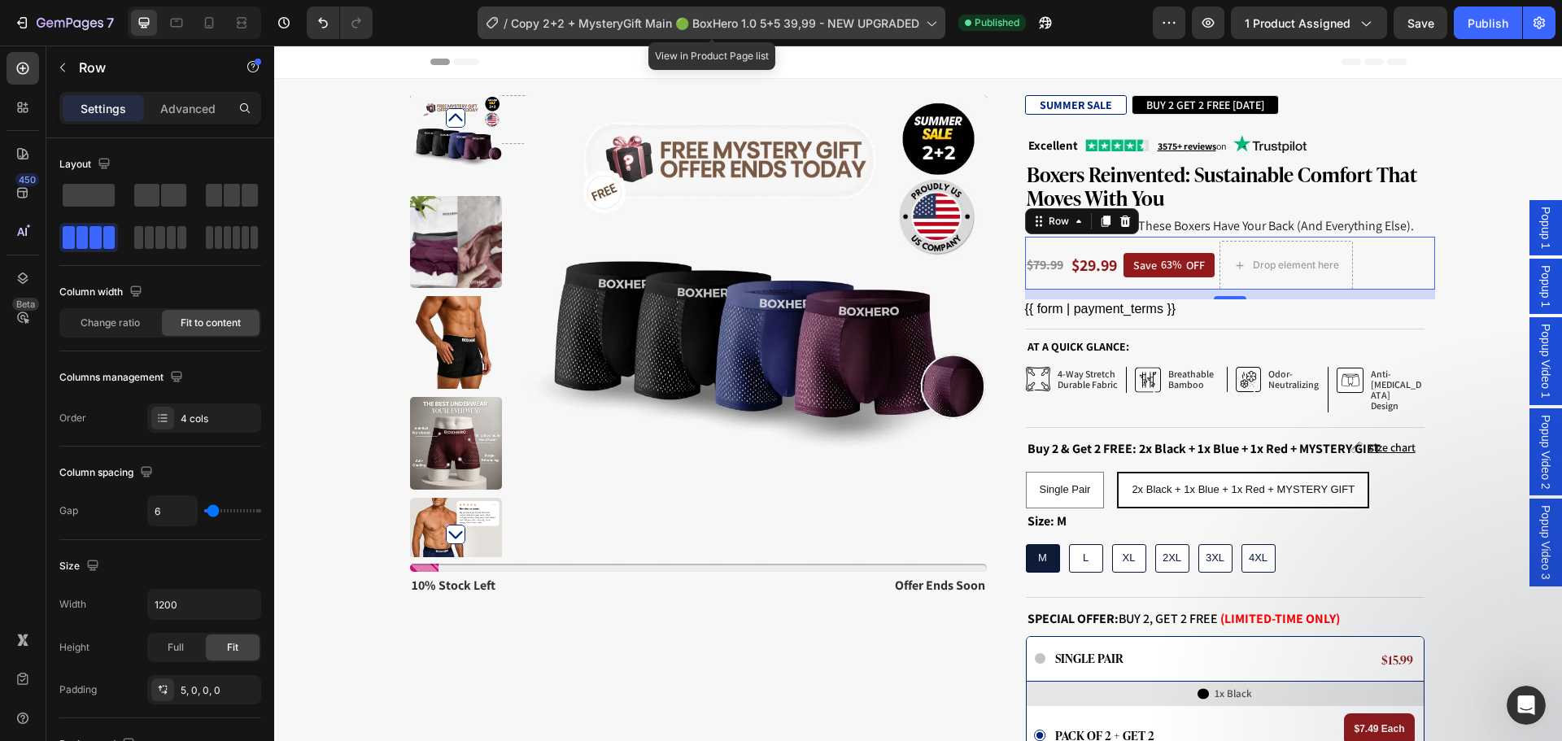
click at [724, 19] on span "Copy 2+2 + MysteryGift Main 🟢 BoxHero 1.0 5+5 39,99 - NEW UPGRADED" at bounding box center [715, 23] width 408 height 17
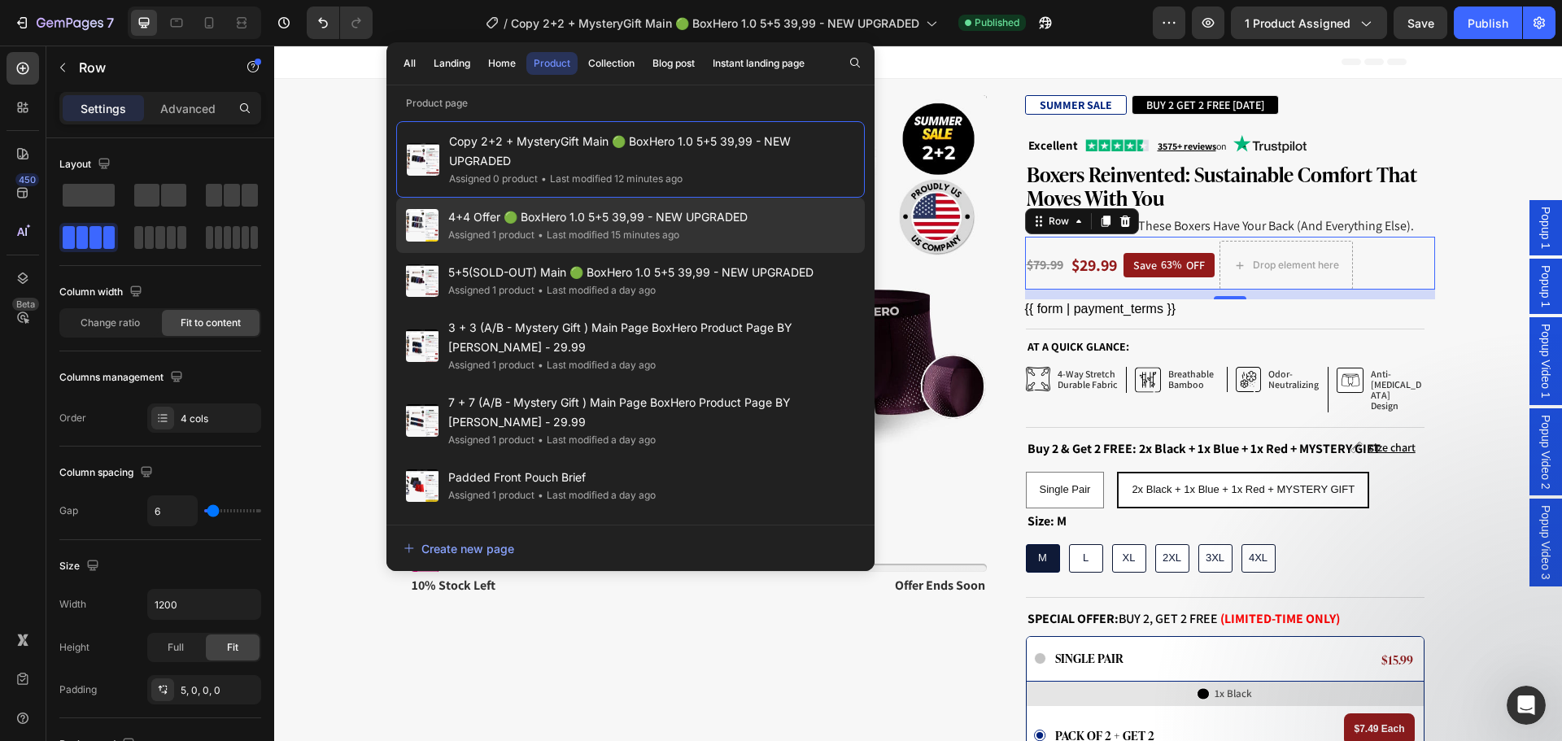
click at [699, 213] on span "4+4 Offer 🟢 BoxHero 1.0 5+5 39,99 - NEW UPGRADED" at bounding box center [597, 217] width 299 height 20
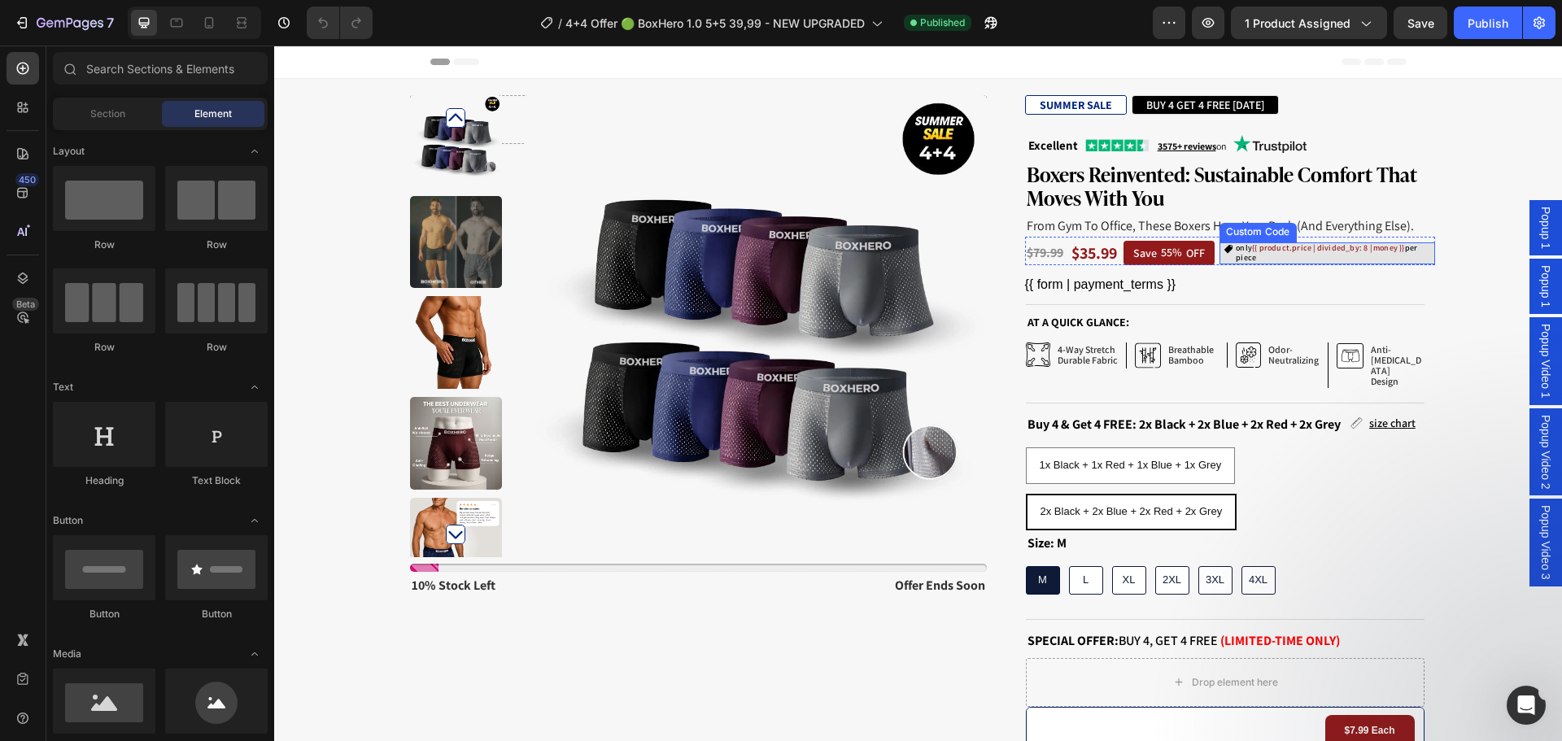
click at [1268, 256] on span "only {{ product.price | divided_by: 8 | money }} per piece" at bounding box center [1334, 253] width 197 height 20
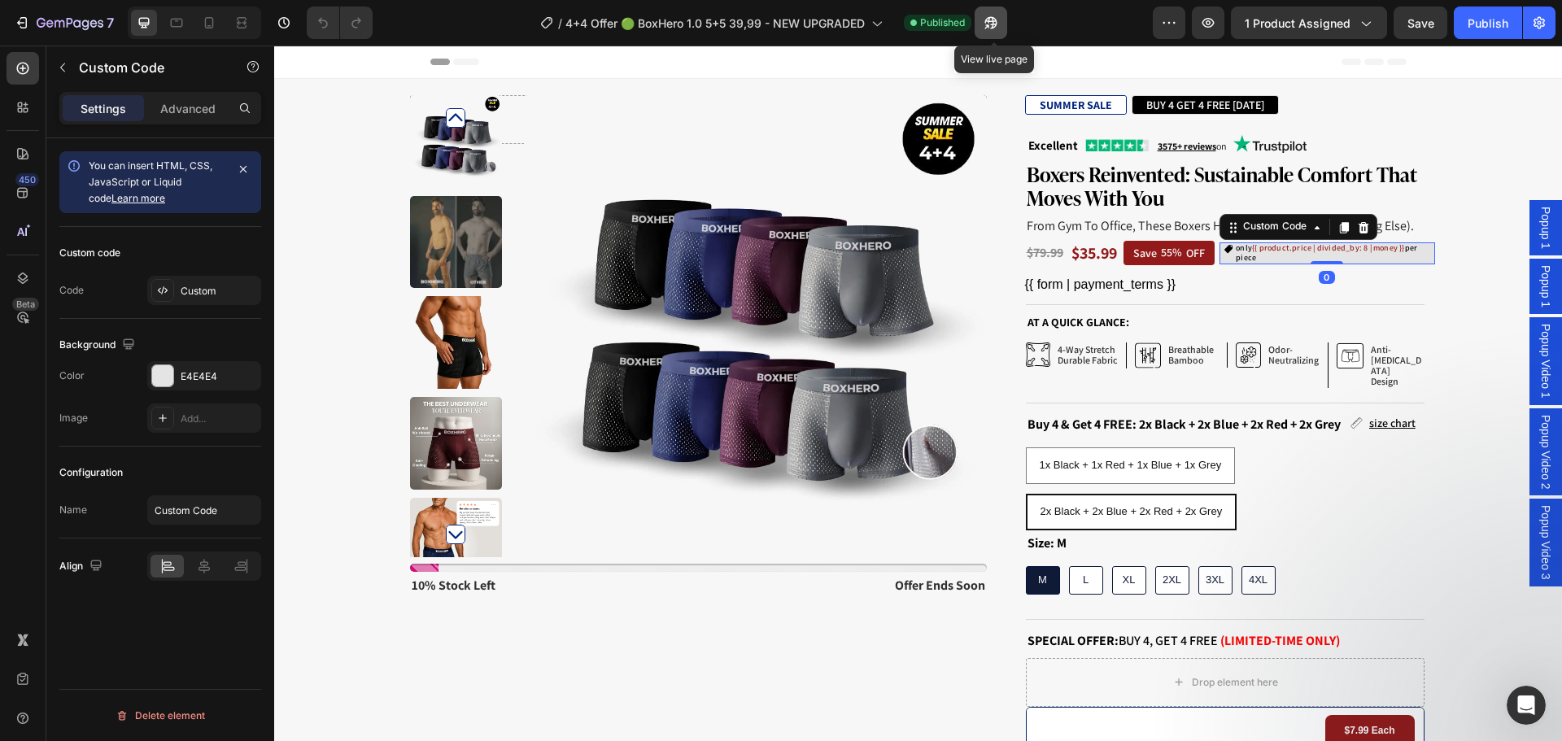
click at [989, 27] on icon "button" at bounding box center [991, 23] width 16 height 16
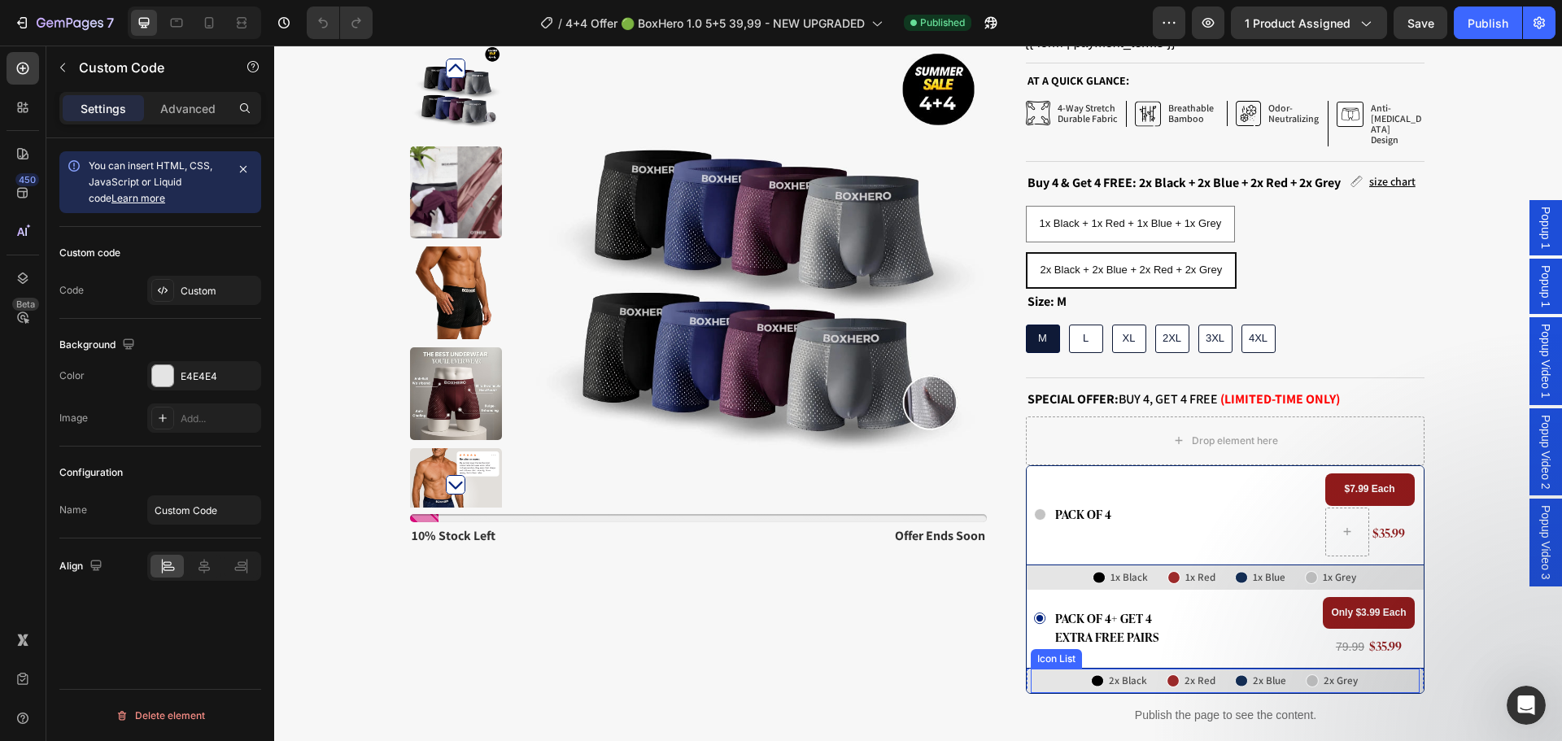
scroll to position [325, 0]
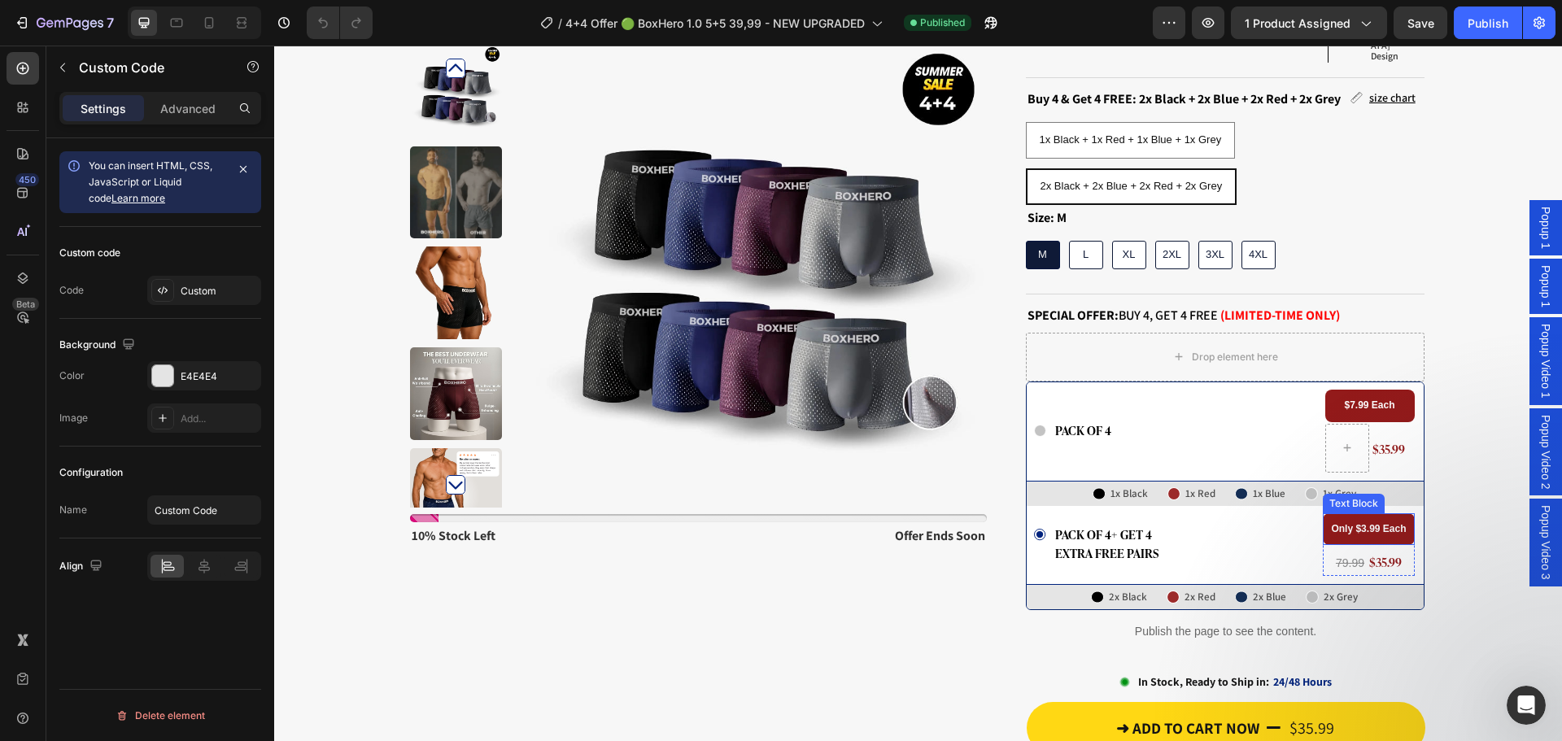
click at [1367, 523] on strong "Only $3.99 Each" at bounding box center [1368, 528] width 75 height 11
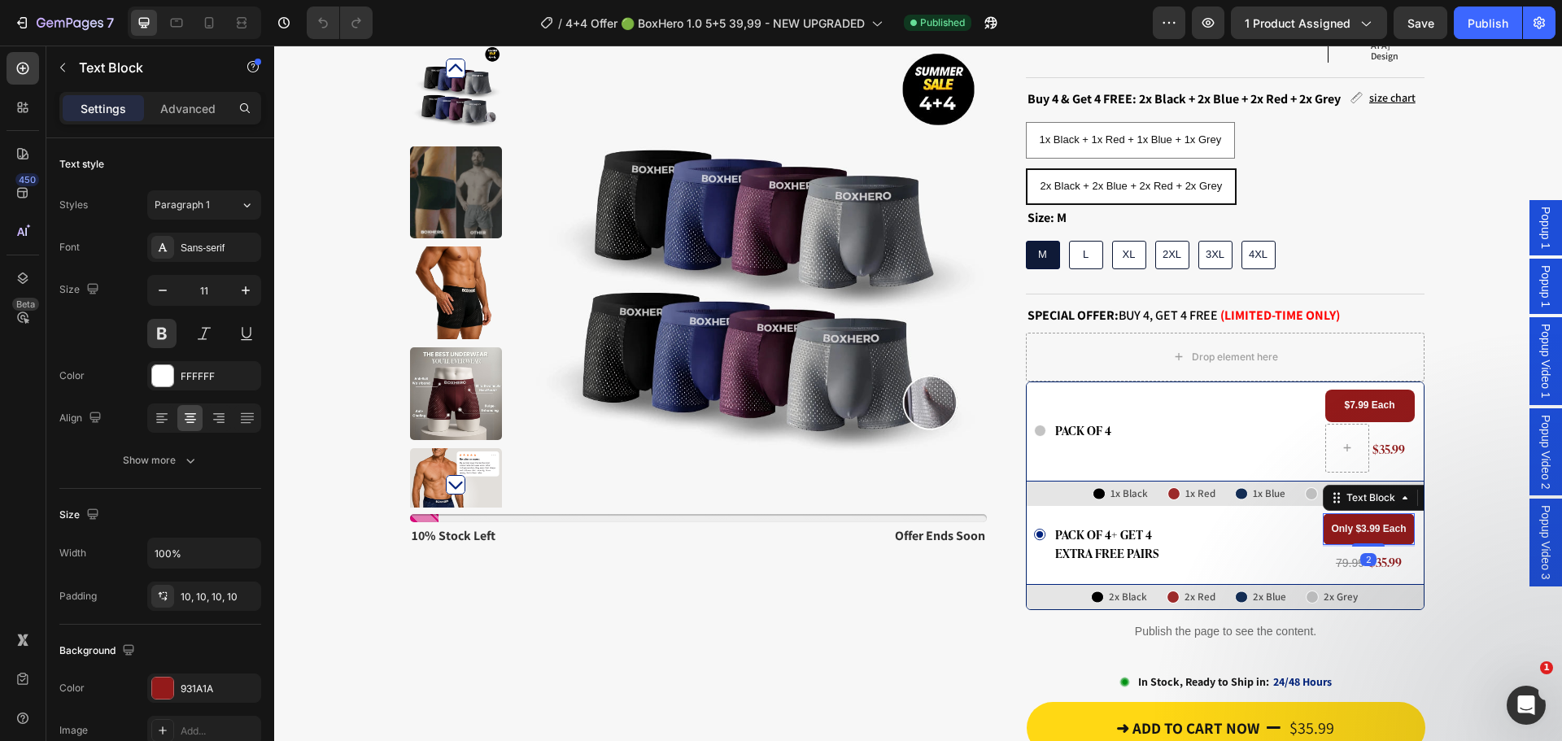
click at [1367, 523] on strong "Only $3.99 Each" at bounding box center [1368, 528] width 75 height 11
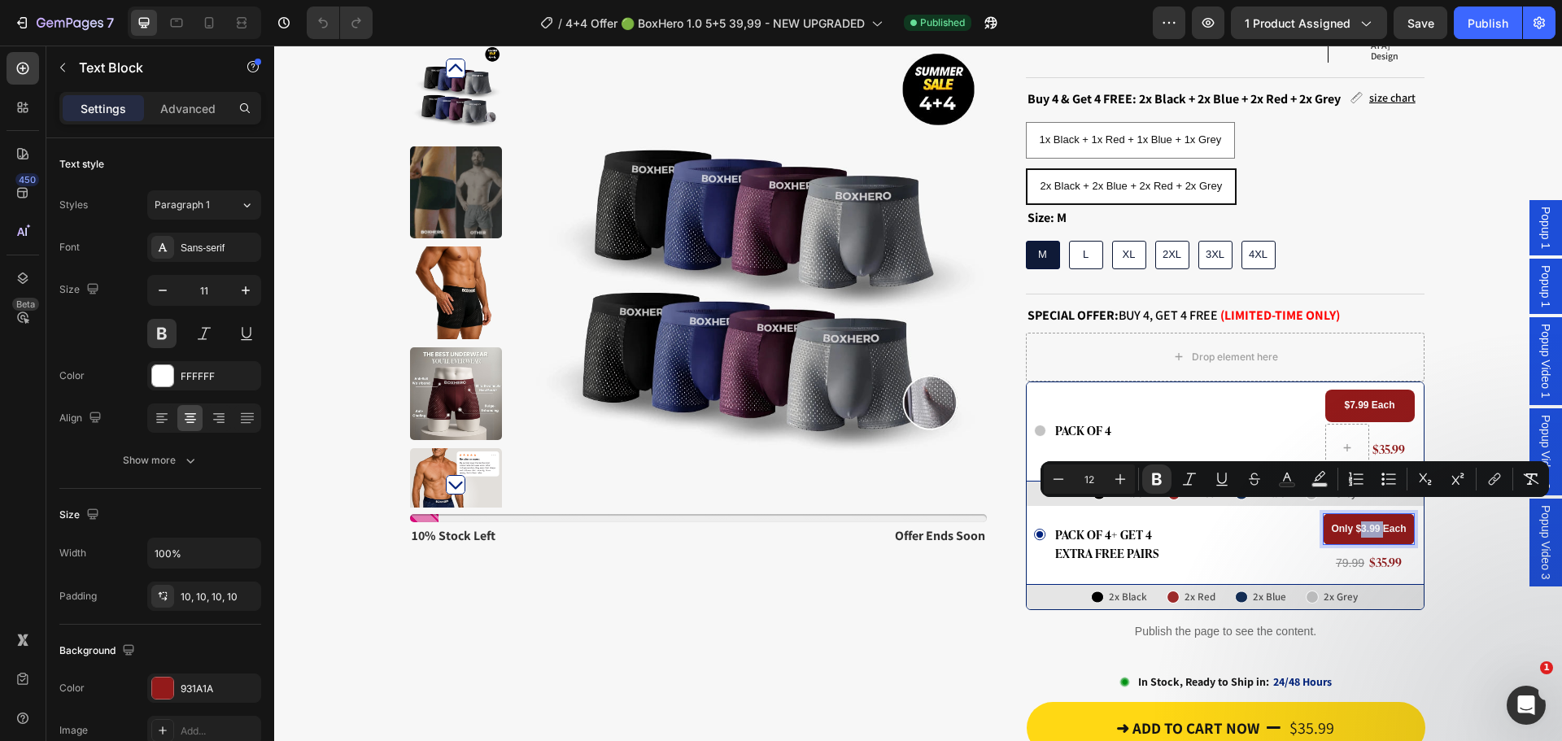
click at [1360, 523] on strong "Only $3.99 Each" at bounding box center [1368, 528] width 75 height 11
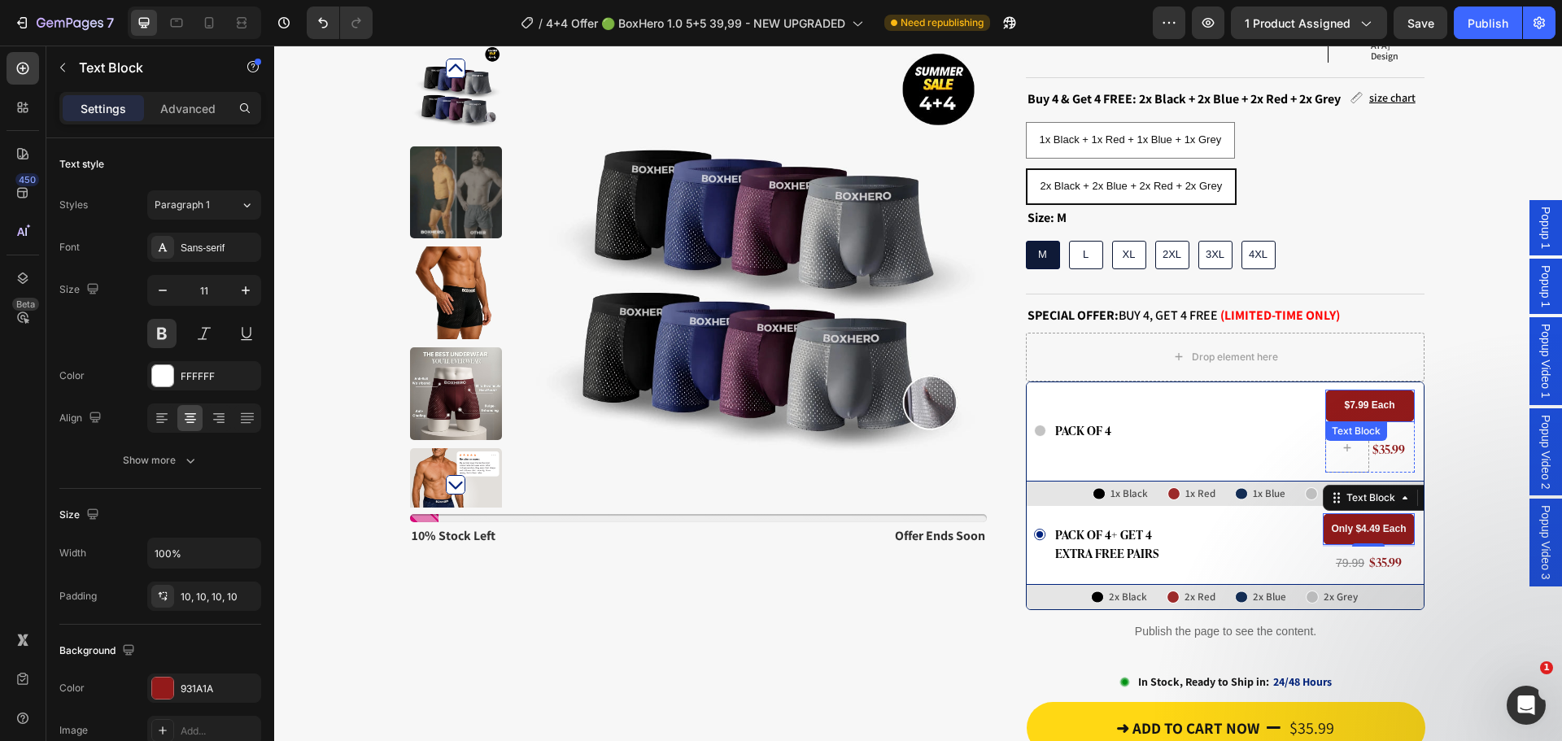
click at [1351, 400] on strong "$7.99 Each" at bounding box center [1369, 405] width 50 height 11
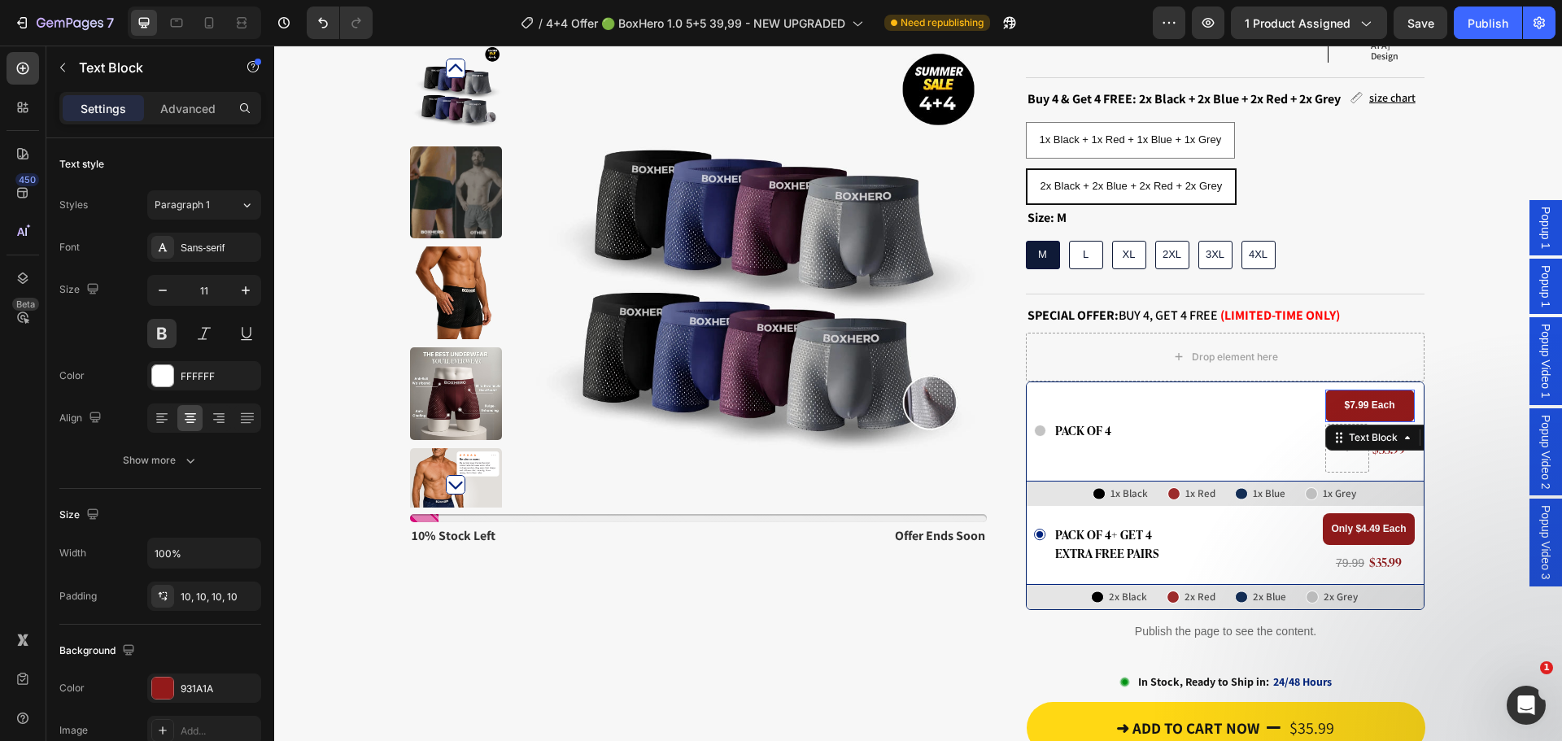
click at [1351, 400] on strong "$7.99 Each" at bounding box center [1369, 405] width 50 height 11
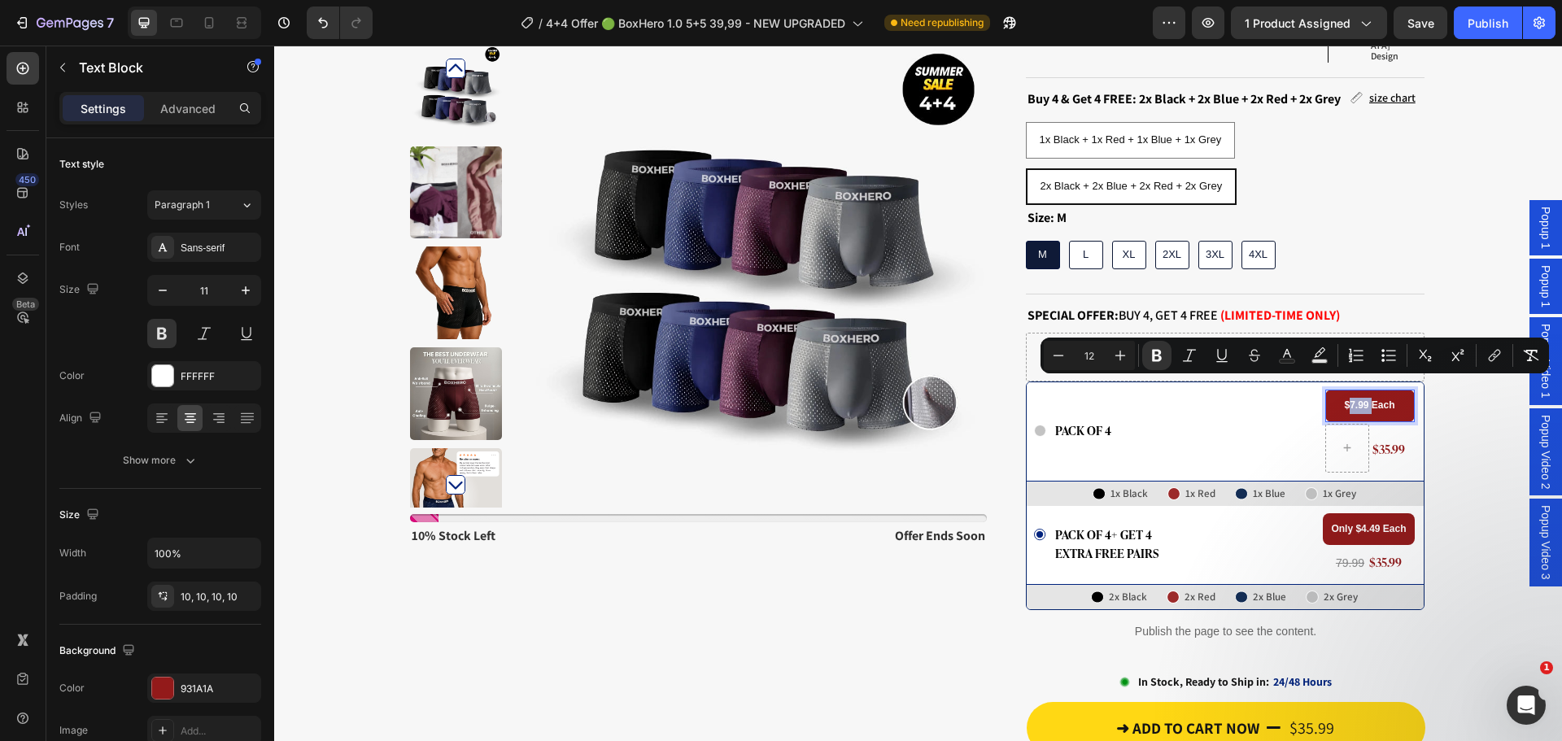
click at [1347, 400] on strong "$7.99 Each" at bounding box center [1369, 405] width 50 height 11
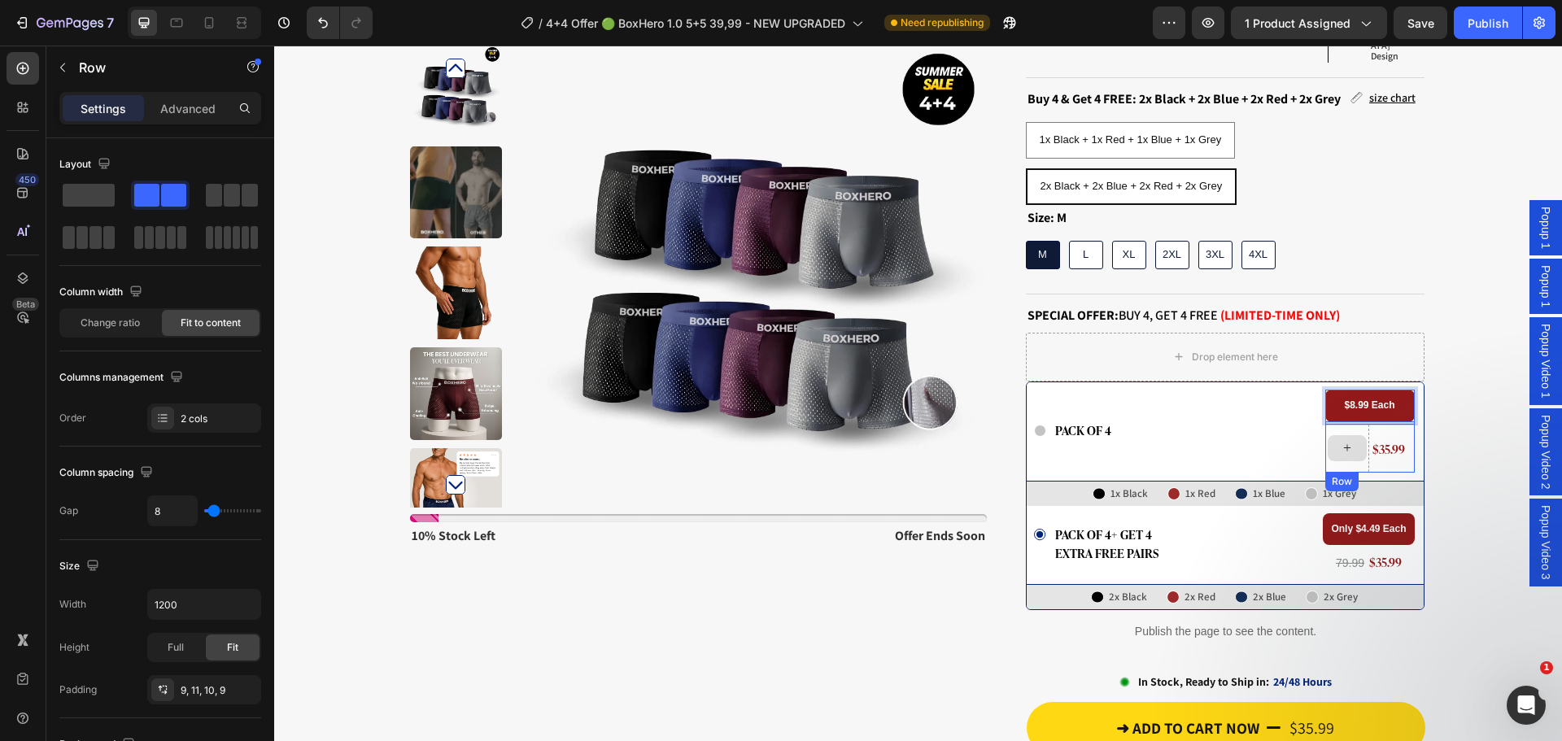
click at [1221, 426] on div "Icon pack of 4 Text Block Row" at bounding box center [1176, 431] width 285 height 83
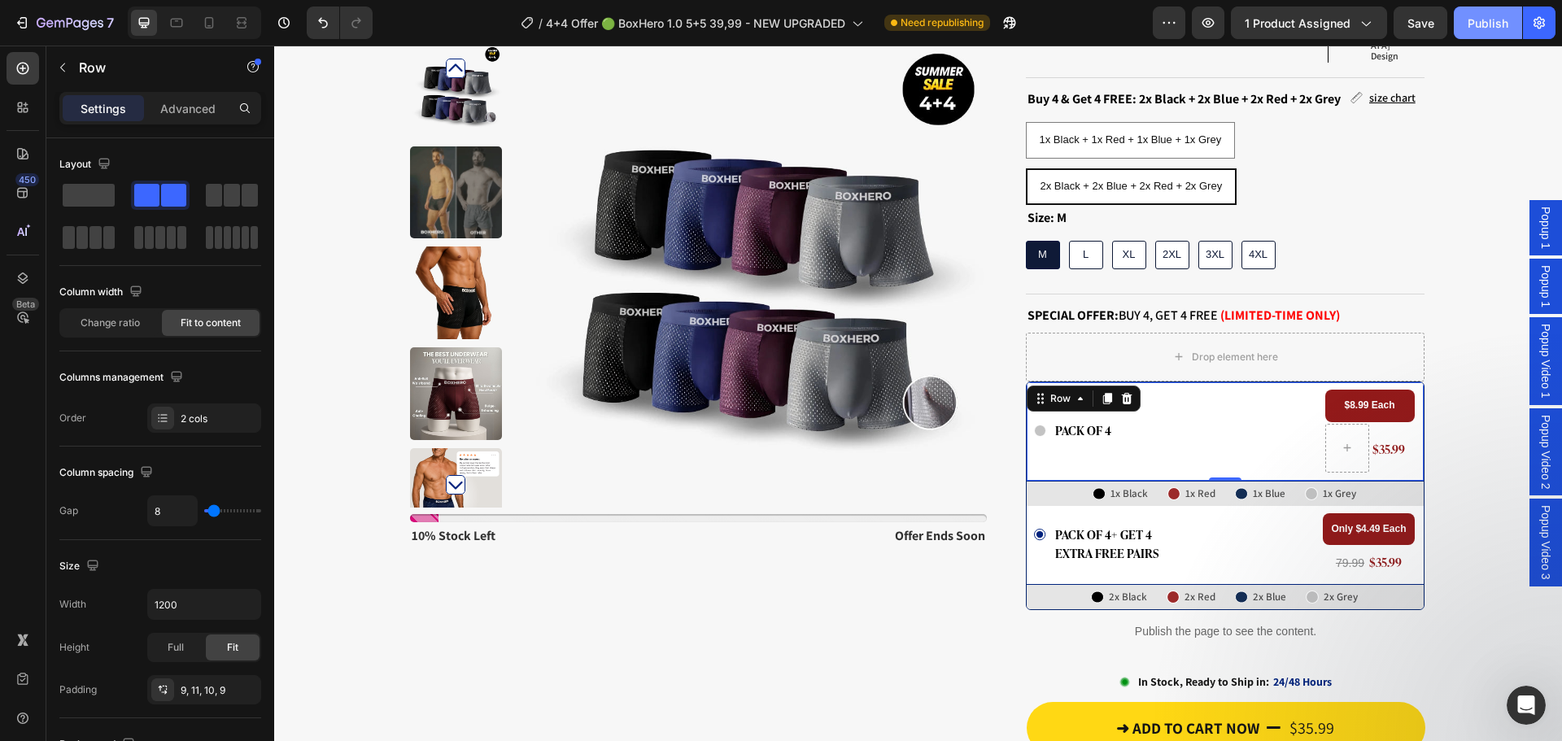
click at [1478, 18] on div "Publish" at bounding box center [1488, 23] width 41 height 17
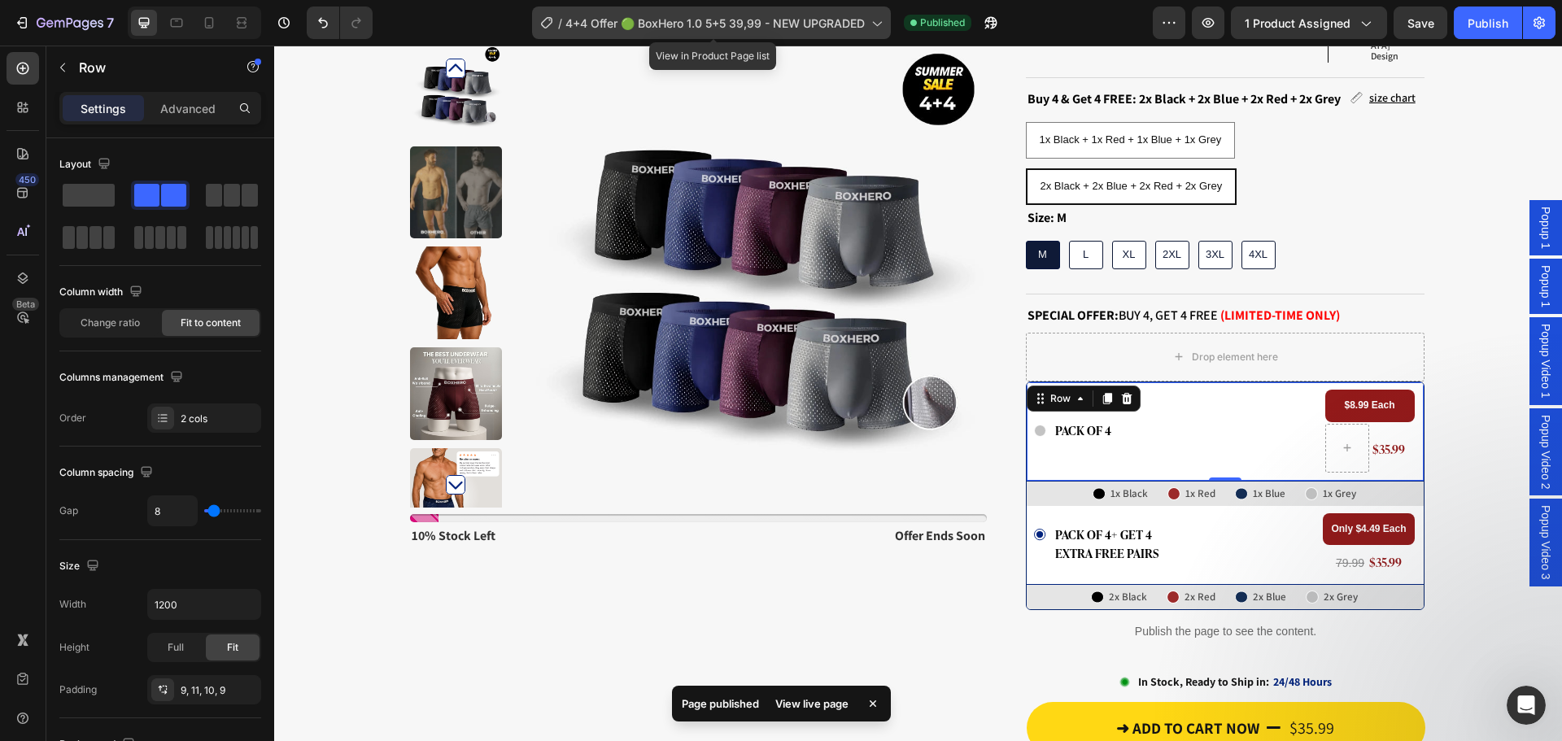
click at [639, 37] on div "/ 4+4 Offer 🟢 BoxHero 1.0 5+5 39,99 - NEW UPGRADED" at bounding box center [711, 23] width 359 height 33
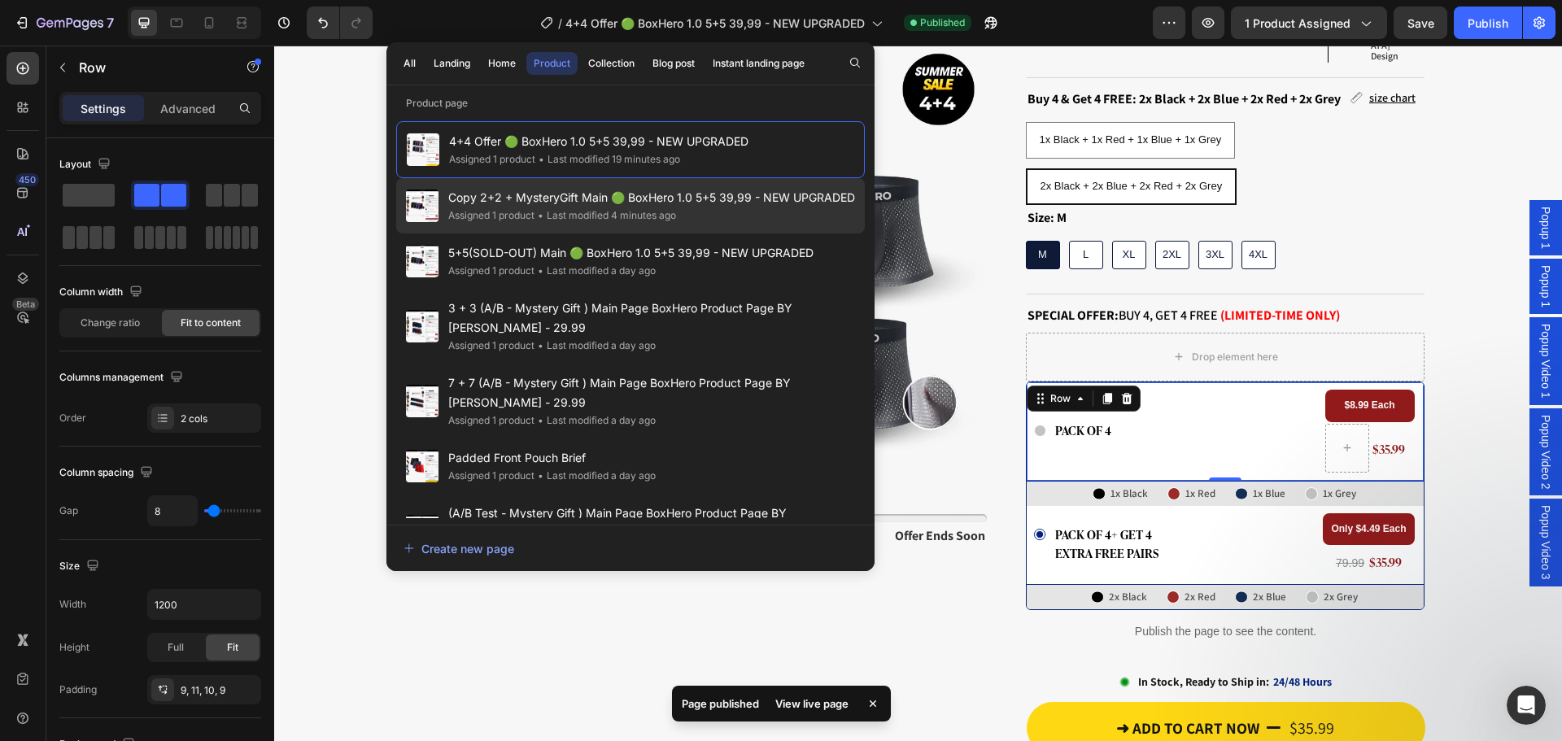
click at [627, 205] on span "Copy 2+2 + MysteryGift Main 🟢 BoxHero 1.0 5+5 39,99 - NEW UPGRADED" at bounding box center [651, 198] width 407 height 20
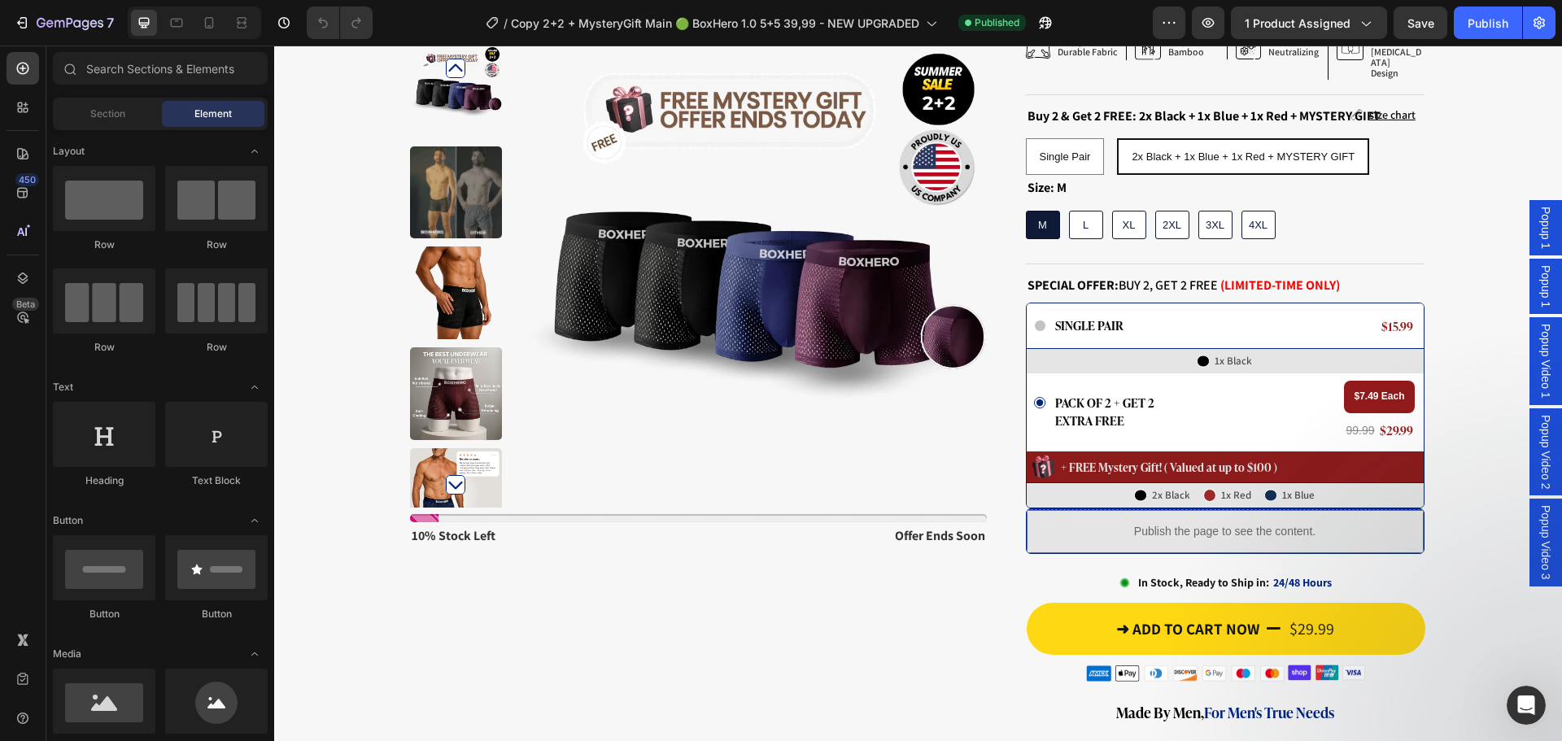
click at [1027, 509] on div "Publish the page to see the content. Custom Code Row" at bounding box center [1225, 531] width 397 height 44
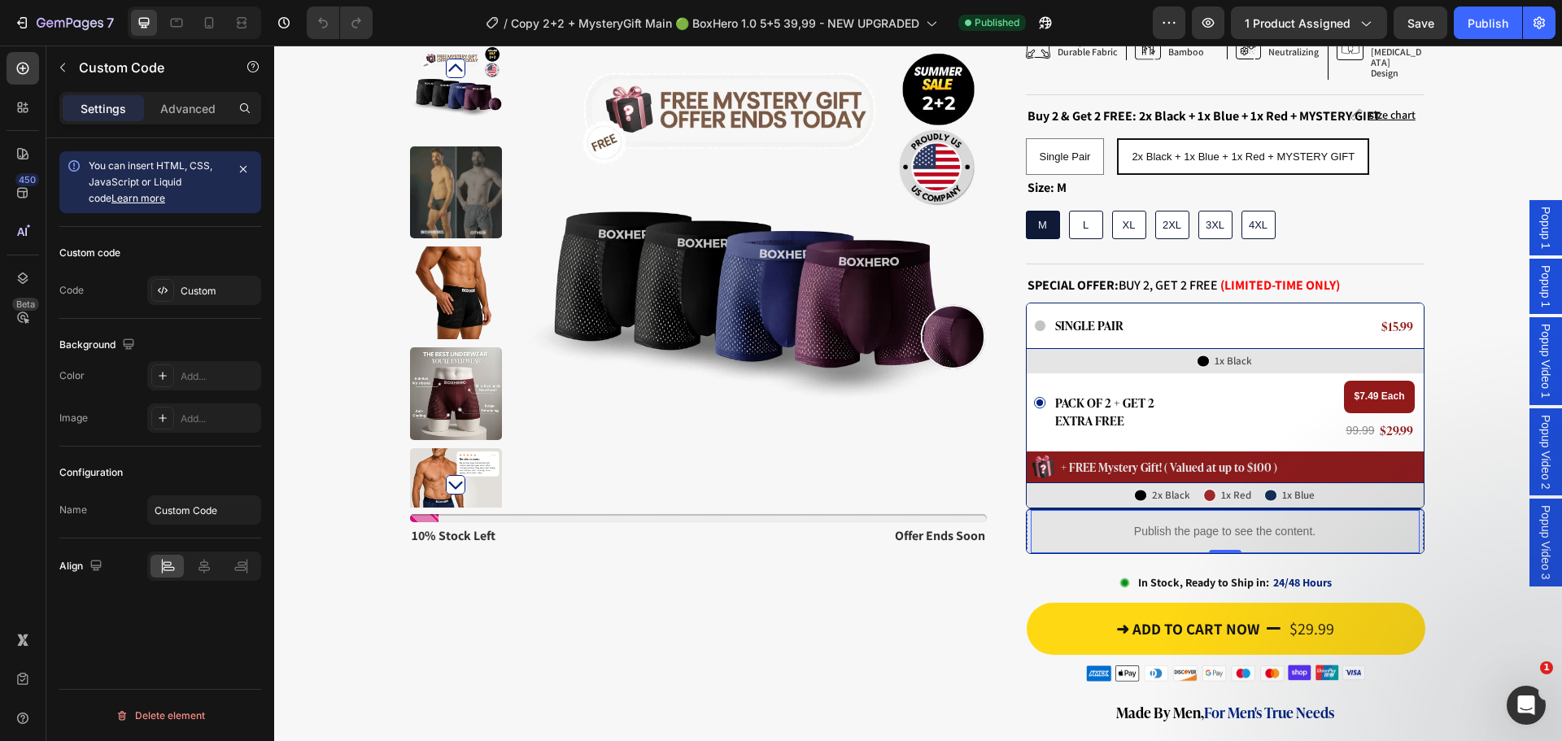
click at [1148, 523] on p "Publish the page to see the content." at bounding box center [1225, 531] width 389 height 17
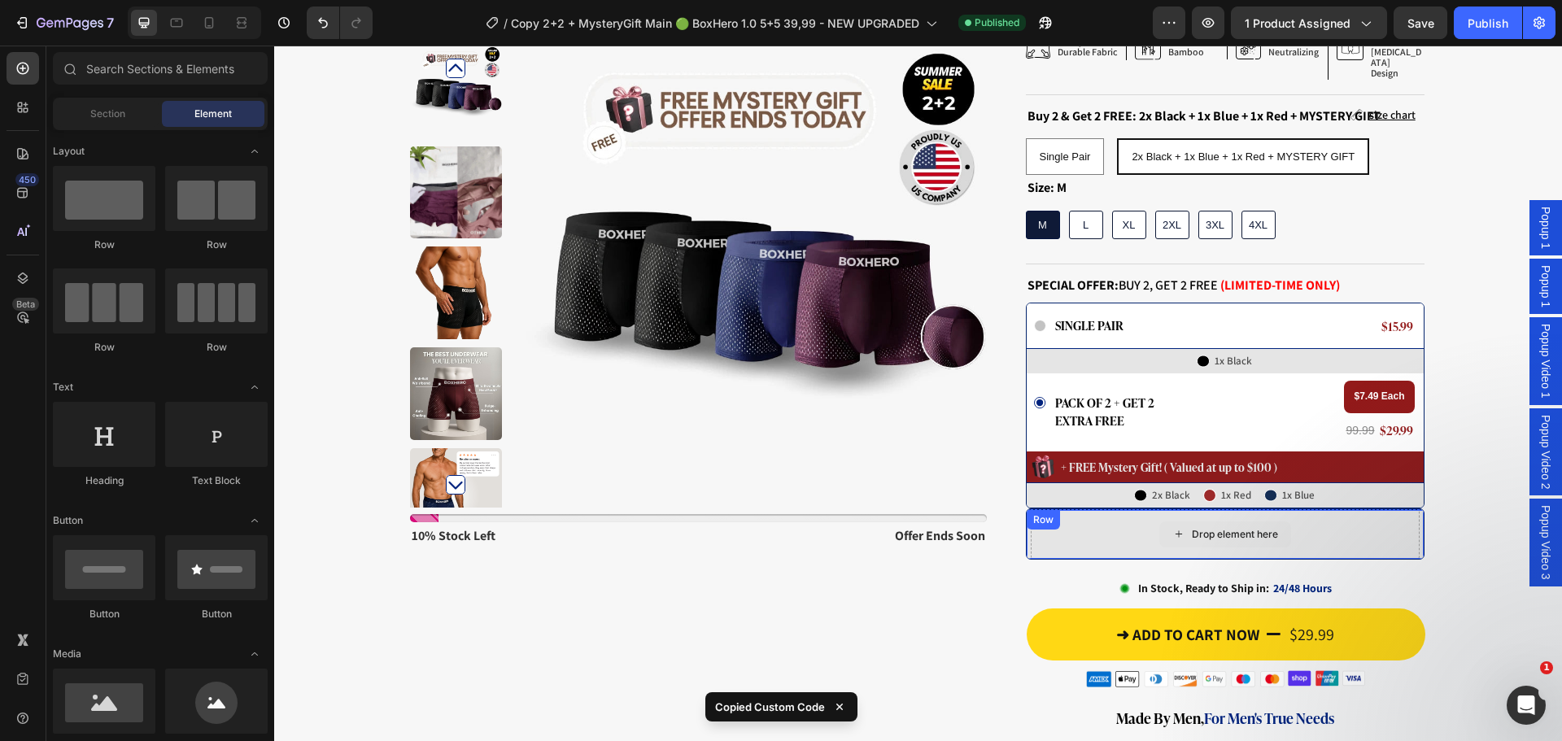
click at [1111, 512] on div "Drop element here Row" at bounding box center [1225, 534] width 397 height 50
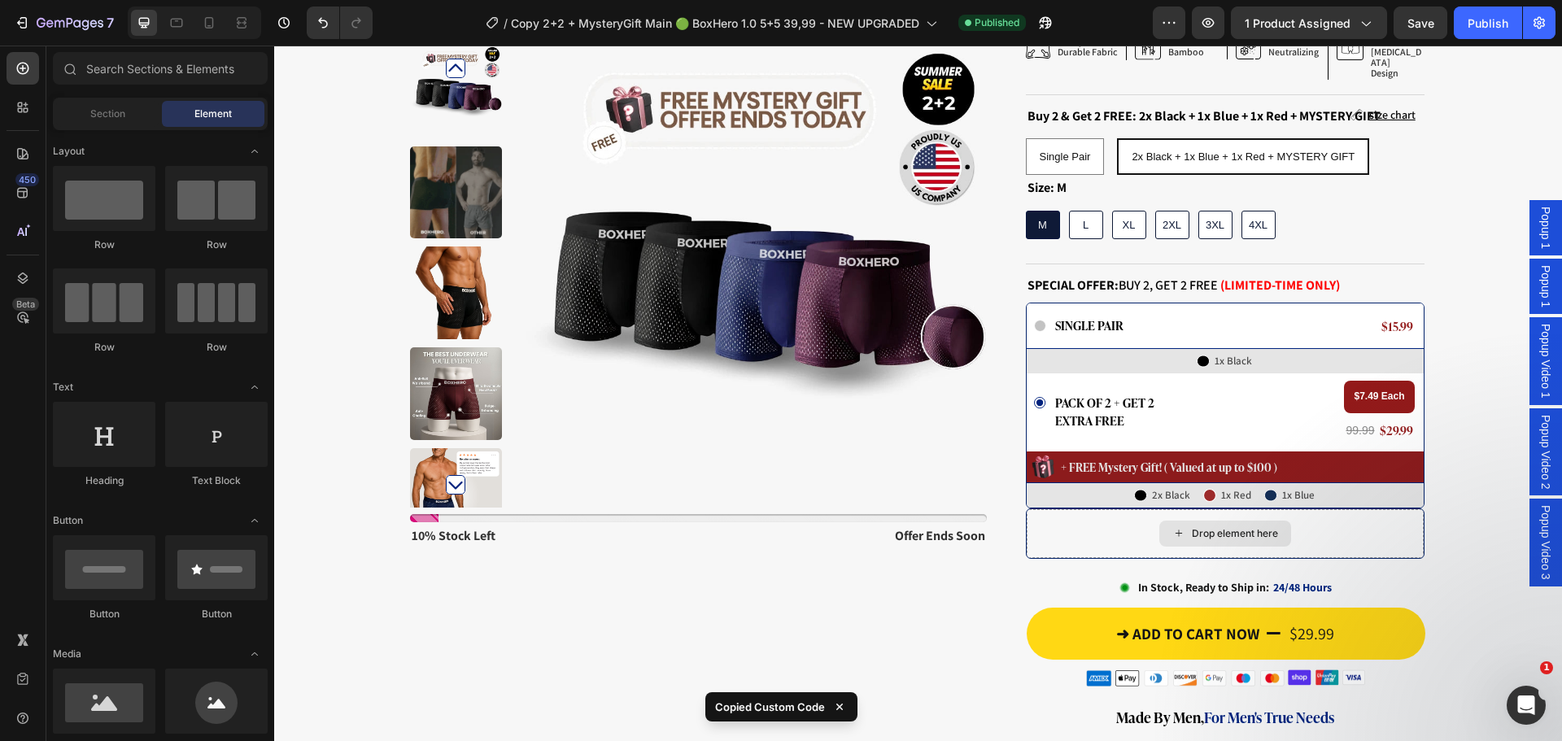
click at [1087, 509] on div "Drop element here" at bounding box center [1225, 533] width 397 height 49
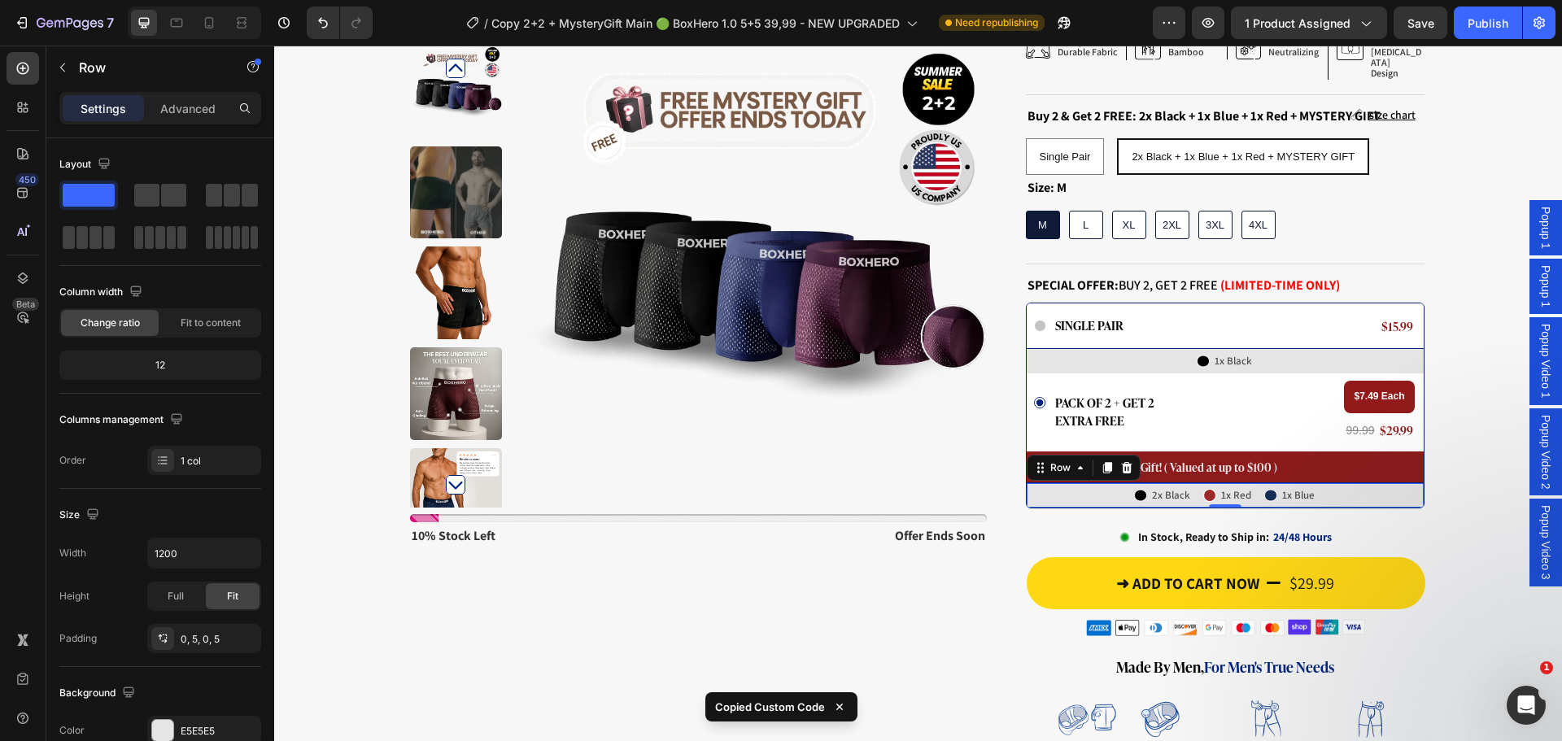
click at [1417, 482] on div "Icon 2x Black Text Block Row Icon 1x Red Text Block Row Icon 1x Blue Text Block…" at bounding box center [1225, 494] width 397 height 25
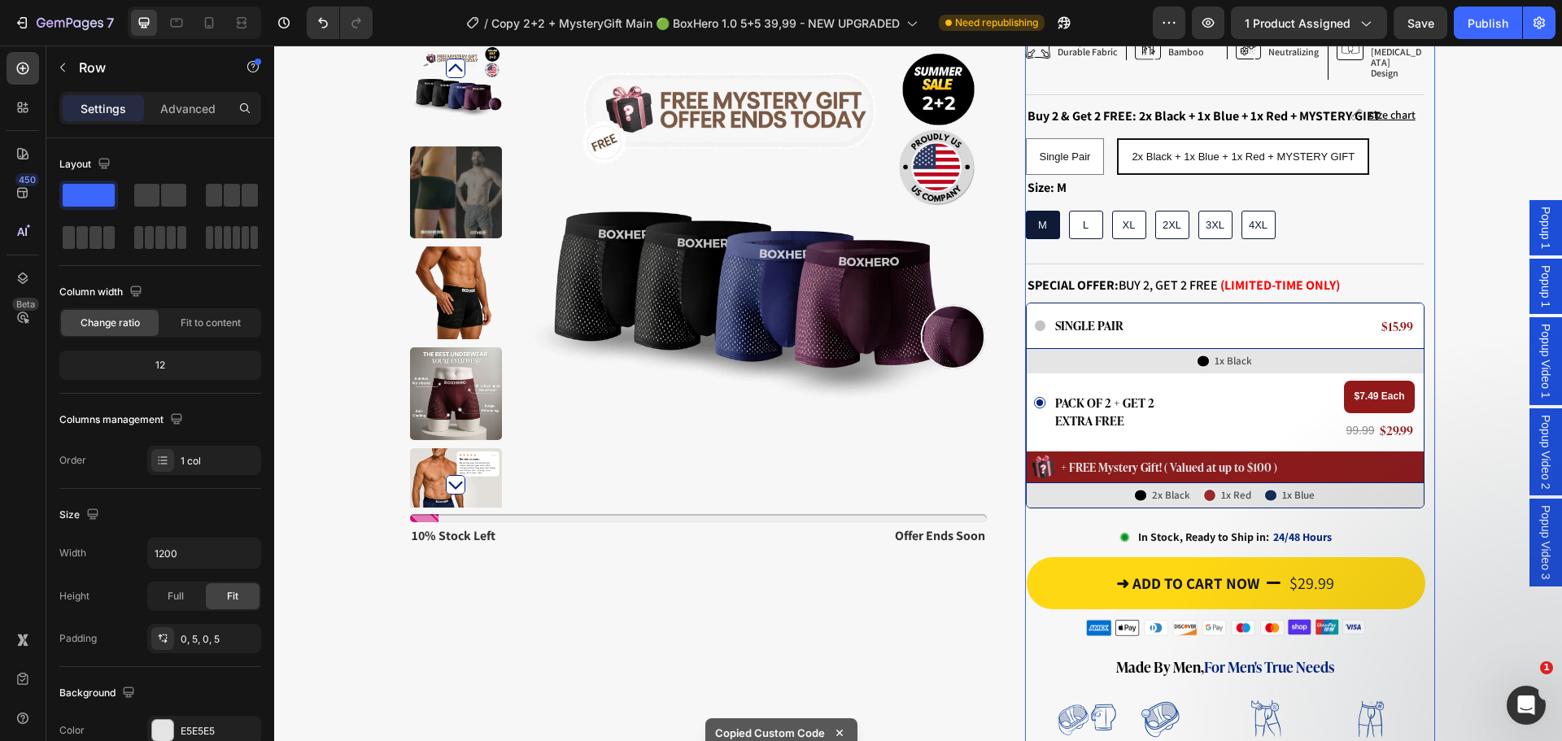
click at [1419, 483] on div "SUMMER SALE Text Block BUY 2 GET 2 FREE [DATE] Text Block Row Excellent Text Bl…" at bounding box center [1230, 439] width 410 height 1339
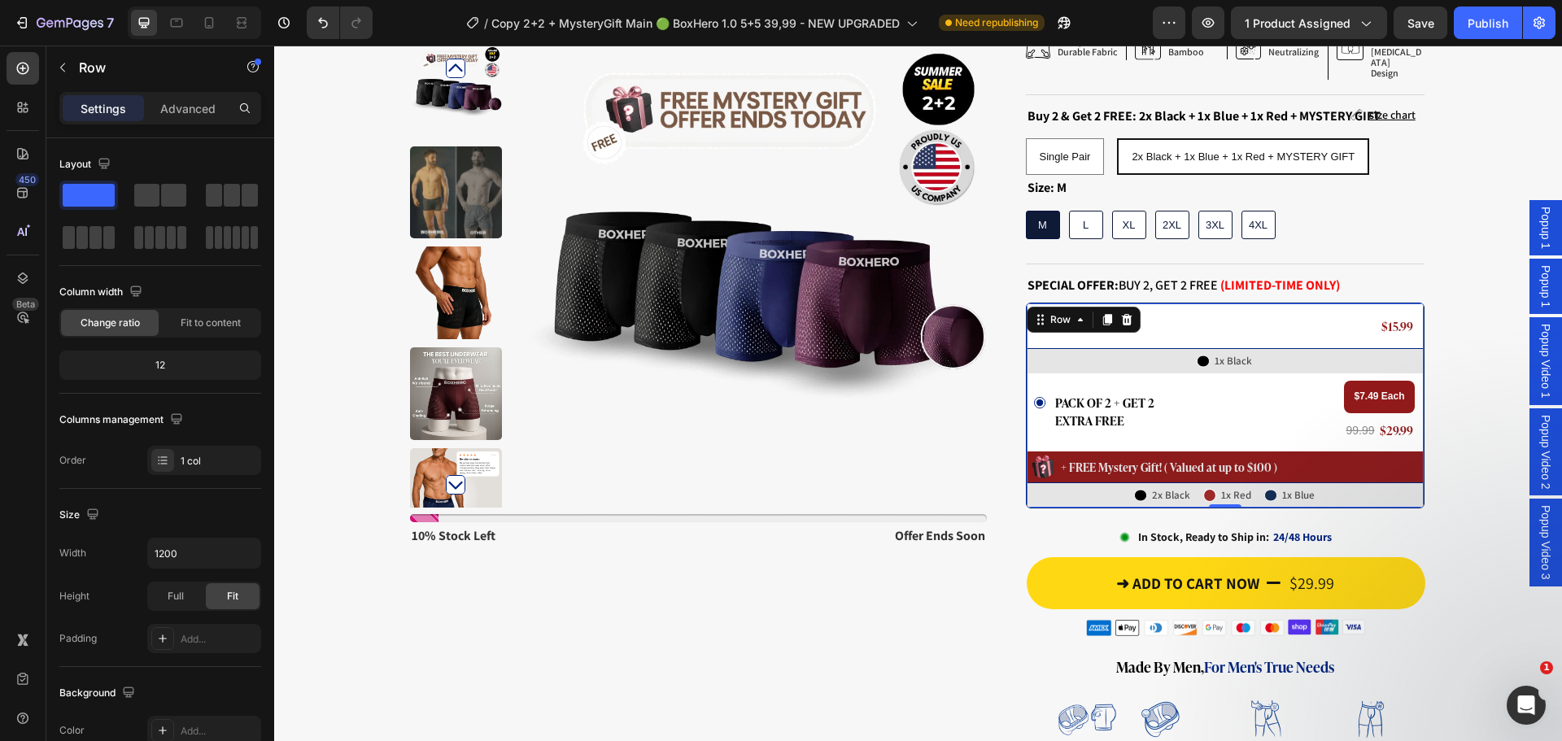
click at [1417, 482] on div "Icon SINGLE PAIR Text Block Row $15.99 Heading Row Row Icon 1x Black Text Block…" at bounding box center [1225, 406] width 399 height 206
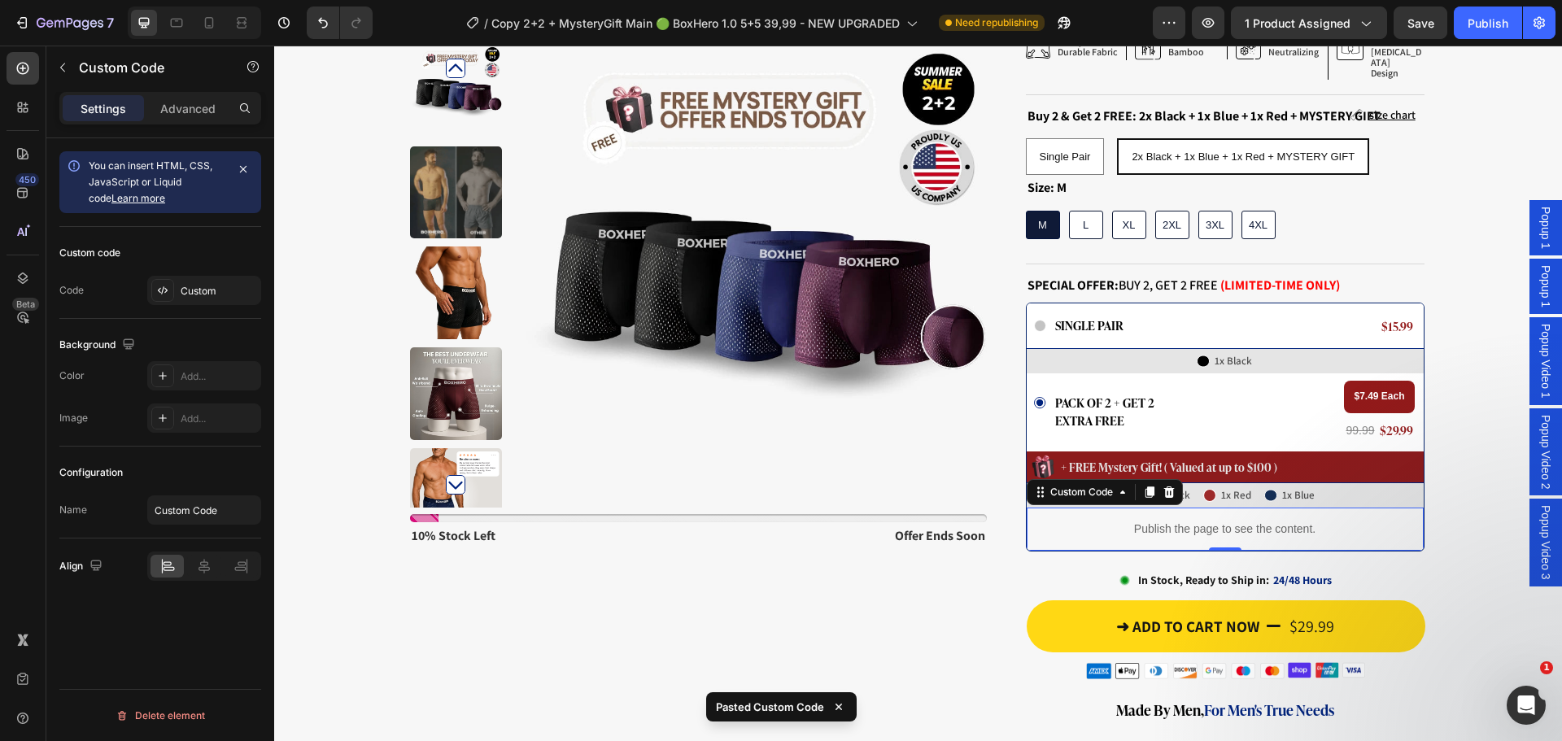
click at [1444, 501] on div "Drop element here Row Product Images Stock Counter 10% stock left Text Block of…" at bounding box center [918, 461] width 1288 height 1382
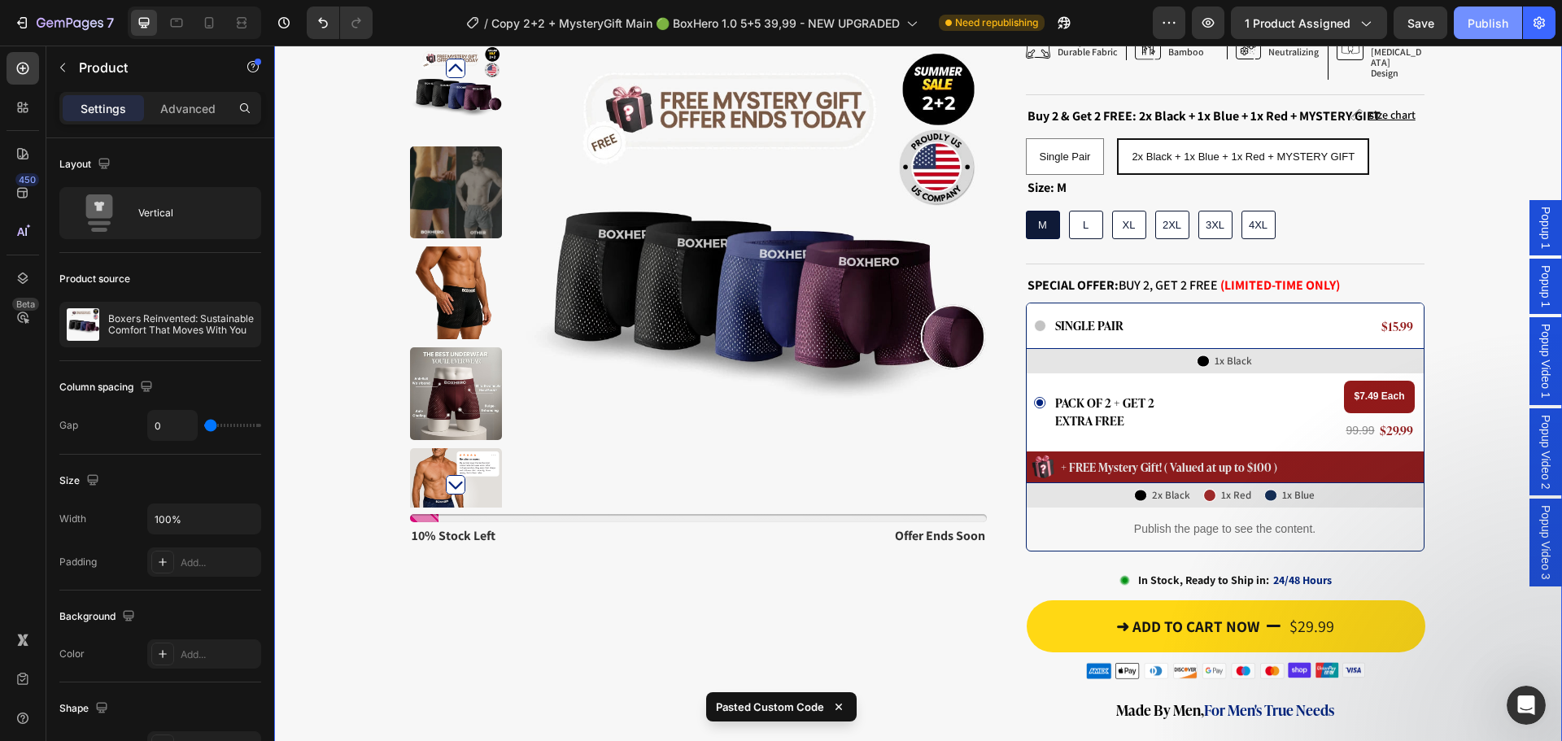
click at [1475, 18] on div "Publish" at bounding box center [1488, 23] width 41 height 17
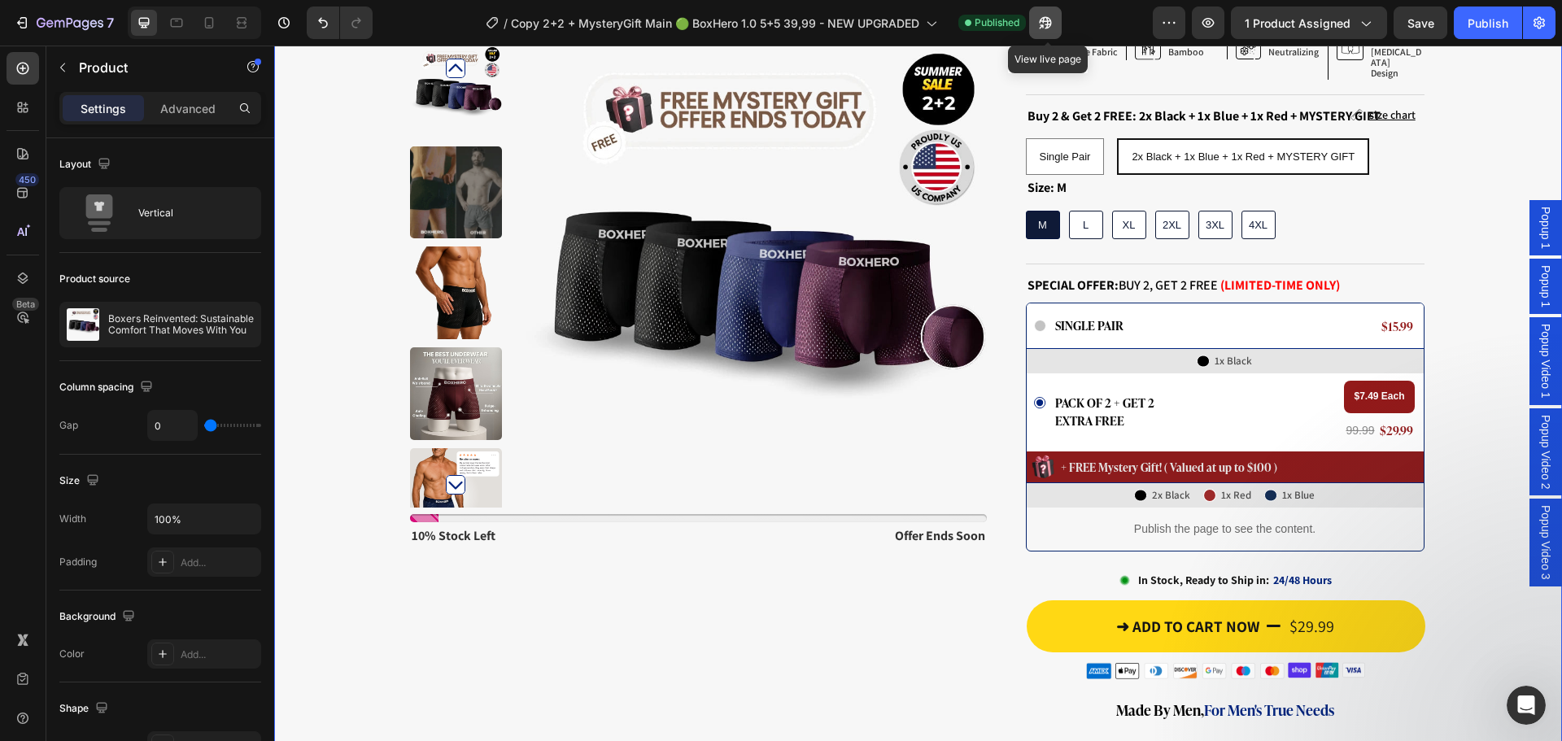
click at [1056, 26] on button "button" at bounding box center [1045, 23] width 33 height 33
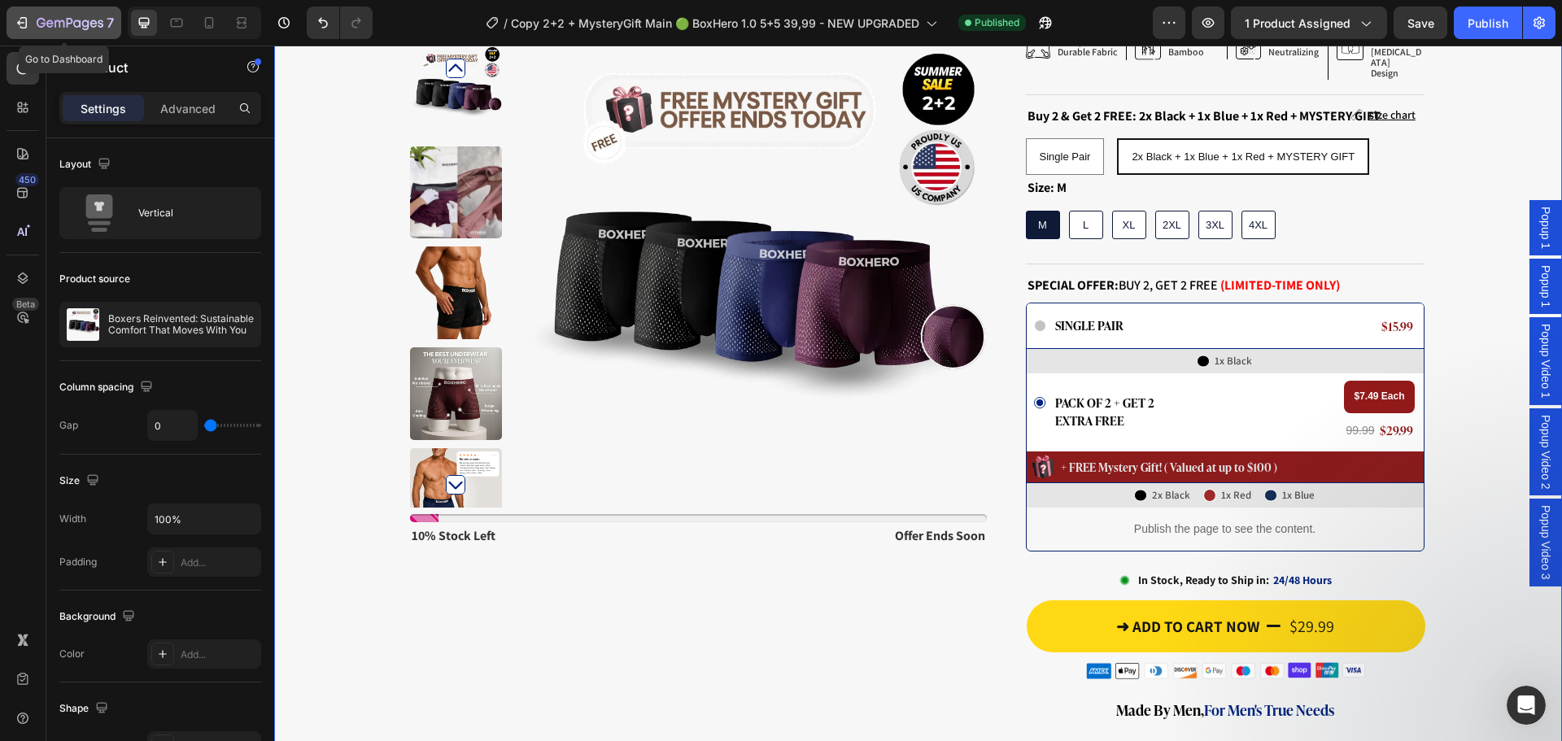
click at [31, 25] on div "7" at bounding box center [64, 23] width 100 height 20
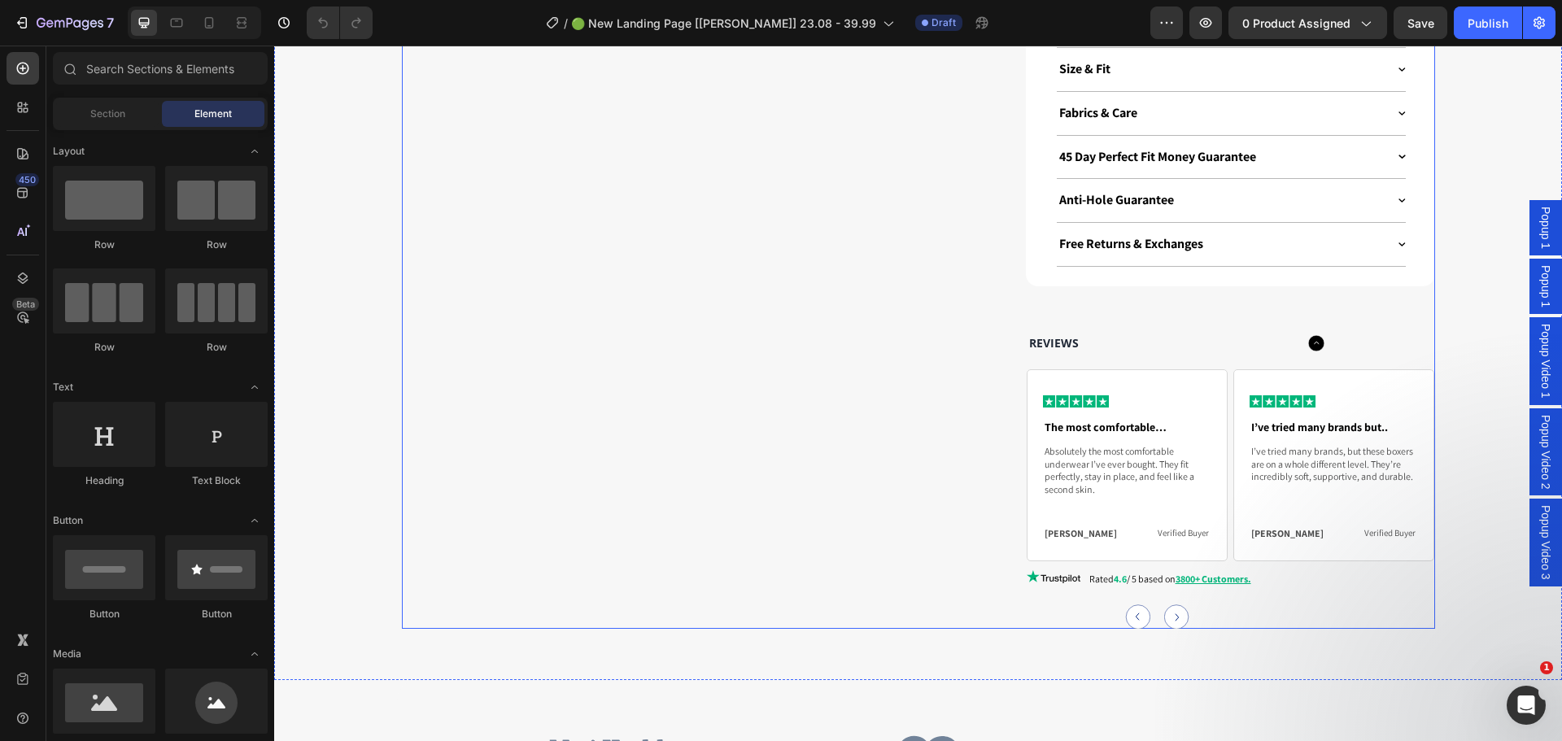
scroll to position [2278, 0]
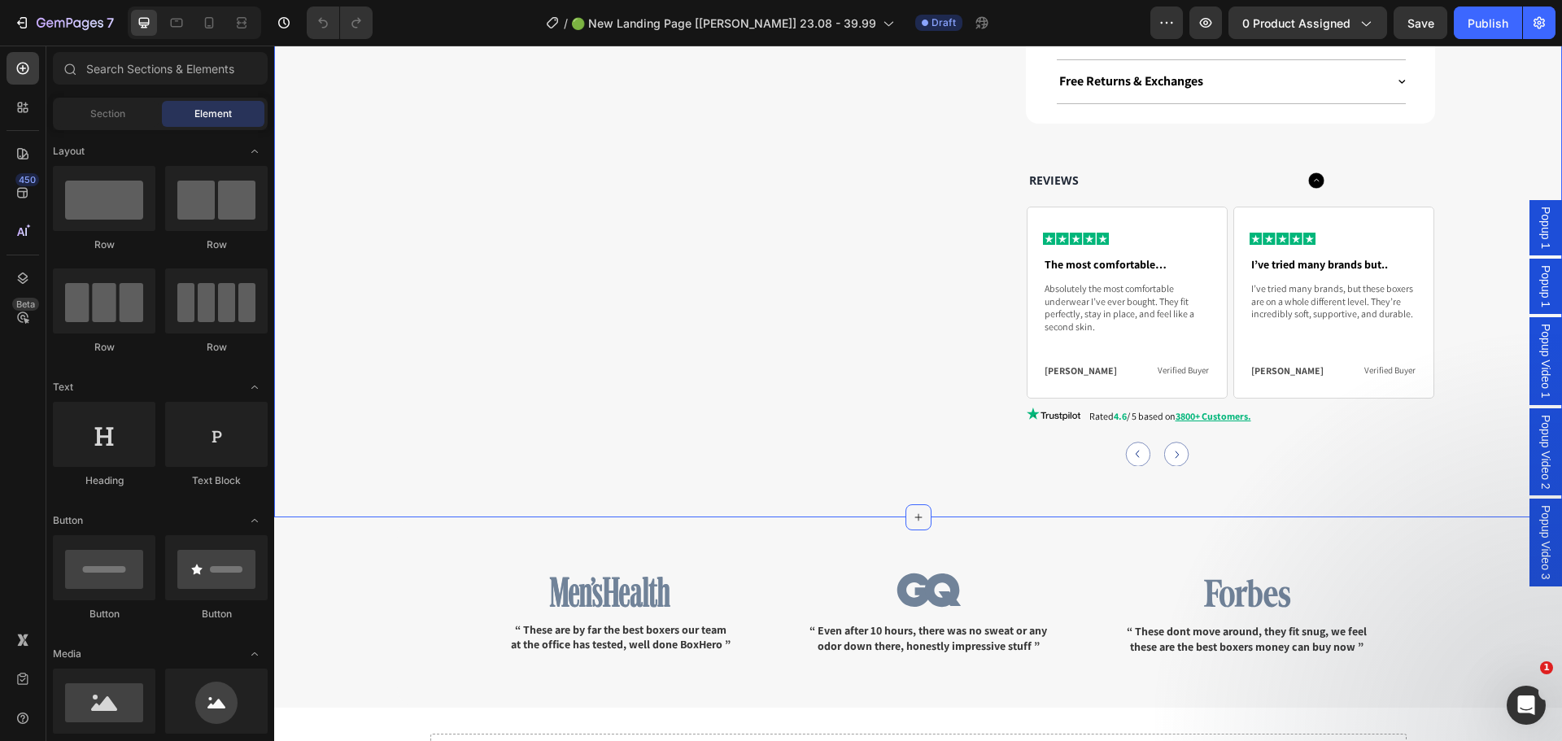
click at [919, 513] on div at bounding box center [919, 517] width 26 height 26
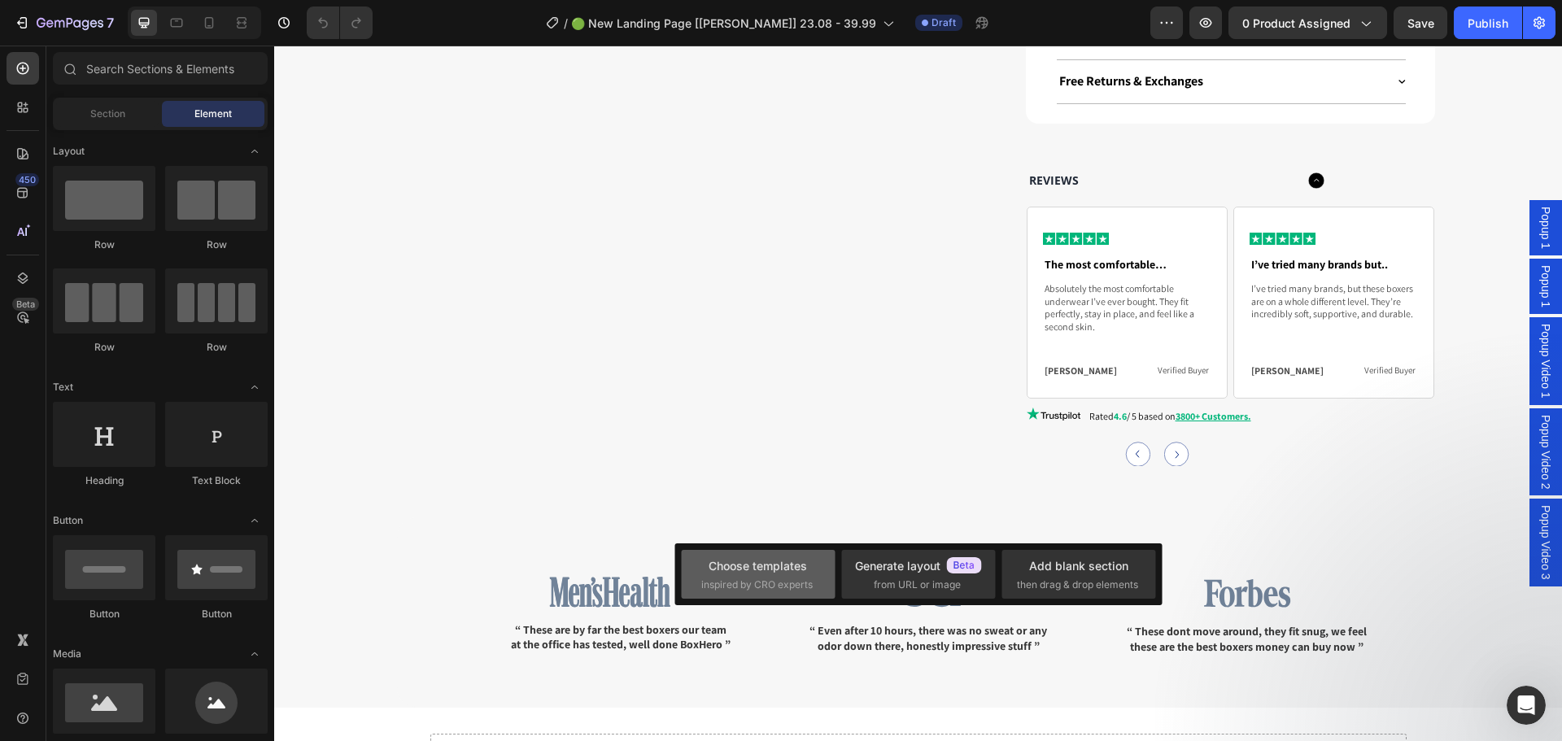
click at [777, 565] on div "Choose templates" at bounding box center [758, 565] width 98 height 17
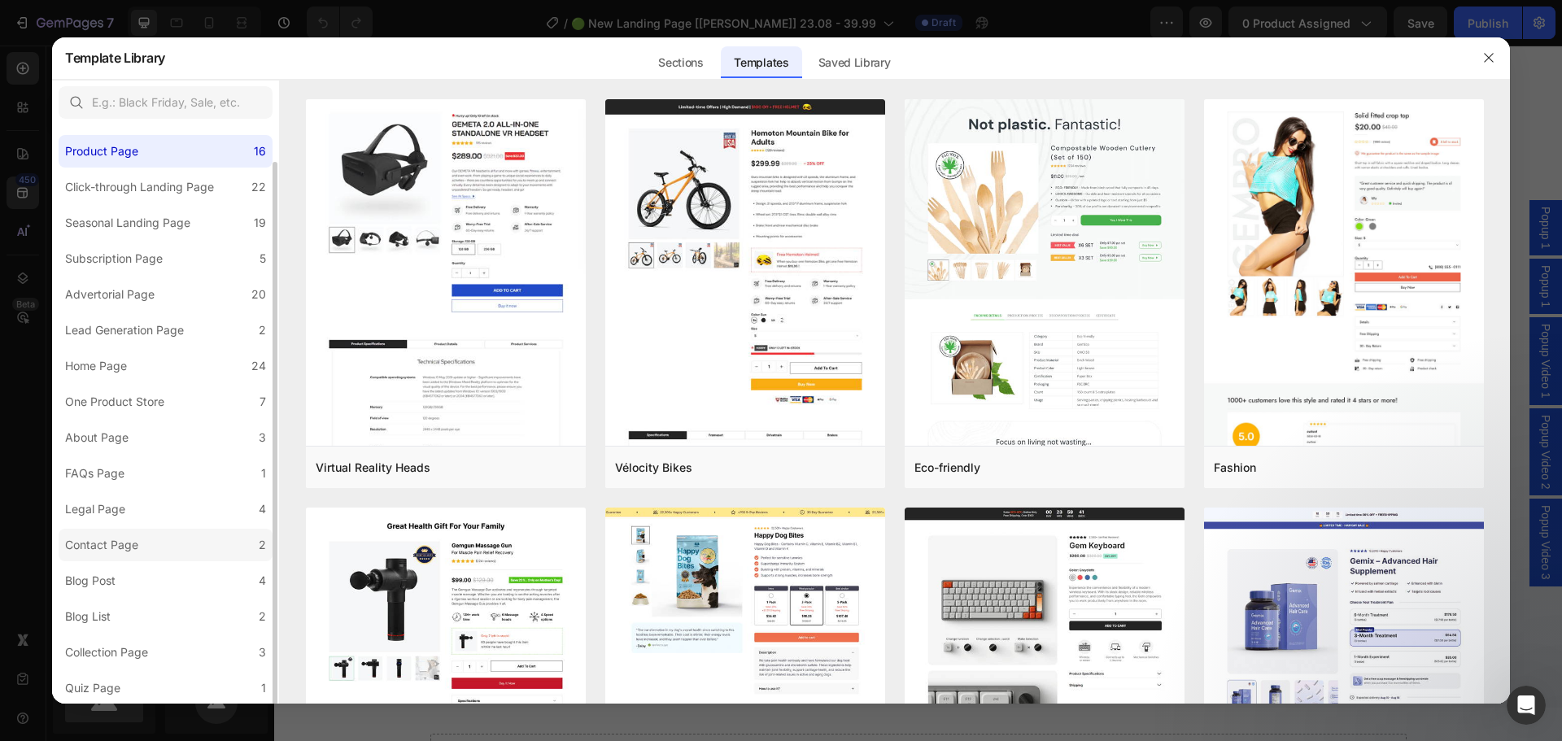
scroll to position [0, 0]
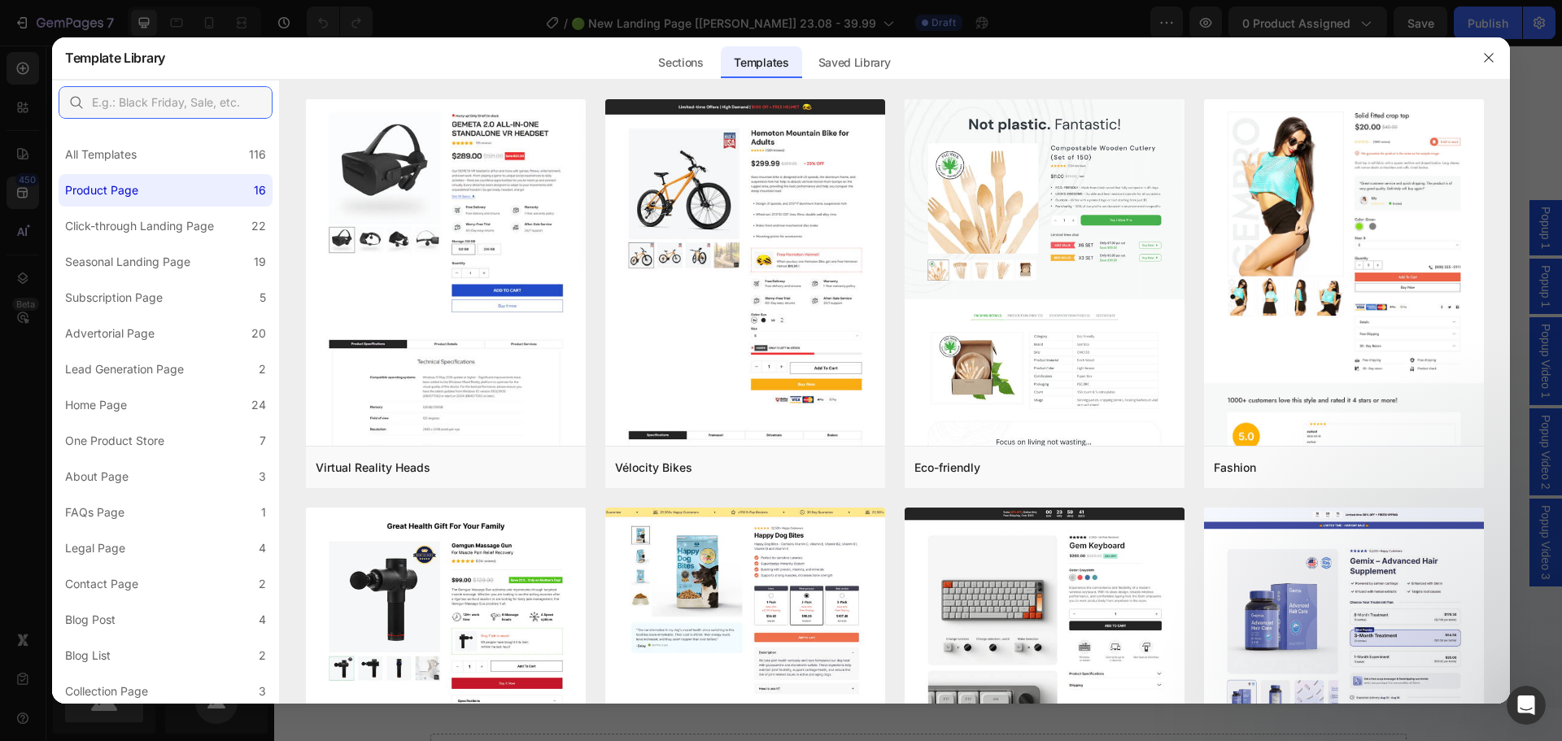
click at [187, 111] on input "text" at bounding box center [166, 102] width 214 height 33
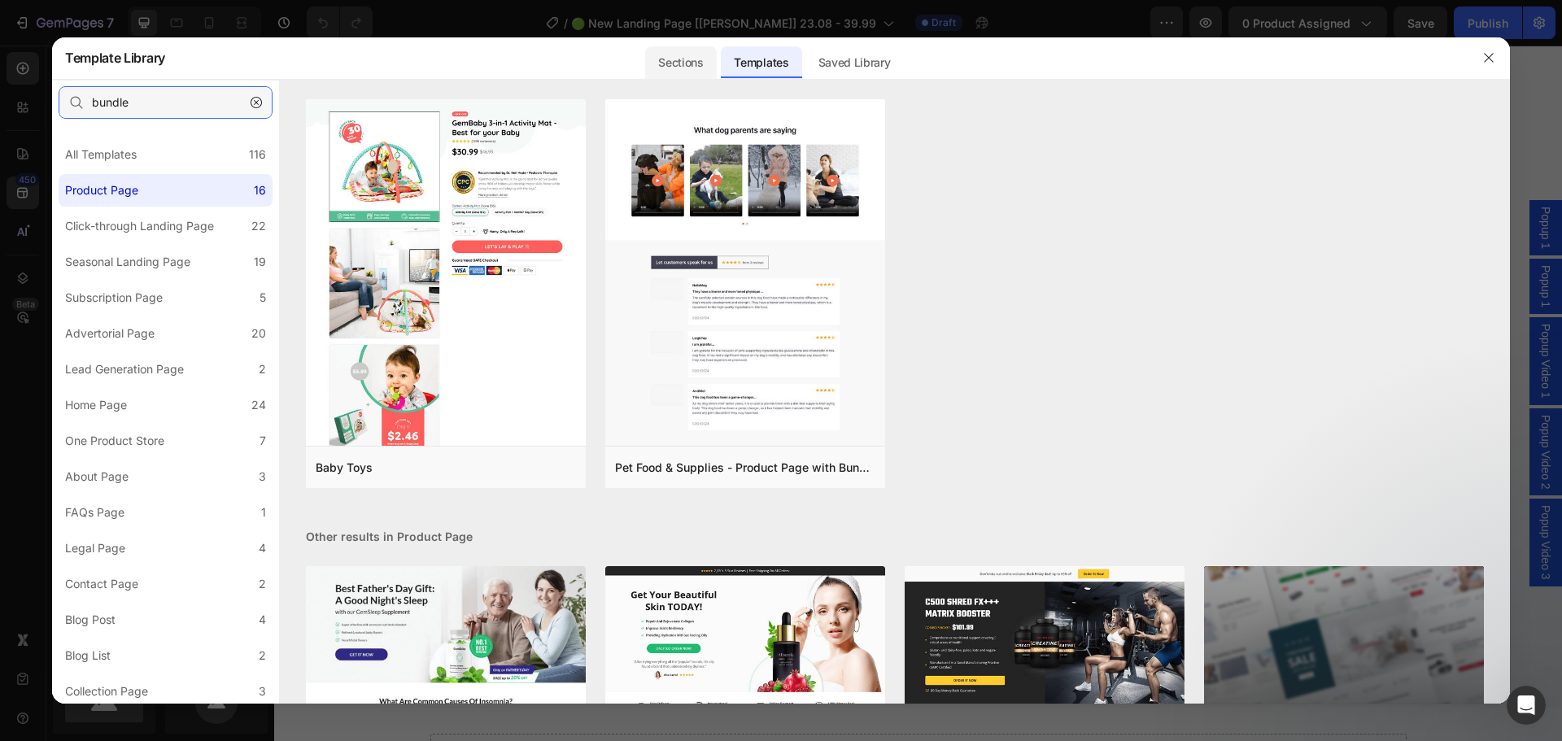
type input "bundle"
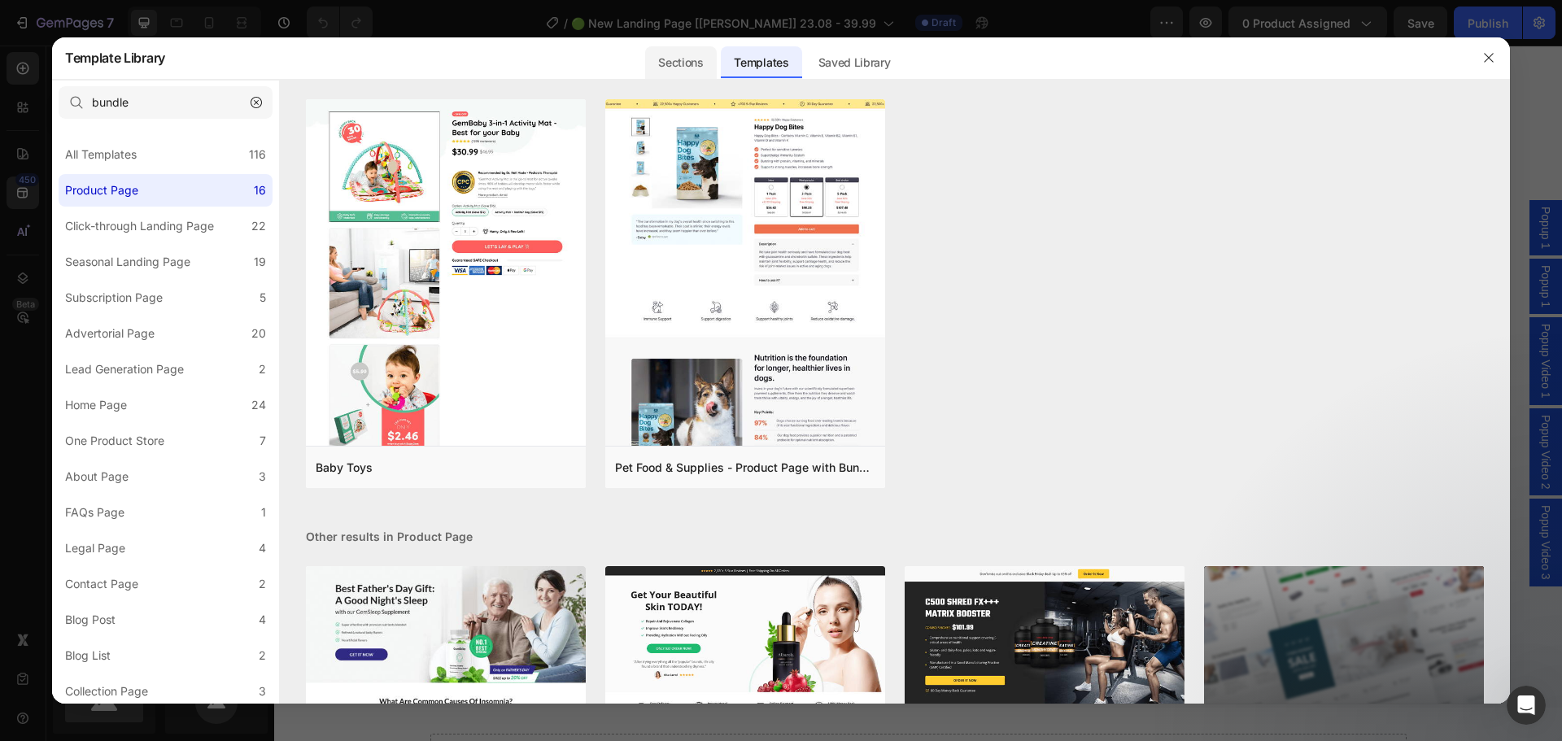
click at [701, 62] on div "Sections" at bounding box center [680, 62] width 71 height 33
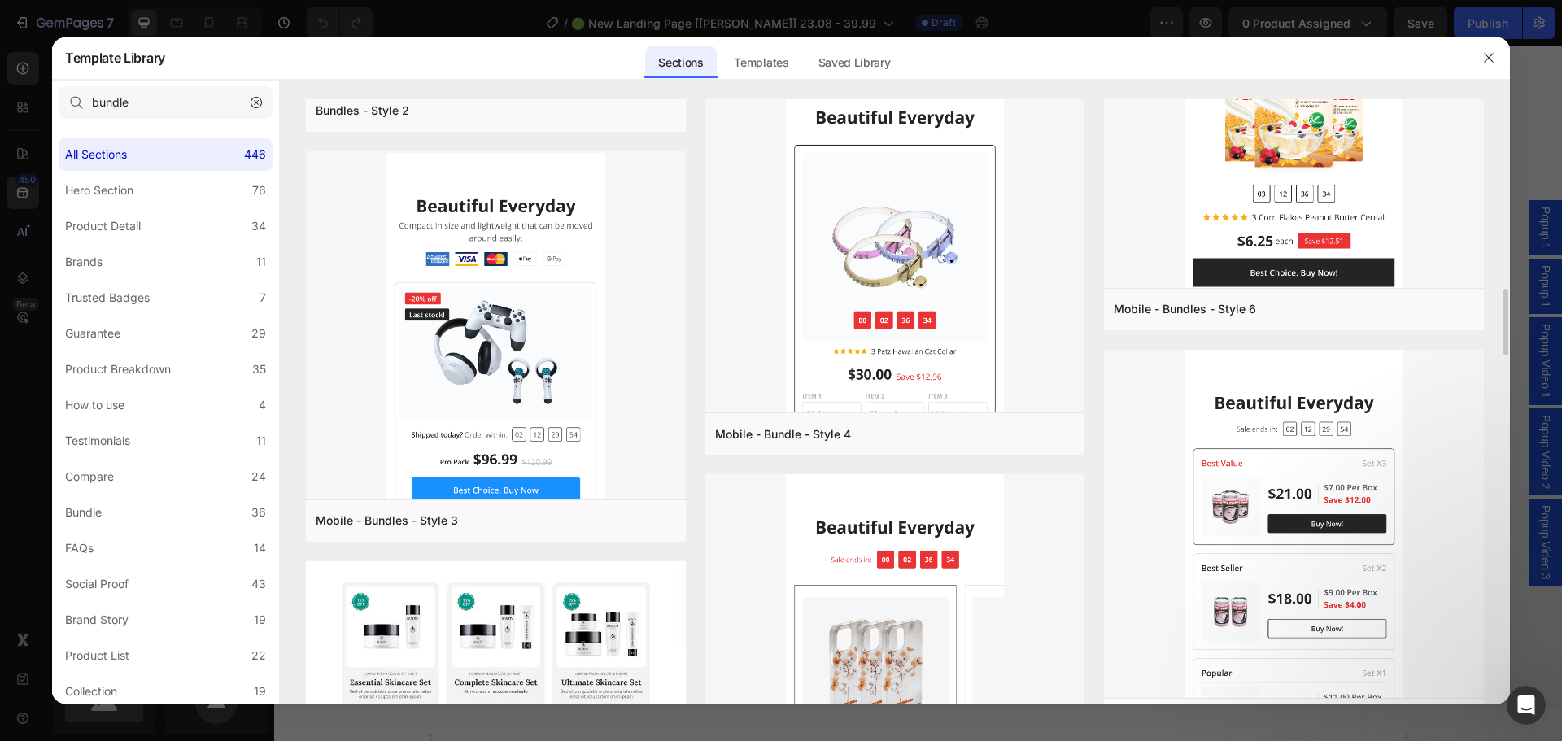
scroll to position [1139, 0]
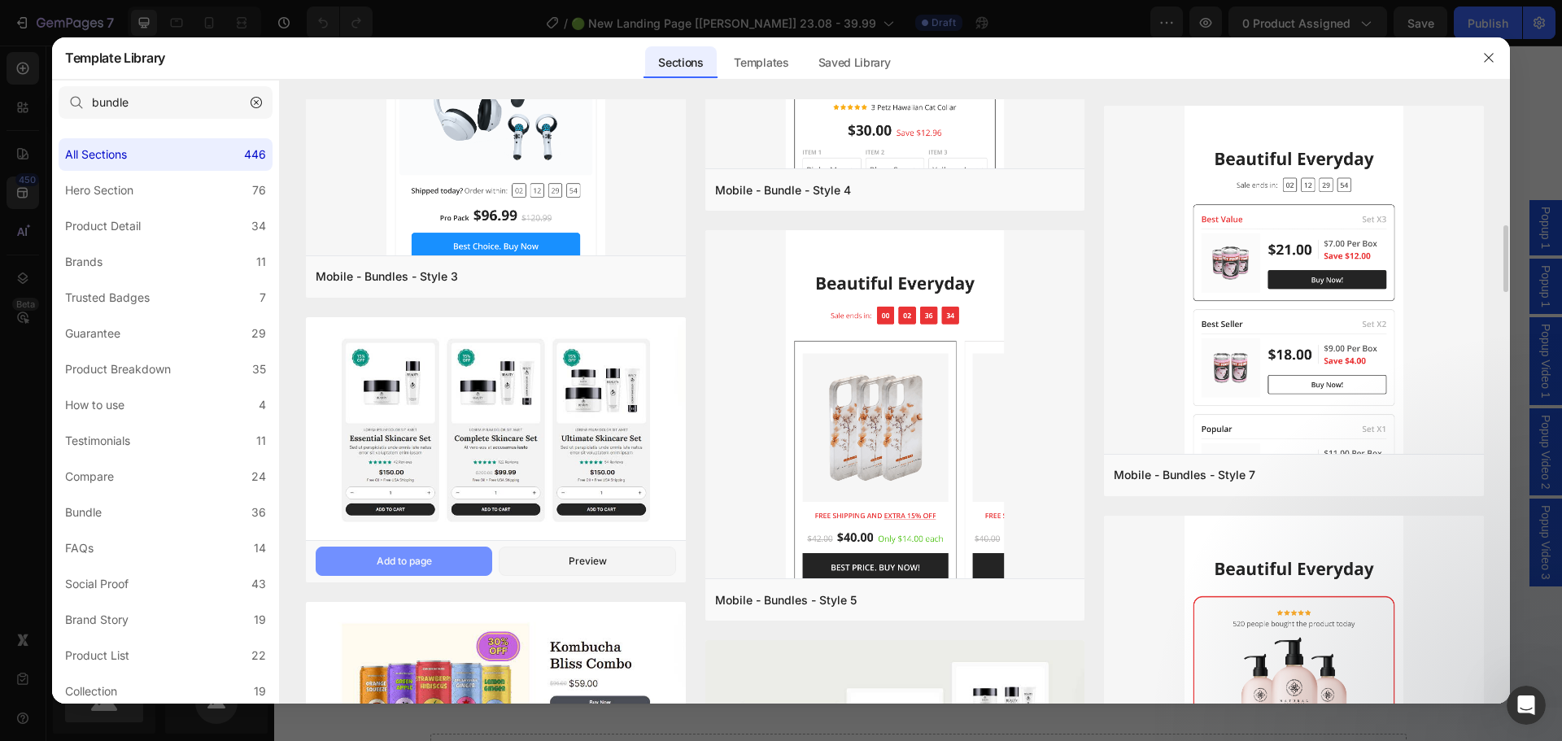
click at [0, 0] on button "Add to page" at bounding box center [0, 0] width 0 height 0
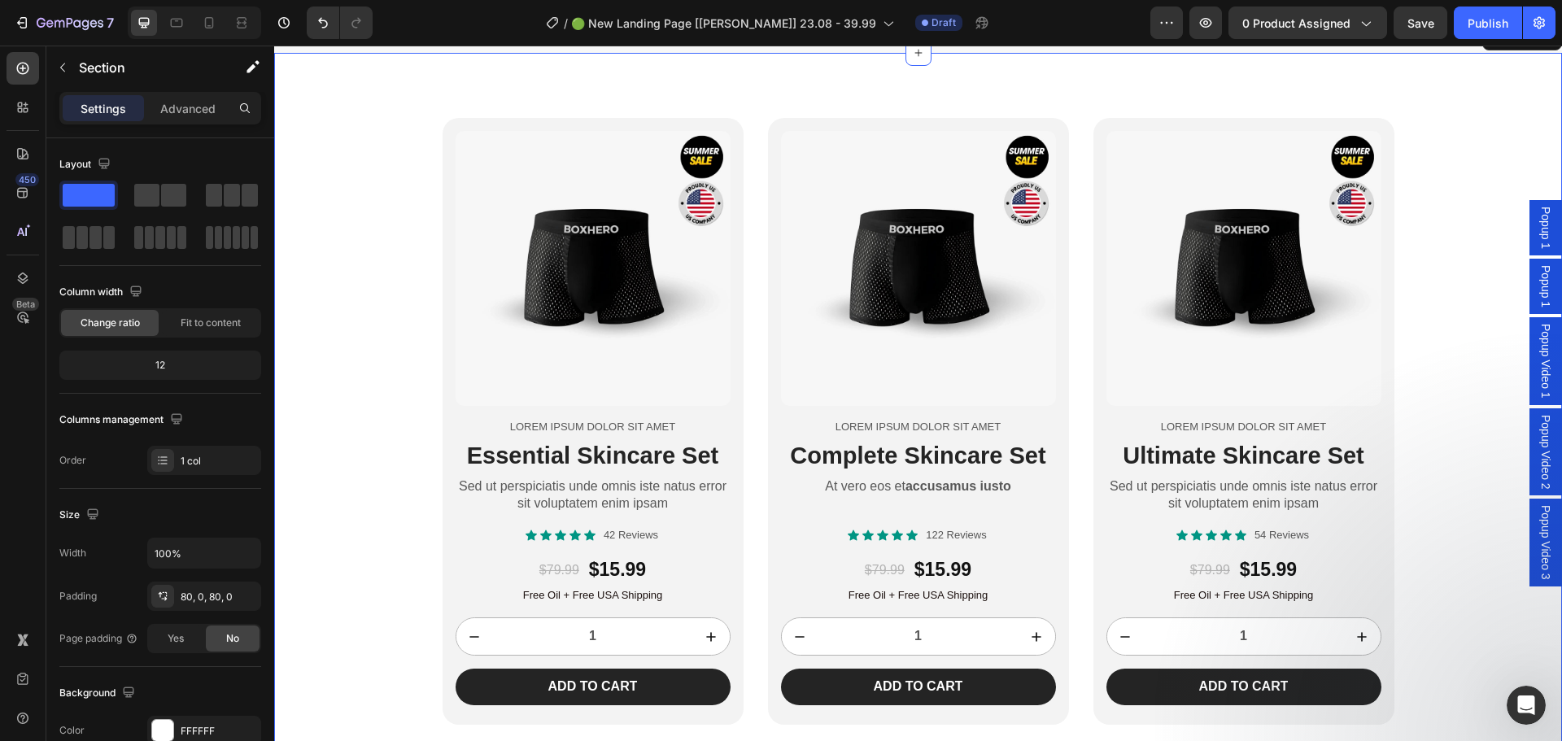
scroll to position [2750, 0]
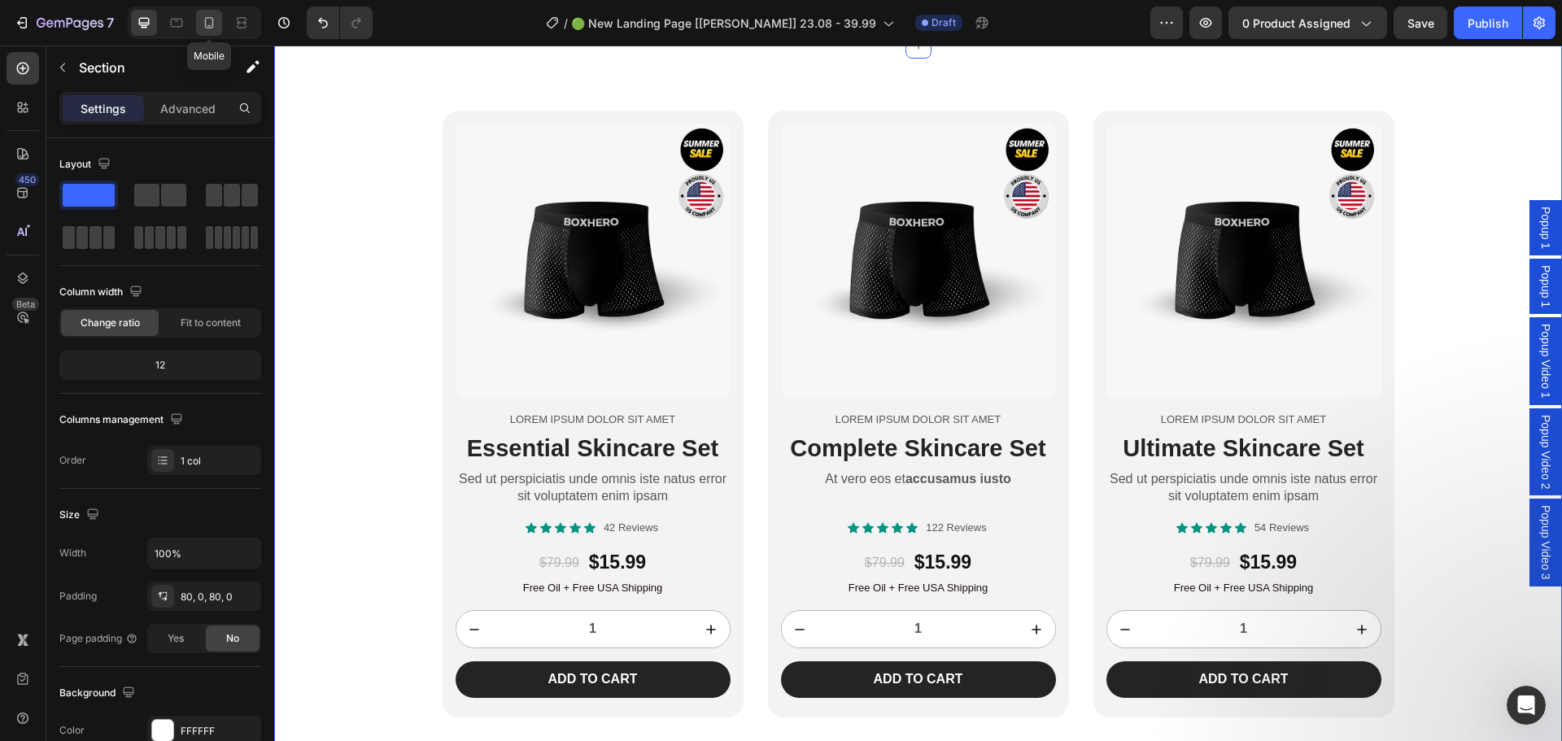
click at [202, 11] on div at bounding box center [209, 23] width 26 height 26
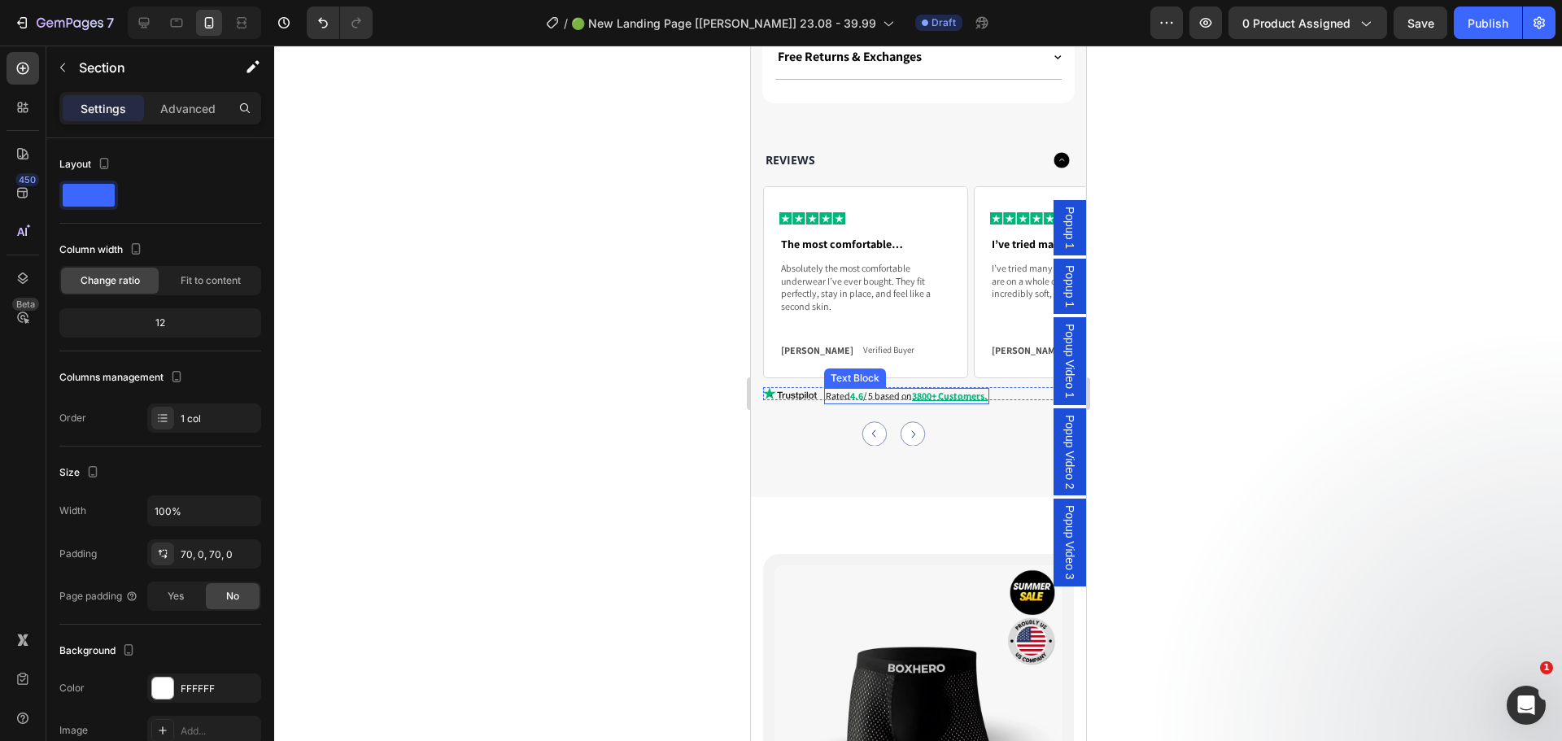
scroll to position [2357, 0]
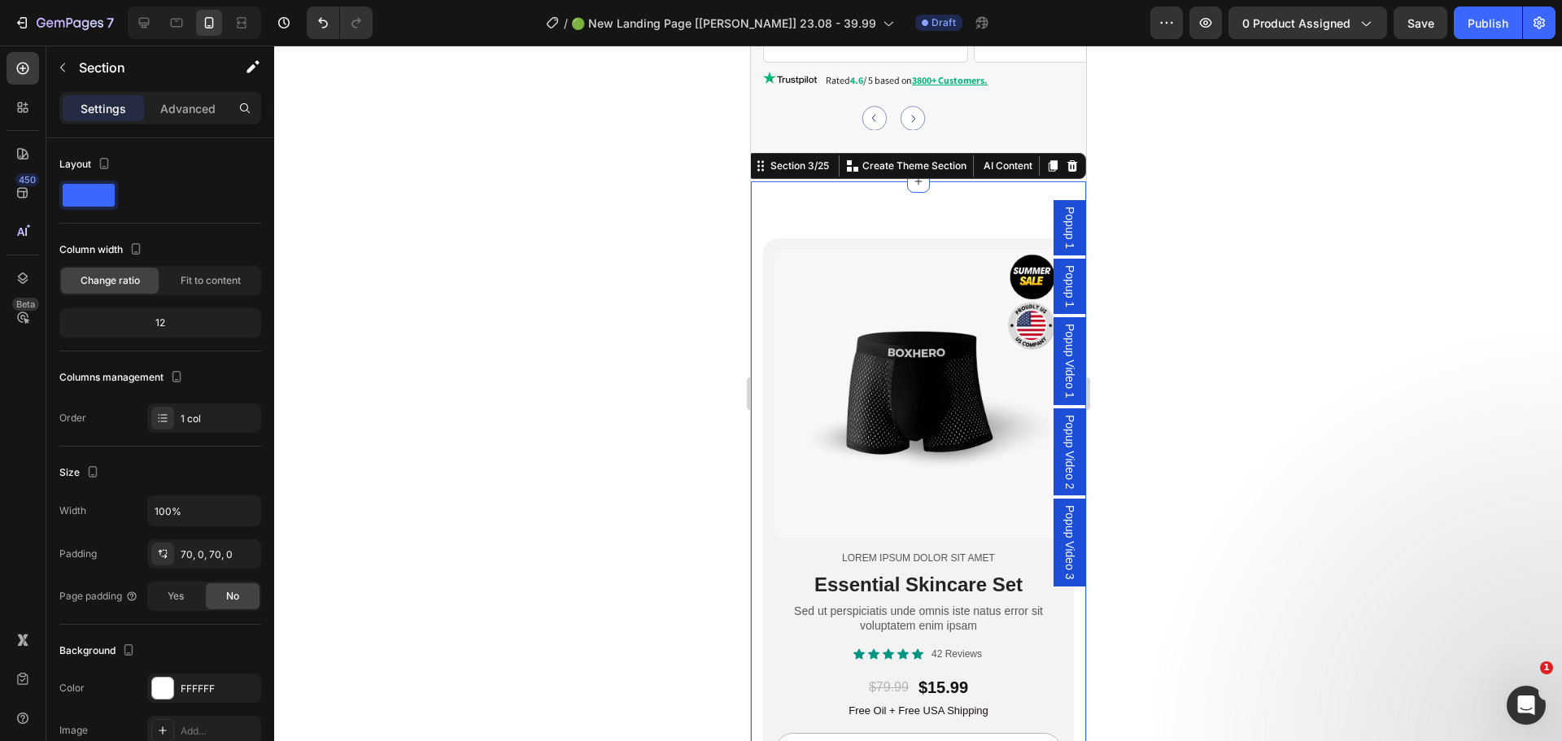
scroll to position [2683, 0]
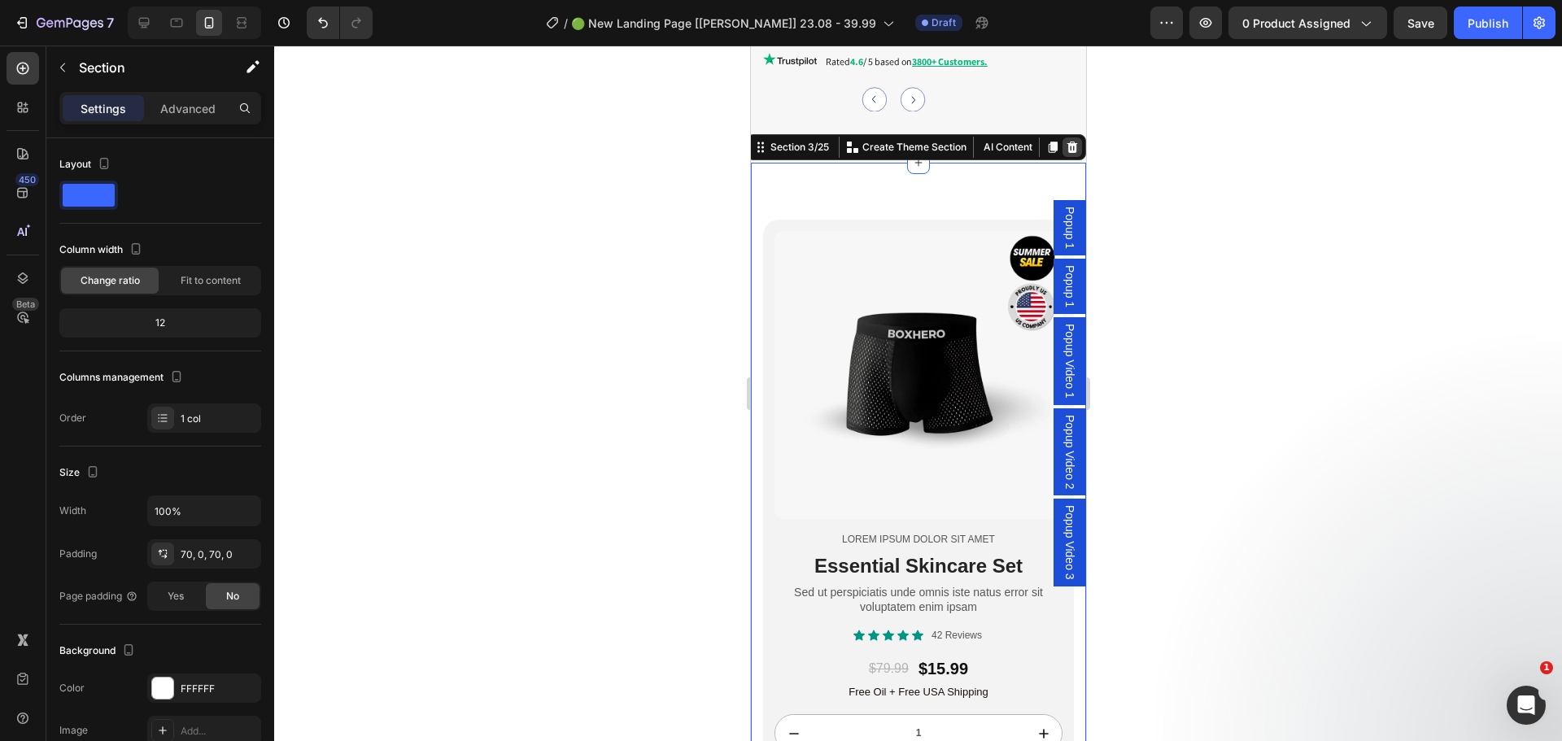
click at [1065, 144] on icon at bounding box center [1071, 147] width 13 height 13
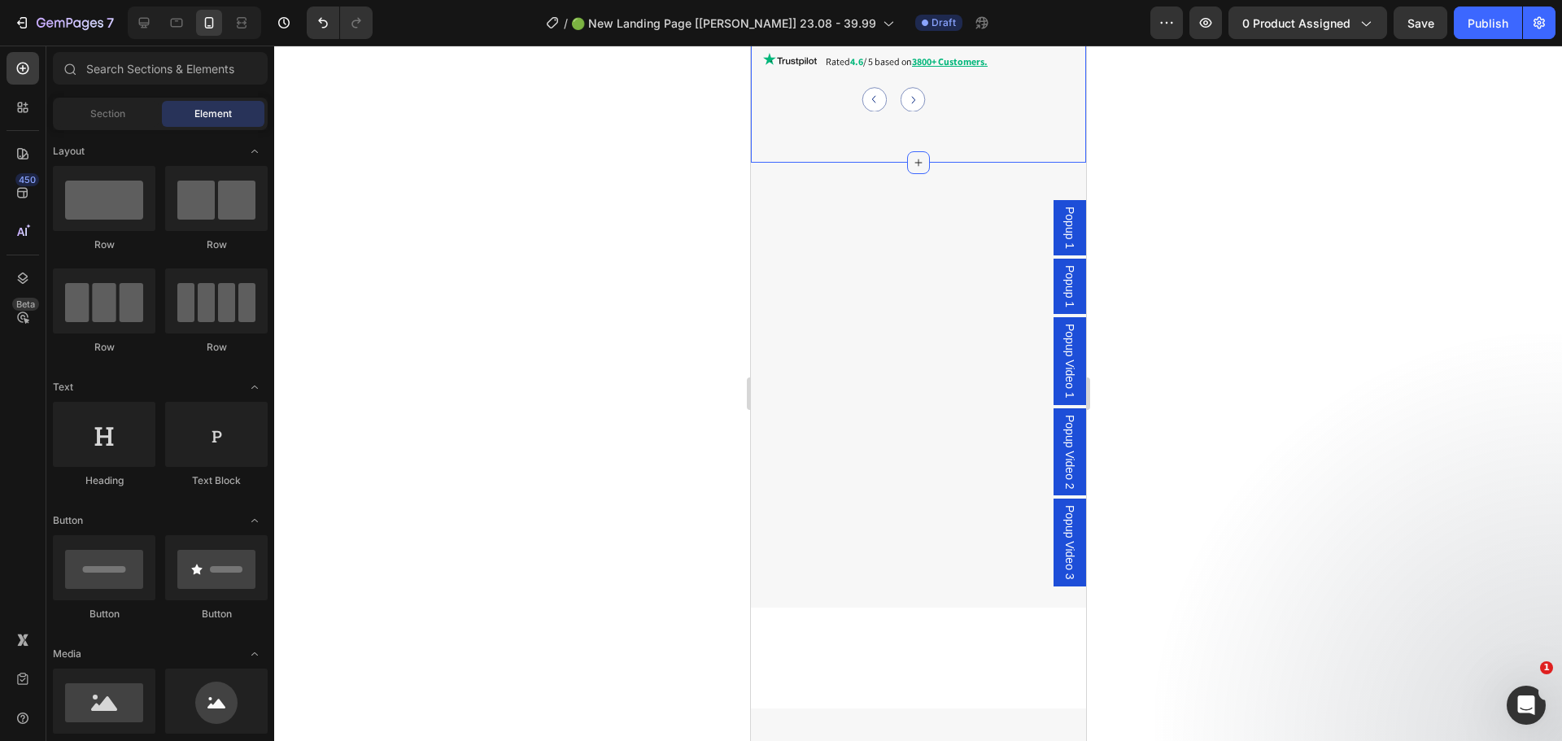
click at [911, 160] on icon at bounding box center [917, 162] width 13 height 13
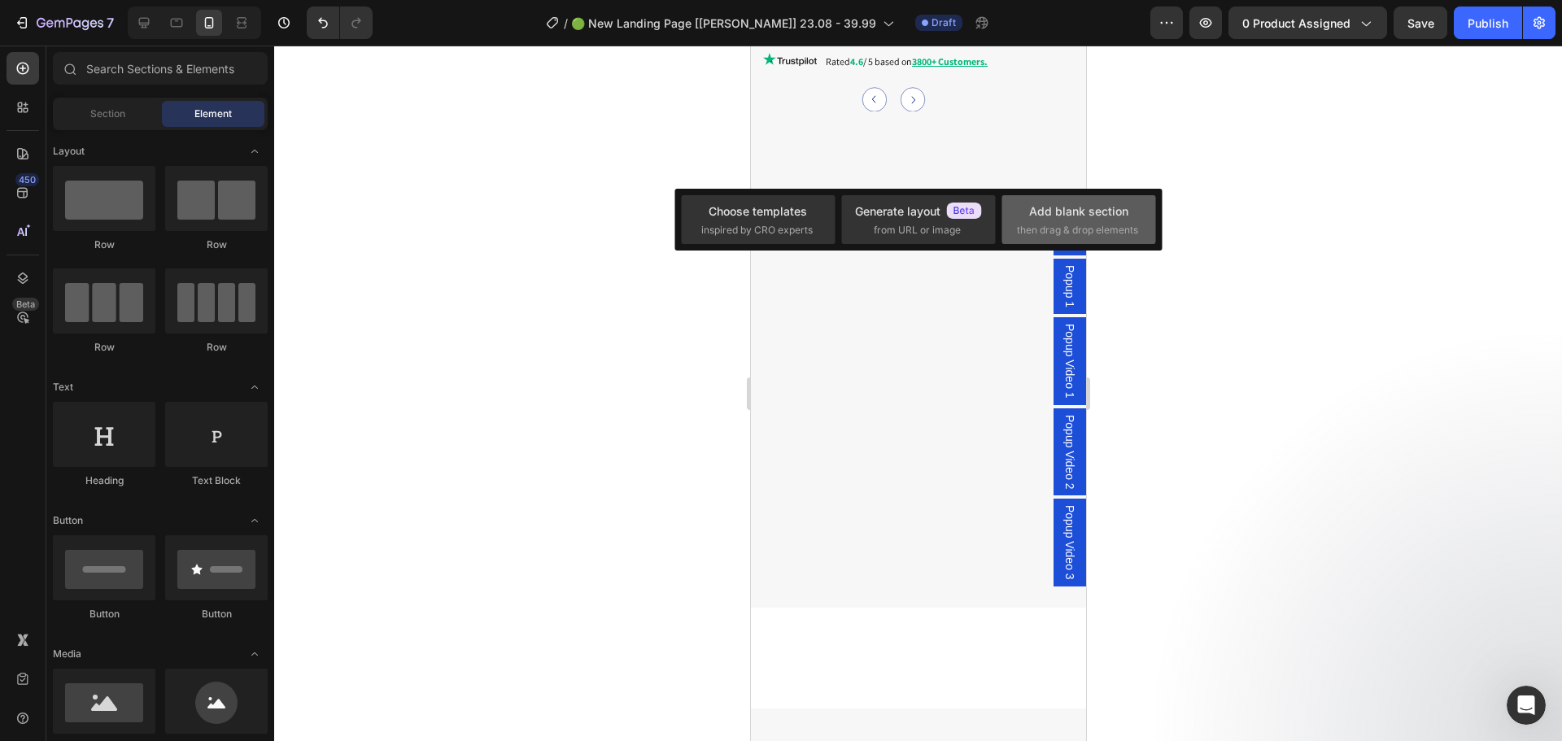
drag, startPoint x: 1050, startPoint y: 216, endPoint x: 298, endPoint y: 170, distance: 753.2
click at [1050, 216] on div "Add blank section" at bounding box center [1078, 211] width 99 height 17
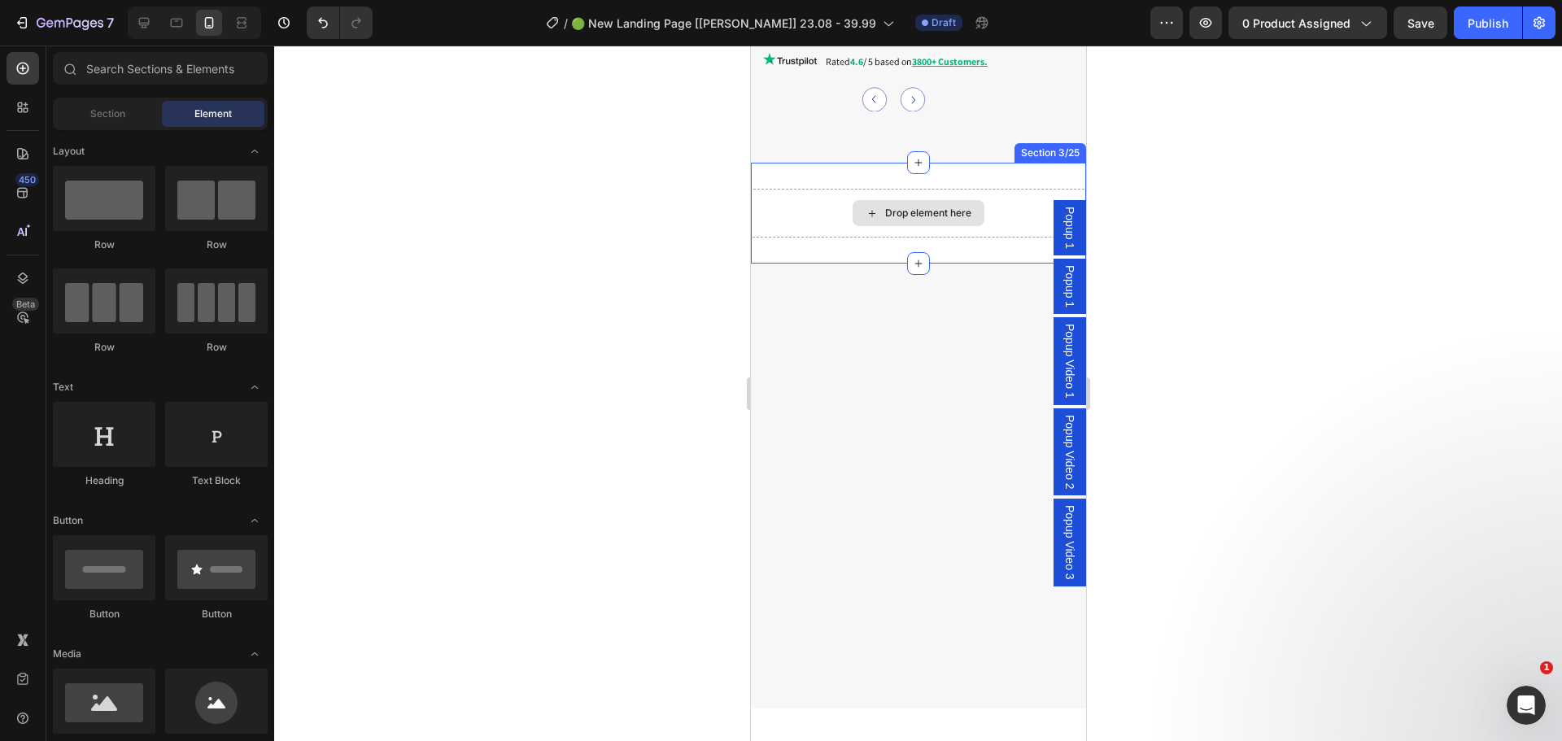
click at [910, 208] on div "Drop element here" at bounding box center [927, 213] width 86 height 13
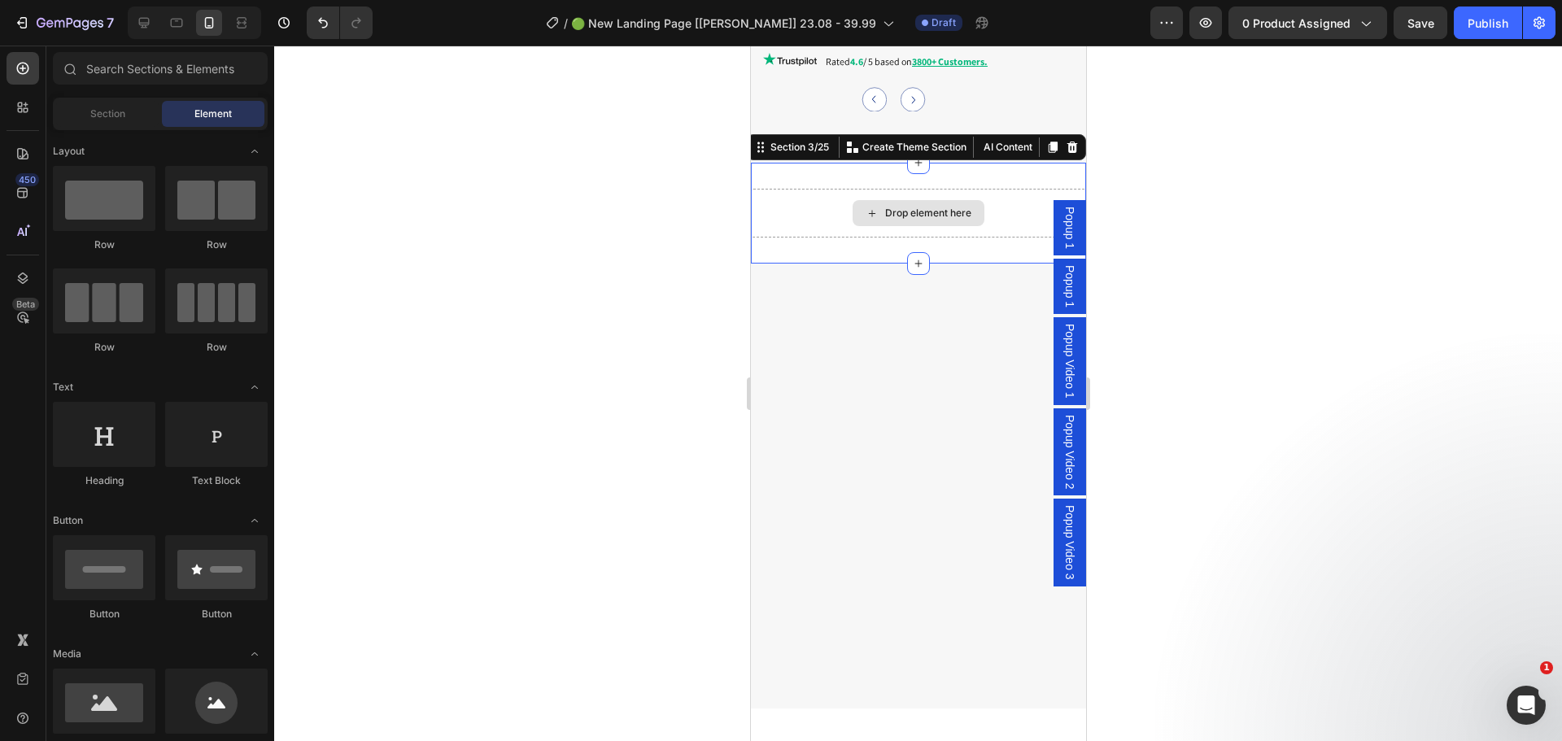
click at [979, 208] on div "Drop element here" at bounding box center [917, 213] width 335 height 49
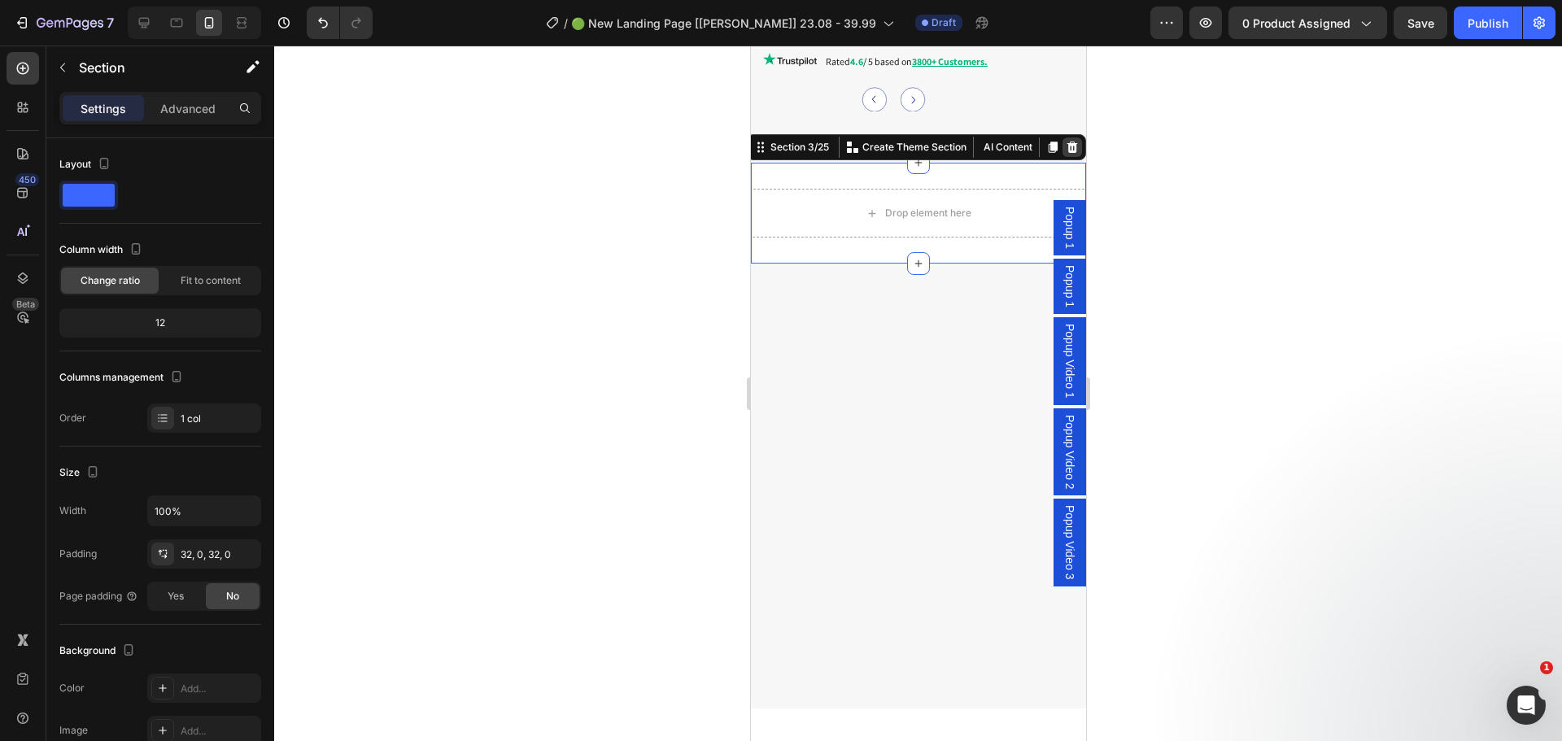
click at [1067, 148] on icon at bounding box center [1072, 147] width 11 height 11
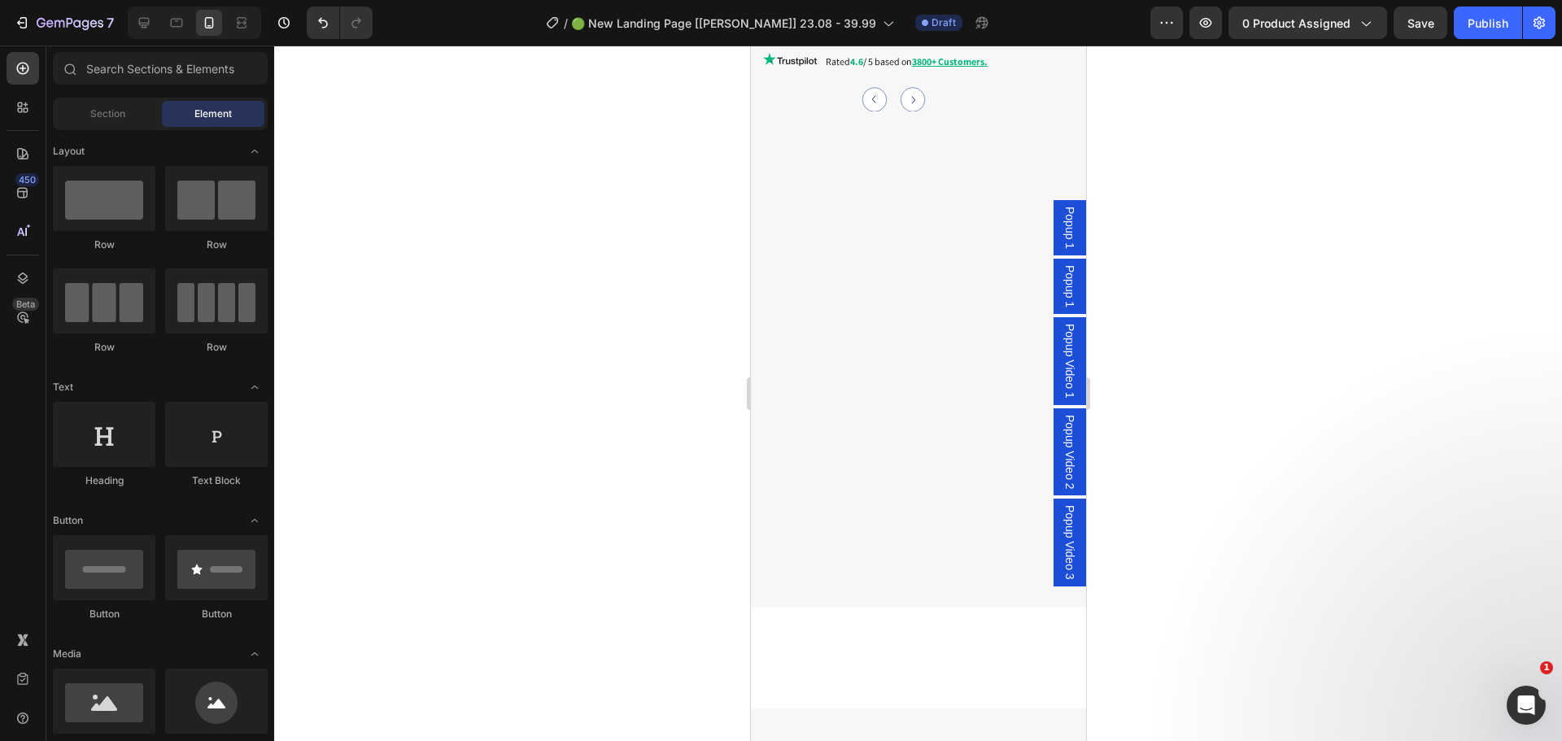
click at [955, 207] on div at bounding box center [917, 385] width 335 height 445
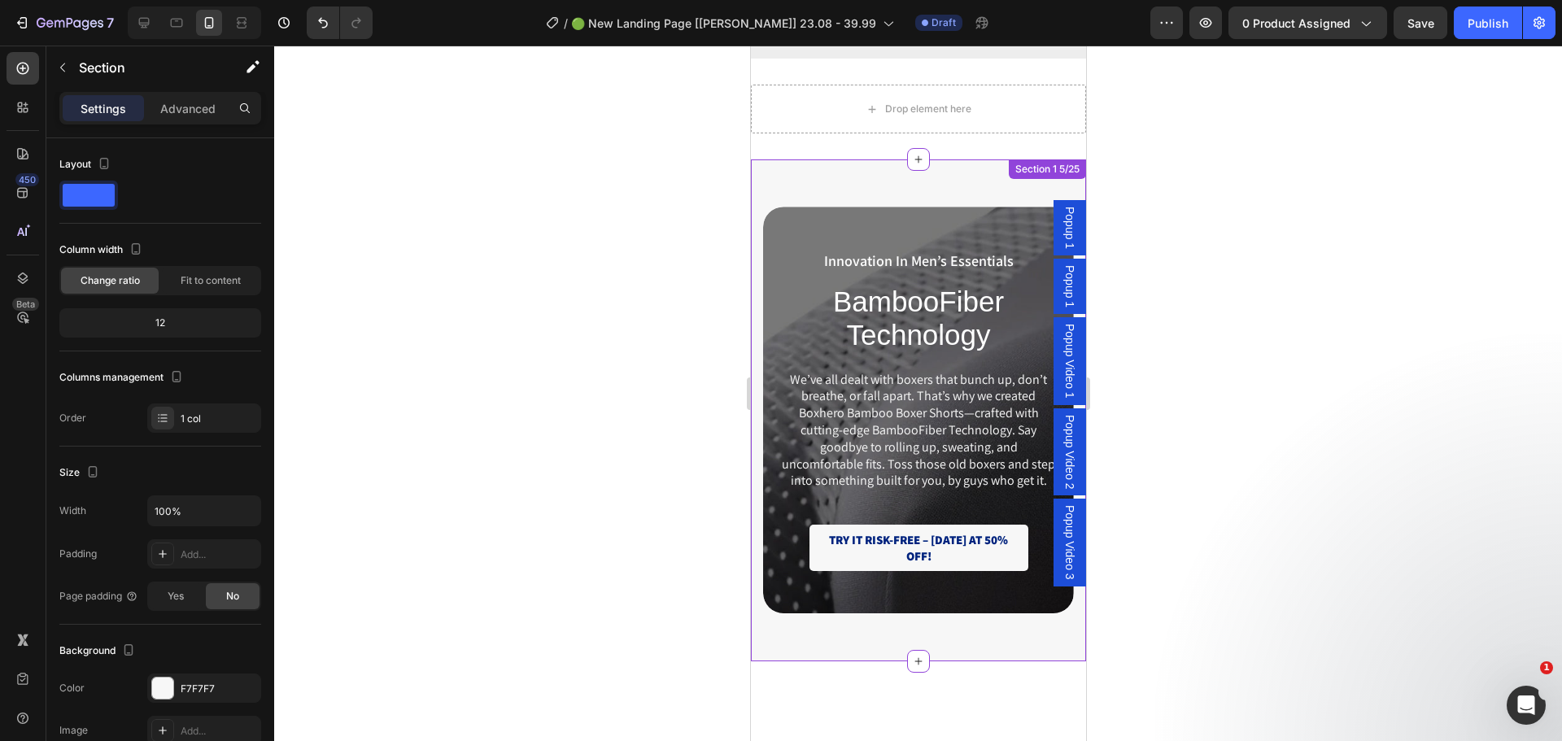
scroll to position [2439, 0]
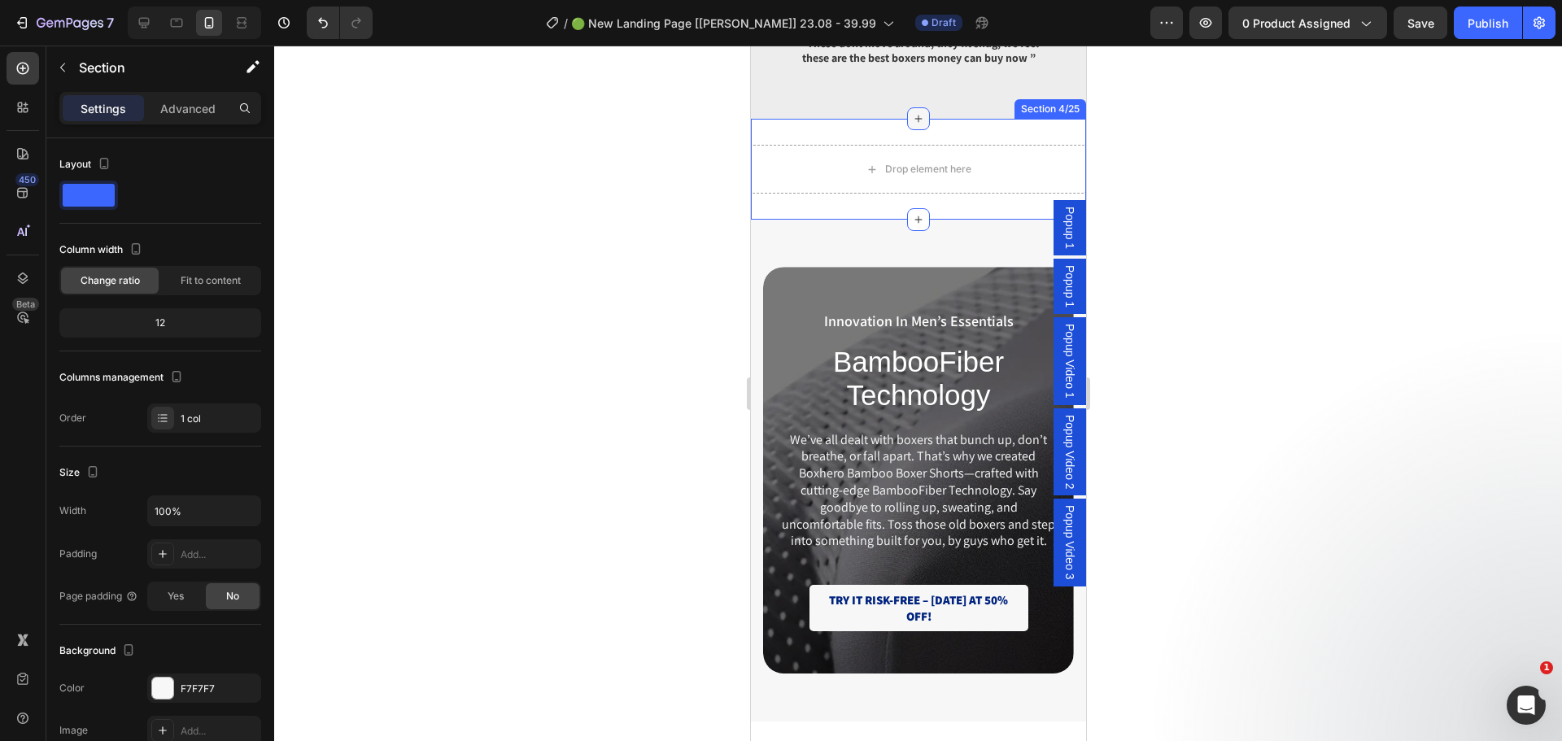
click at [915, 125] on icon at bounding box center [917, 118] width 13 height 13
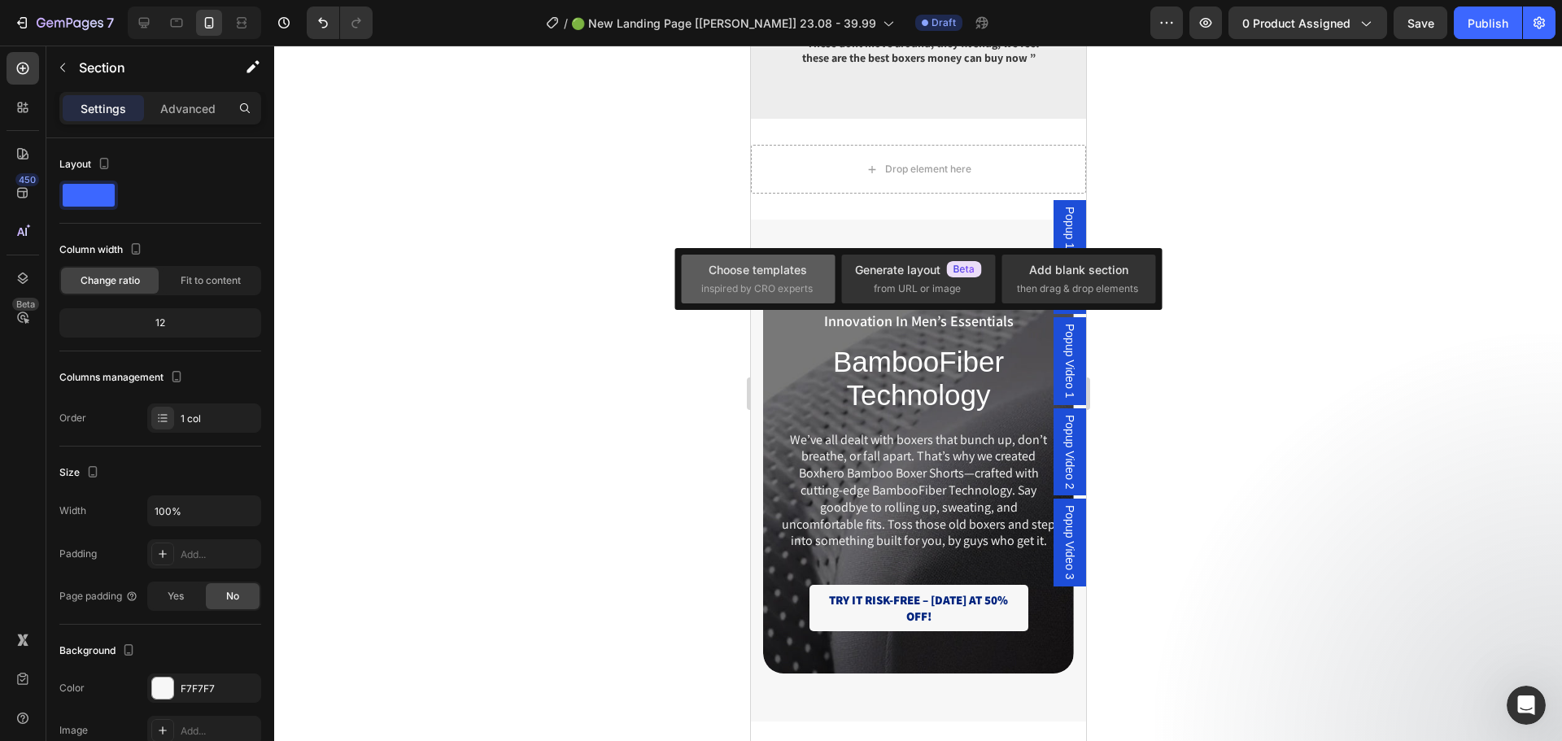
click at [796, 273] on div "Choose templates" at bounding box center [758, 269] width 98 height 17
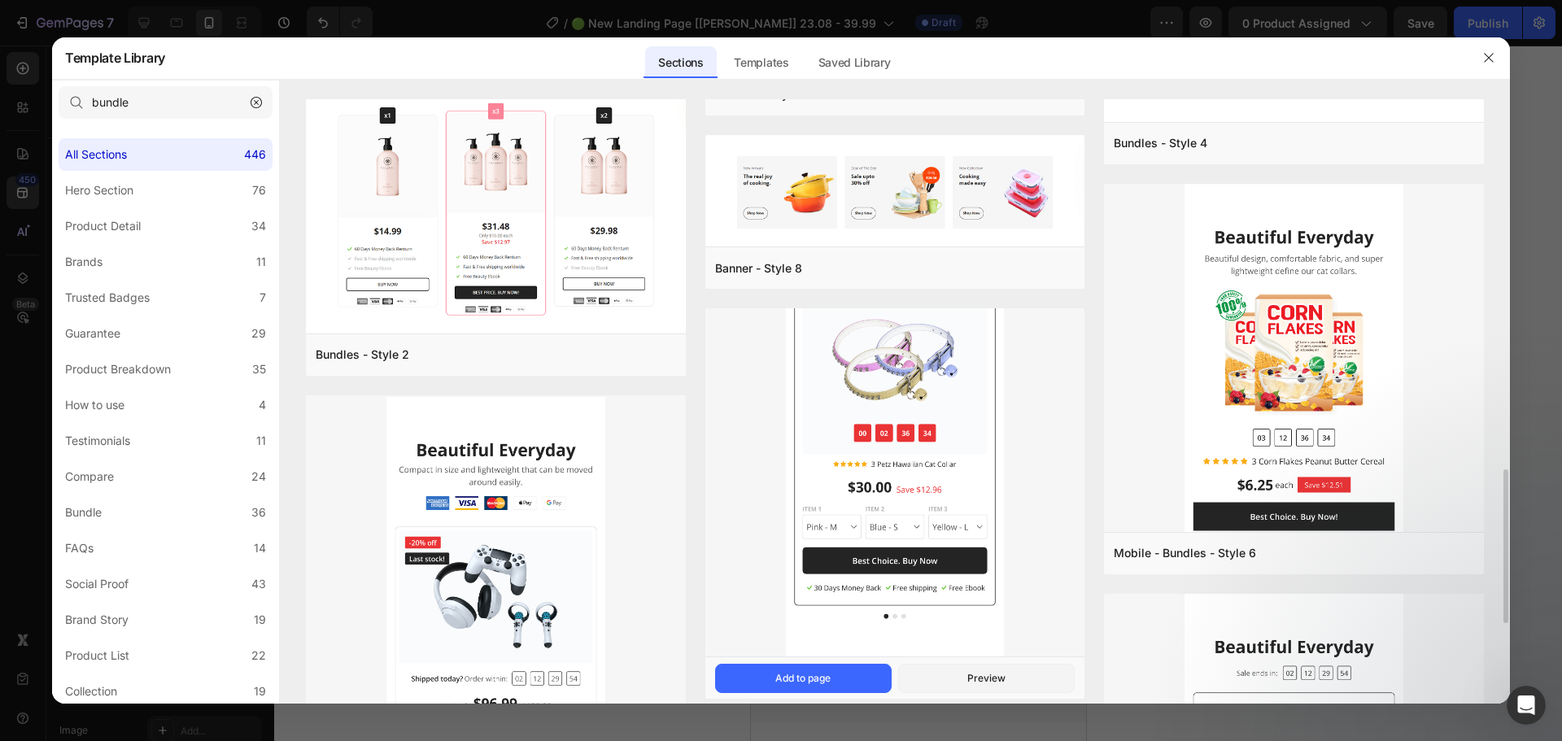
scroll to position [814, 0]
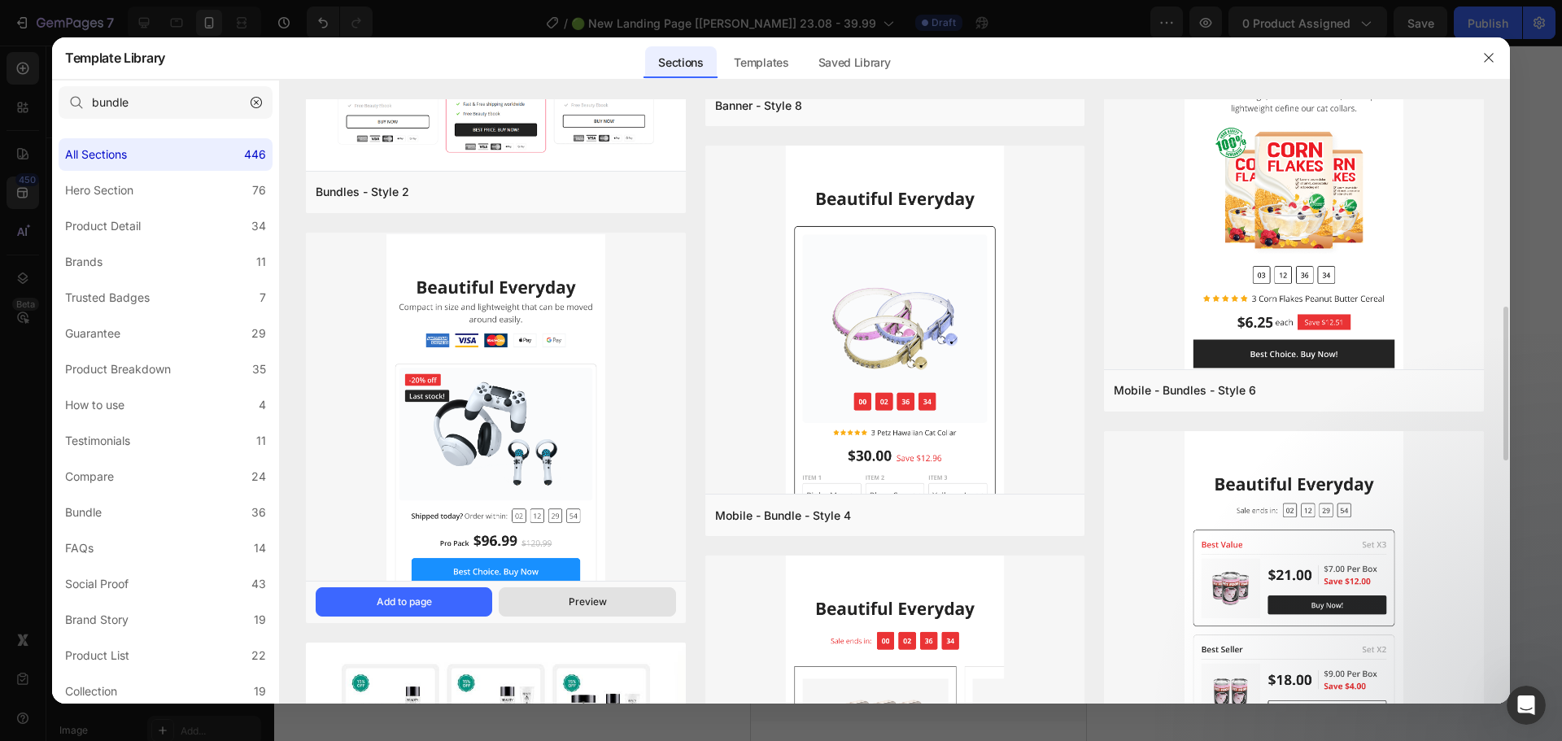
click at [0, 0] on button "Preview" at bounding box center [0, 0] width 0 height 0
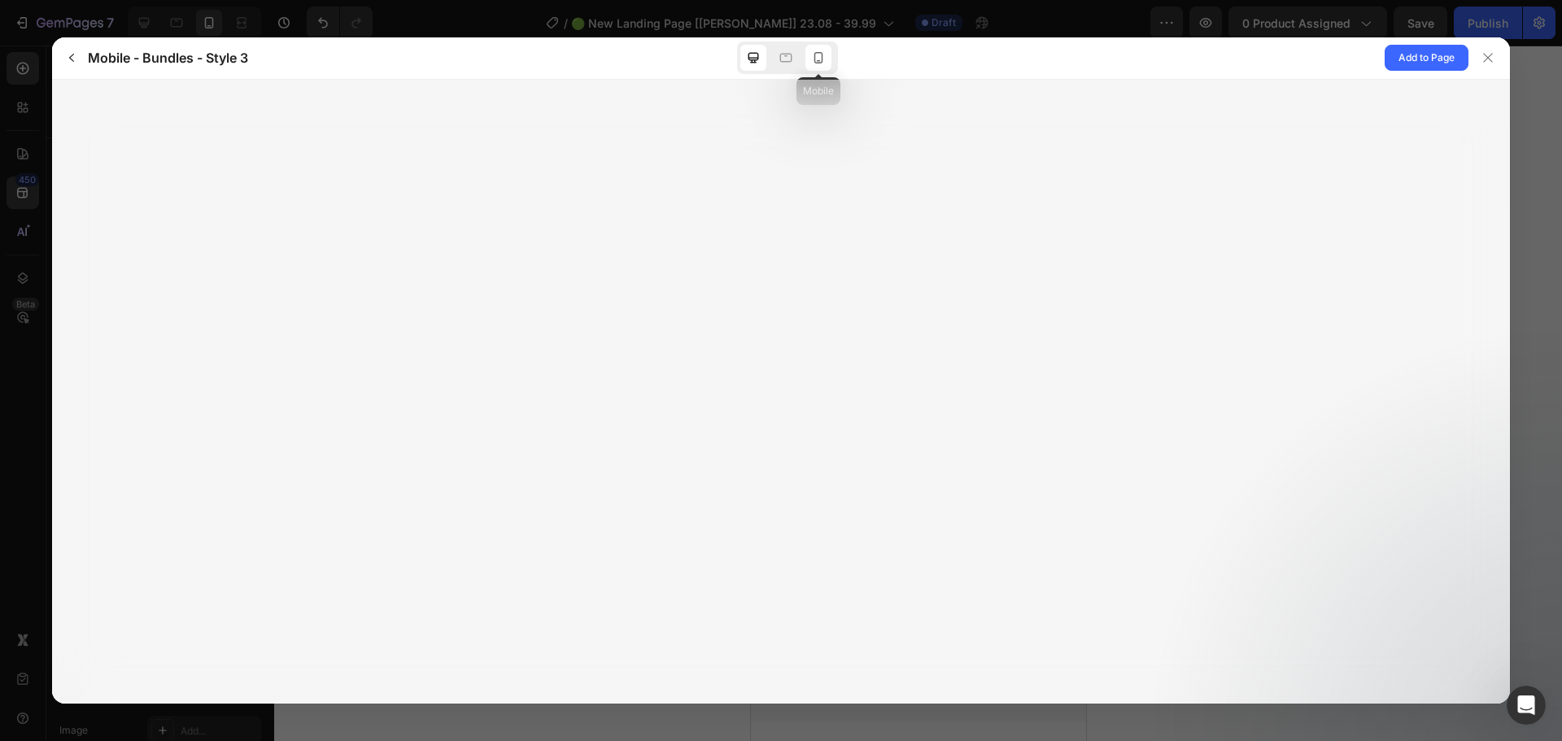
click at [819, 63] on icon at bounding box center [818, 57] width 9 height 11
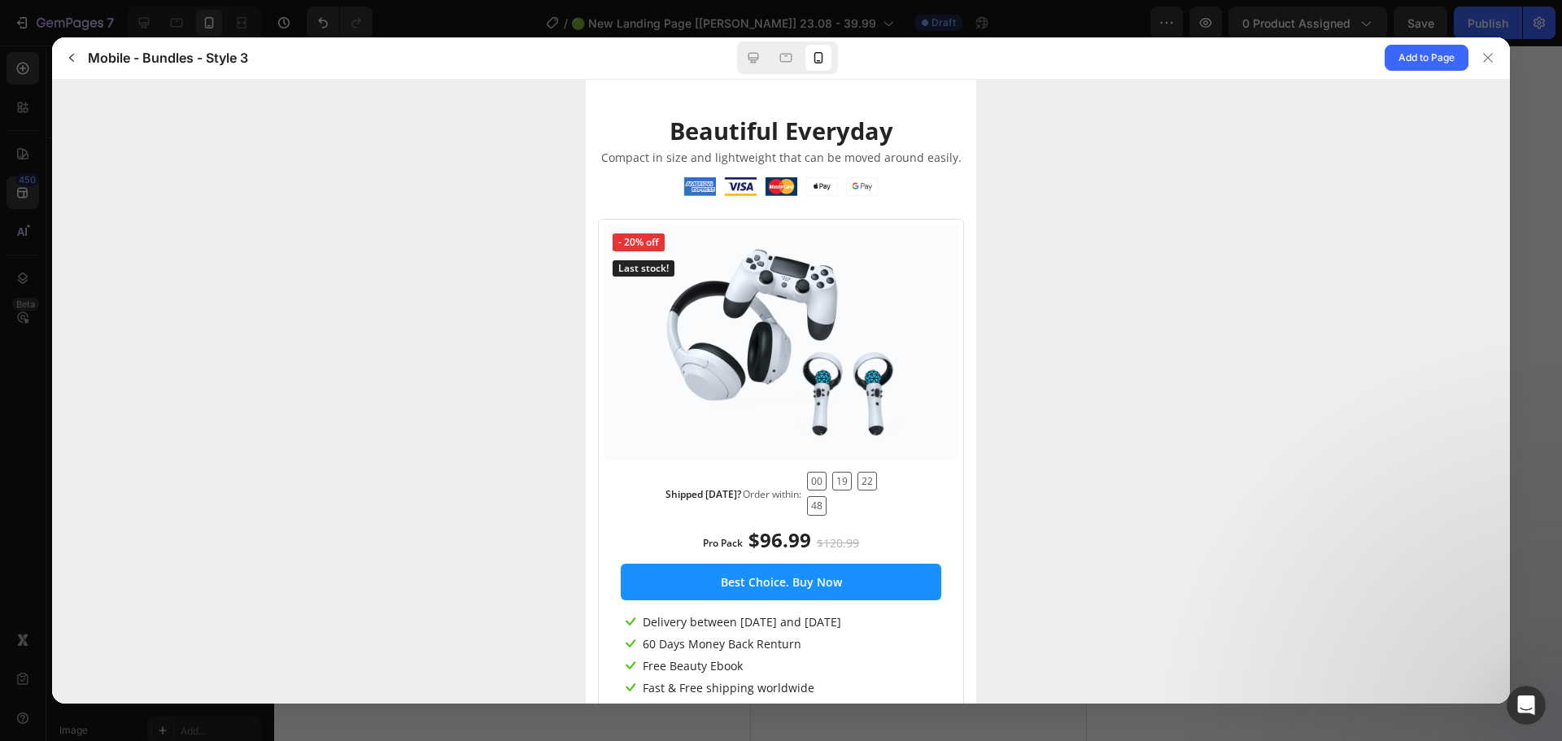
scroll to position [0, 0]
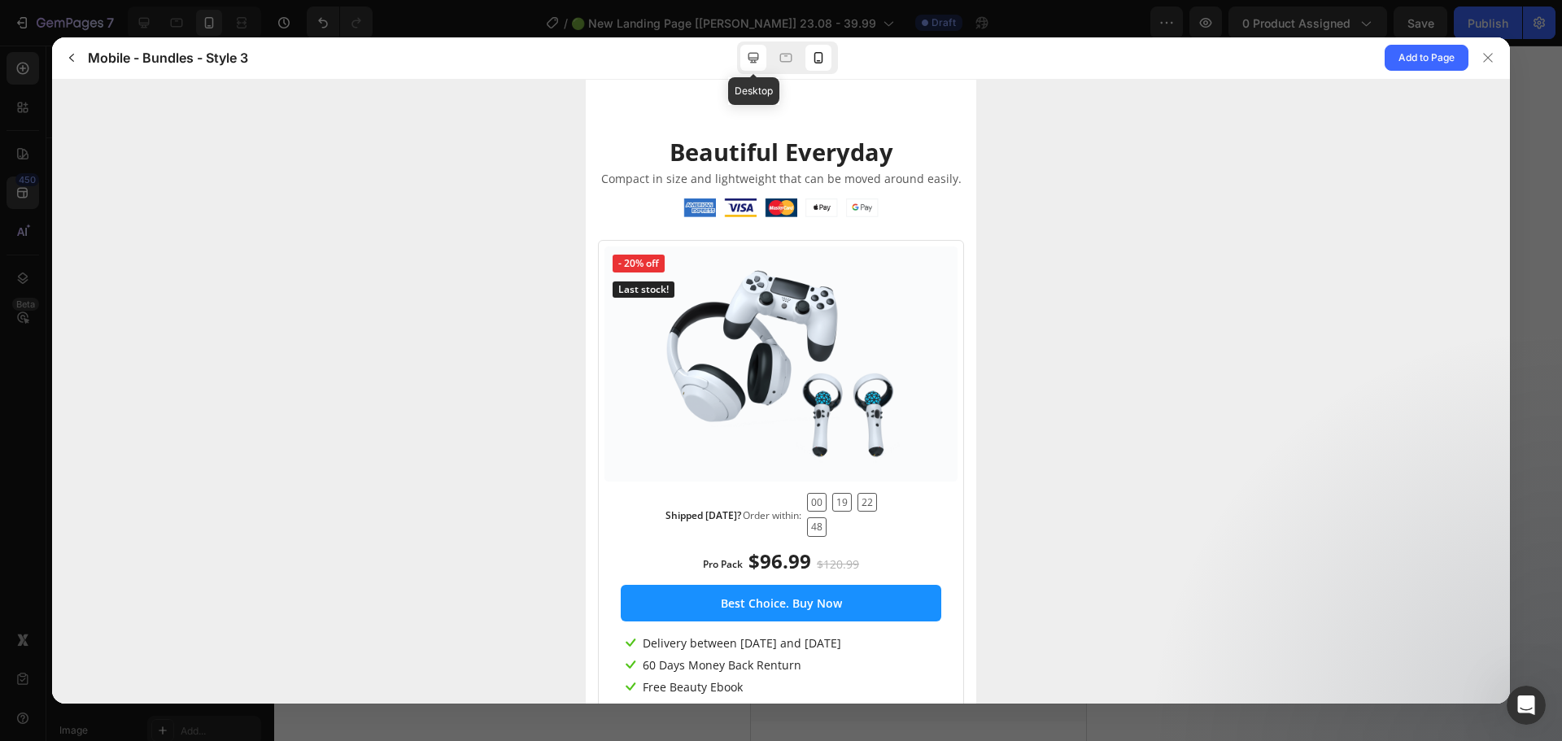
click at [753, 63] on icon at bounding box center [753, 58] width 16 height 16
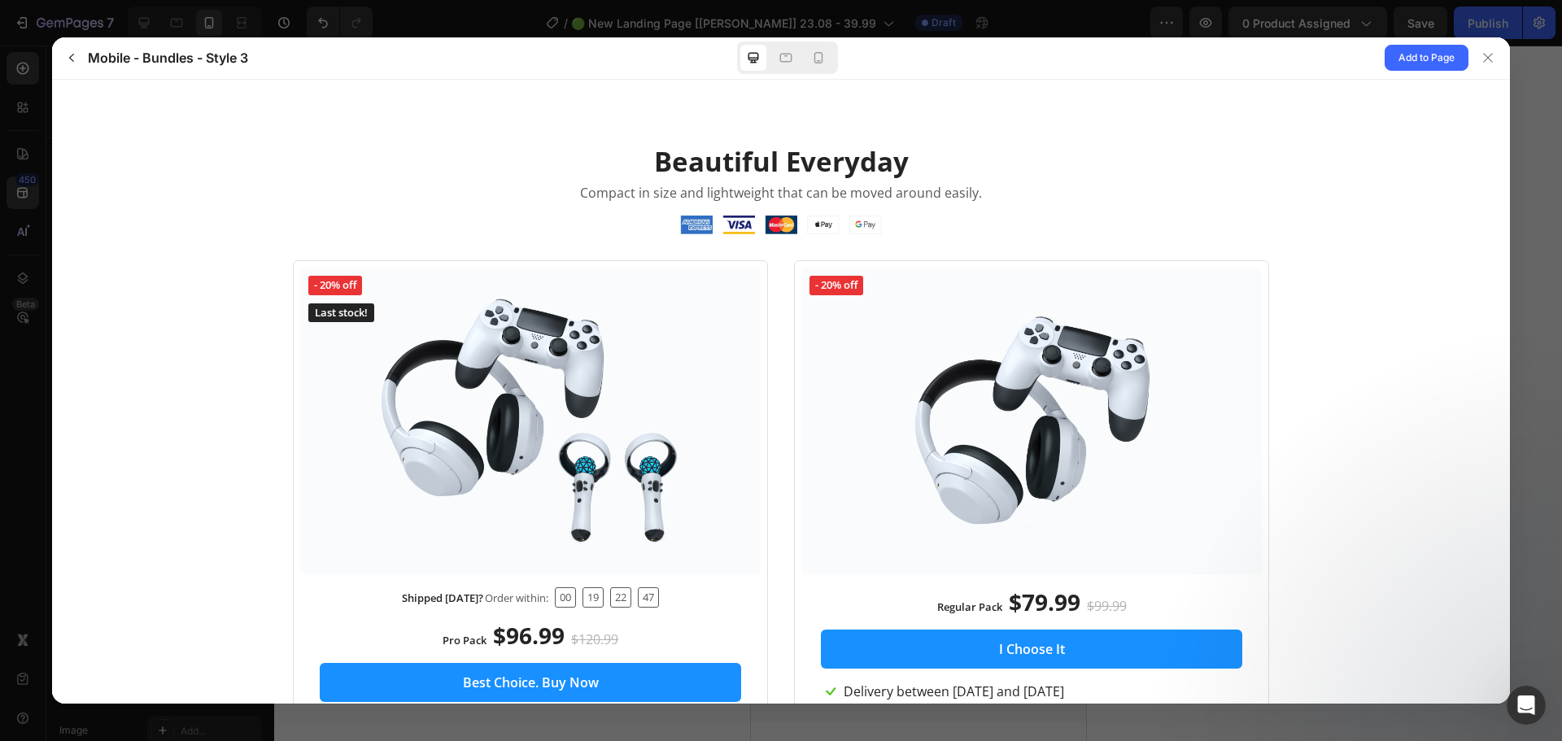
click at [841, 50] on div "Mobile - Bundles - Style 3 Add to Page" at bounding box center [781, 58] width 1458 height 42
click at [834, 50] on div at bounding box center [787, 57] width 101 height 33
click at [827, 50] on div at bounding box center [819, 58] width 26 height 26
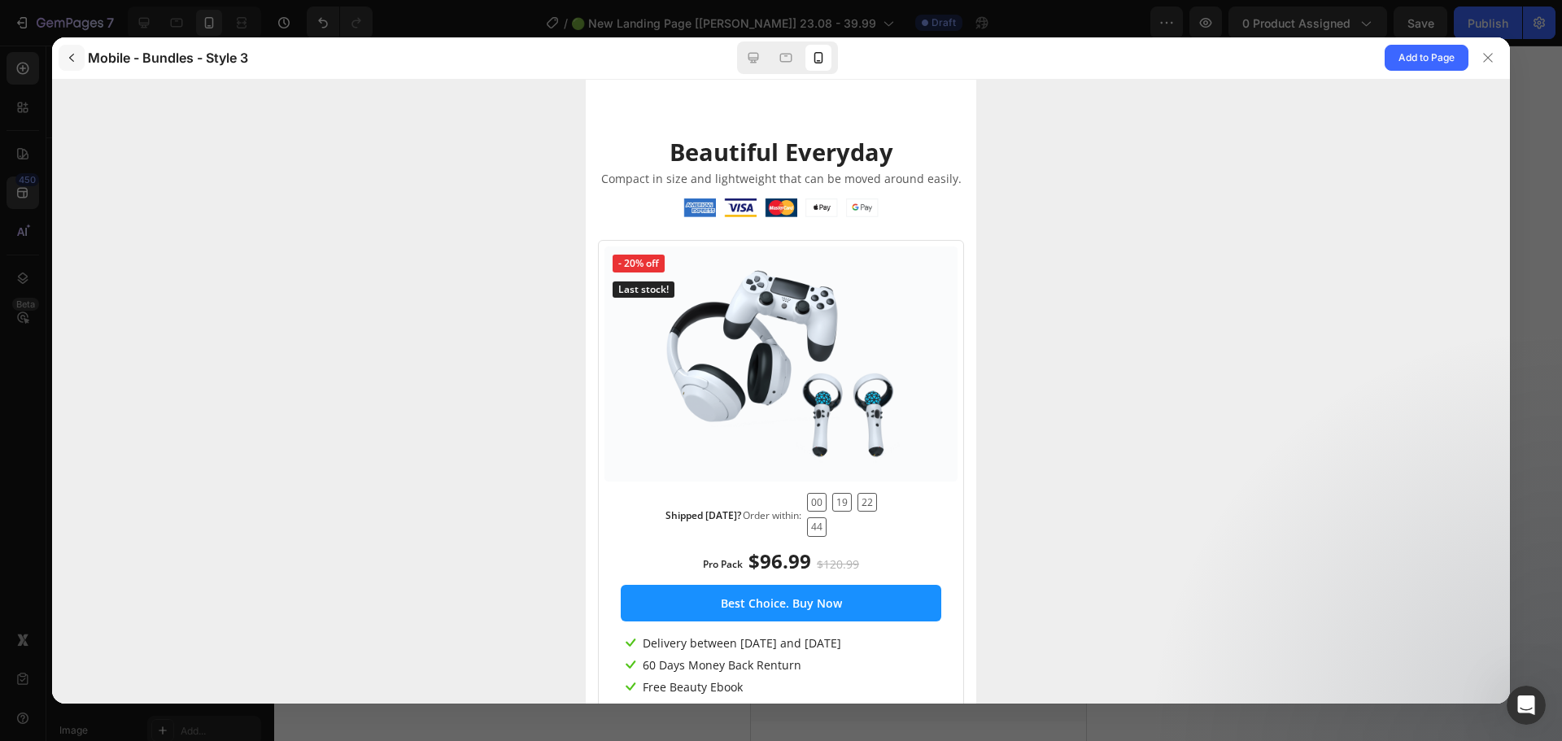
click at [74, 59] on icon "button" at bounding box center [71, 57] width 13 height 13
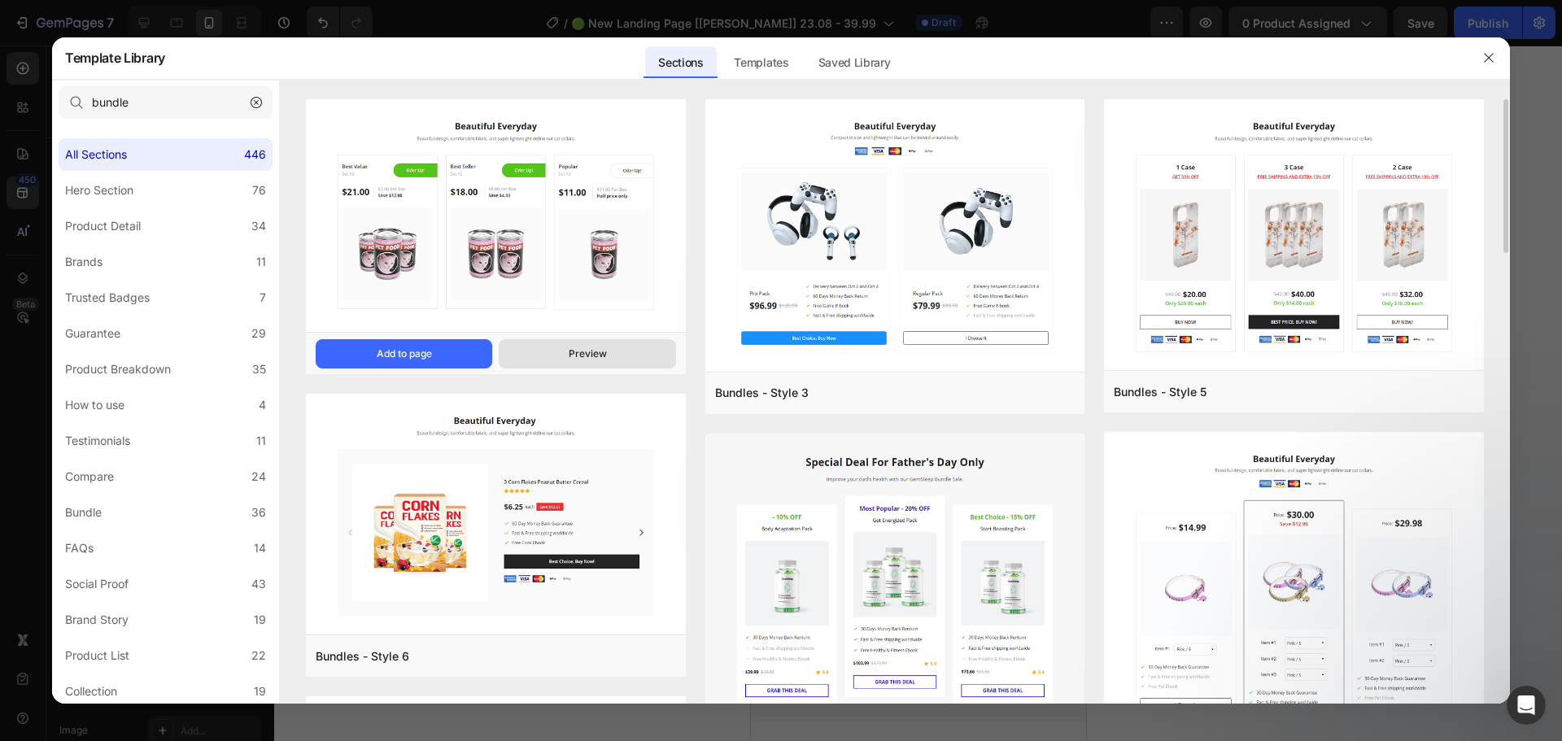
click at [588, 351] on div "Preview" at bounding box center [588, 354] width 38 height 15
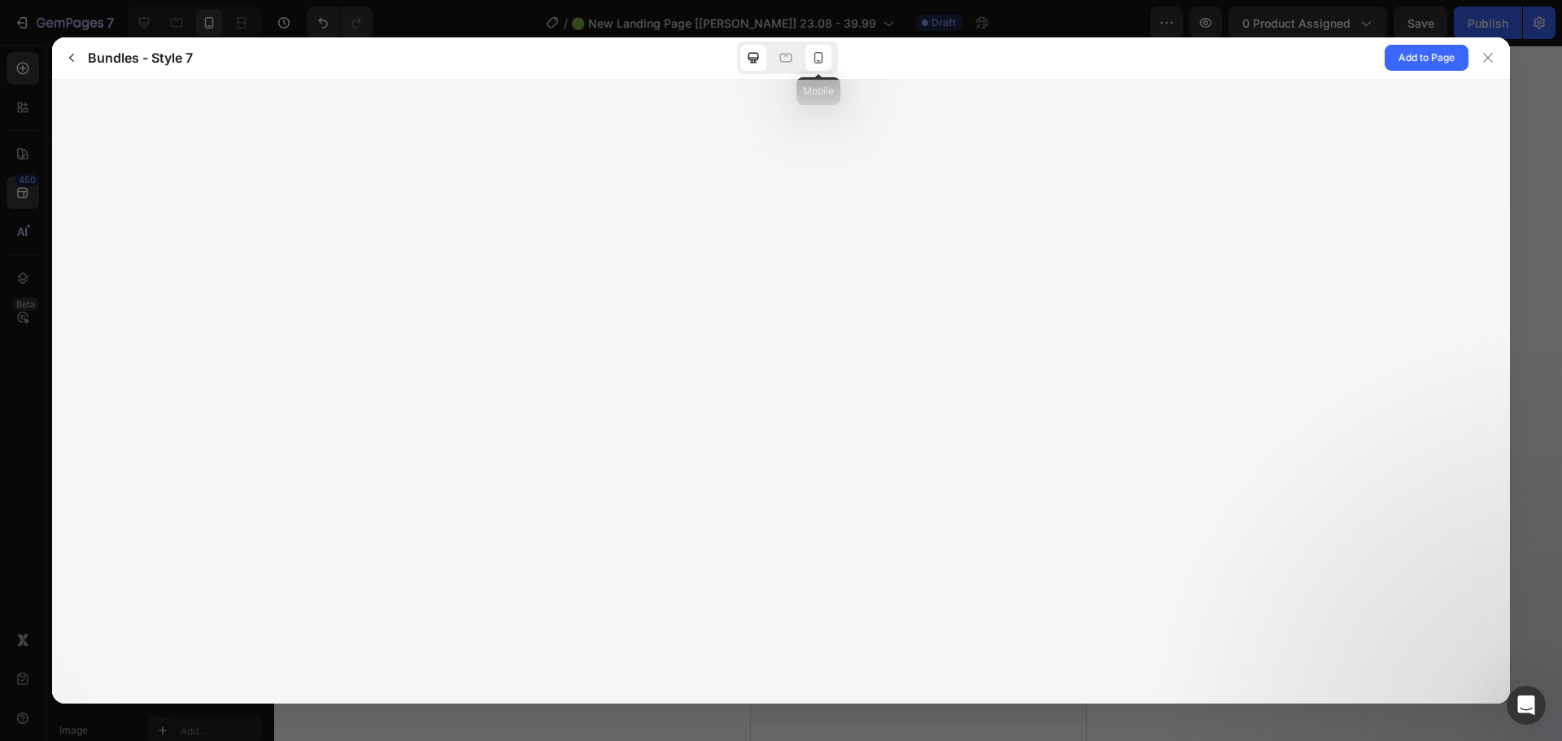
click at [814, 59] on icon at bounding box center [818, 58] width 16 height 16
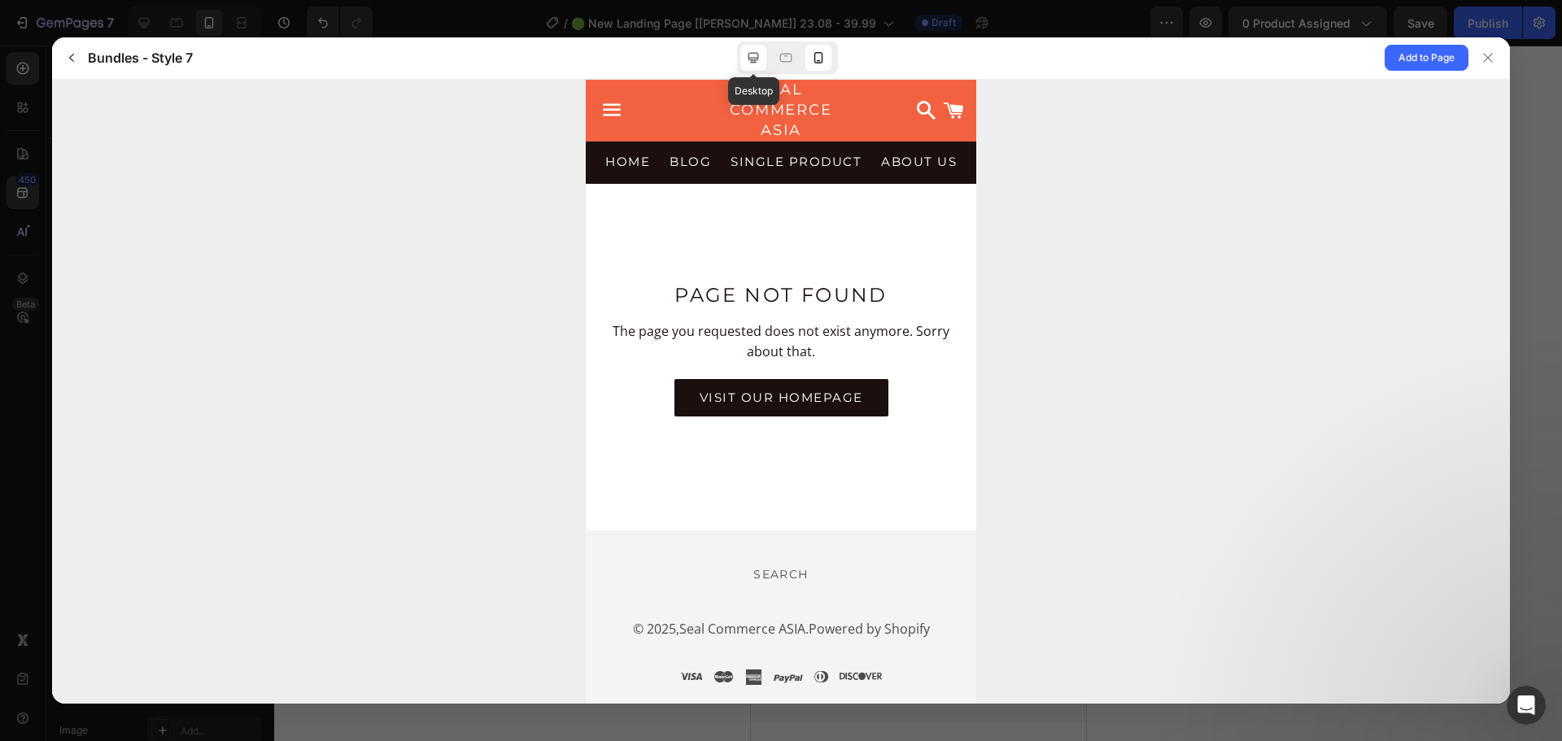
click at [758, 55] on icon at bounding box center [754, 58] width 11 height 11
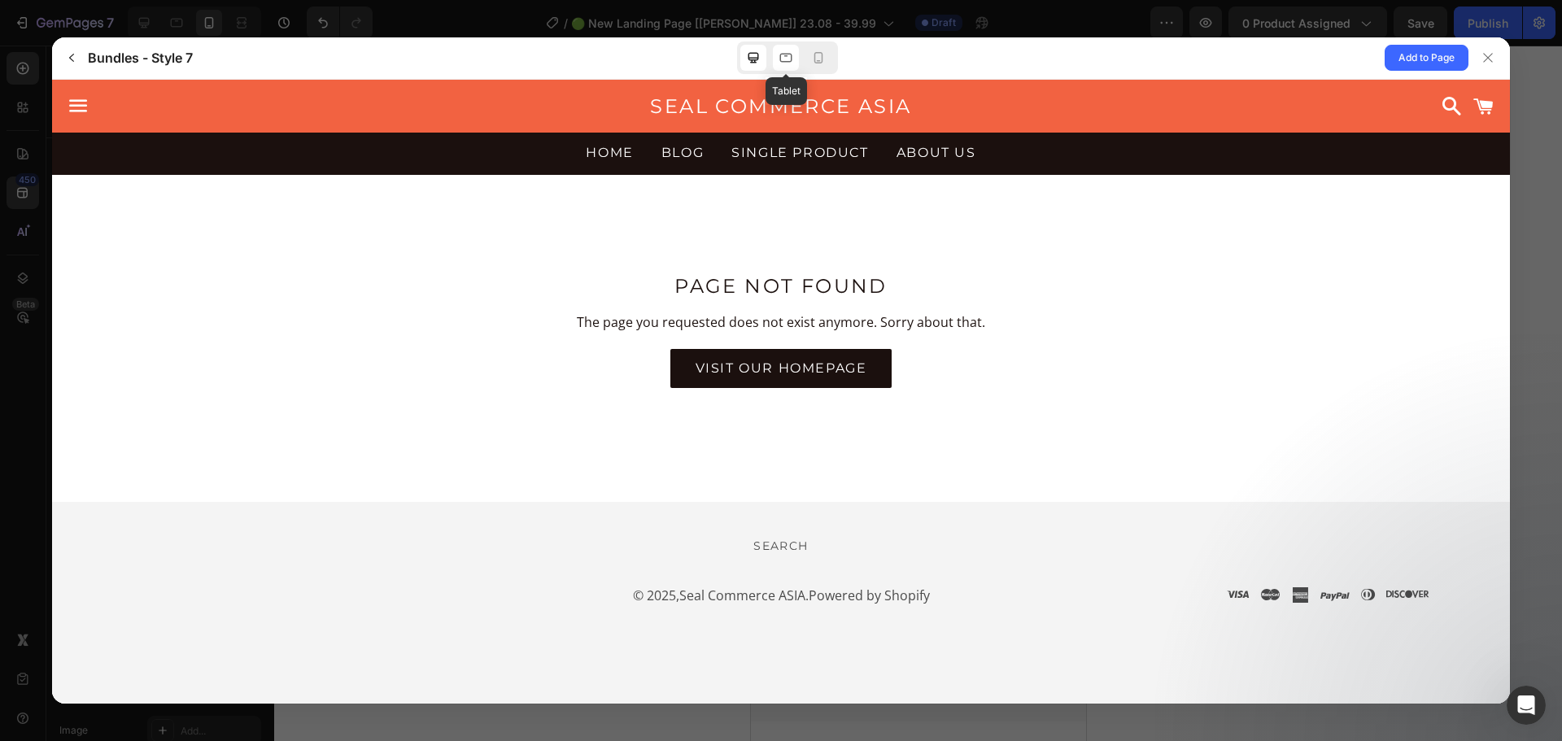
click at [784, 61] on icon at bounding box center [786, 58] width 16 height 16
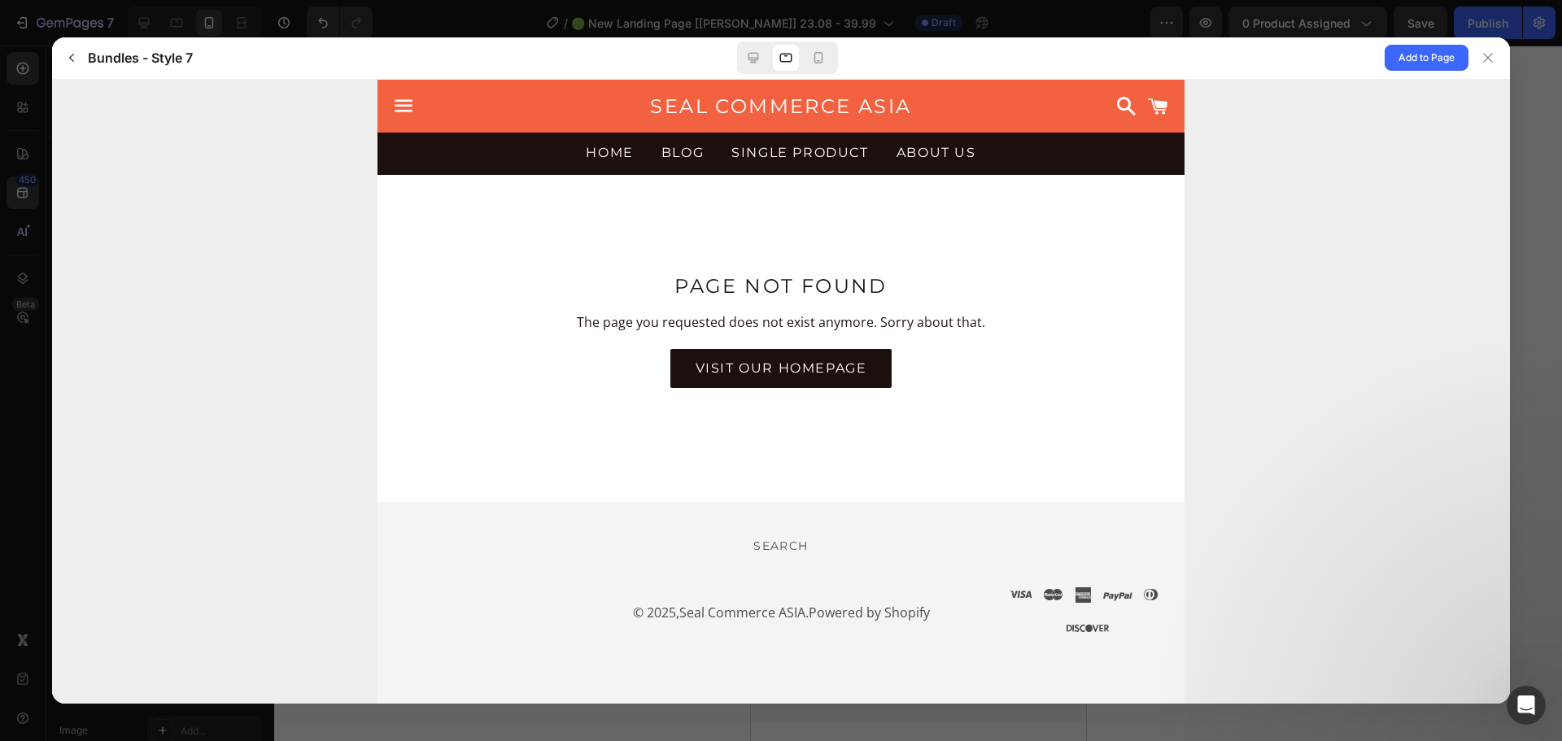
click at [843, 61] on div "Bundles - Style 7 Add to Page" at bounding box center [781, 58] width 1458 height 42
click at [825, 61] on icon at bounding box center [818, 58] width 16 height 16
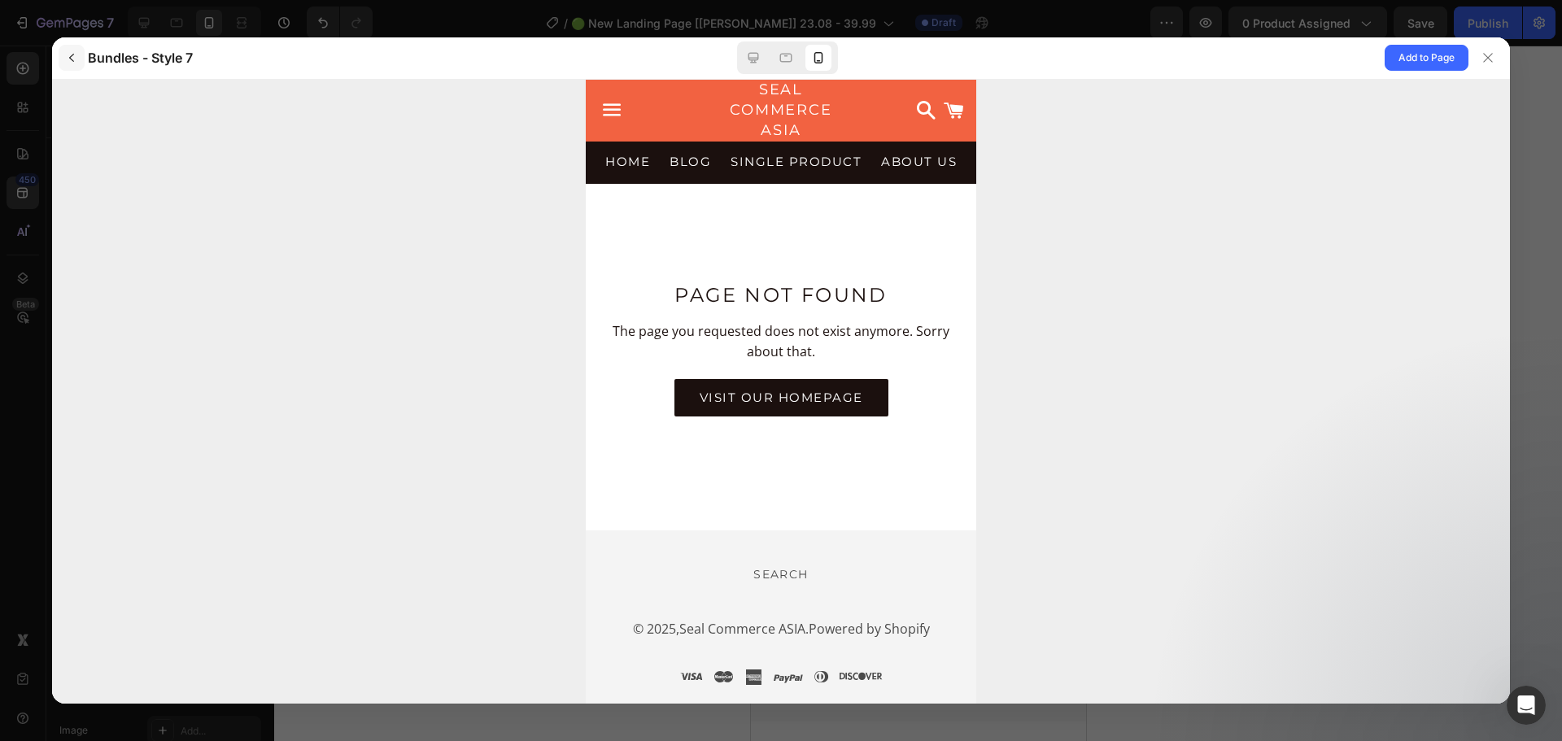
click at [84, 52] on button "button" at bounding box center [72, 58] width 26 height 26
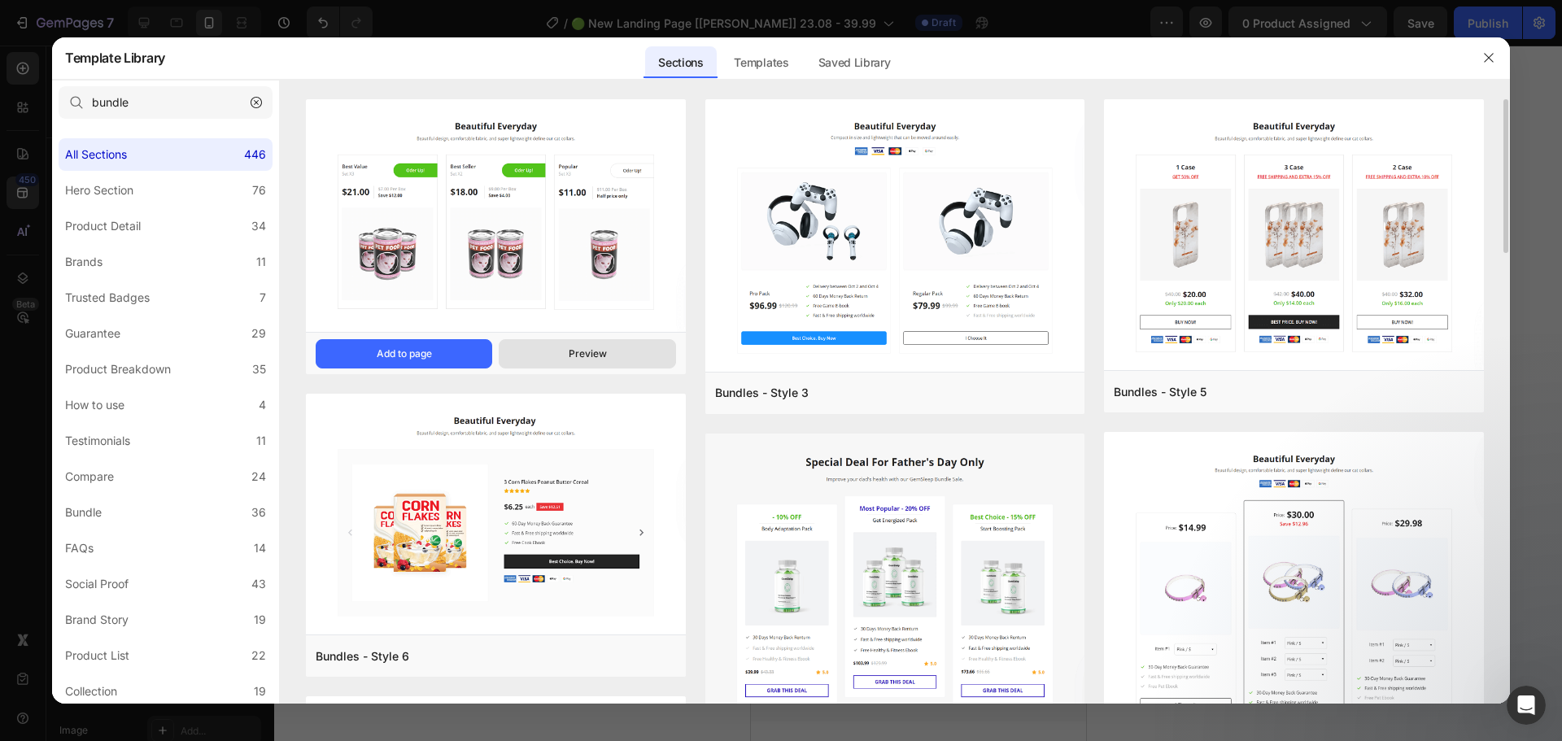
click at [534, 351] on button "Preview" at bounding box center [587, 353] width 177 height 29
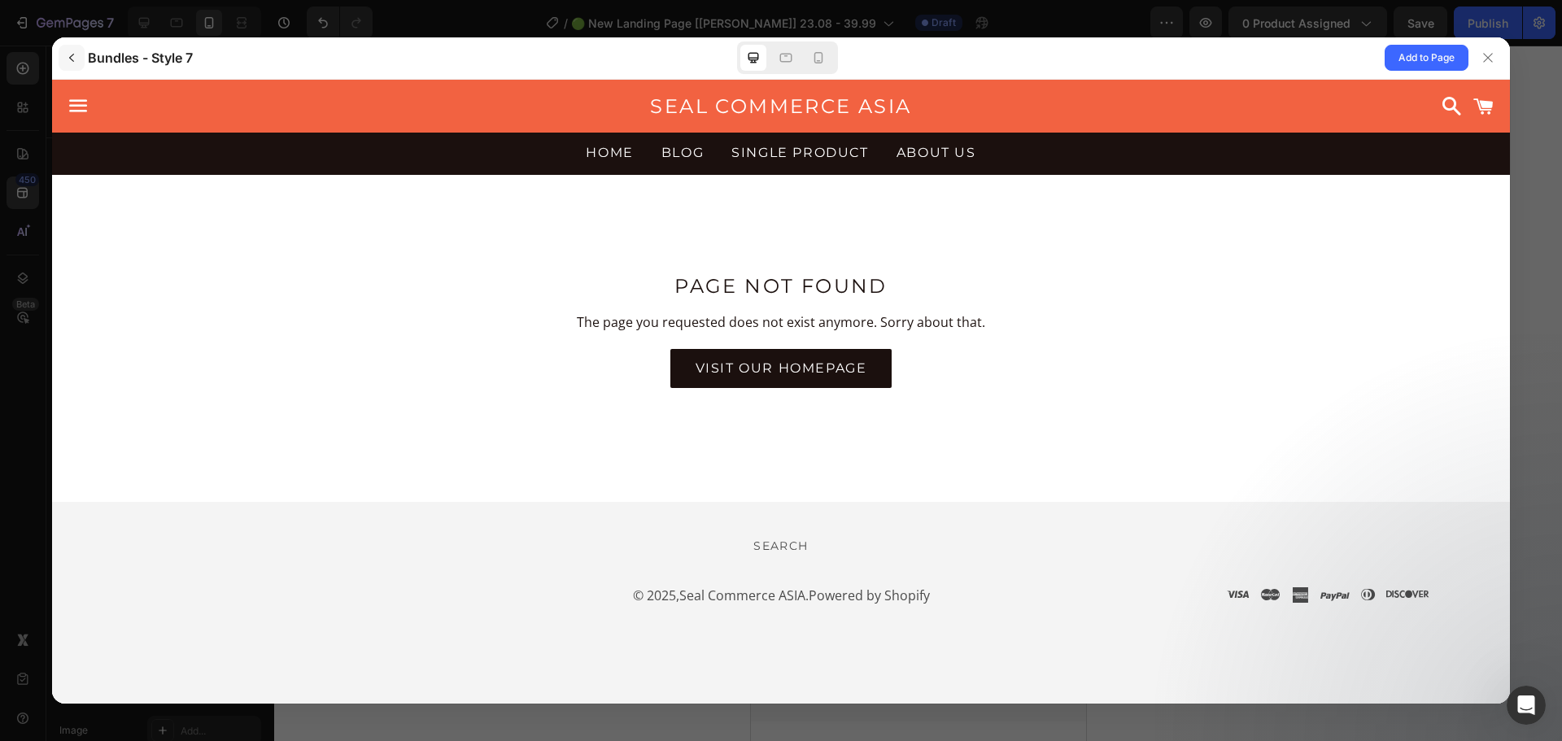
click at [71, 55] on icon "button" at bounding box center [71, 57] width 13 height 13
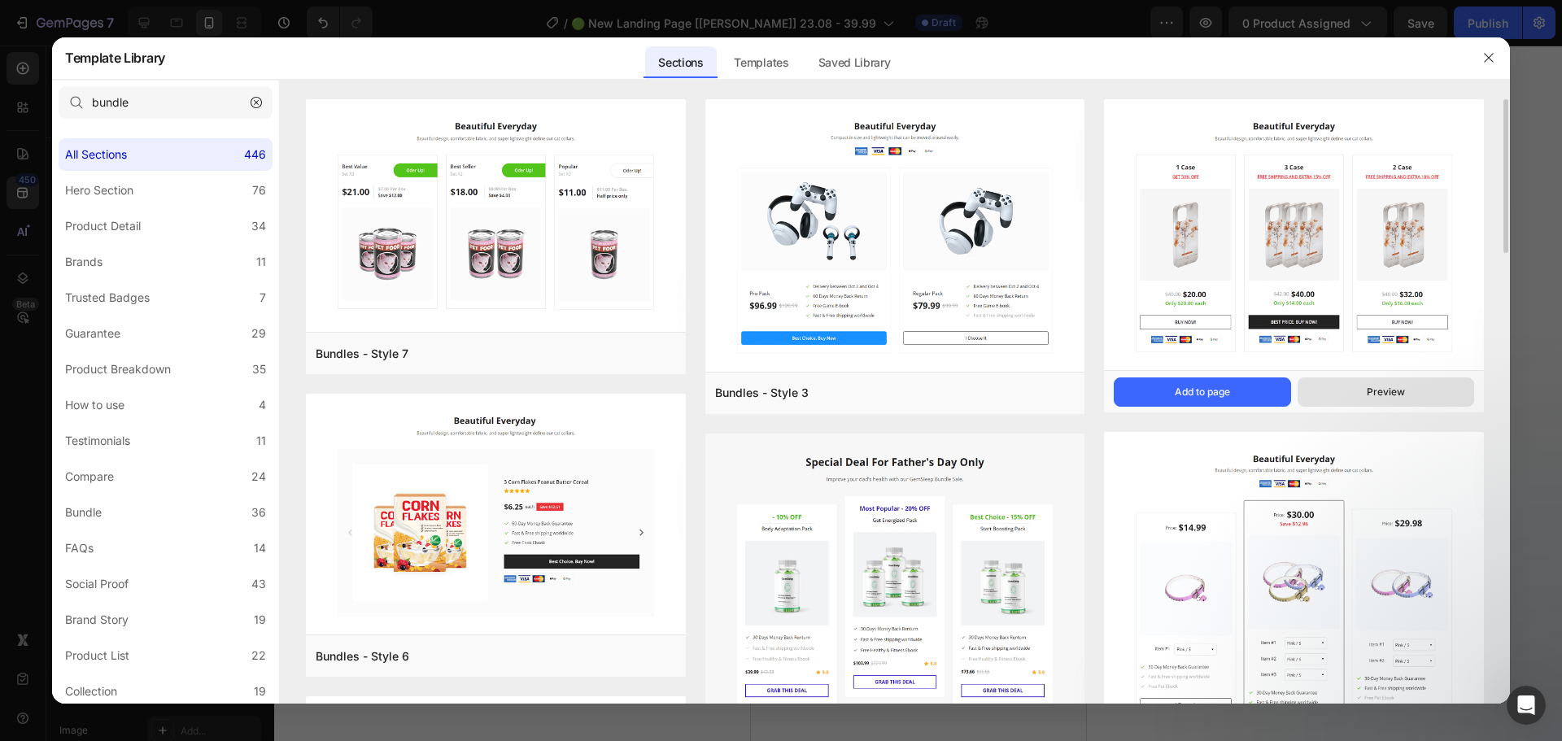
click at [1353, 387] on button "Preview" at bounding box center [1386, 392] width 177 height 29
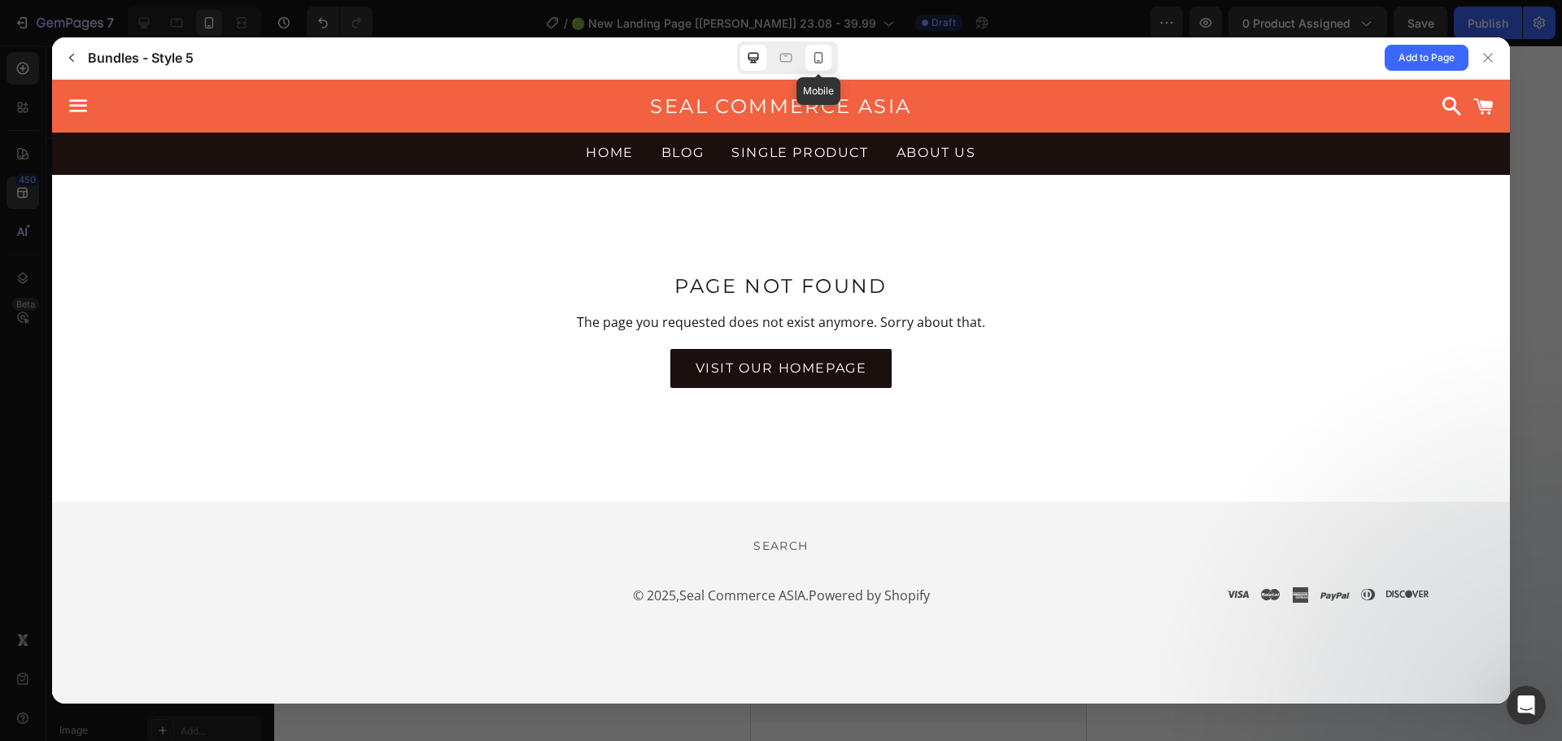
click at [823, 58] on icon at bounding box center [818, 57] width 9 height 11
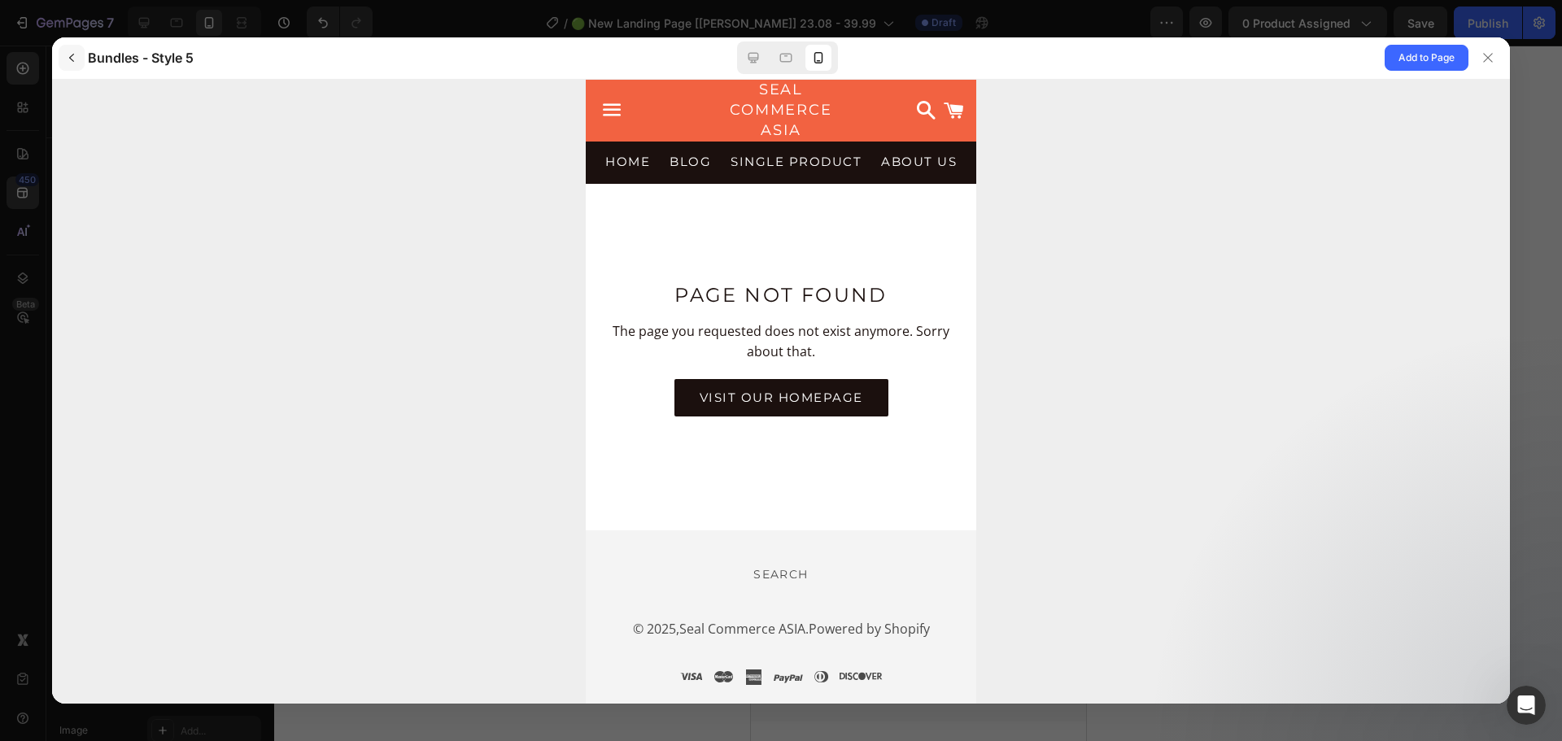
drag, startPoint x: 94, startPoint y: 61, endPoint x: 59, endPoint y: 57, distance: 35.2
click at [91, 61] on h3 "Bundles - Style 5" at bounding box center [141, 58] width 106 height 20
click at [59, 57] on button "button" at bounding box center [72, 58] width 26 height 26
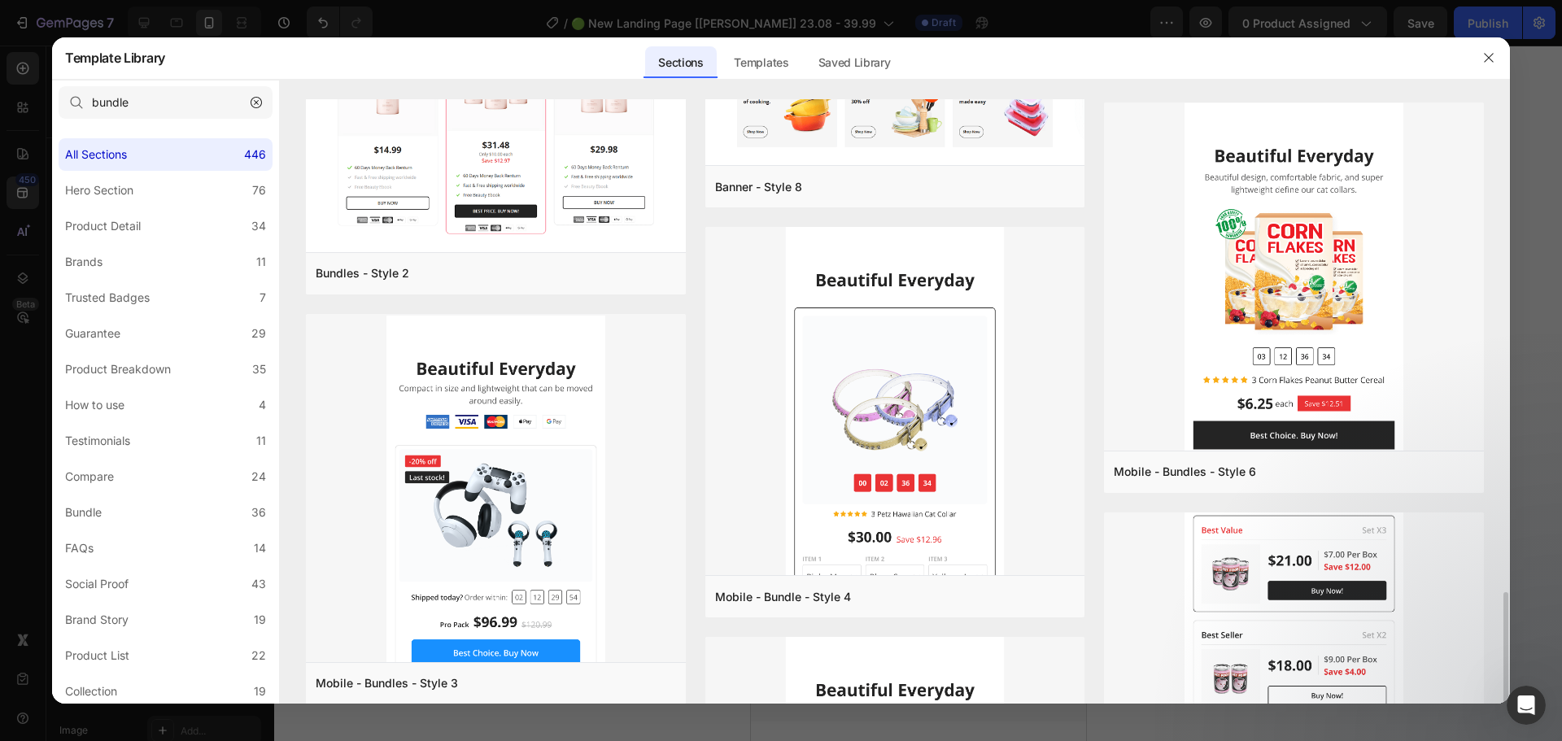
scroll to position [1058, 0]
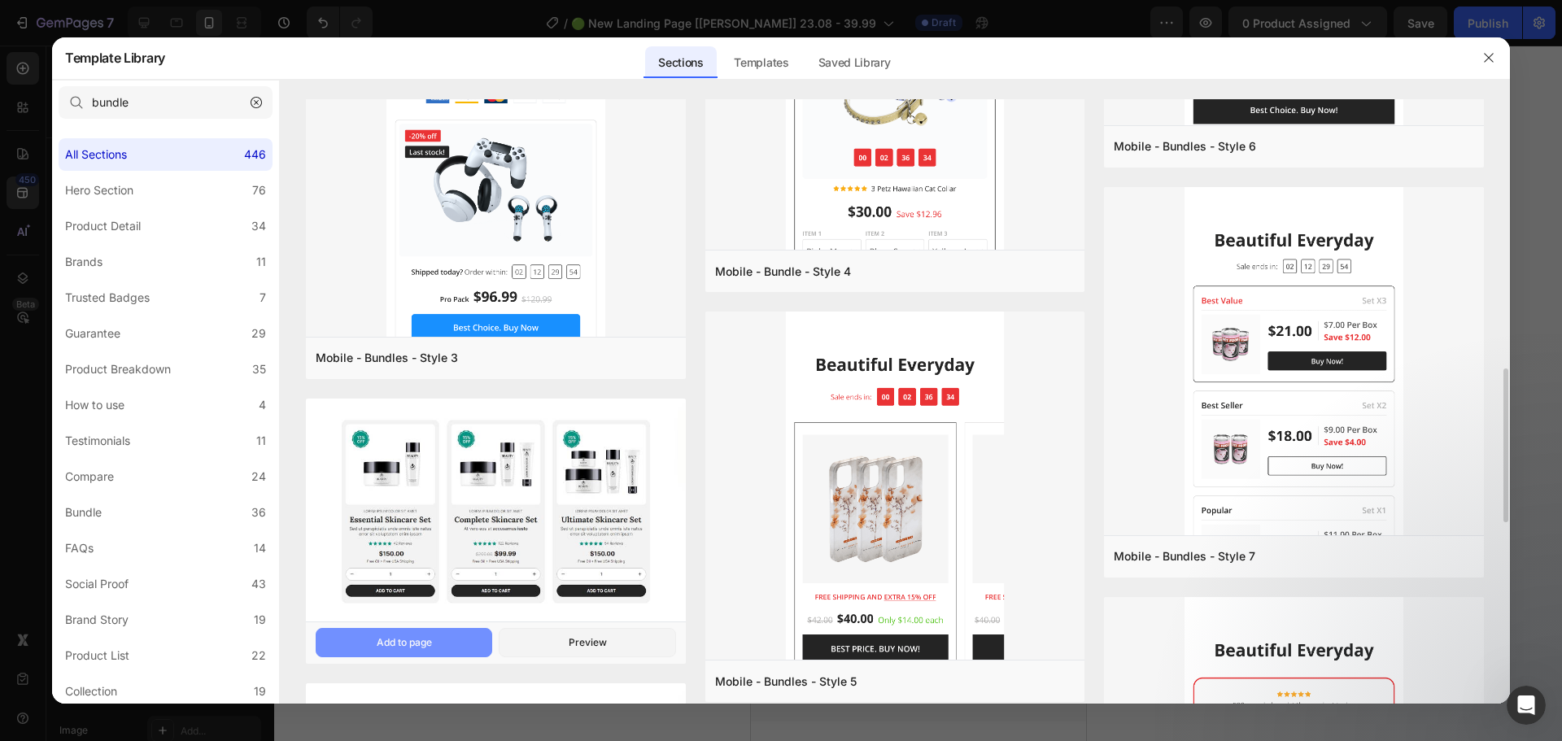
click at [0, 0] on button "Add to page" at bounding box center [0, 0] width 0 height 0
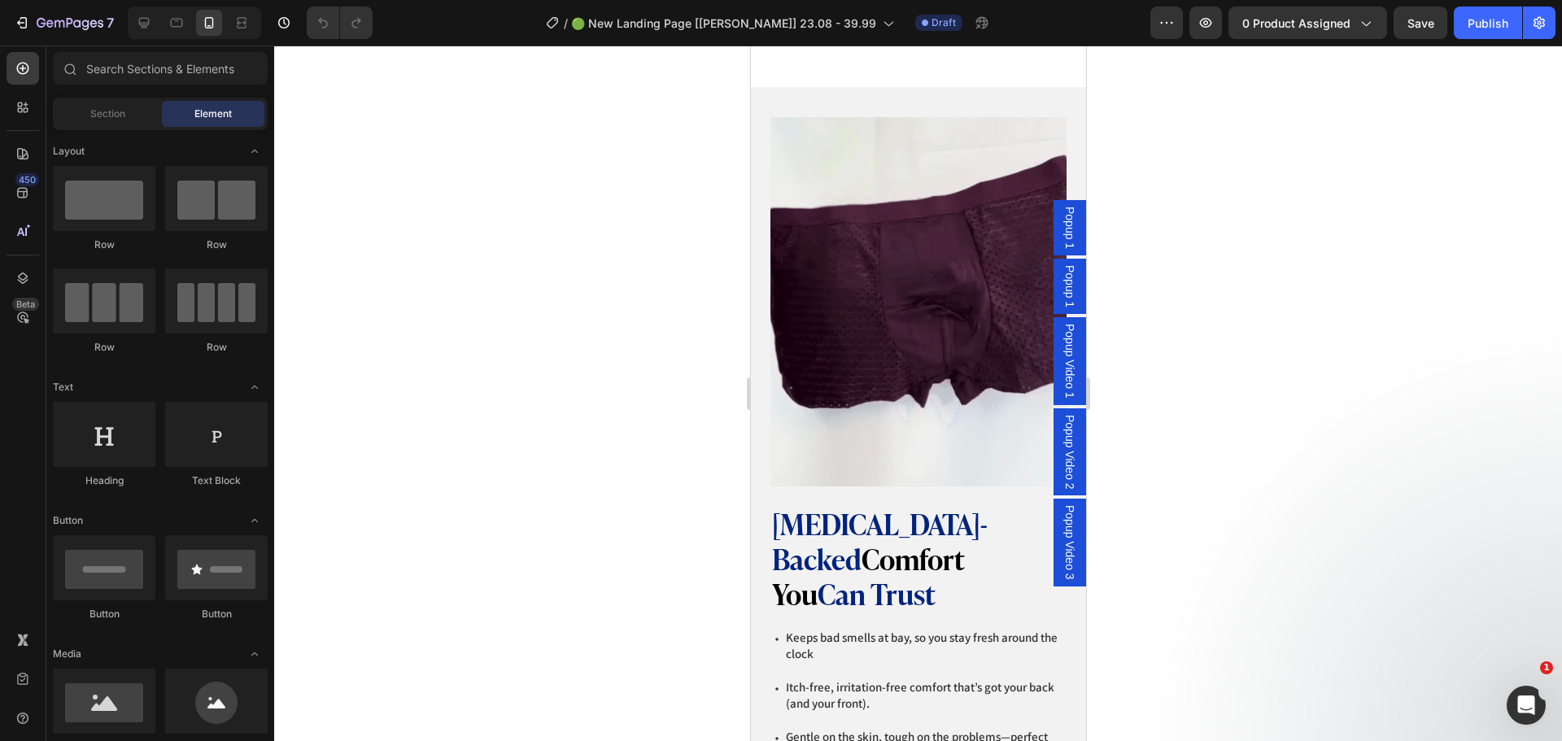
scroll to position [5614, 0]
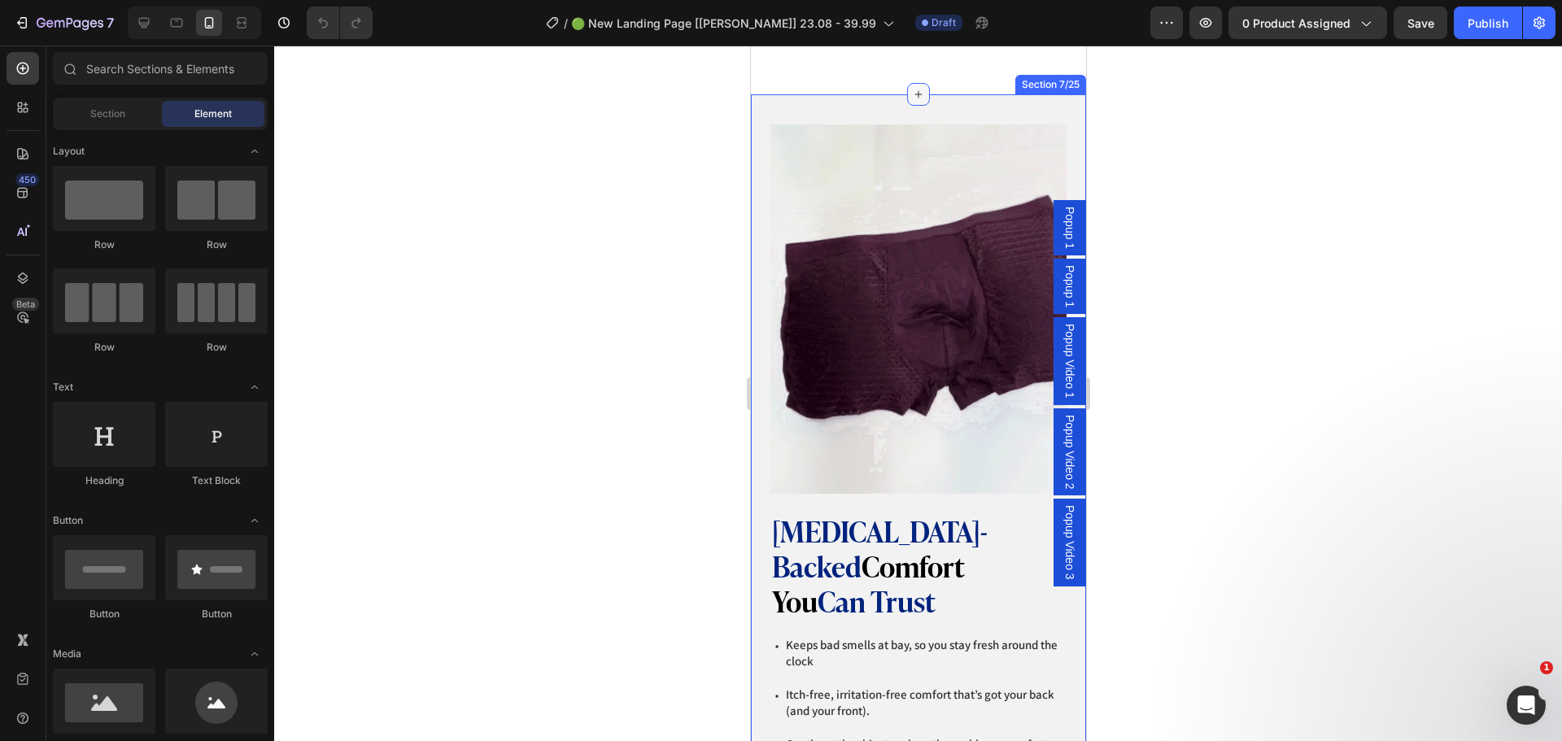
click at [911, 101] on icon at bounding box center [917, 94] width 13 height 13
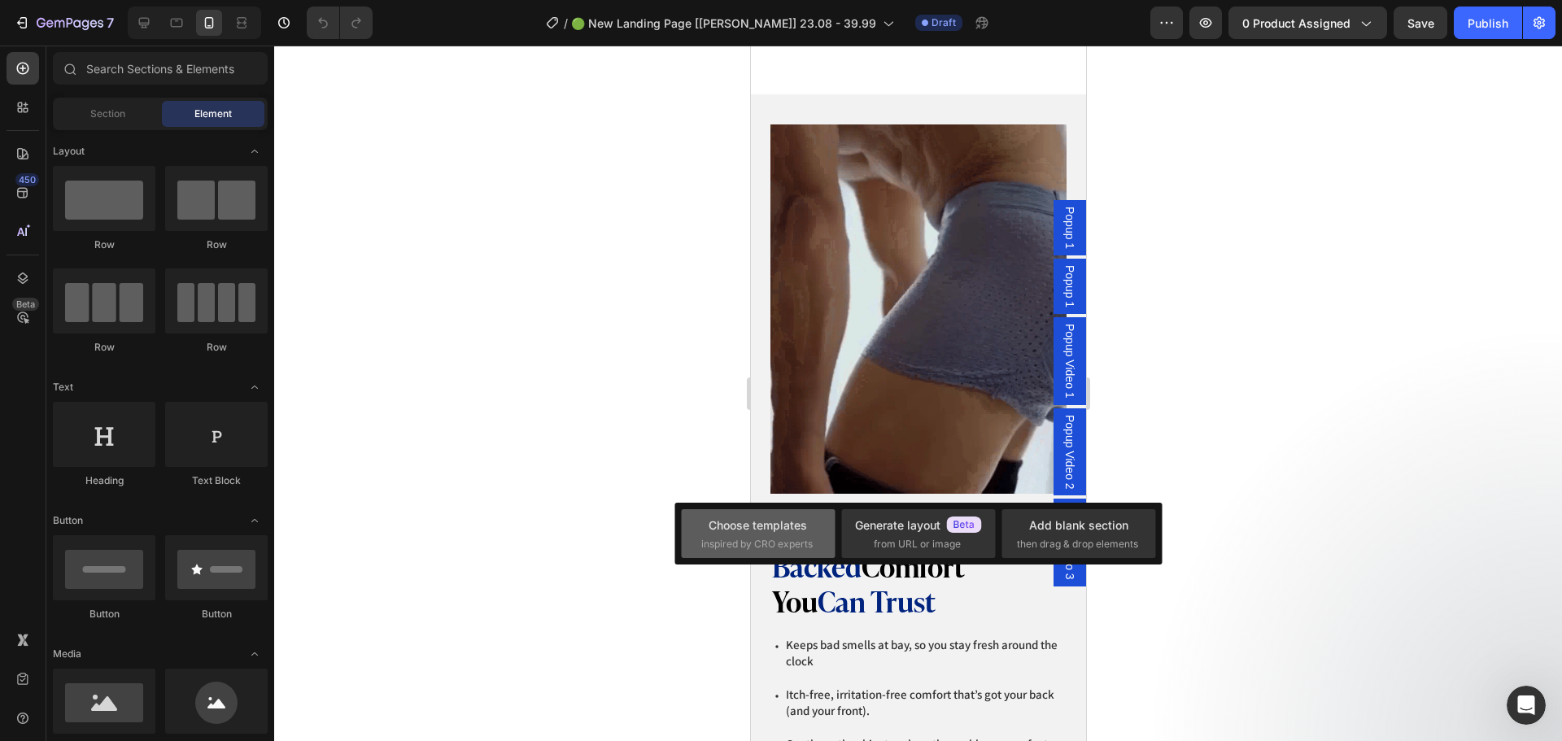
click at [772, 541] on span "inspired by CRO experts" at bounding box center [756, 544] width 111 height 15
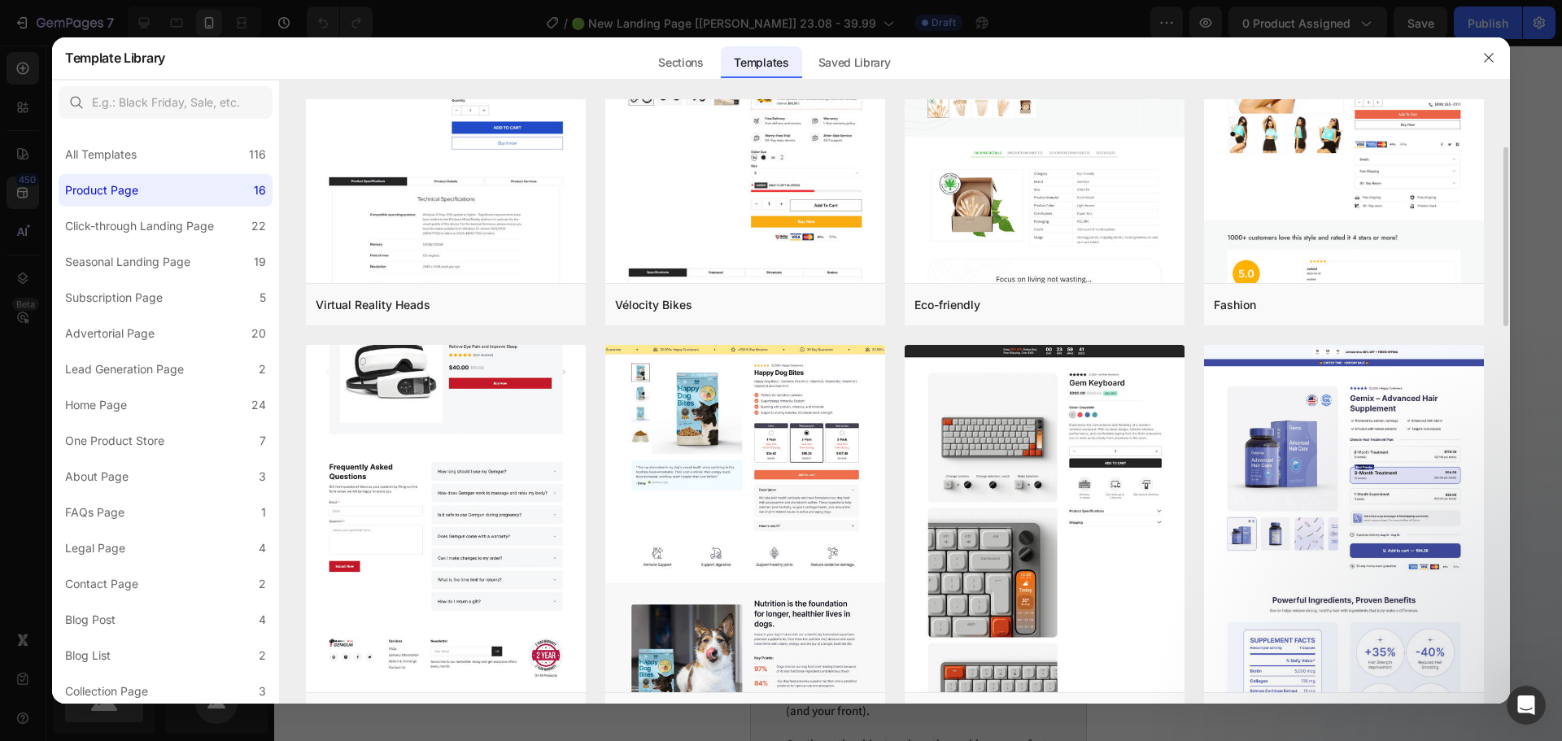
scroll to position [407, 0]
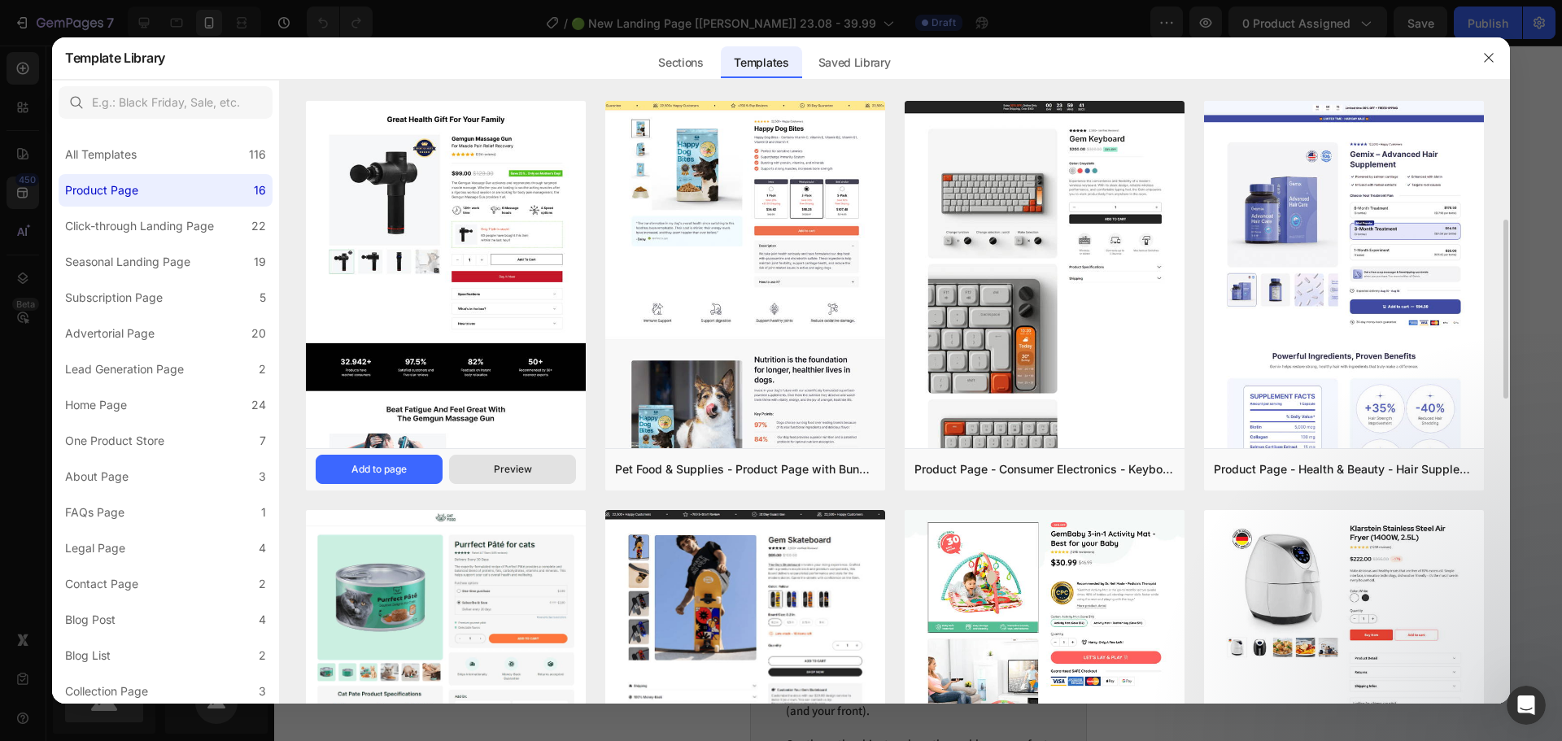
click at [523, 467] on div "Preview" at bounding box center [513, 469] width 38 height 15
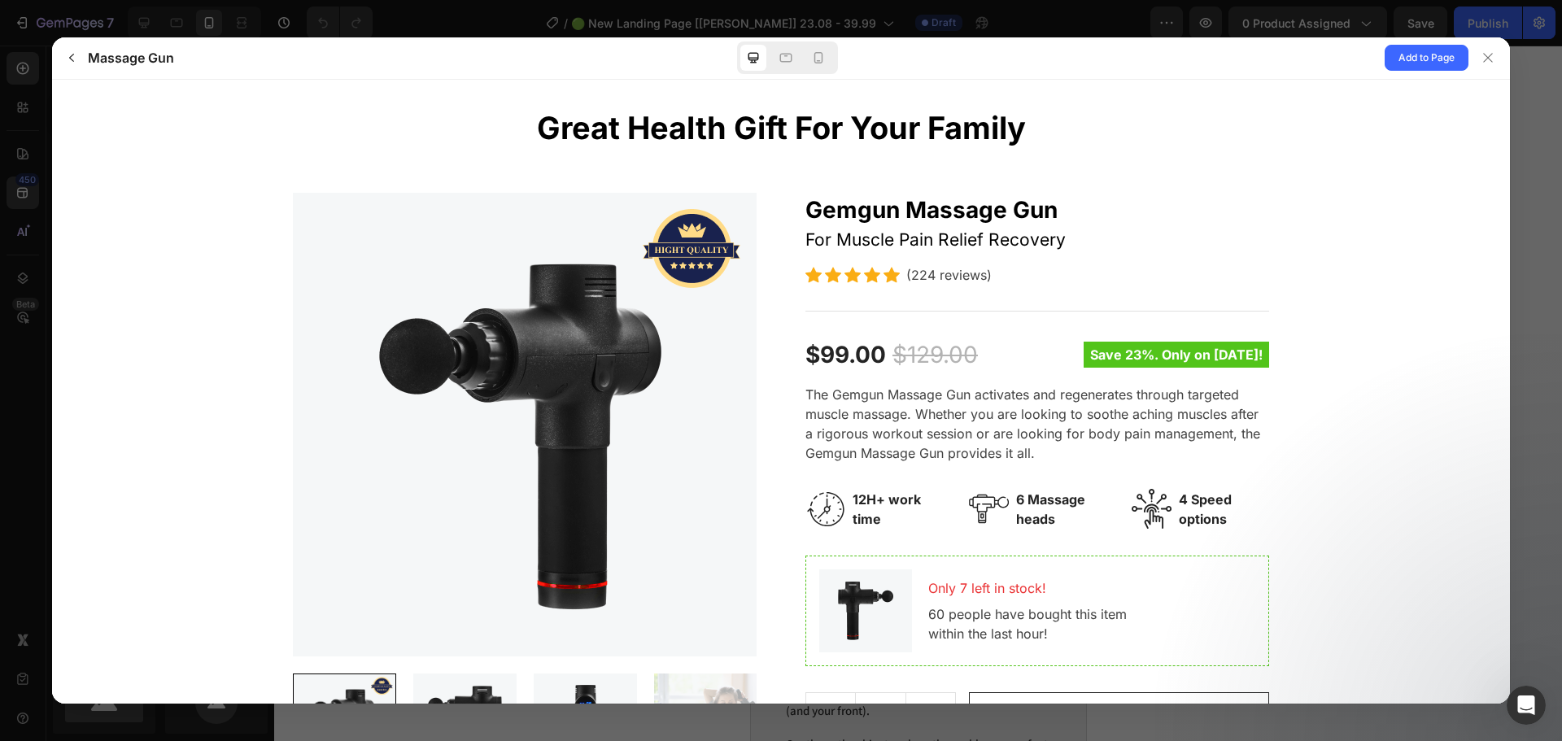
scroll to position [0, 0]
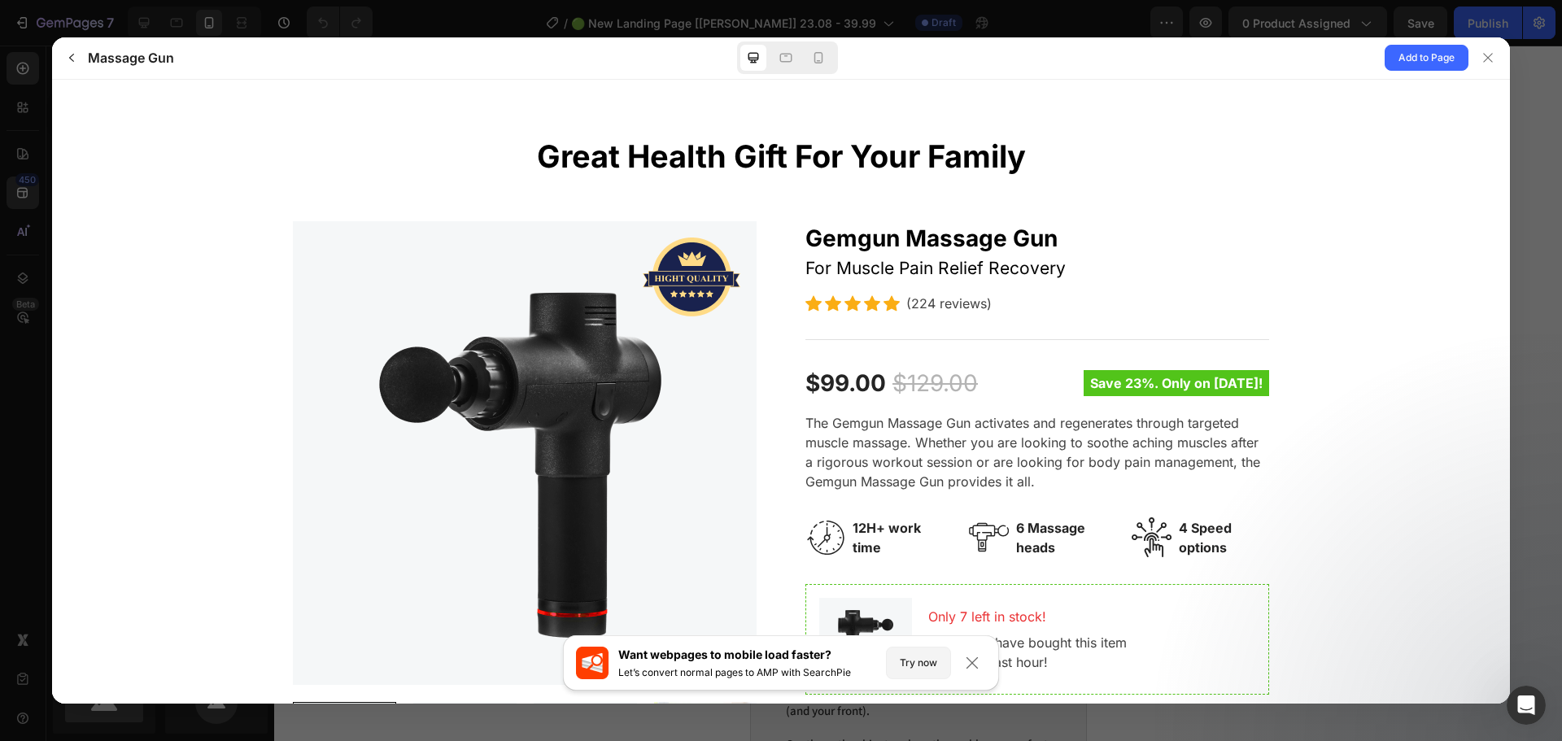
click at [97, 63] on h3 "Massage Gun" at bounding box center [131, 58] width 86 height 20
click at [83, 59] on button "button" at bounding box center [72, 58] width 26 height 26
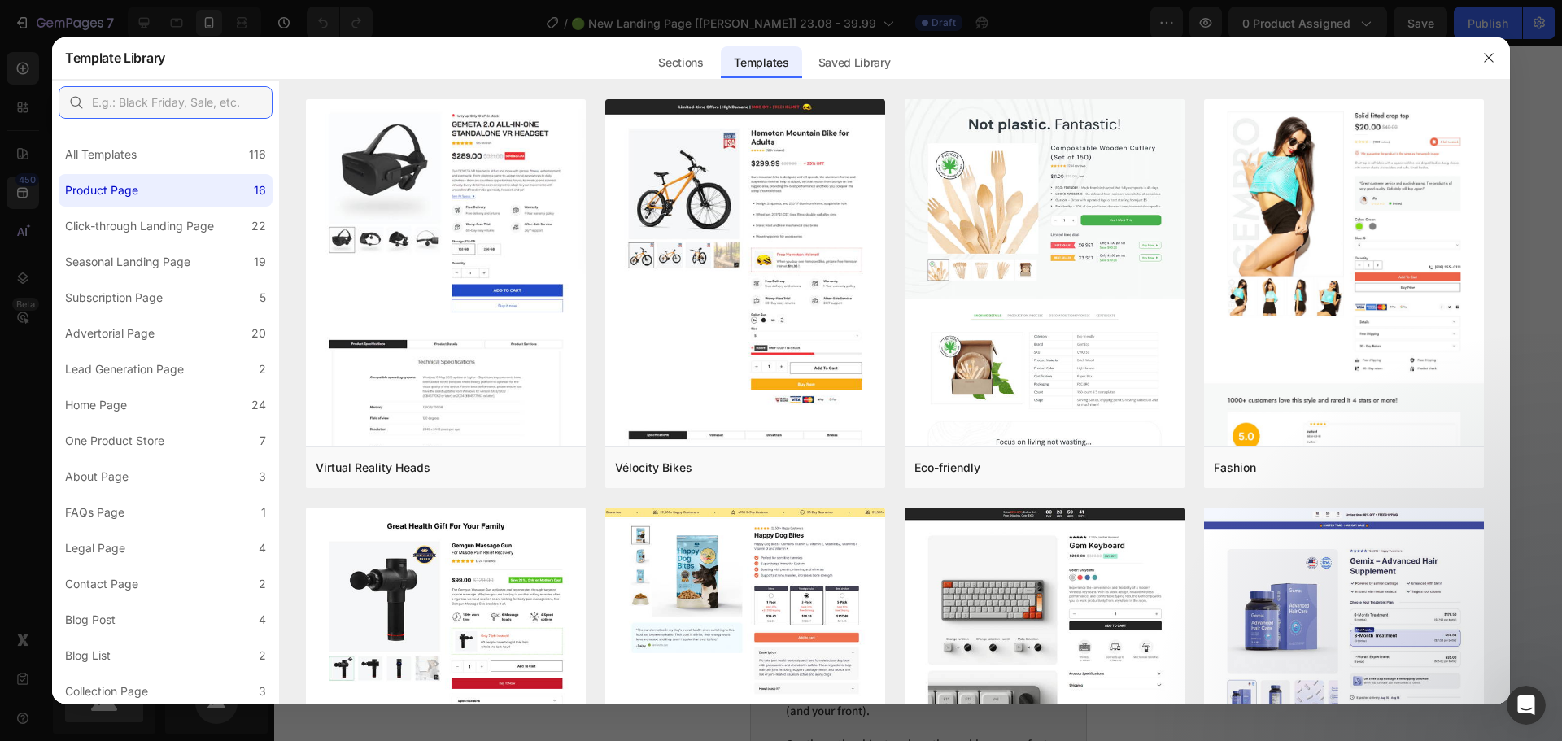
click at [136, 103] on input "text" at bounding box center [166, 102] width 214 height 33
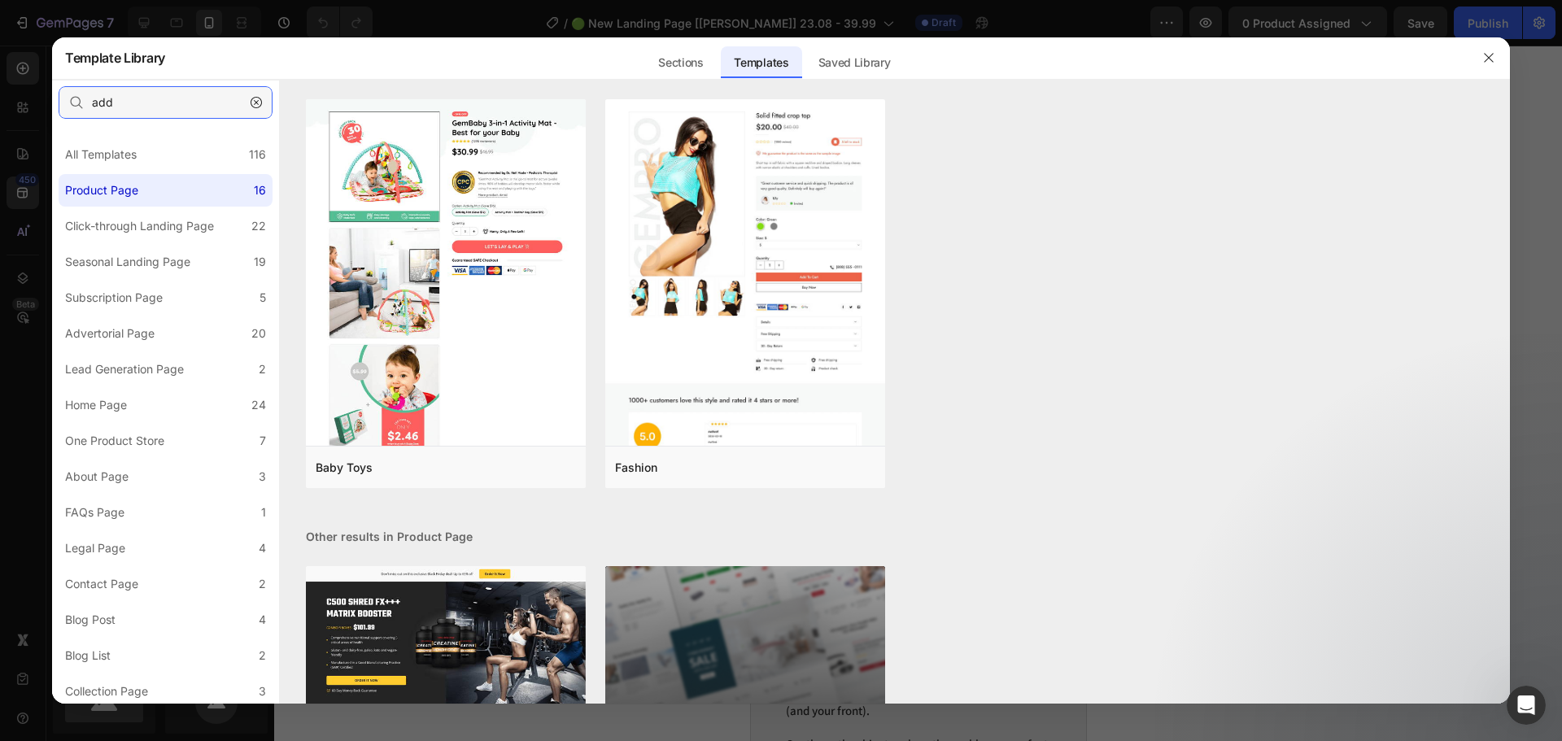
type input "add"
click at [255, 103] on icon "button" at bounding box center [256, 102] width 11 height 11
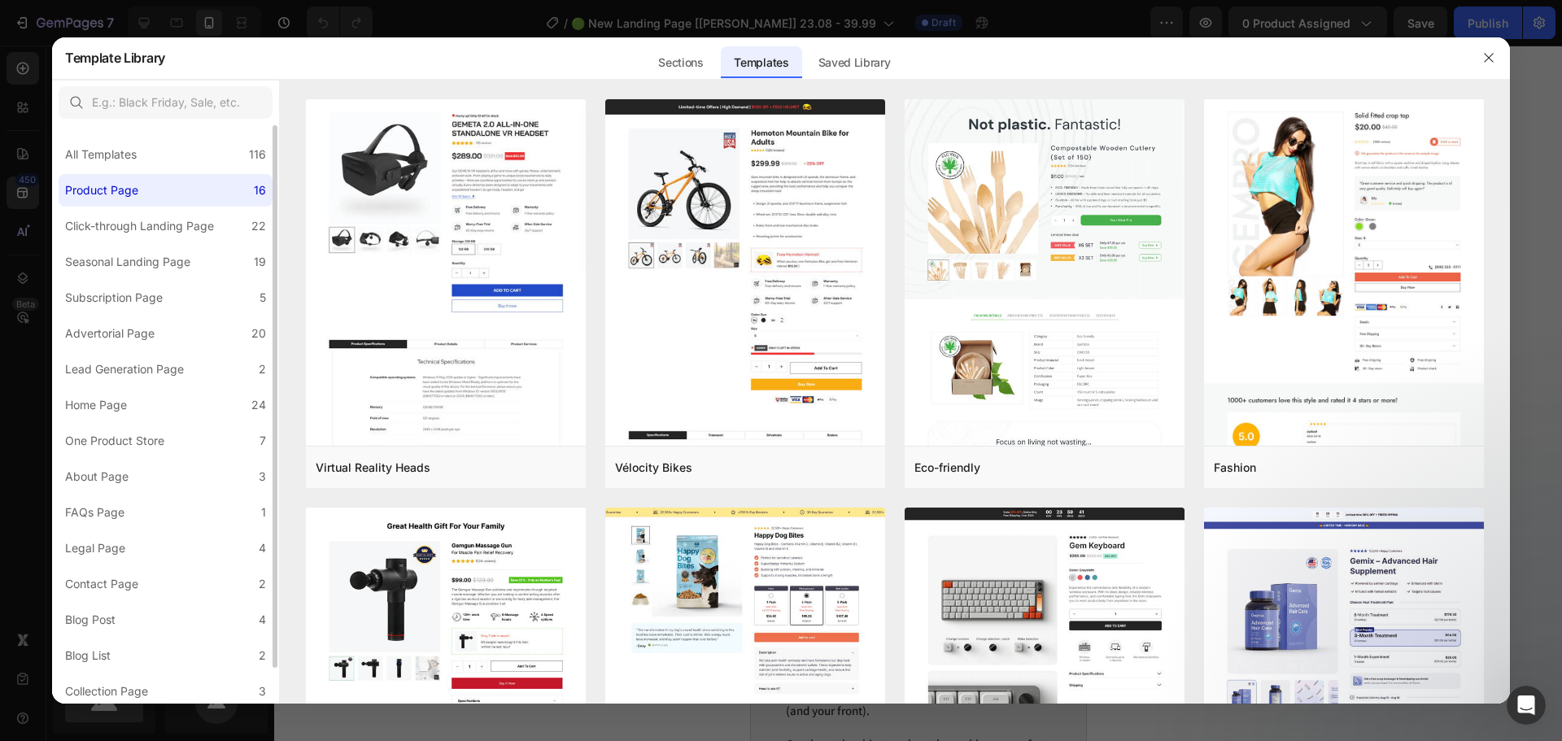
click at [146, 192] on label "Product Page 16" at bounding box center [166, 190] width 214 height 33
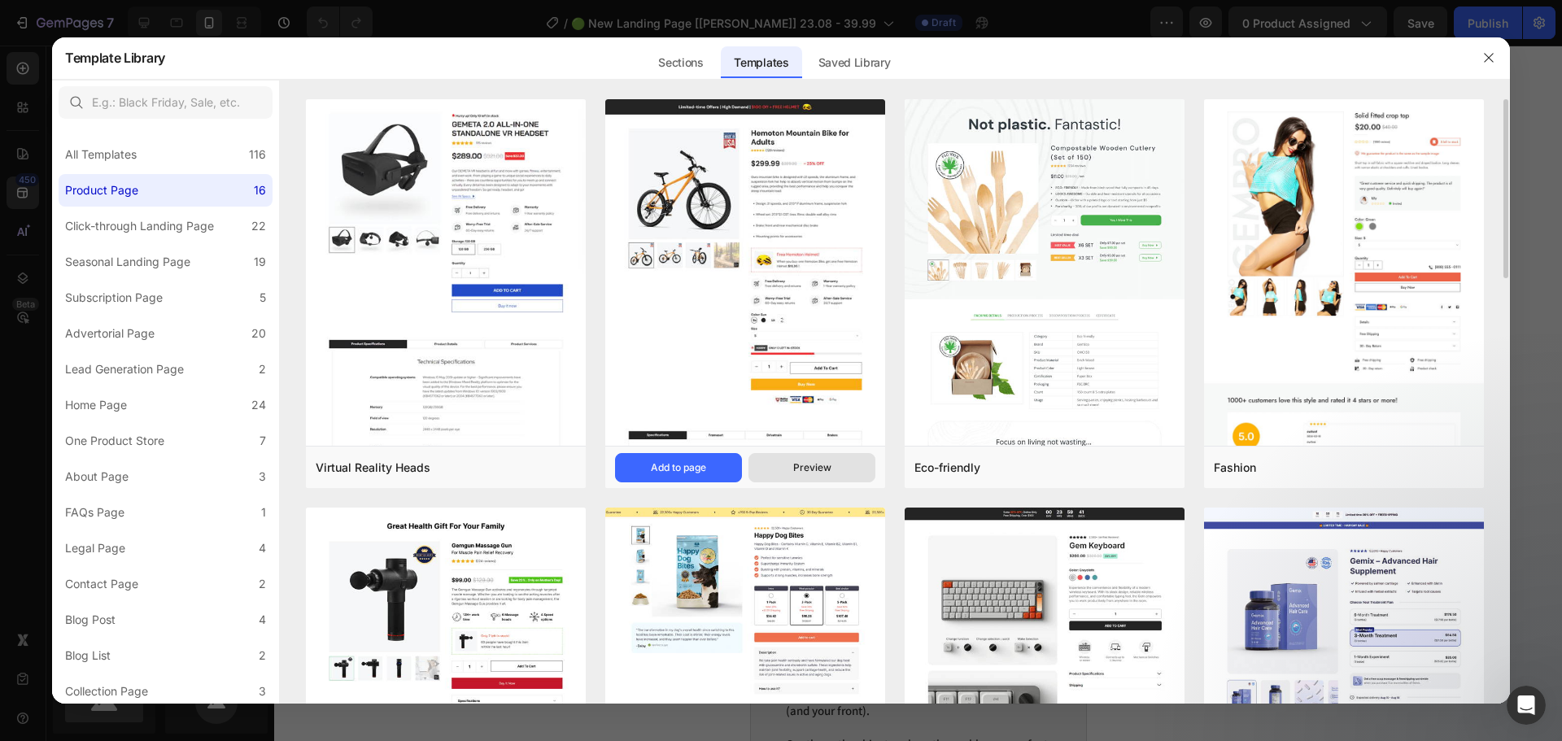
click at [822, 465] on div "Preview" at bounding box center [812, 468] width 38 height 15
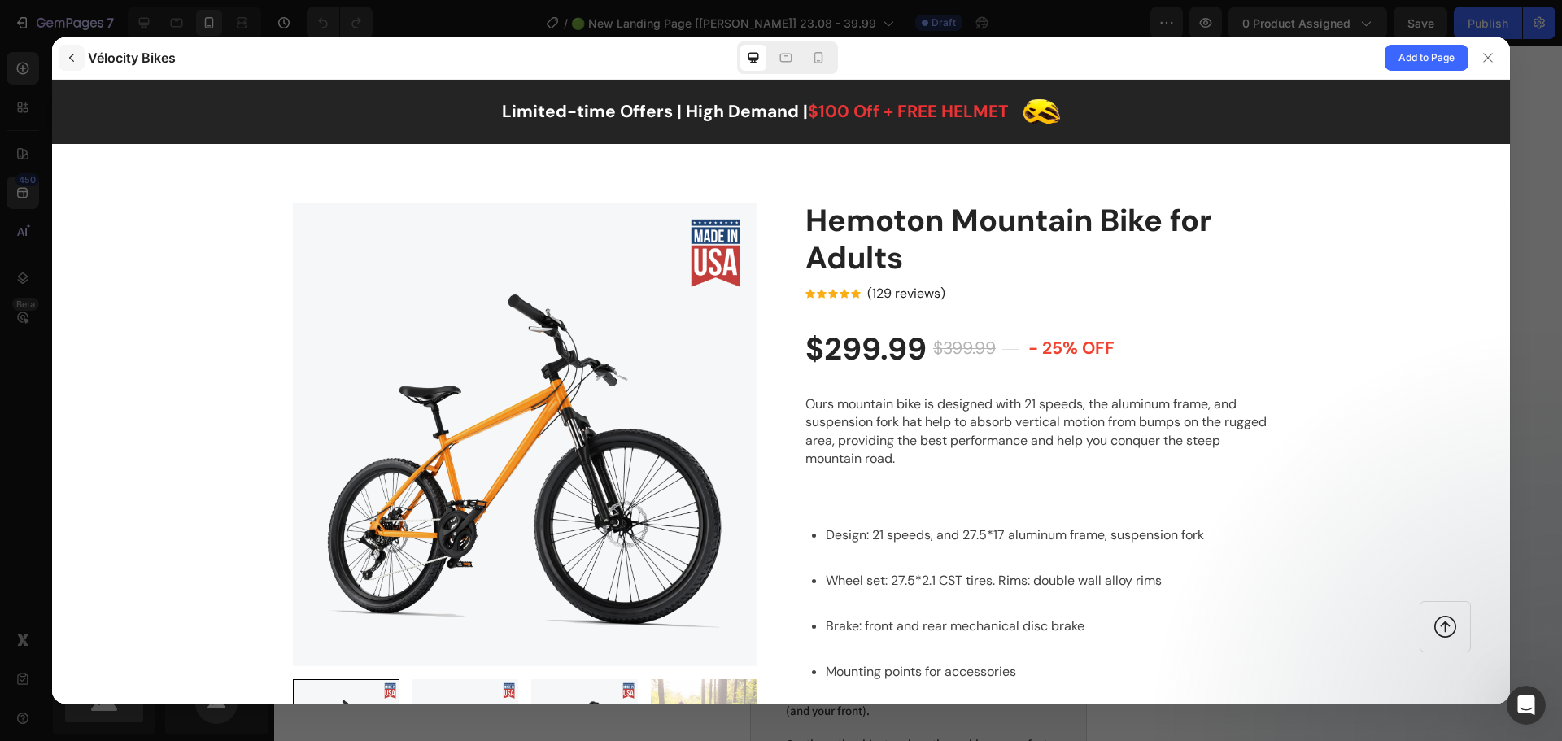
click at [69, 55] on icon "button" at bounding box center [71, 57] width 13 height 13
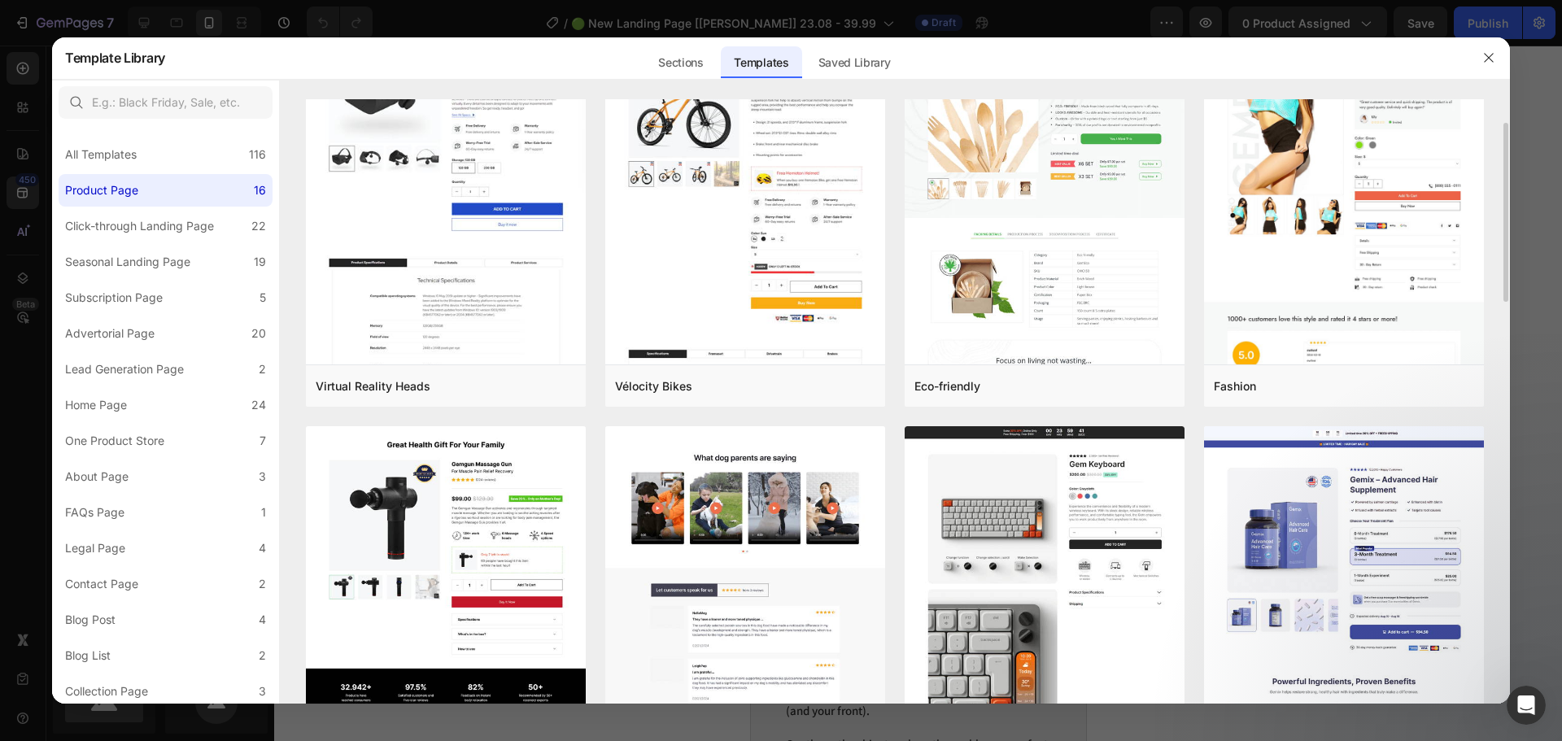
scroll to position [244, 0]
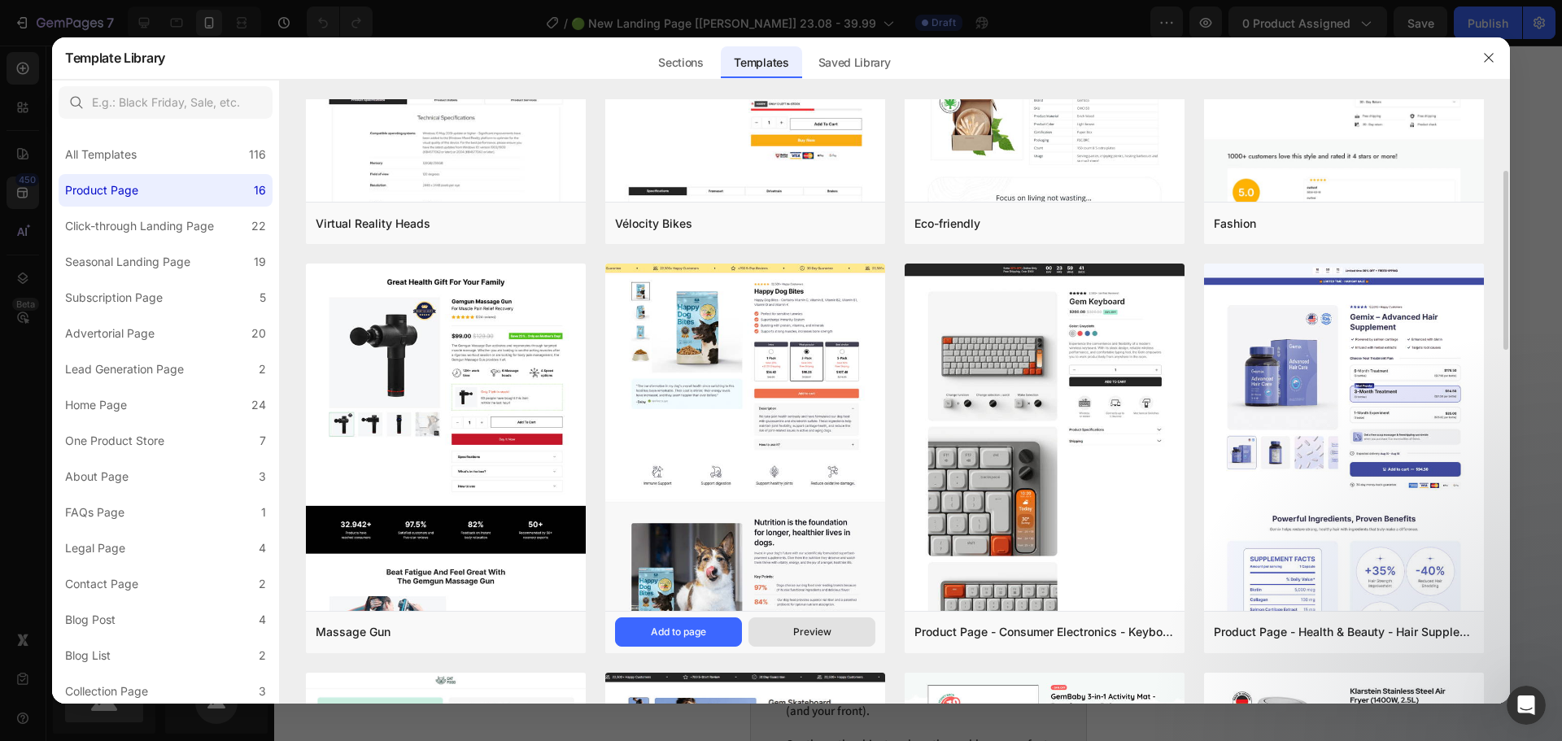
click at [853, 628] on button "Preview" at bounding box center [812, 632] width 127 height 29
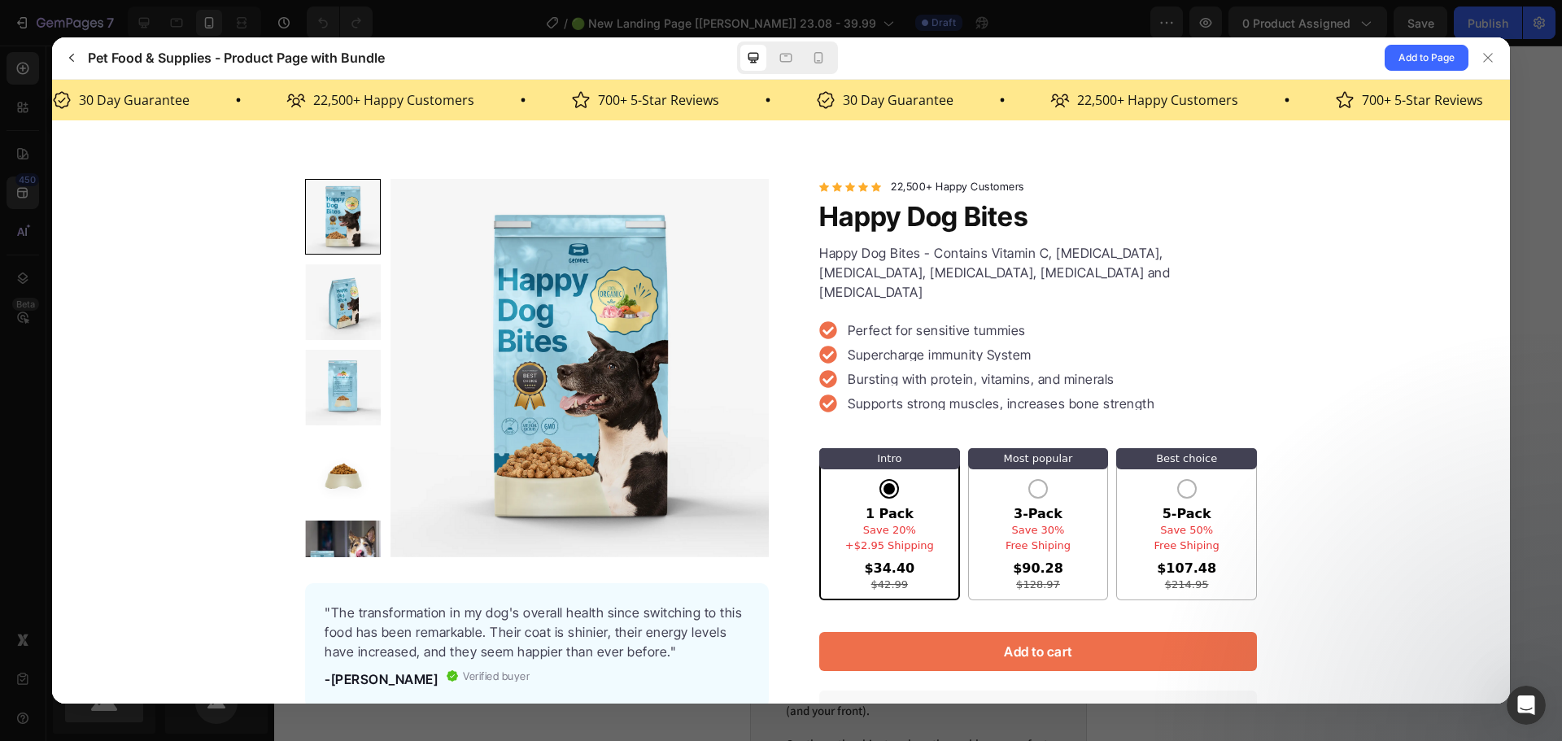
scroll to position [0, 0]
click at [1023, 480] on div "3-Pack Most popular Save 30% Free Shiping $90.28 $128.97" at bounding box center [1038, 535] width 65 height 111
click at [52, 79] on input "3-Pack Most popular Save 30% Free Shiping $90.28 $128.97" at bounding box center [52, 79] width 0 height 0
click at [1024, 480] on div "3-Pack Most popular Save 30% Free Shiping $90.28 $128.97" at bounding box center [1038, 535] width 65 height 111
click at [52, 79] on input "3-Pack Most popular Save 30% Free Shiping $90.28 $128.97" at bounding box center [52, 79] width 0 height 0
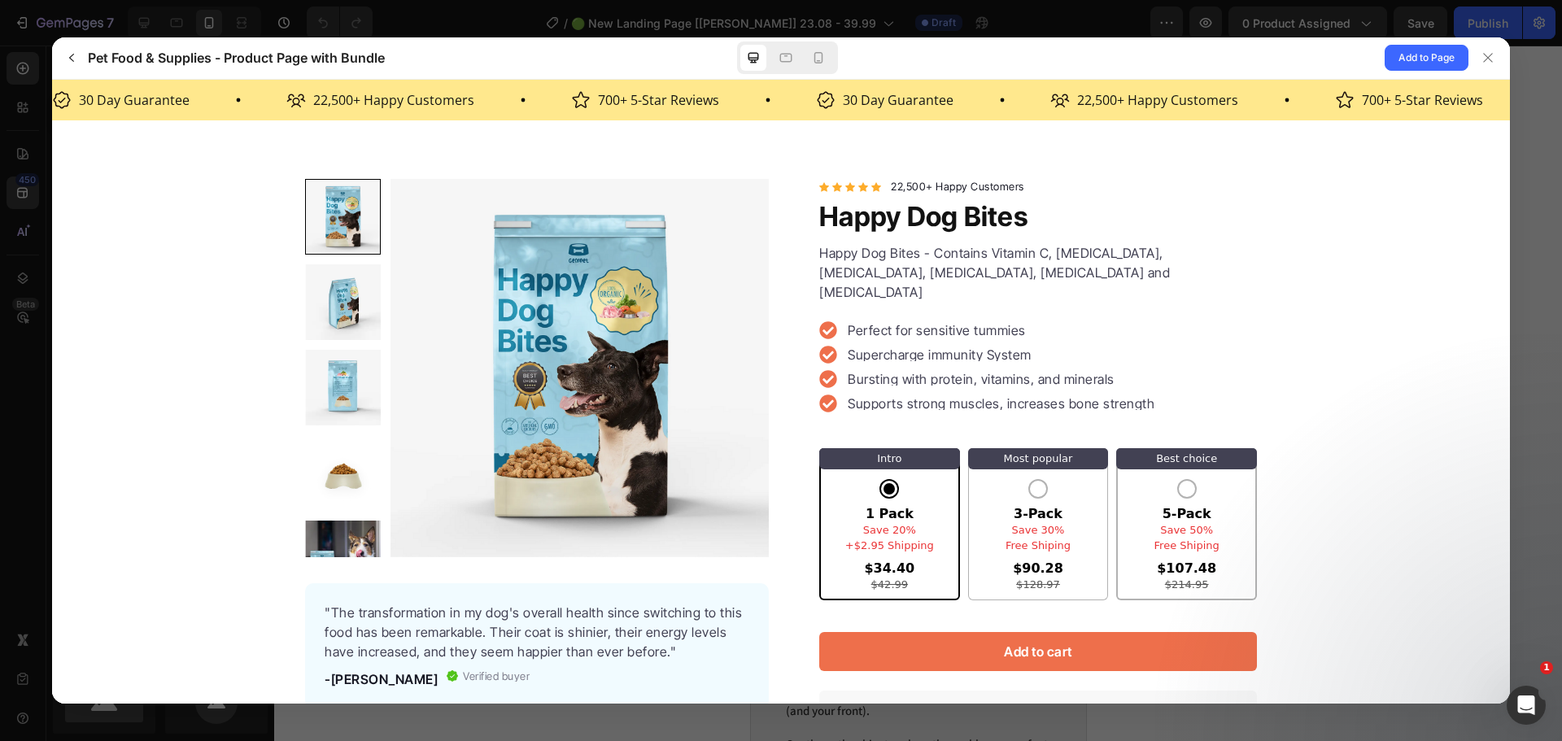
click at [1172, 480] on div "5-Pack Best choice Save 50% Free Shiping $107.48 $214.95" at bounding box center [1187, 535] width 65 height 111
click at [52, 79] on input "5-Pack Best choice Save 50% Free Shiping $107.48 $214.95" at bounding box center [52, 79] width 0 height 0
click at [75, 59] on icon "button" at bounding box center [71, 57] width 13 height 13
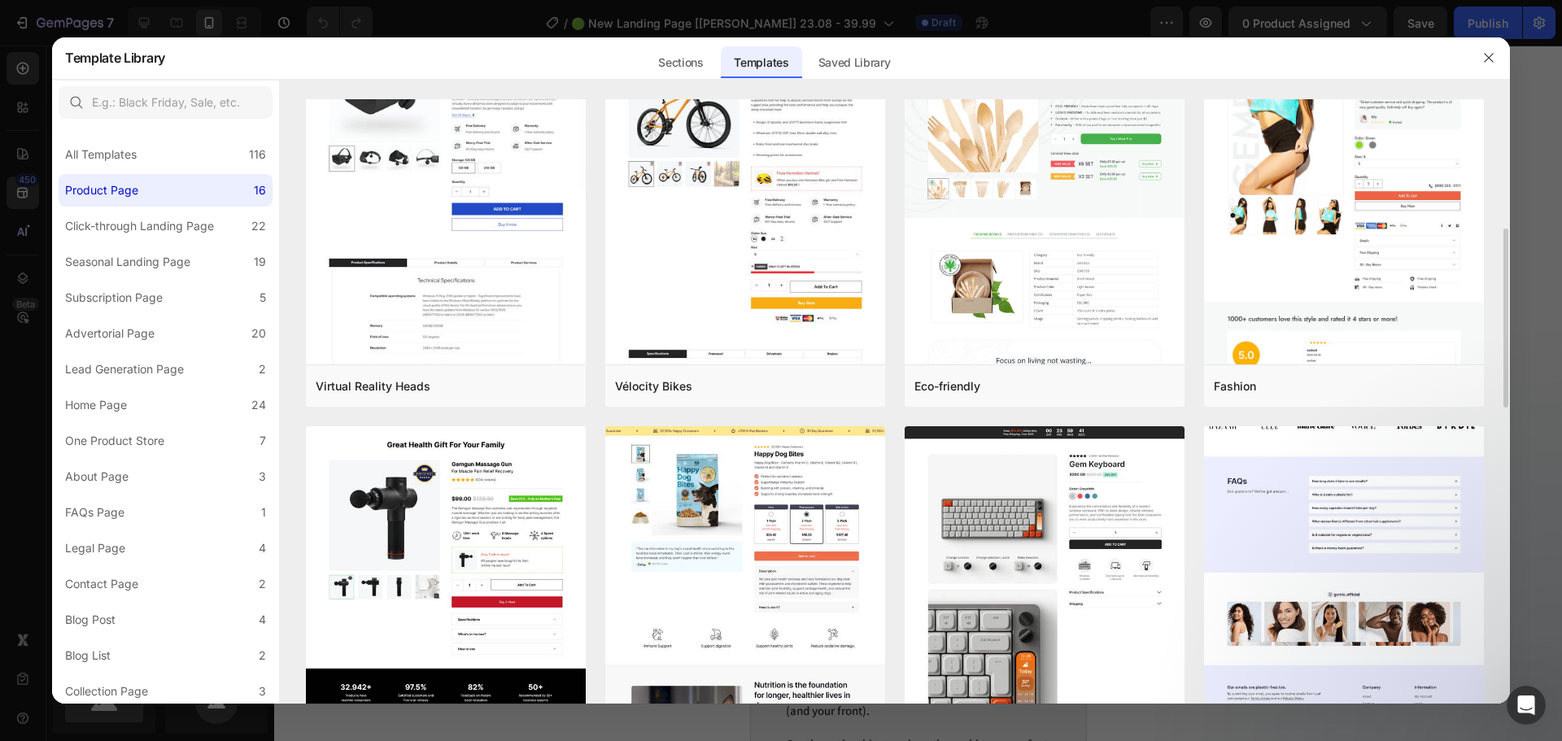
scroll to position [244, 0]
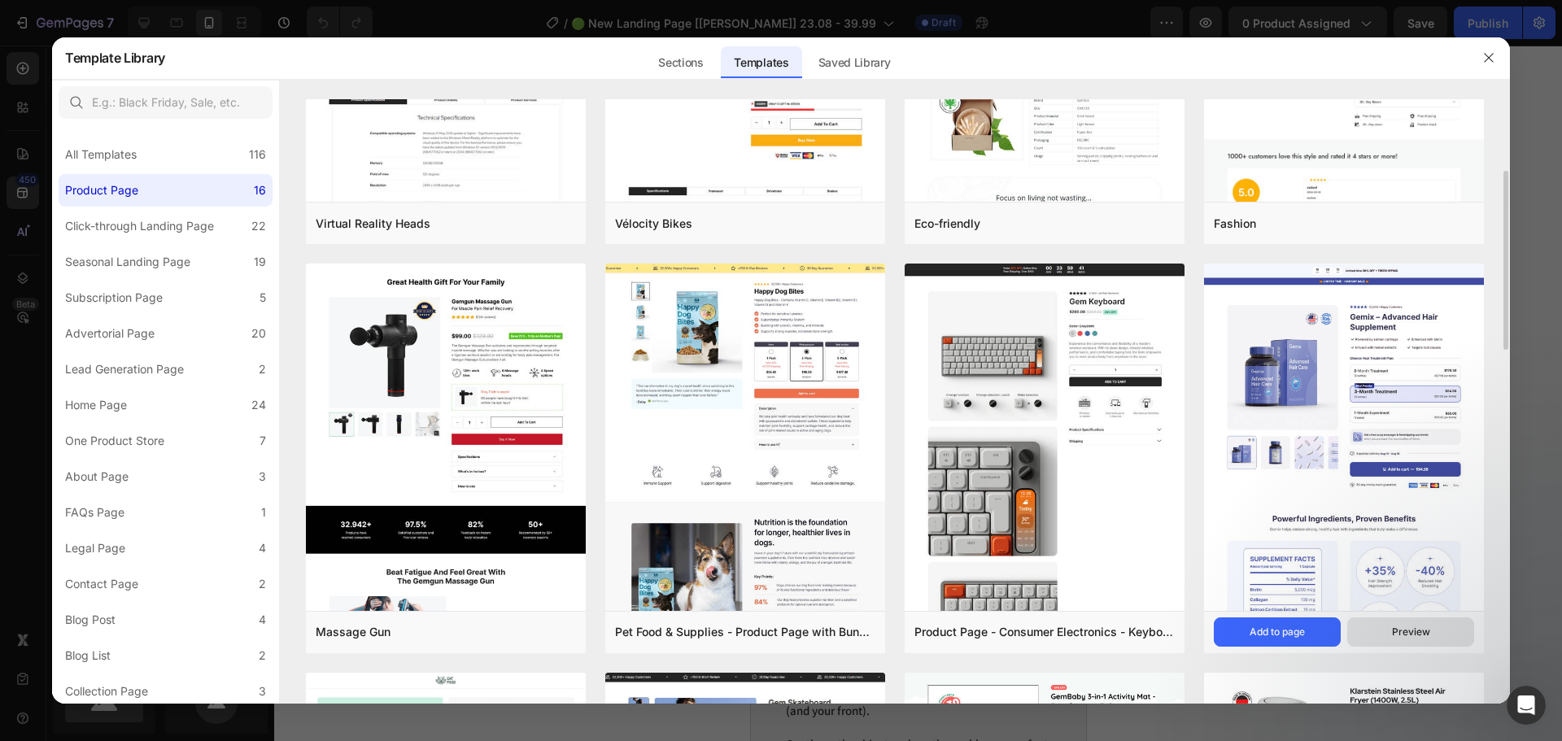
click at [1391, 635] on button "Preview" at bounding box center [1410, 632] width 127 height 29
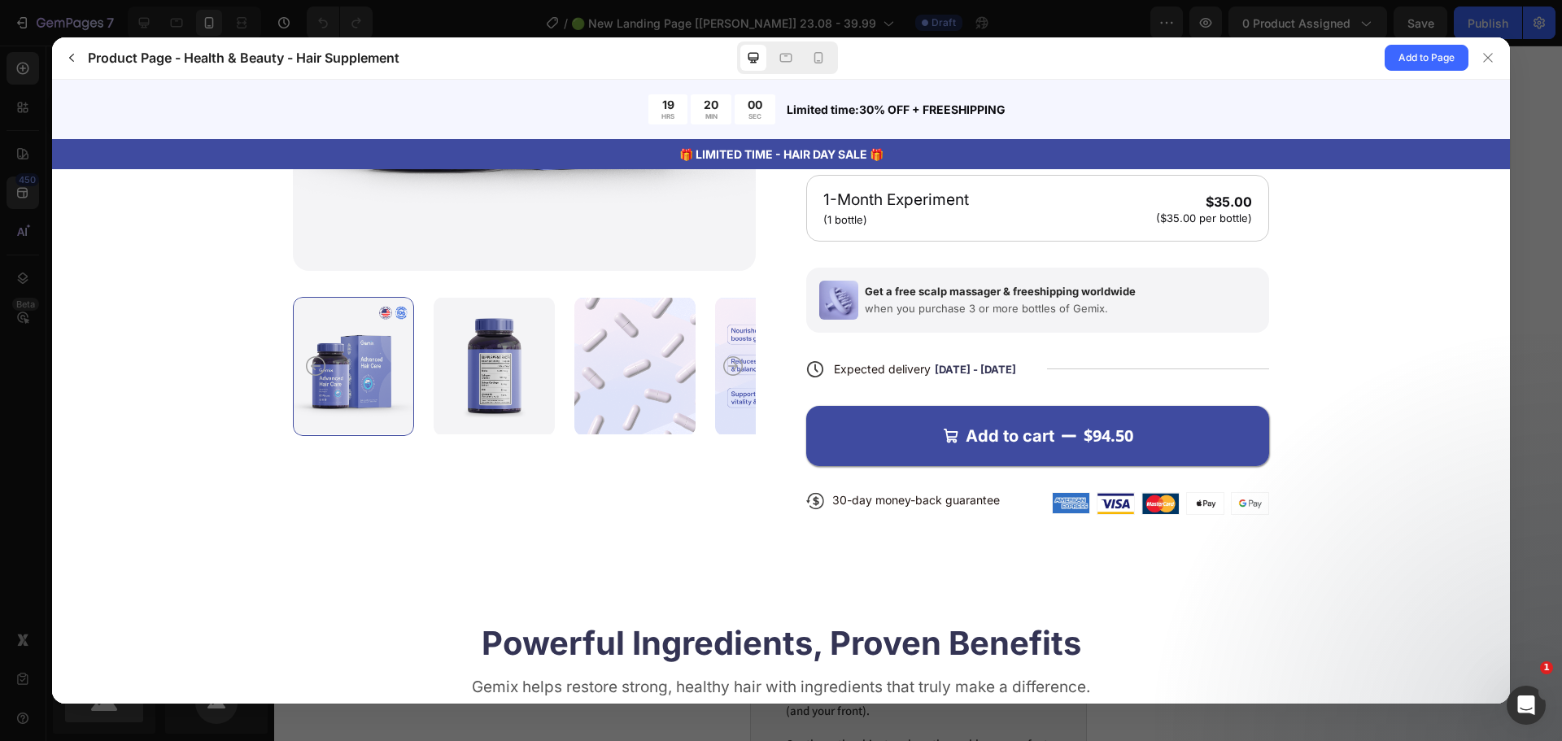
scroll to position [407, 0]
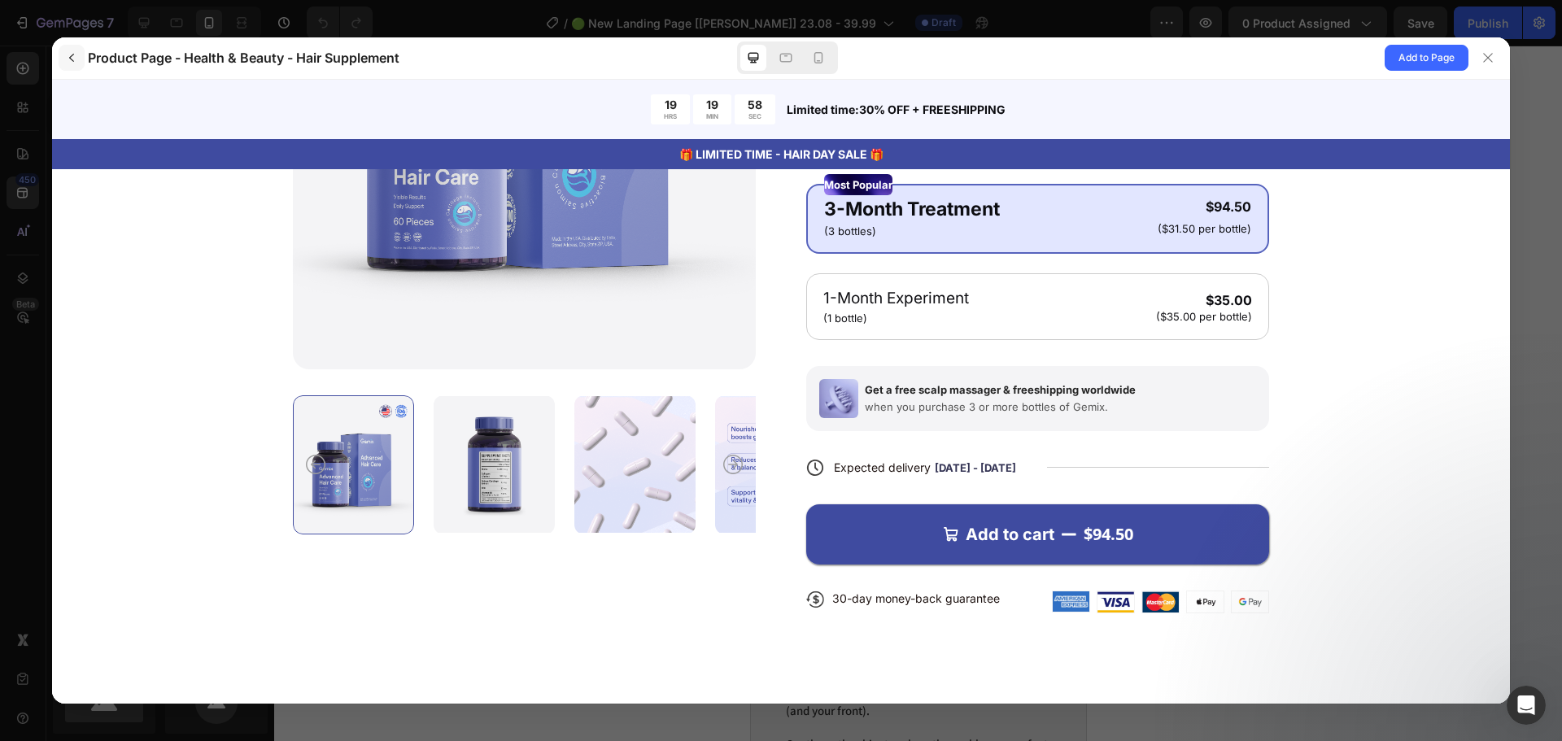
click at [72, 59] on icon "button" at bounding box center [71, 57] width 13 height 13
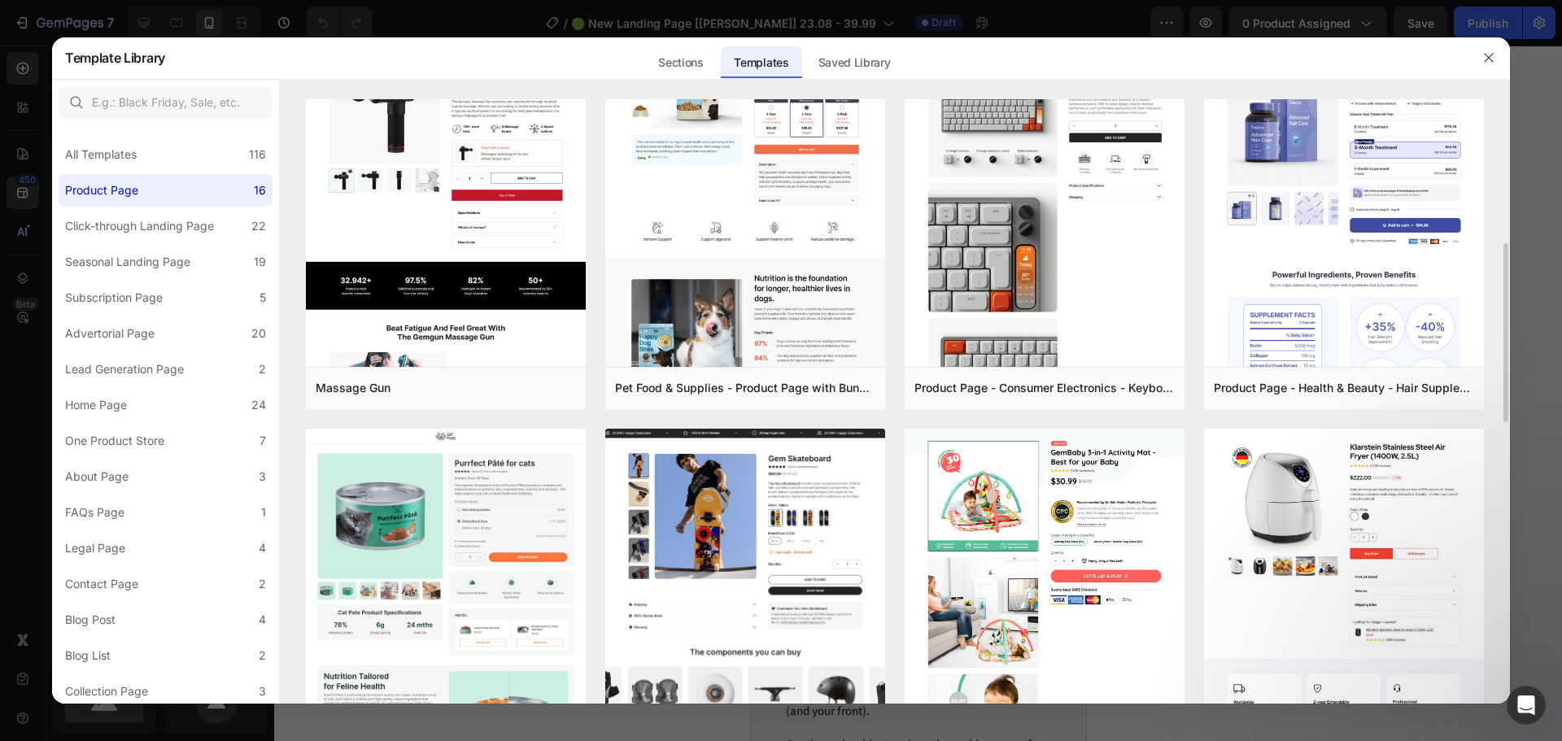
scroll to position [651, 0]
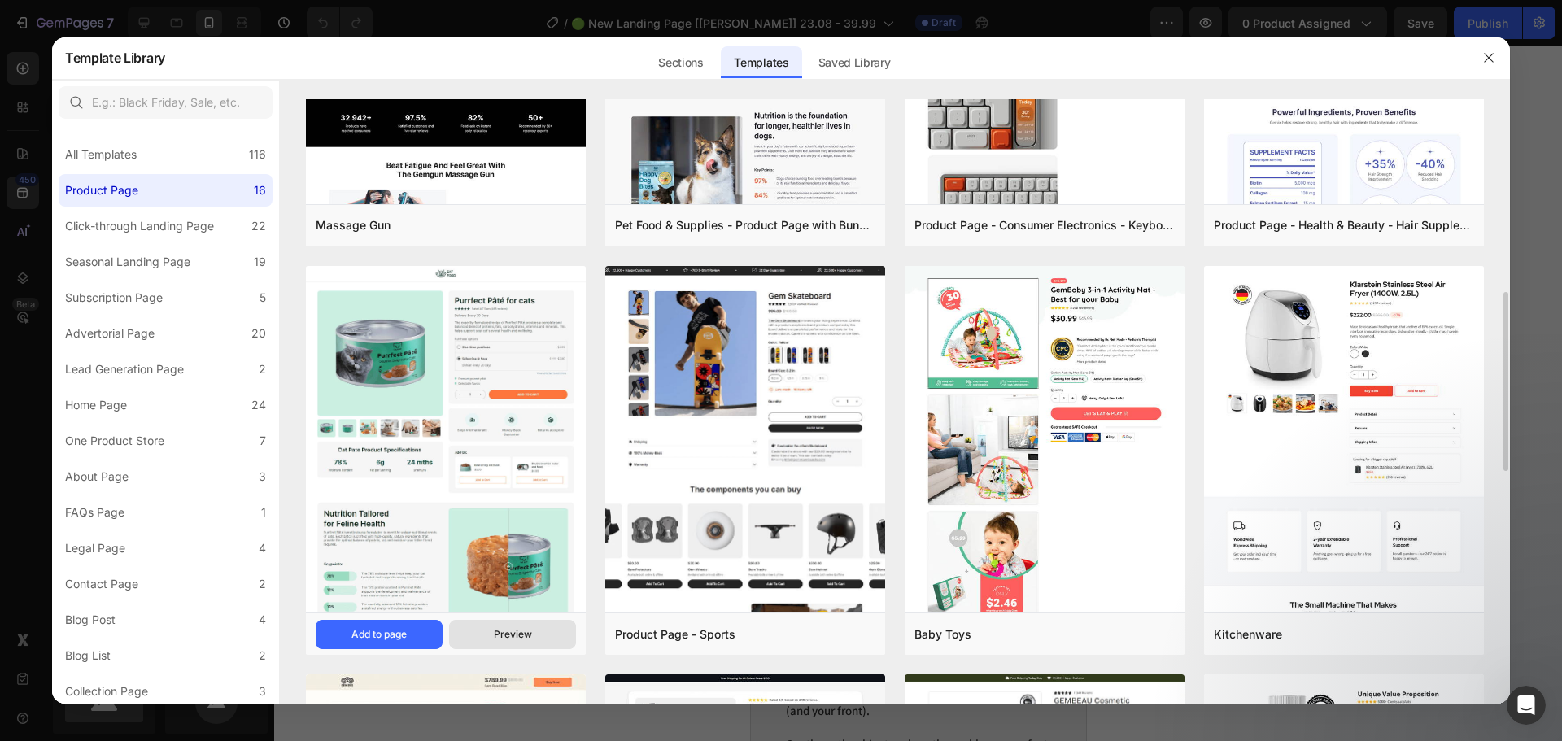
click at [493, 629] on button "Preview" at bounding box center [512, 634] width 127 height 29
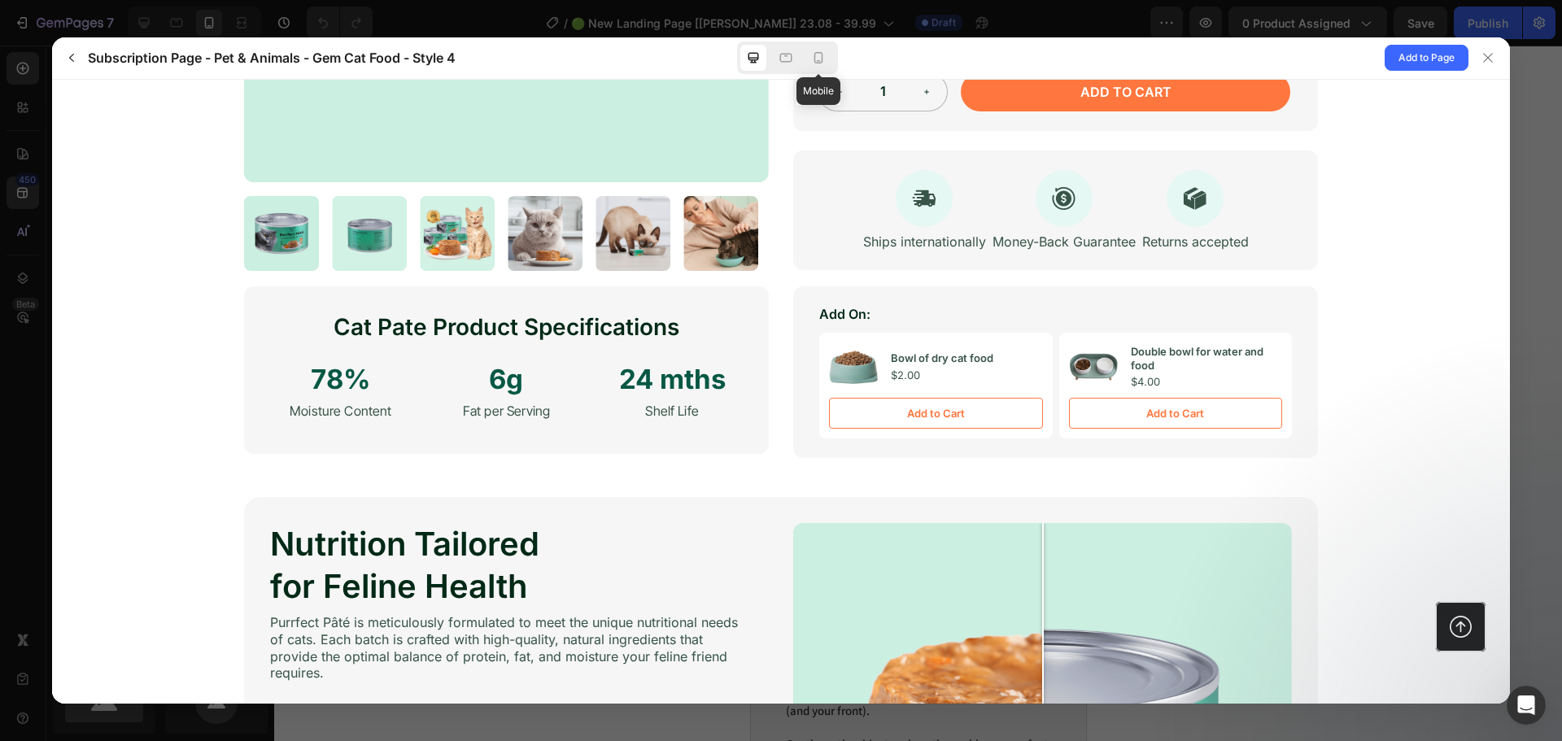
click at [801, 60] on div "Mobile" at bounding box center [787, 57] width 101 height 33
click at [809, 59] on div at bounding box center [819, 58] width 26 height 26
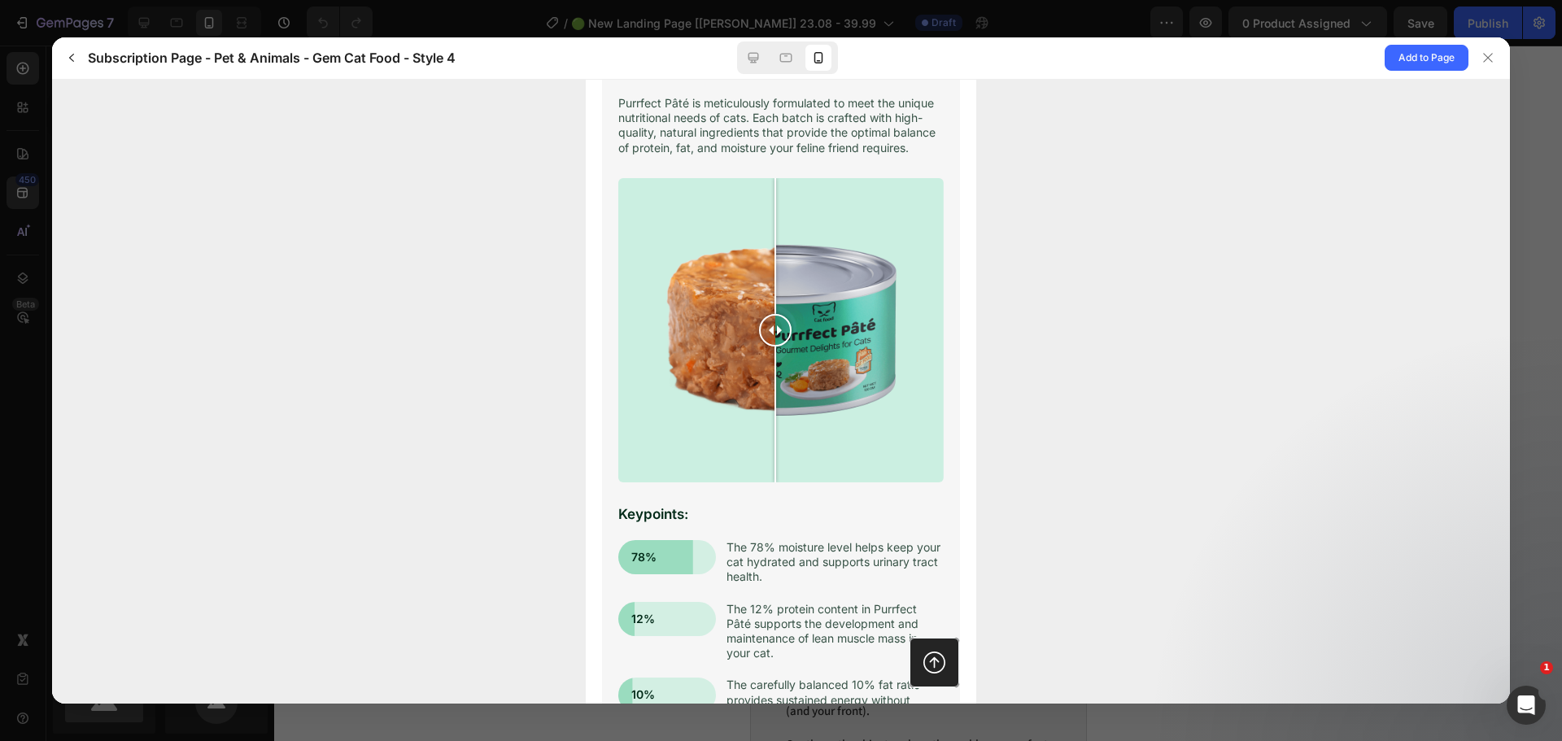
scroll to position [1637, 0]
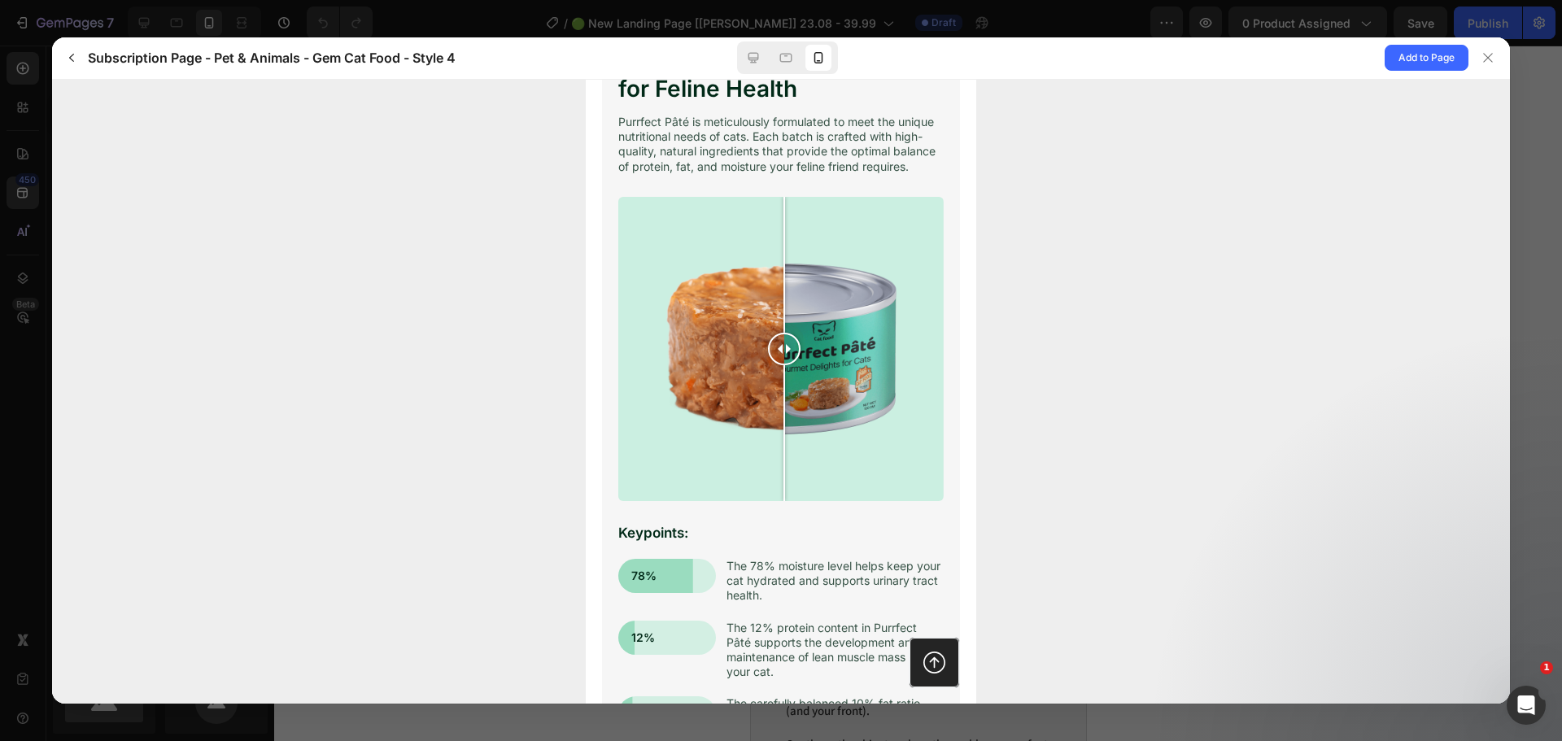
drag, startPoint x: 784, startPoint y: 361, endPoint x: 771, endPoint y: 395, distance: 36.9
click at [771, 395] on div at bounding box center [784, 348] width 33 height 304
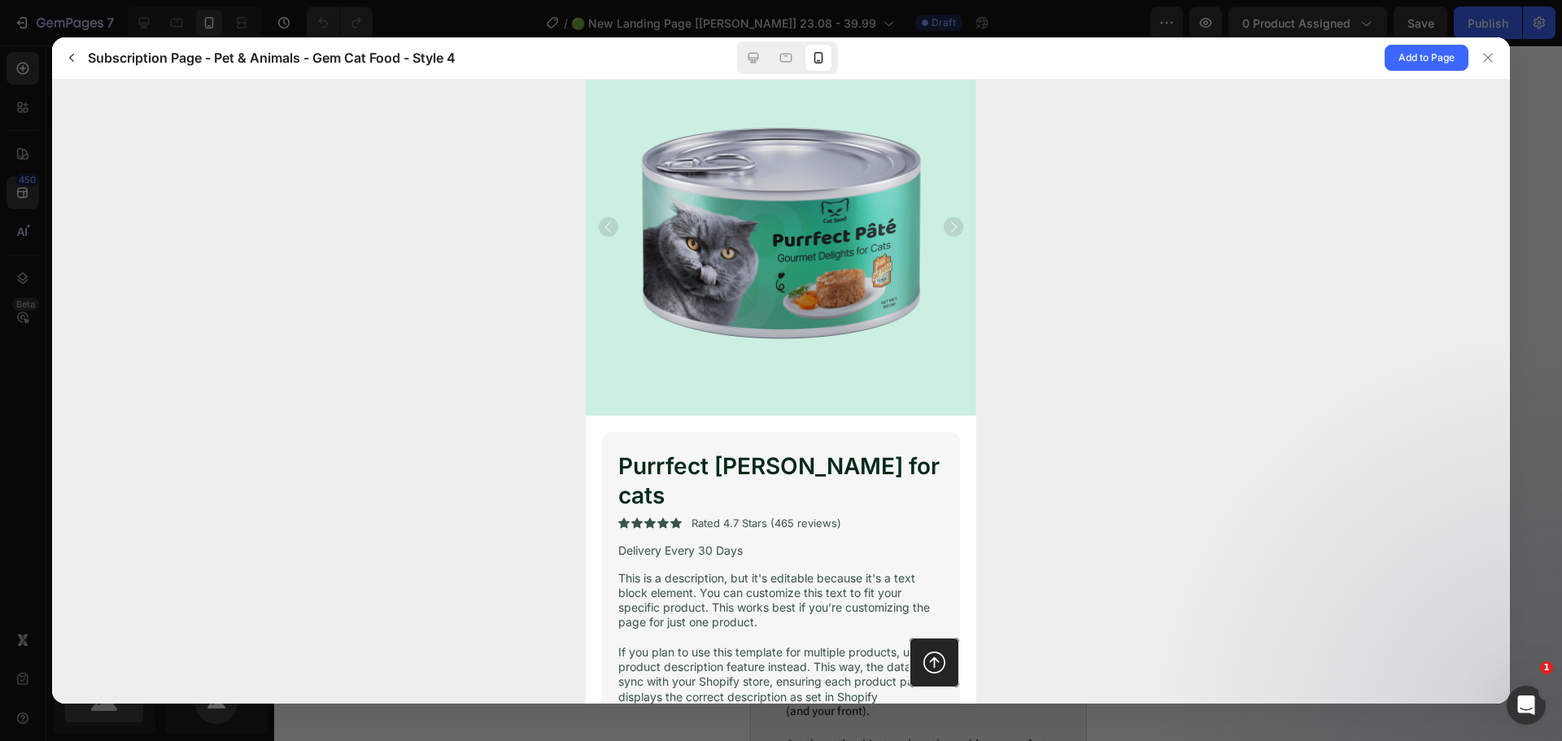
scroll to position [0, 0]
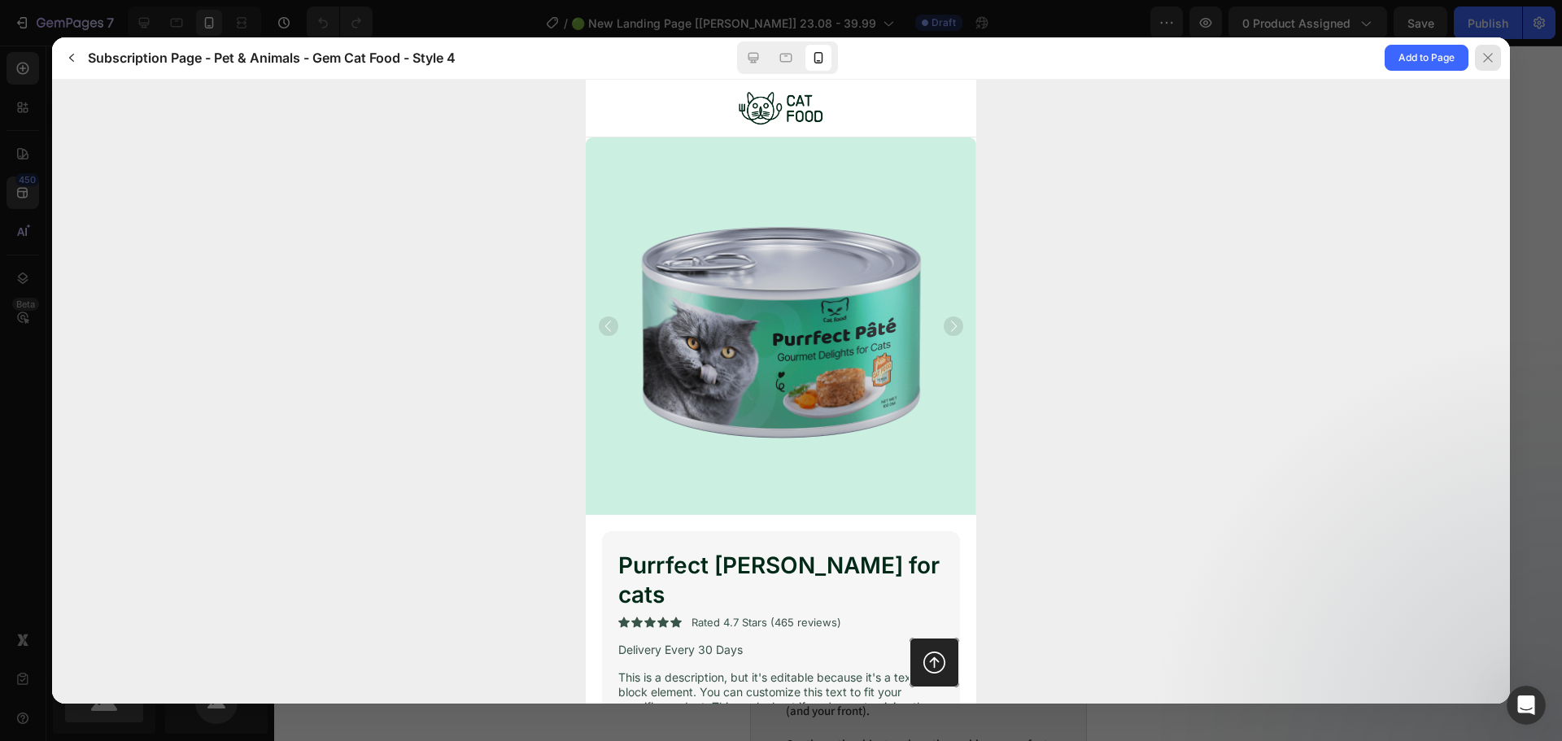
click at [1484, 59] on icon at bounding box center [1488, 57] width 13 height 13
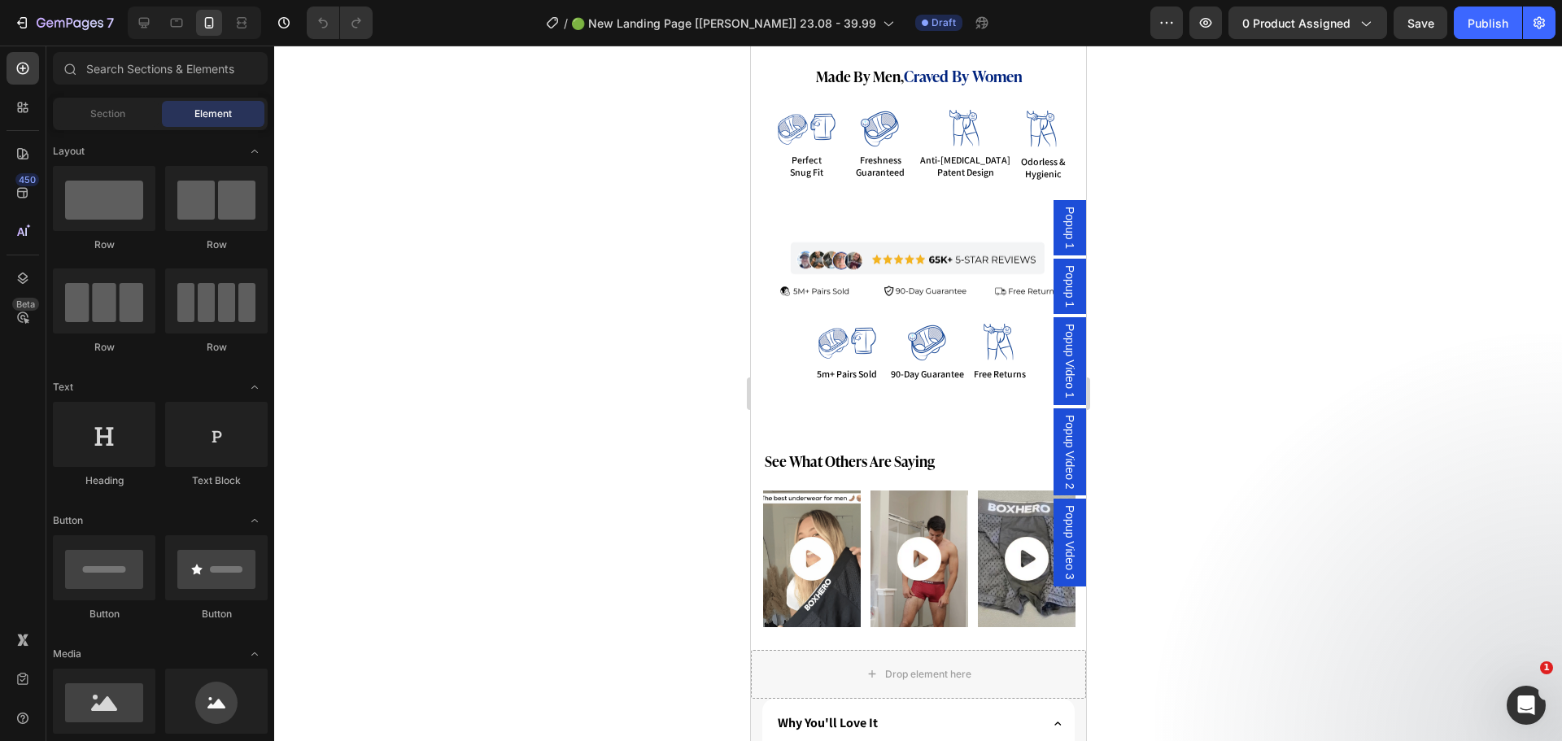
scroll to position [1546, 0]
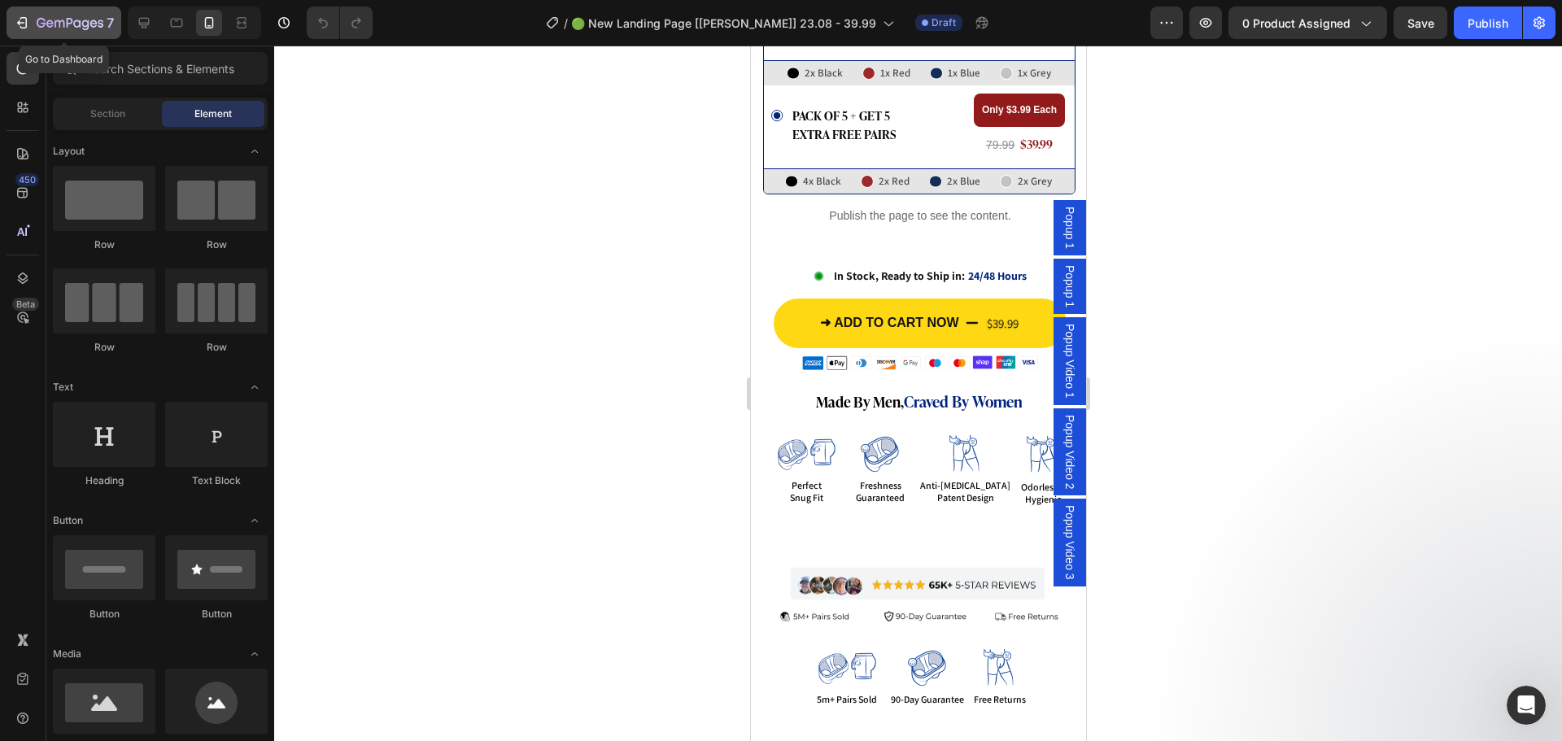
click at [66, 26] on icon "button" at bounding box center [70, 24] width 67 height 14
